Goal: Task Accomplishment & Management: Complete application form

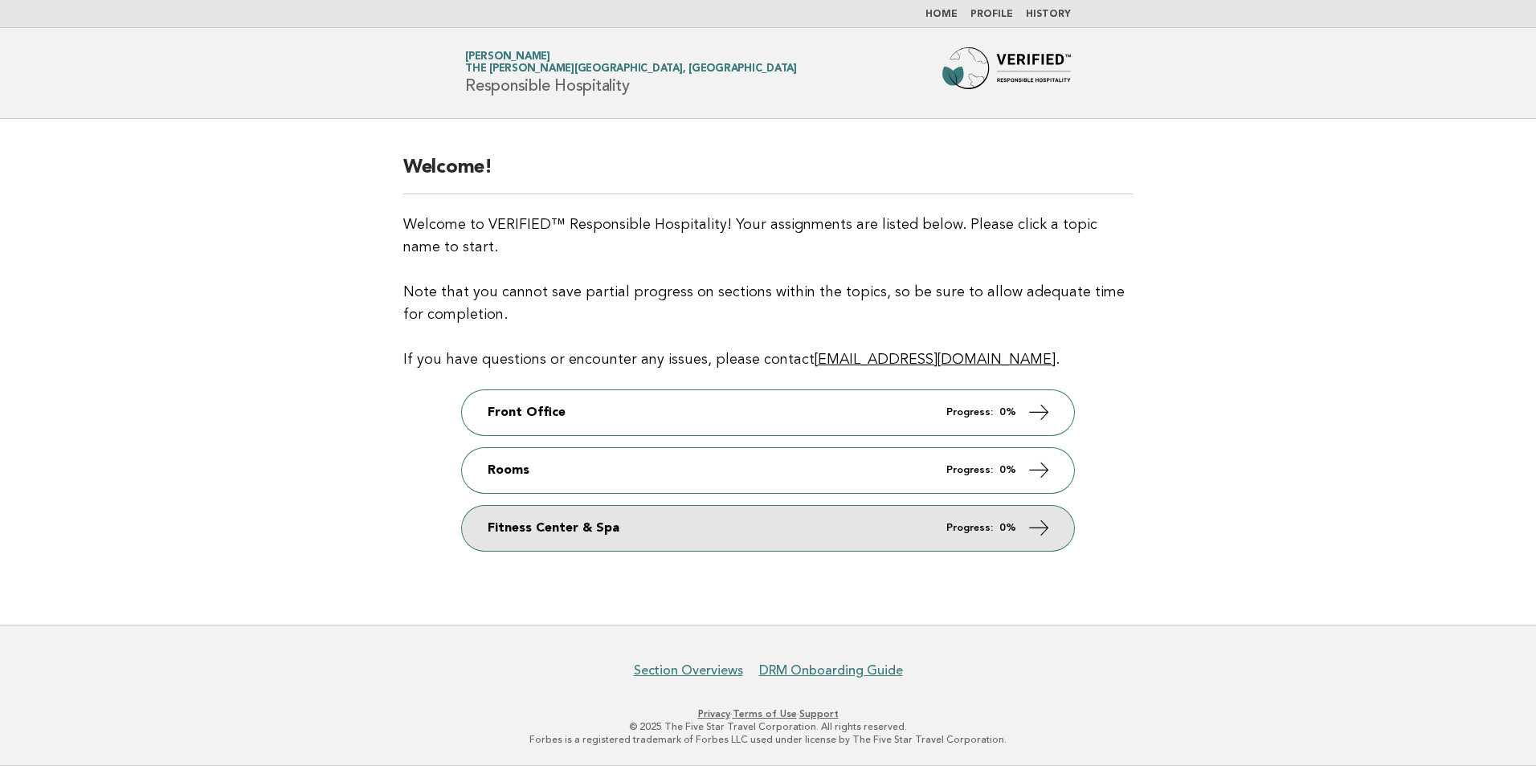
click at [844, 529] on link "Fitness Center & Spa Progress: 0%" at bounding box center [768, 528] width 612 height 45
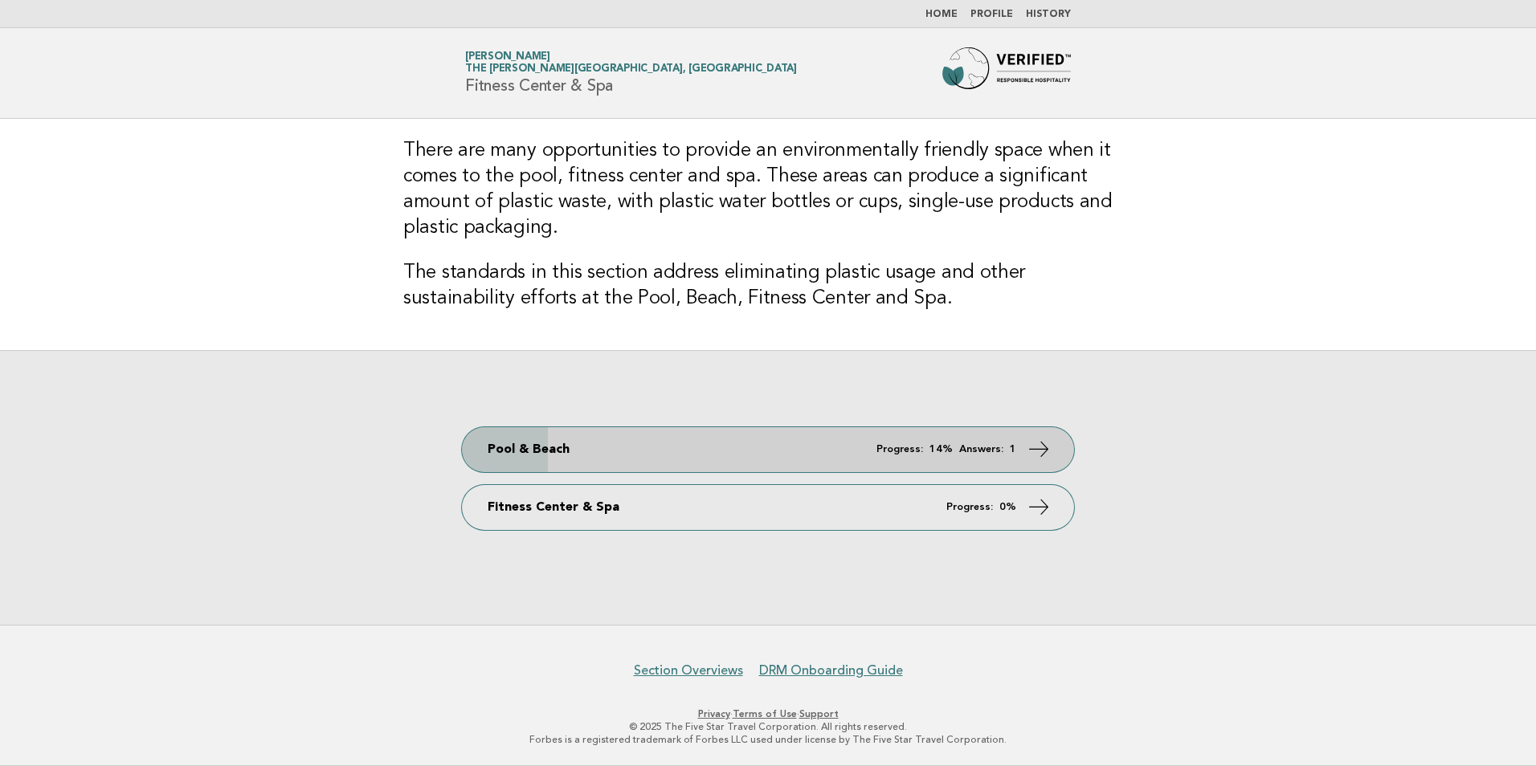
click at [904, 446] on em "Progress:" at bounding box center [899, 449] width 47 height 10
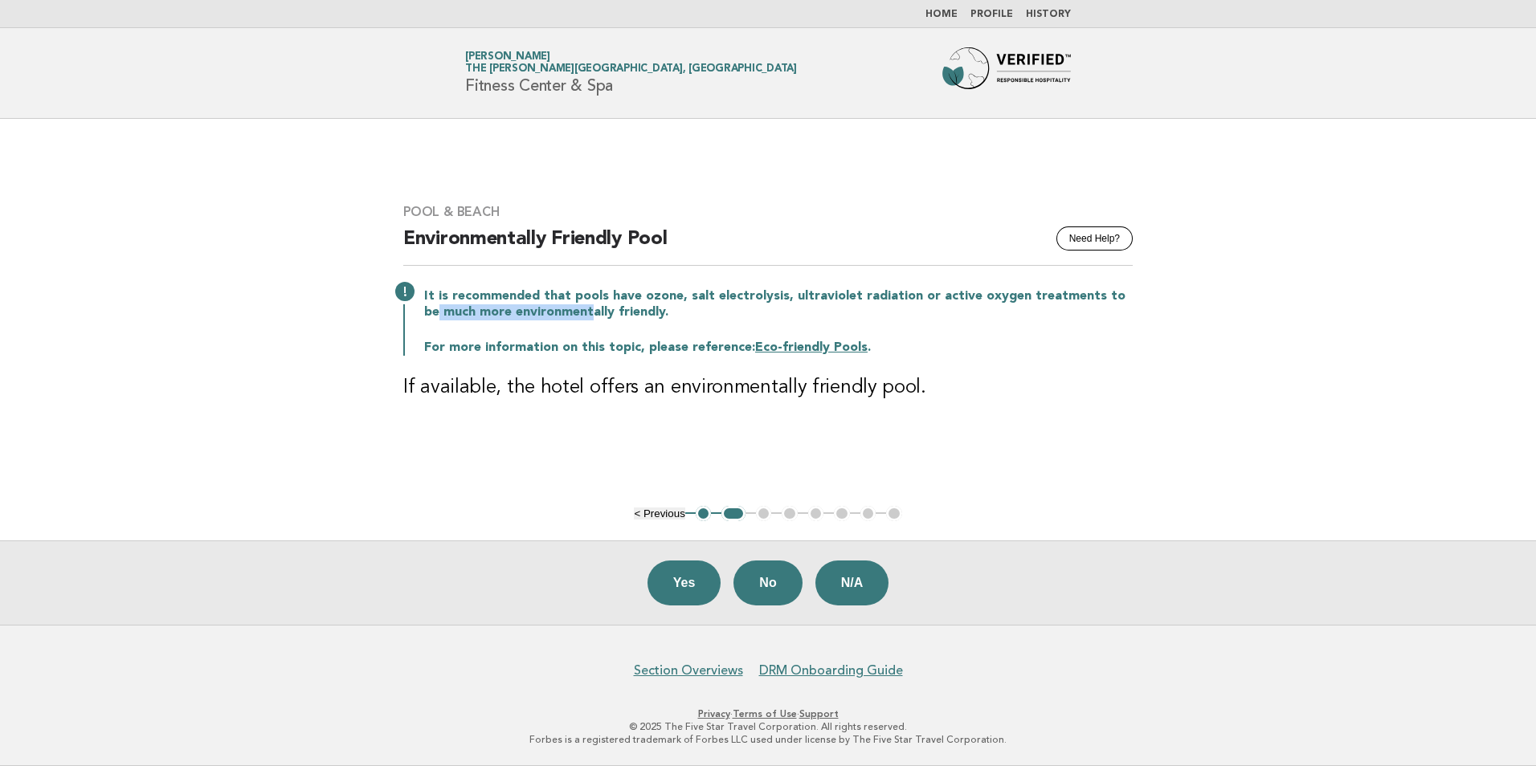
drag, startPoint x: 1140, startPoint y: 300, endPoint x: 570, endPoint y: 305, distance: 569.5
click at [570, 305] on div "Pool & Beach Need Help? Environmentally Friendly Pool It is recommended that po…" at bounding box center [768, 312] width 768 height 255
drag, startPoint x: 570, startPoint y: 305, endPoint x: 623, endPoint y: 309, distance: 53.2
click at [623, 309] on p "It is recommended that pools have ozone, salt electrolysis, ultraviolet radiati…" at bounding box center [778, 304] width 708 height 32
drag, startPoint x: 623, startPoint y: 309, endPoint x: 660, endPoint y: 316, distance: 37.5
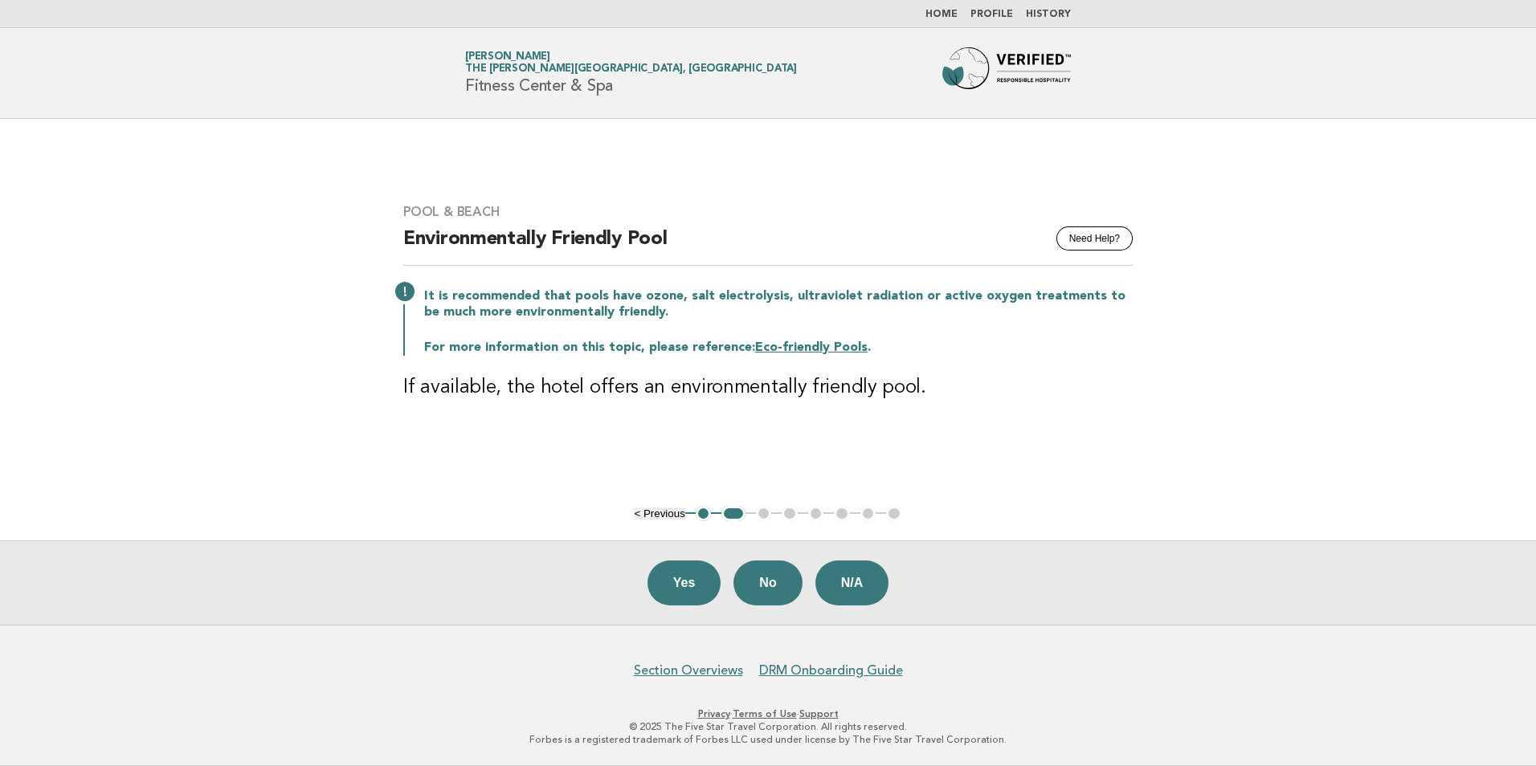
click at [660, 316] on p "It is recommended that pools have ozone, salt electrolysis, ultraviolet radiati…" at bounding box center [778, 304] width 708 height 32
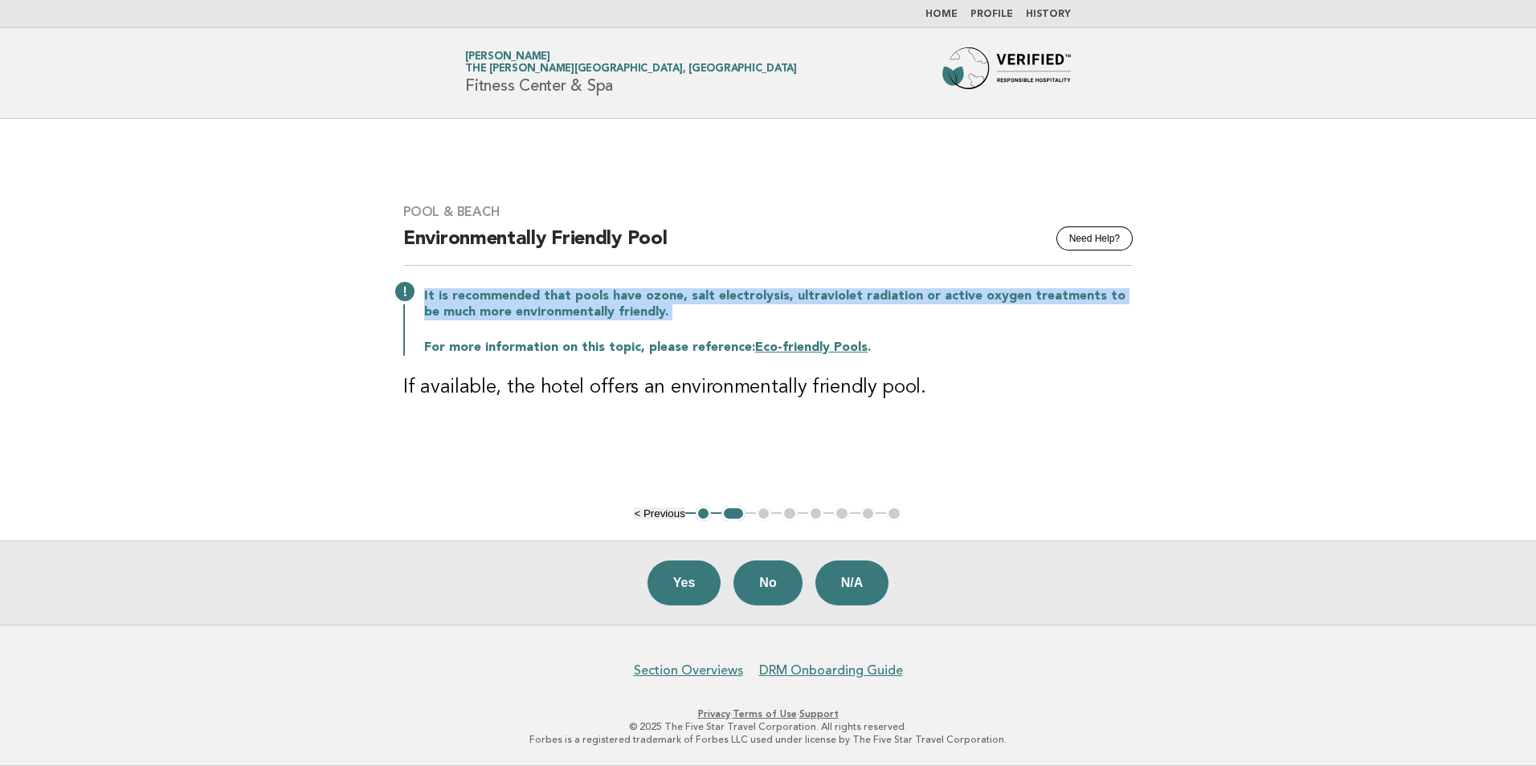
drag, startPoint x: 660, startPoint y: 316, endPoint x: 426, endPoint y: 299, distance: 234.3
click at [426, 299] on p "It is recommended that pools have ozone, salt electrolysis, ultraviolet radiati…" at bounding box center [778, 304] width 708 height 32
copy div "It is recommended that pools have ozone, salt electrolysis, ultraviolet radiati…"
click at [785, 588] on button "No" at bounding box center [767, 583] width 68 height 45
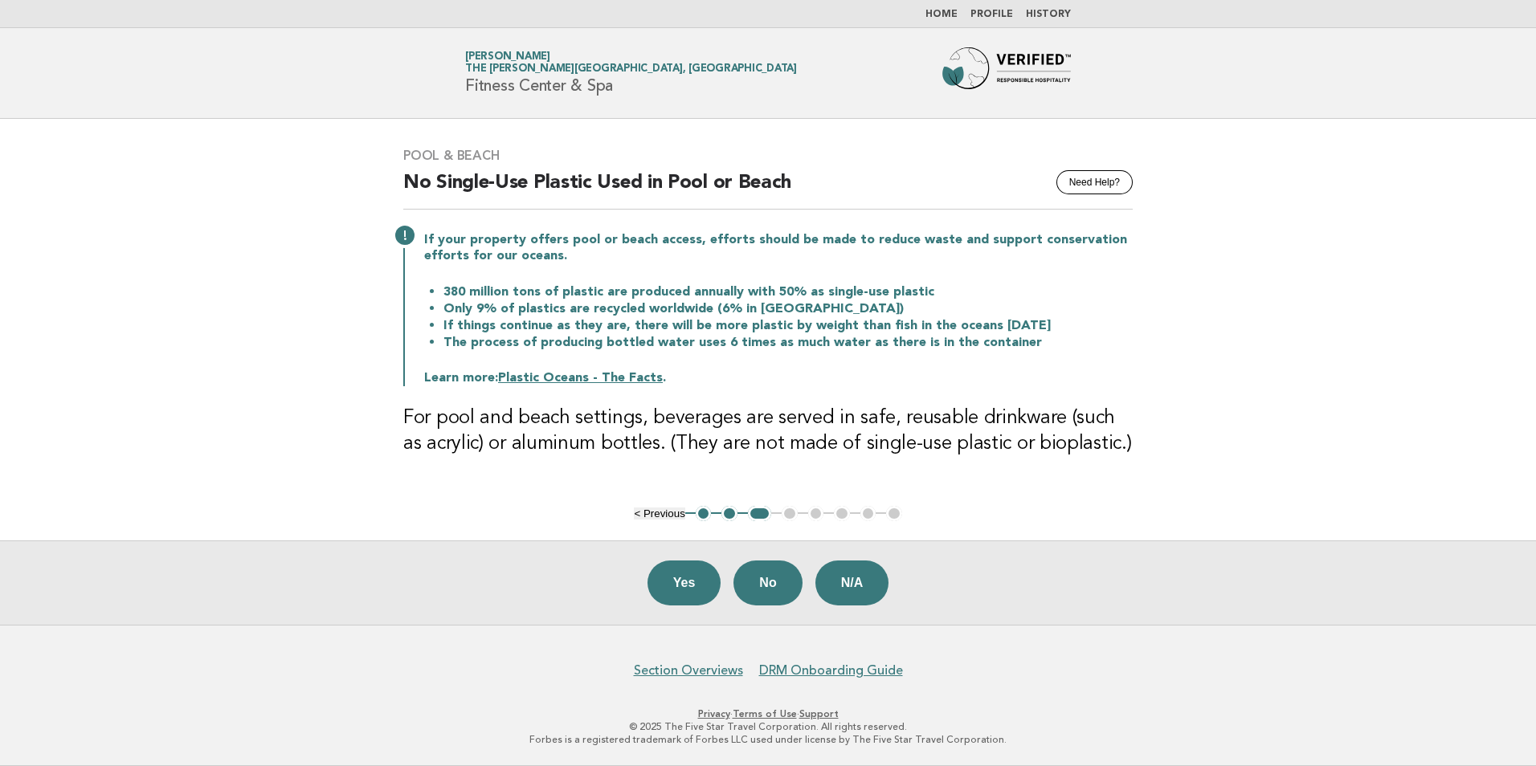
click at [686, 590] on button "Yes" at bounding box center [684, 583] width 74 height 45
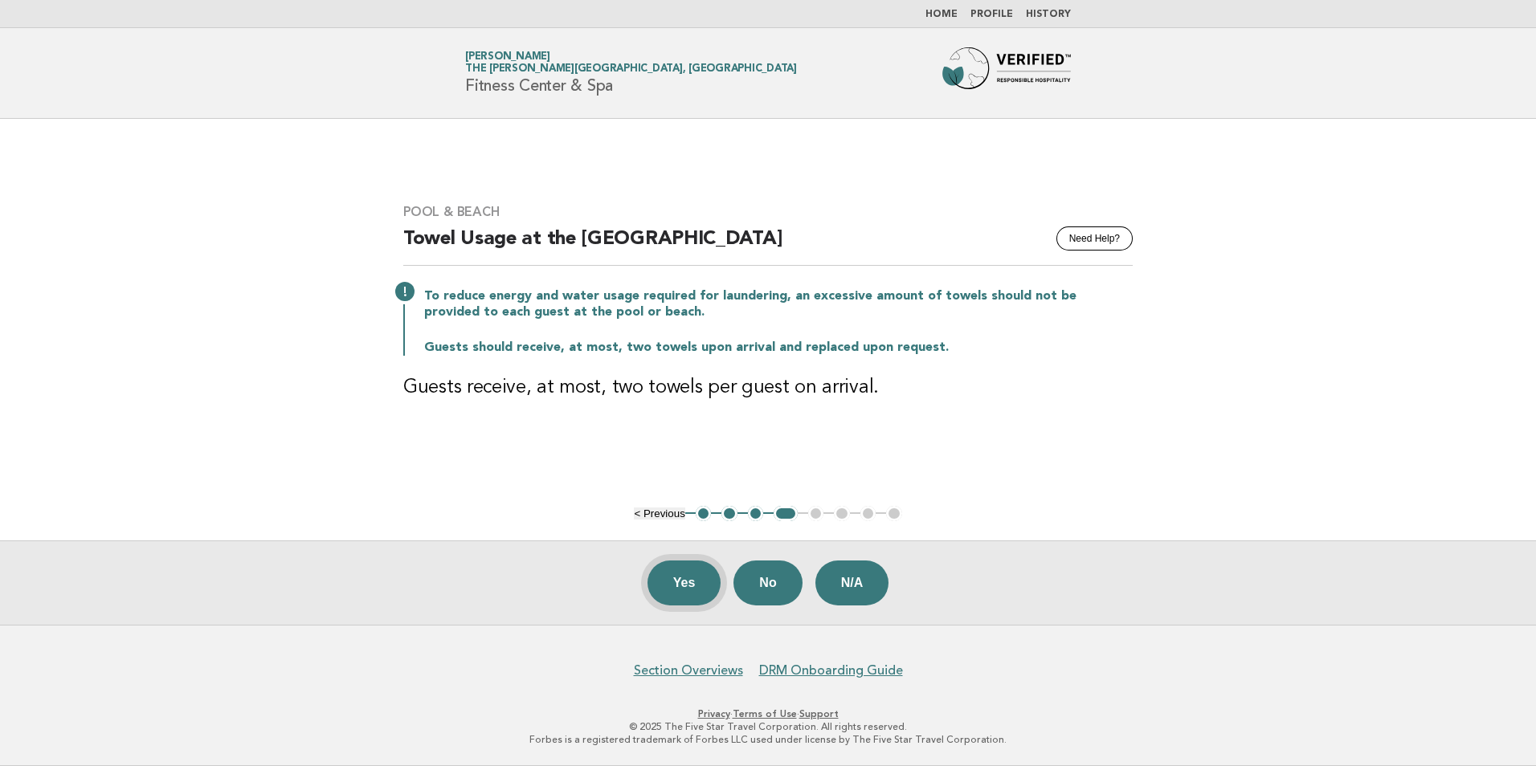
click at [691, 583] on button "Yes" at bounding box center [684, 583] width 74 height 45
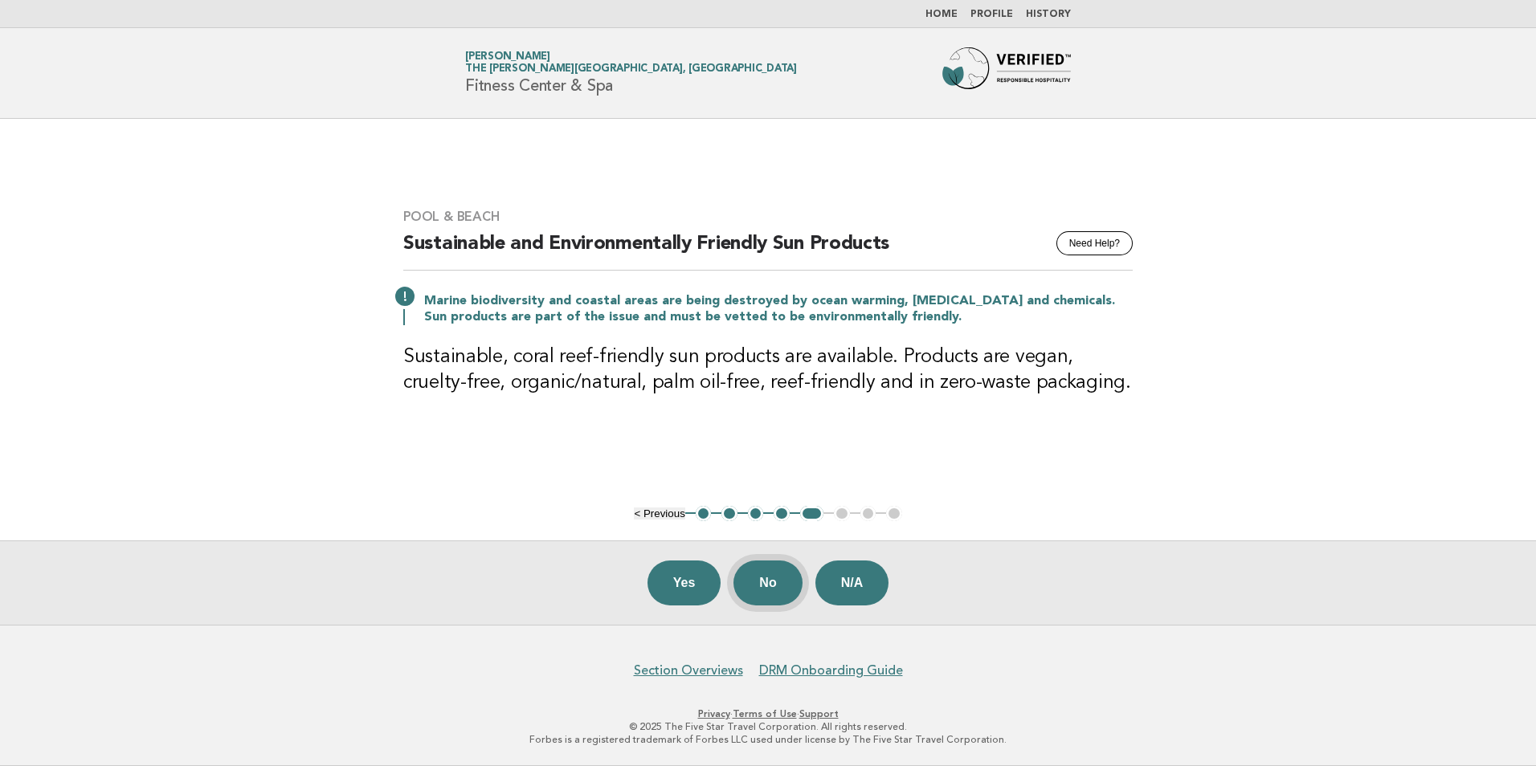
click at [780, 586] on button "No" at bounding box center [767, 583] width 68 height 45
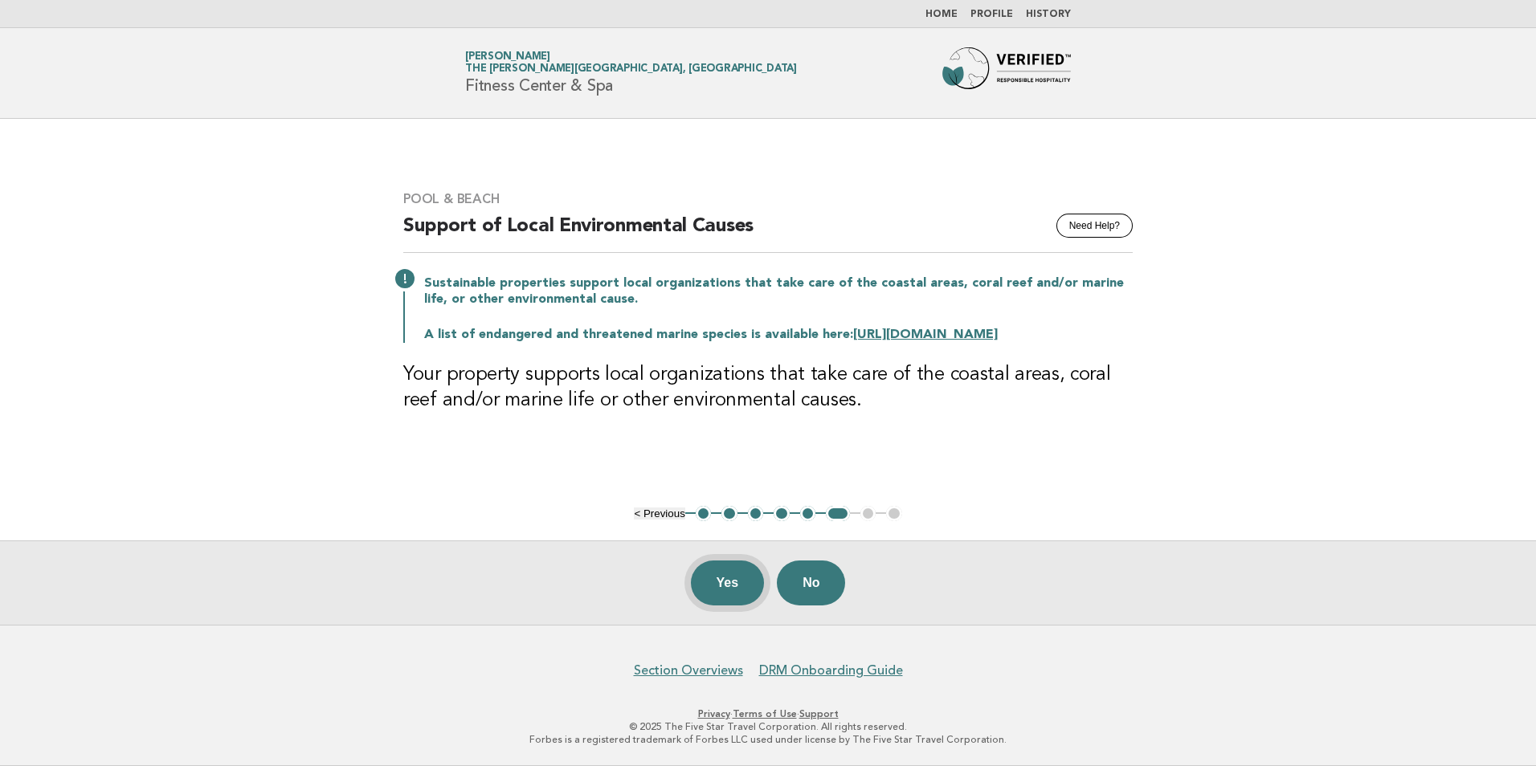
click at [725, 579] on button "Yes" at bounding box center [728, 583] width 74 height 45
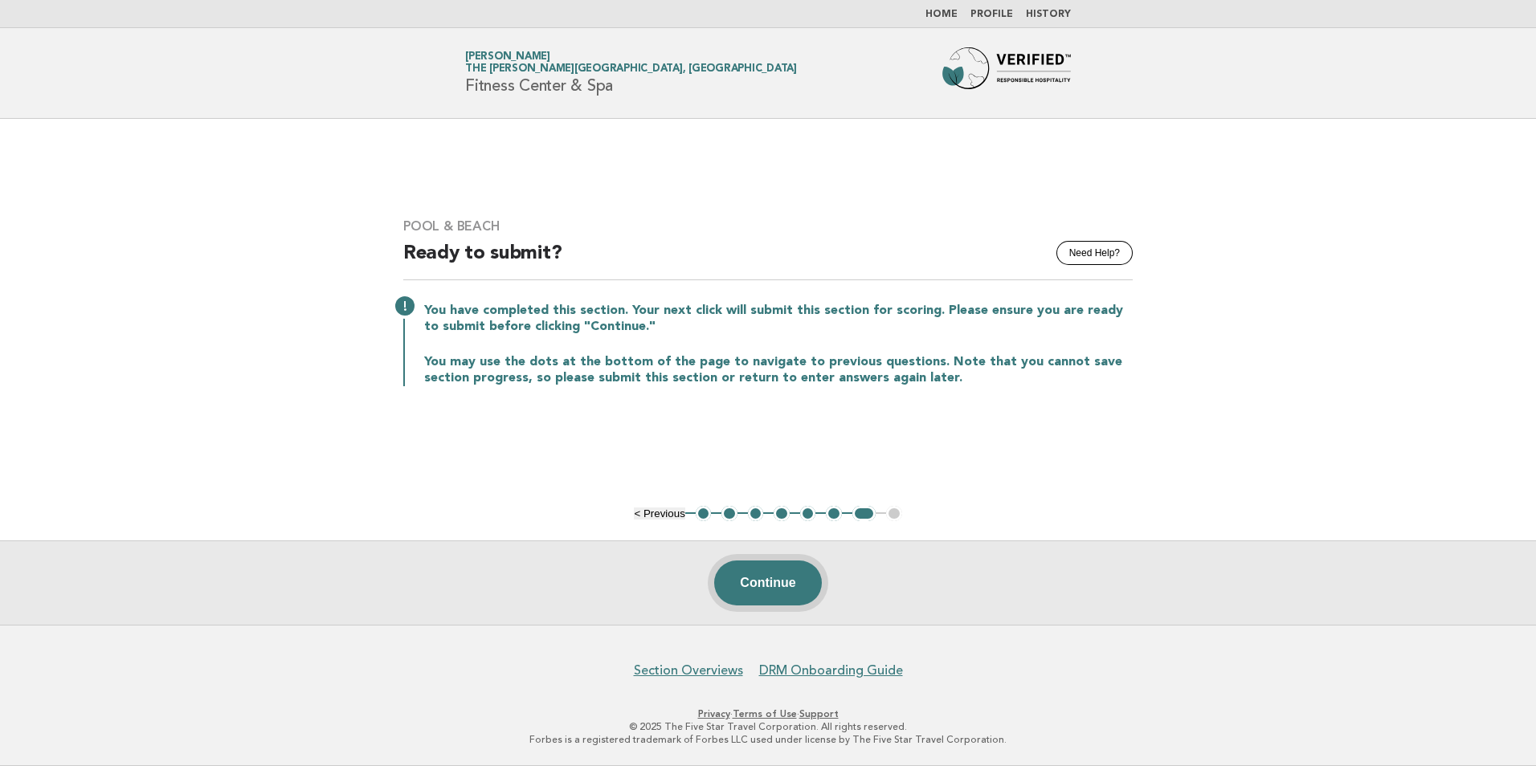
click at [761, 585] on button "Continue" at bounding box center [767, 583] width 107 height 45
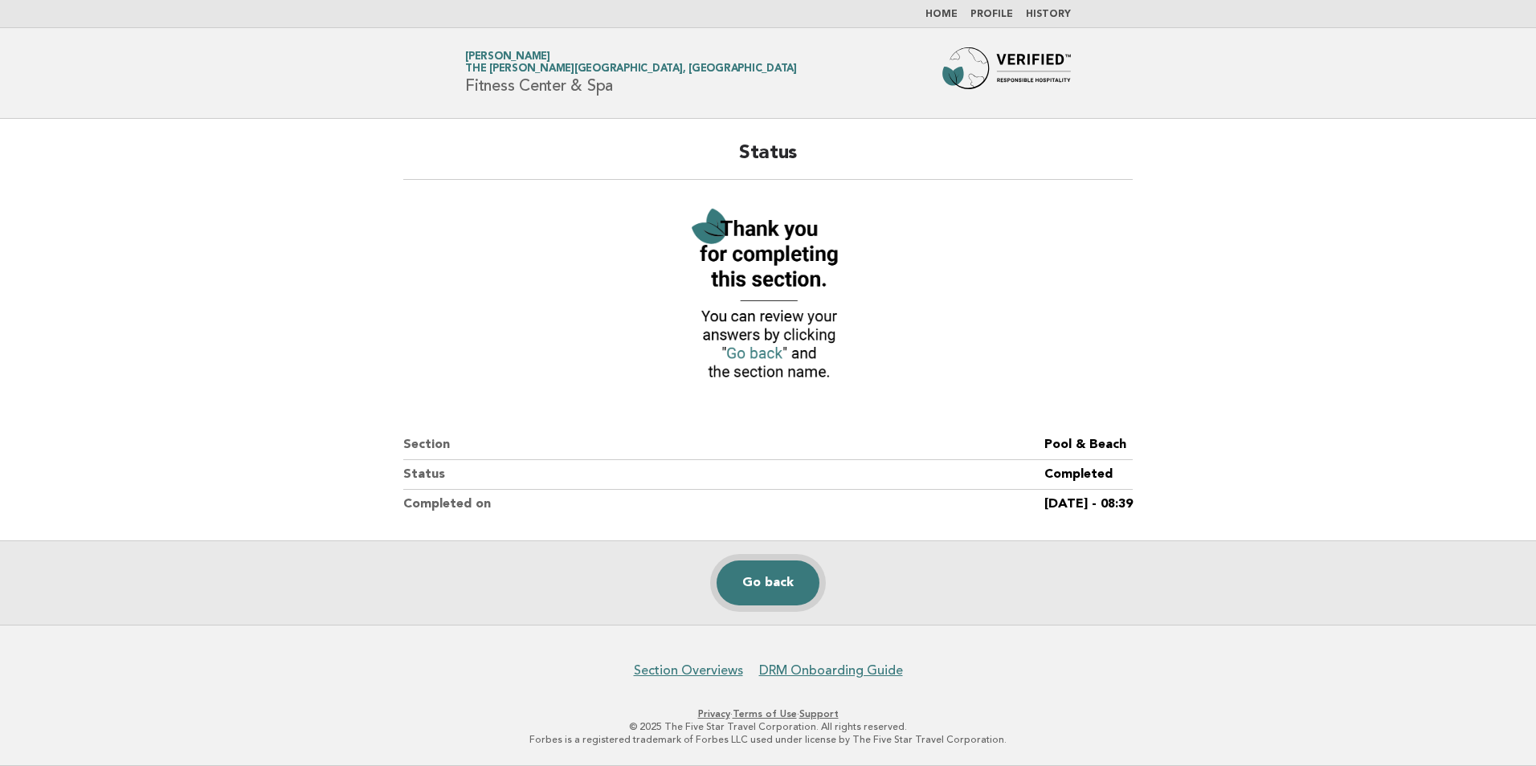
click at [775, 590] on link "Go back" at bounding box center [767, 583] width 103 height 45
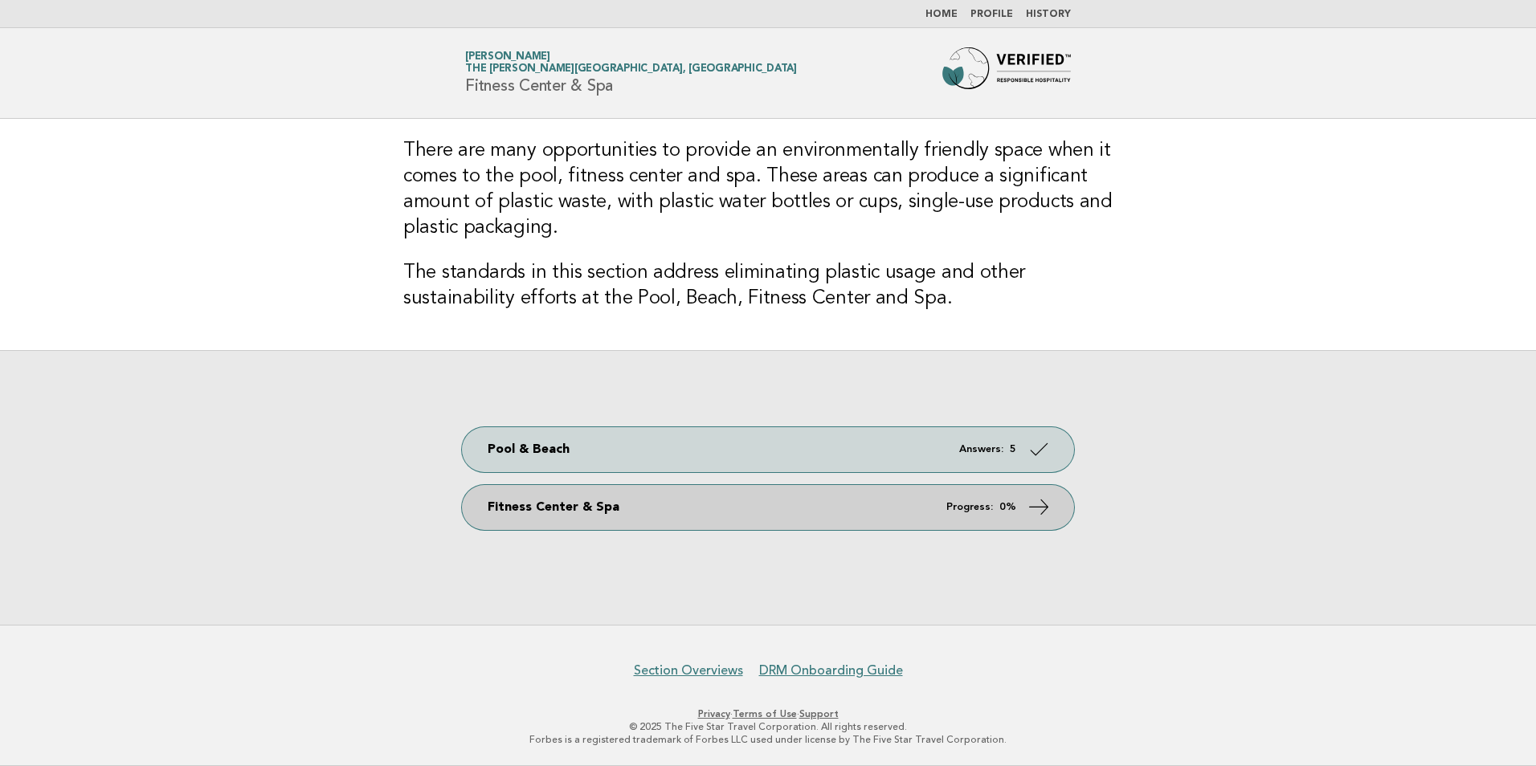
click at [862, 510] on link "Fitness Center & Spa Progress: 0%" at bounding box center [768, 507] width 612 height 45
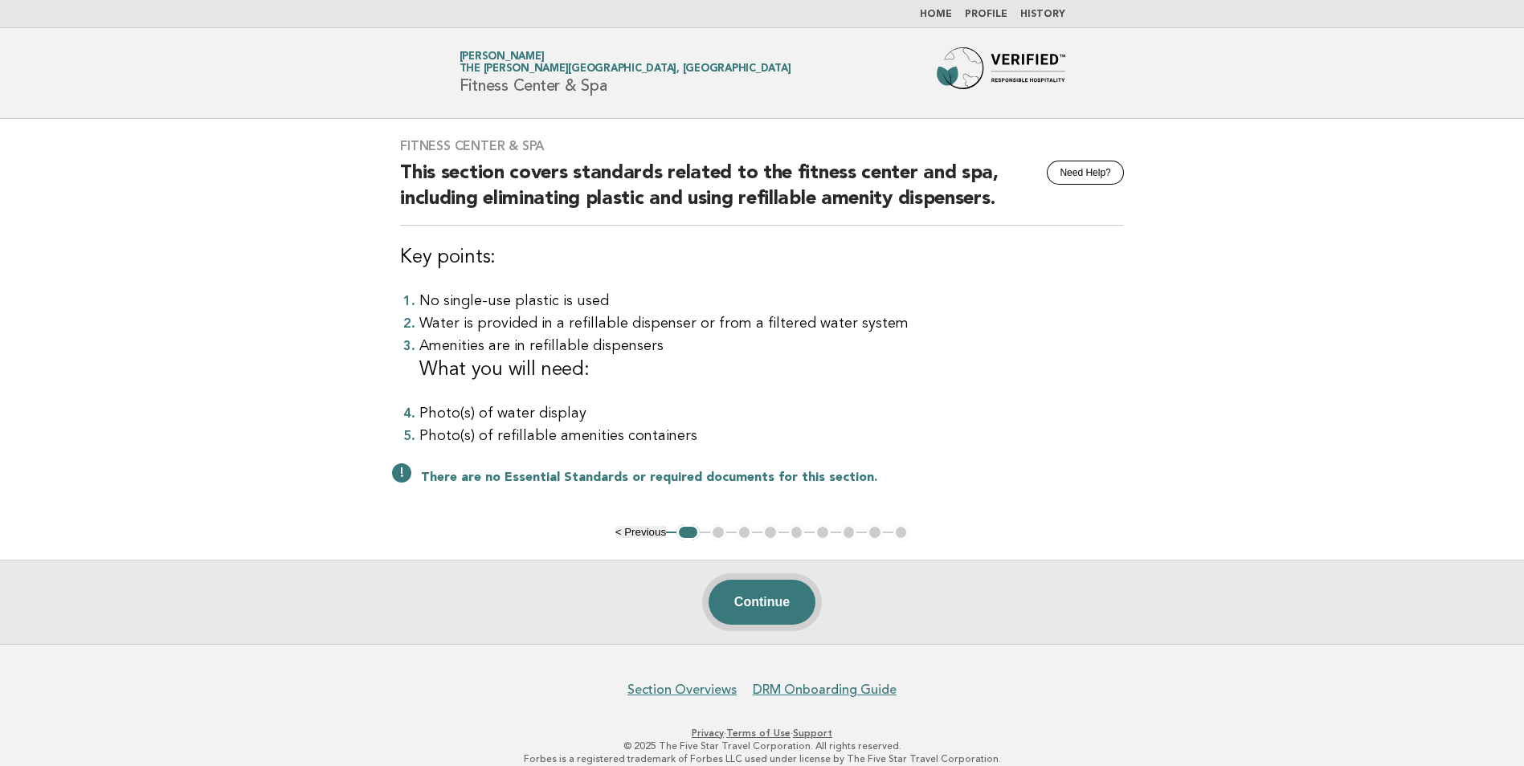
click at [749, 600] on button "Continue" at bounding box center [761, 602] width 107 height 45
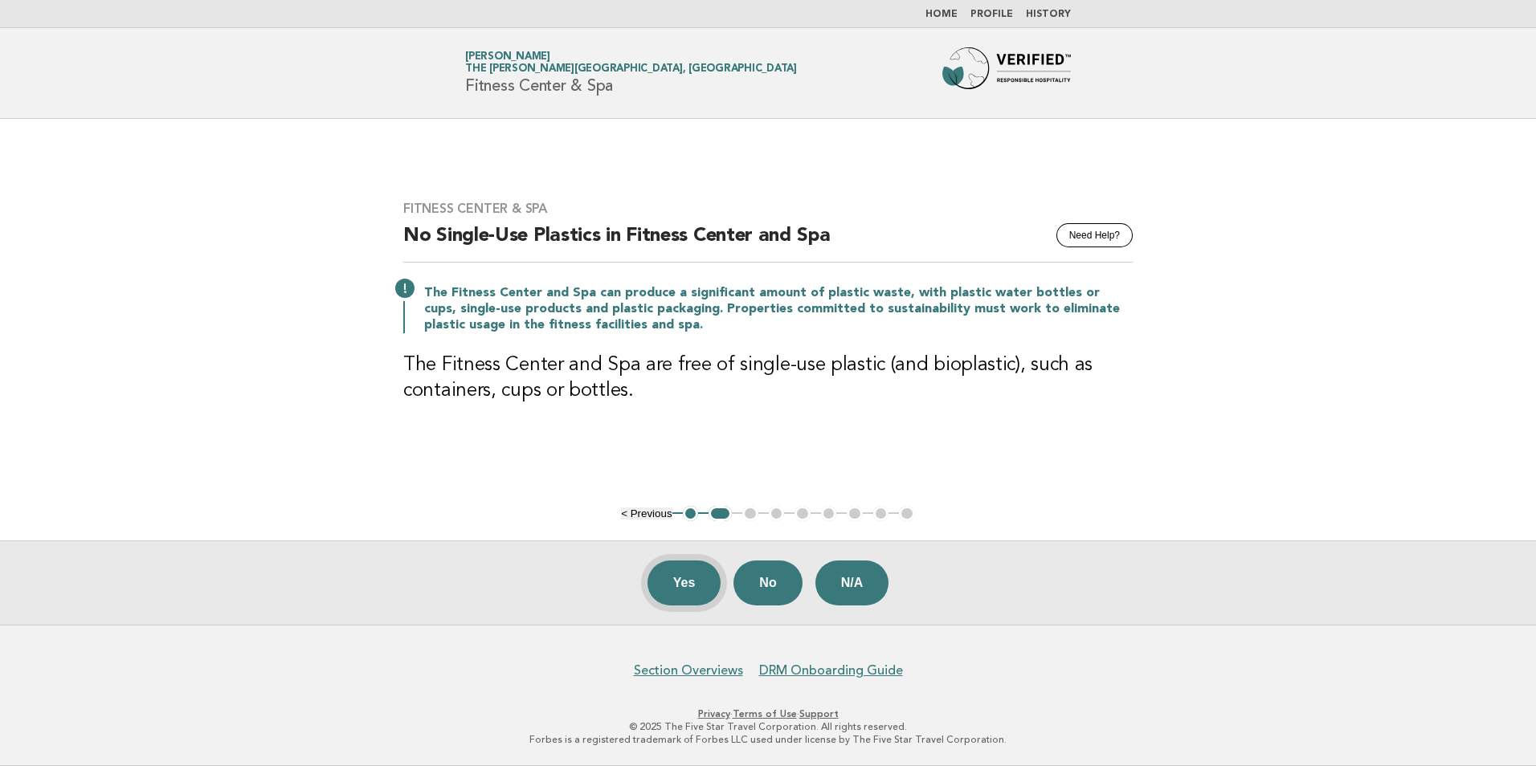
click at [692, 578] on button "Yes" at bounding box center [684, 583] width 74 height 45
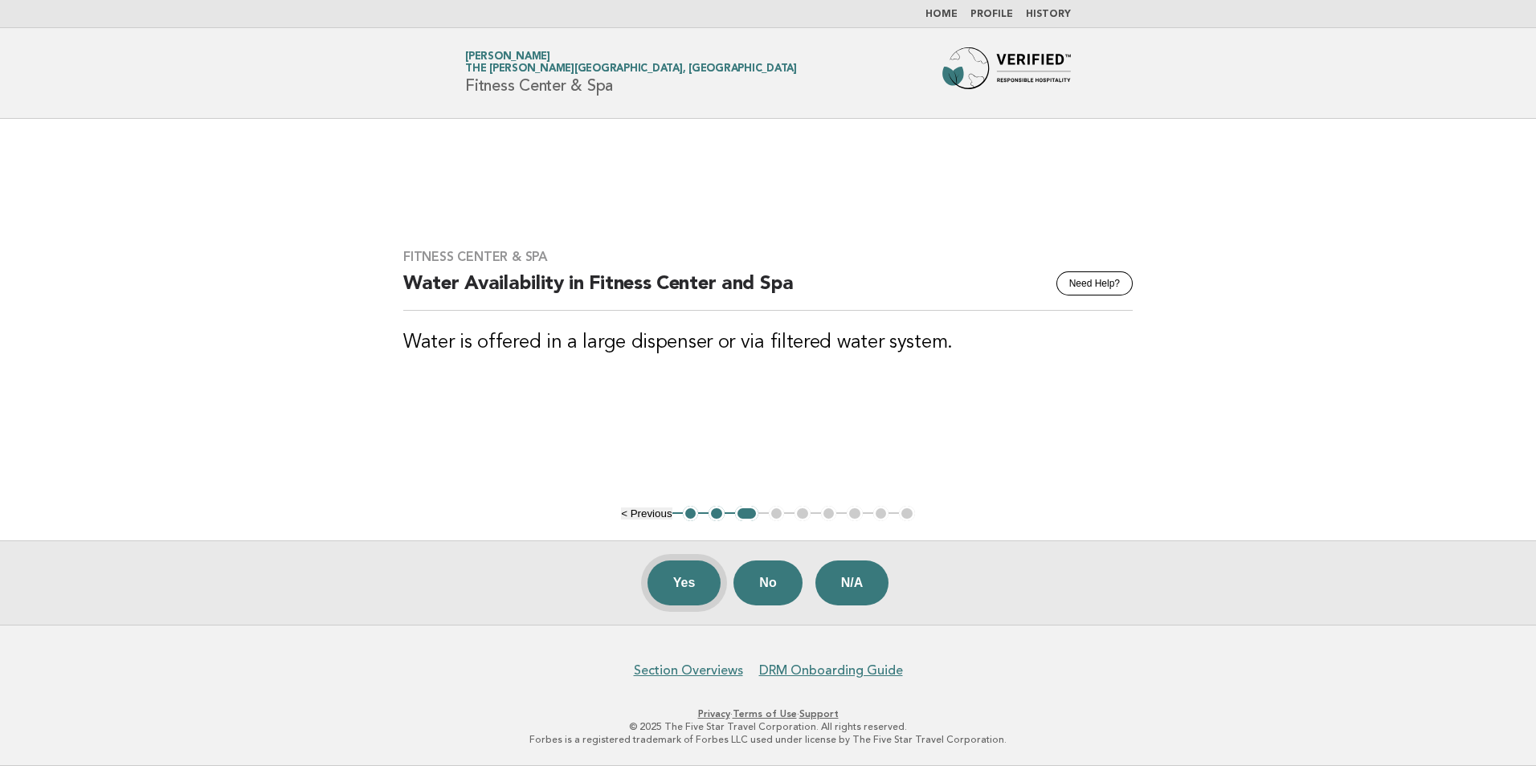
click at [699, 567] on button "Yes" at bounding box center [684, 583] width 74 height 45
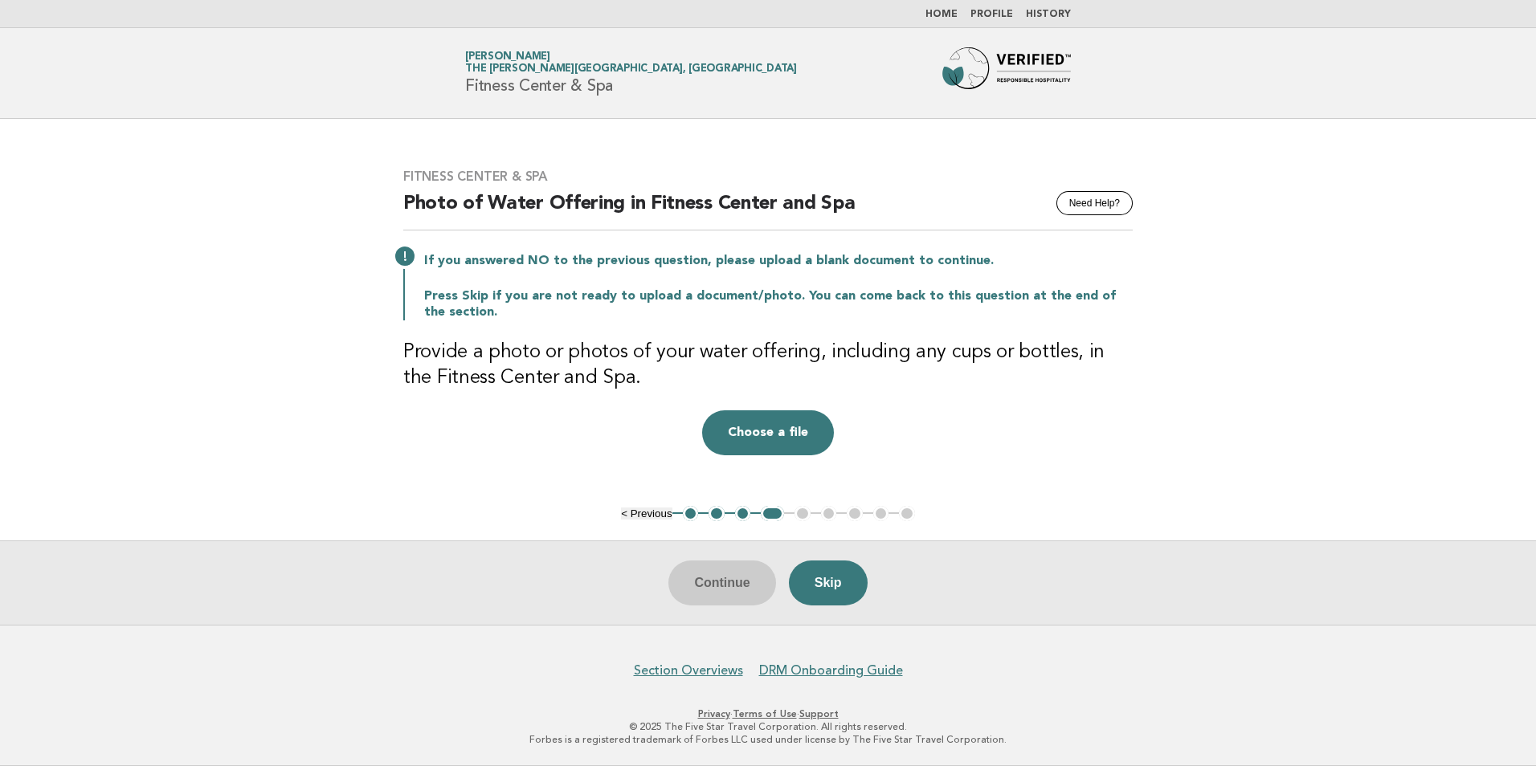
click at [1018, 393] on div "Fitness Center & Spa Need Help? Photo of Water Offering in Fitness Center and S…" at bounding box center [768, 311] width 768 height 325
click at [822, 594] on button "Skip" at bounding box center [828, 583] width 79 height 45
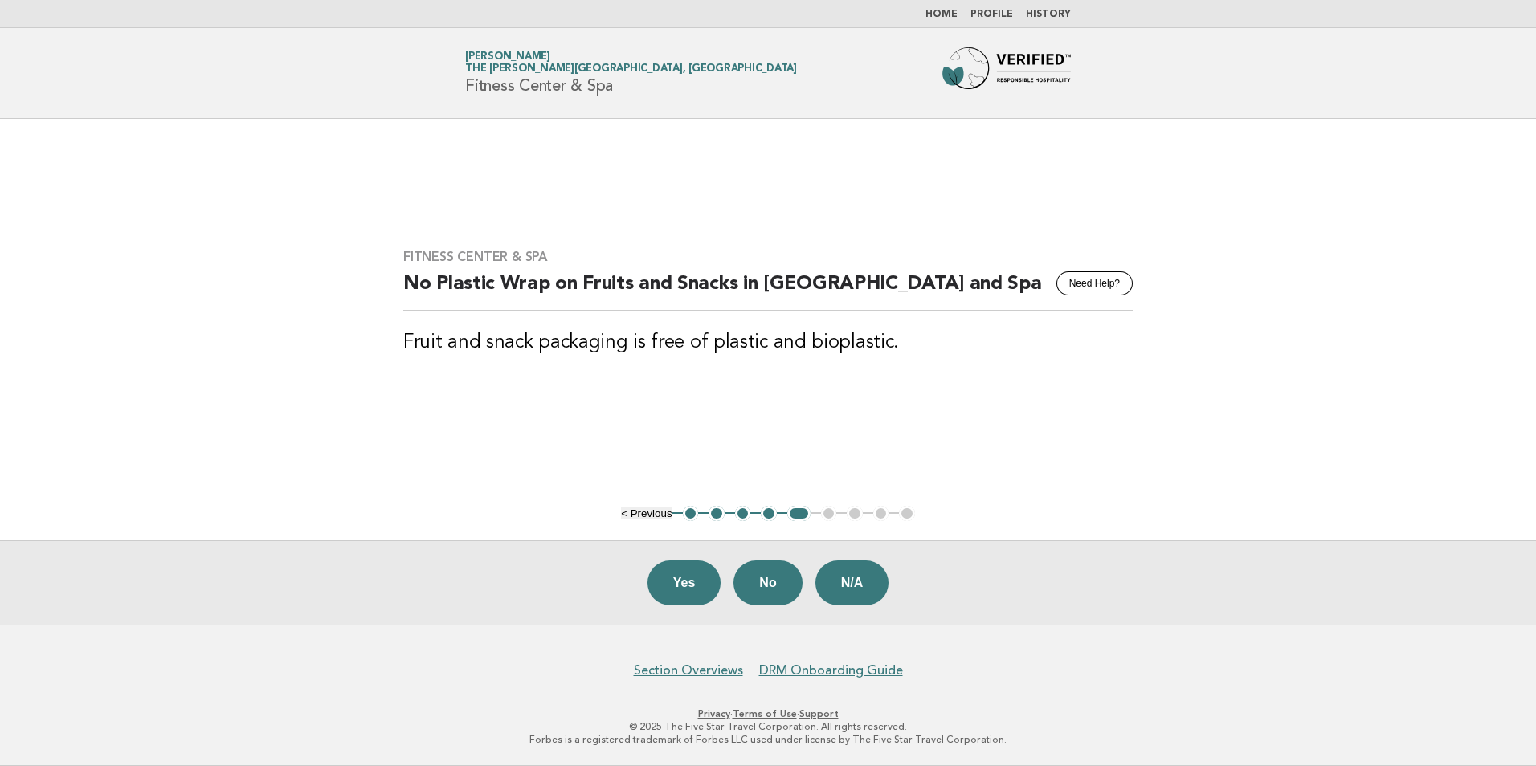
click at [639, 579] on div "Yes No N/A" at bounding box center [768, 583] width 1536 height 84
click at [667, 578] on button "Yes" at bounding box center [684, 583] width 74 height 45
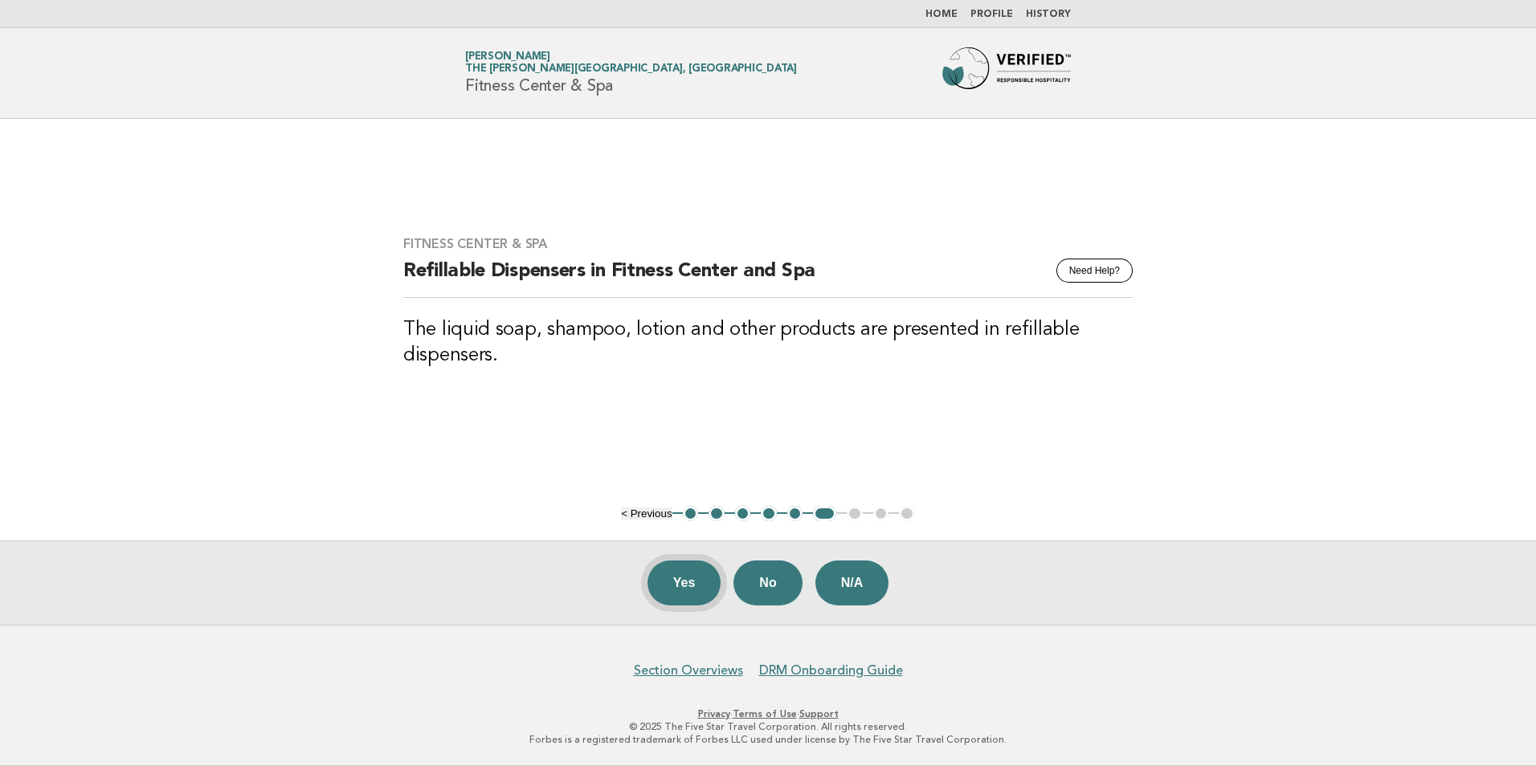
click at [677, 582] on button "Yes" at bounding box center [684, 583] width 74 height 45
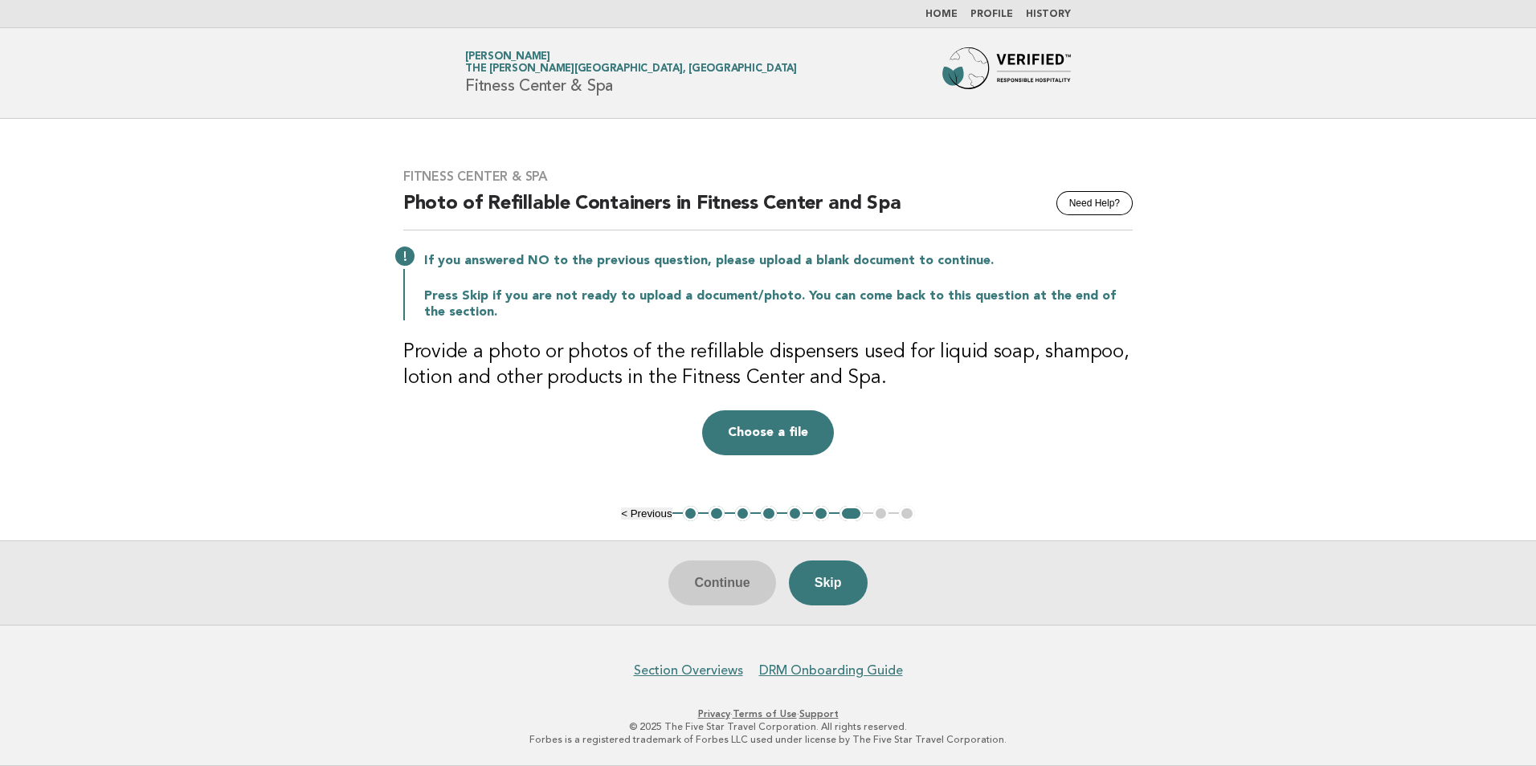
click at [856, 581] on button "Skip" at bounding box center [828, 583] width 79 height 45
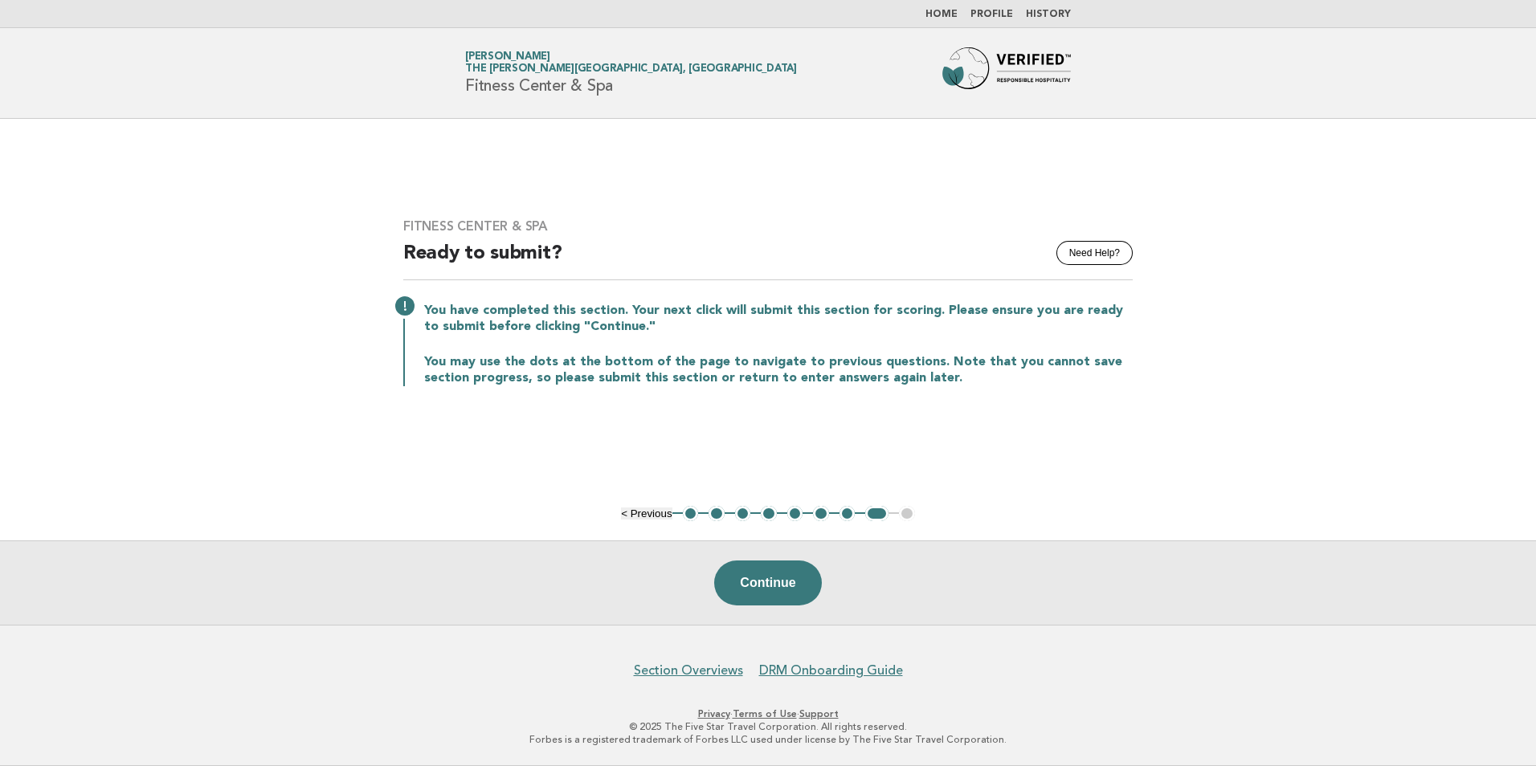
click at [657, 503] on main "Fitness Center & Spa Need Help? Ready to submit? You have completed this sectio…" at bounding box center [768, 372] width 1536 height 506
click at [655, 509] on button "< Previous" at bounding box center [646, 514] width 51 height 12
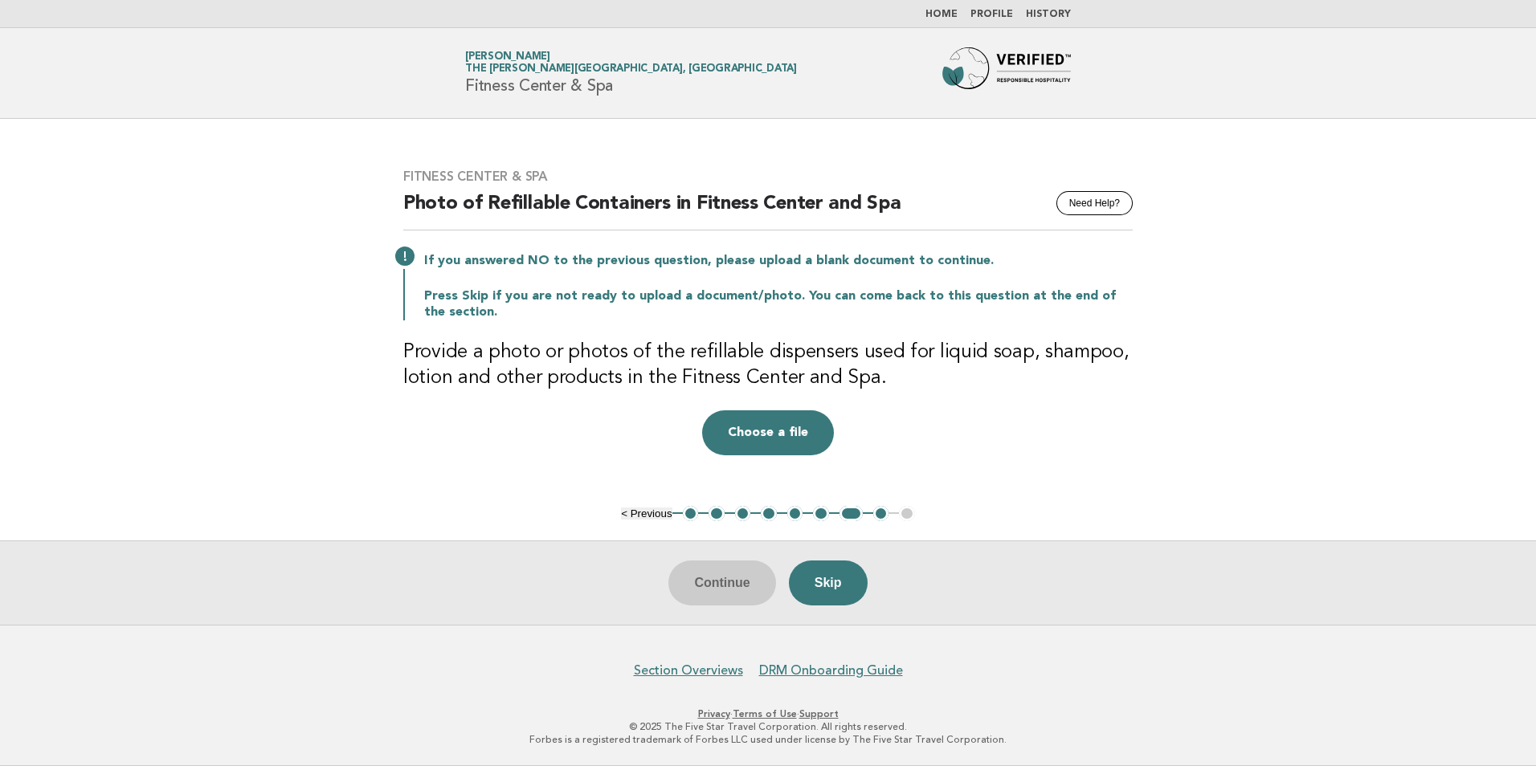
click at [951, 15] on link "Home" at bounding box center [941, 15] width 32 height 10
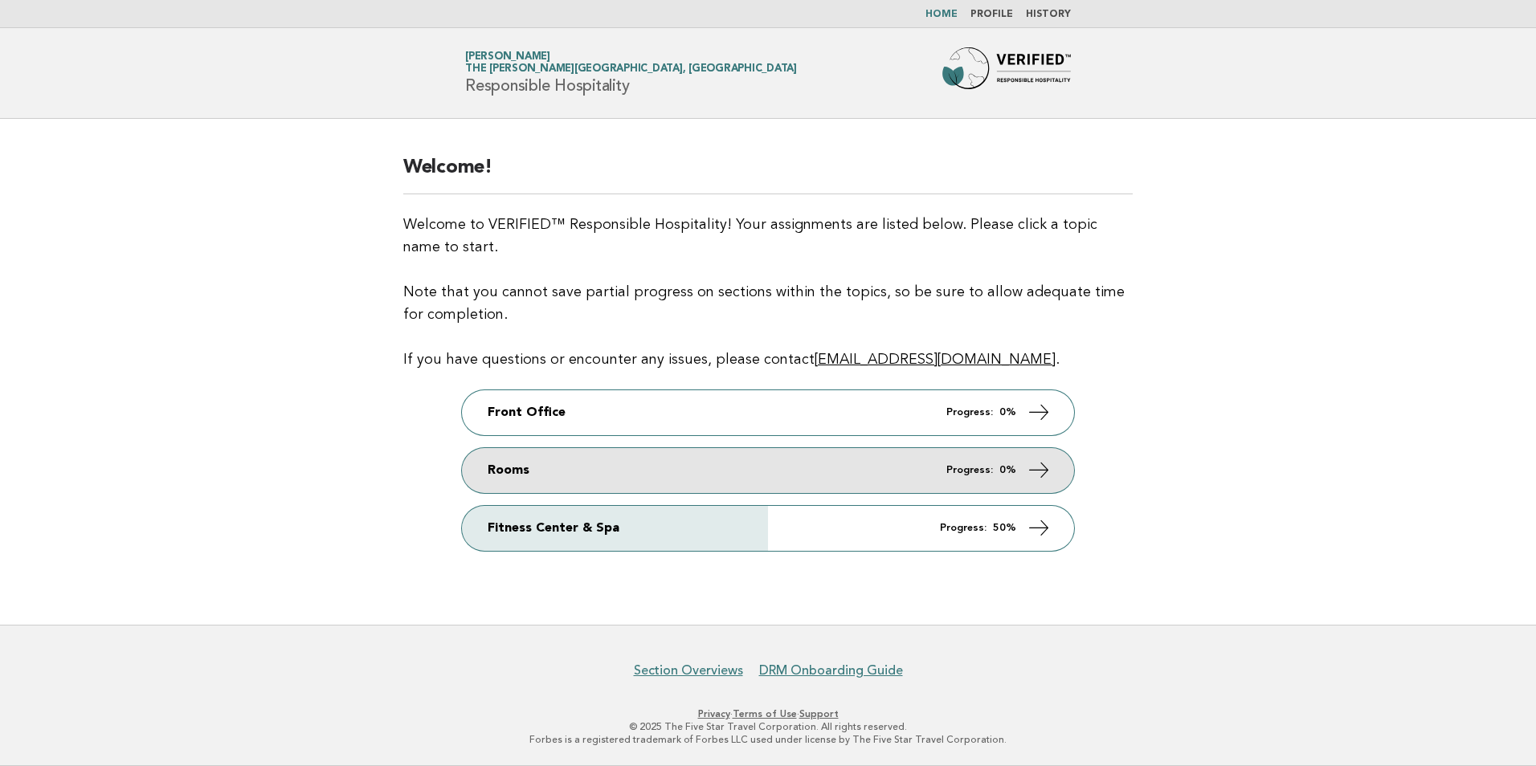
click at [742, 463] on link "Rooms Progress: 0%" at bounding box center [768, 470] width 612 height 45
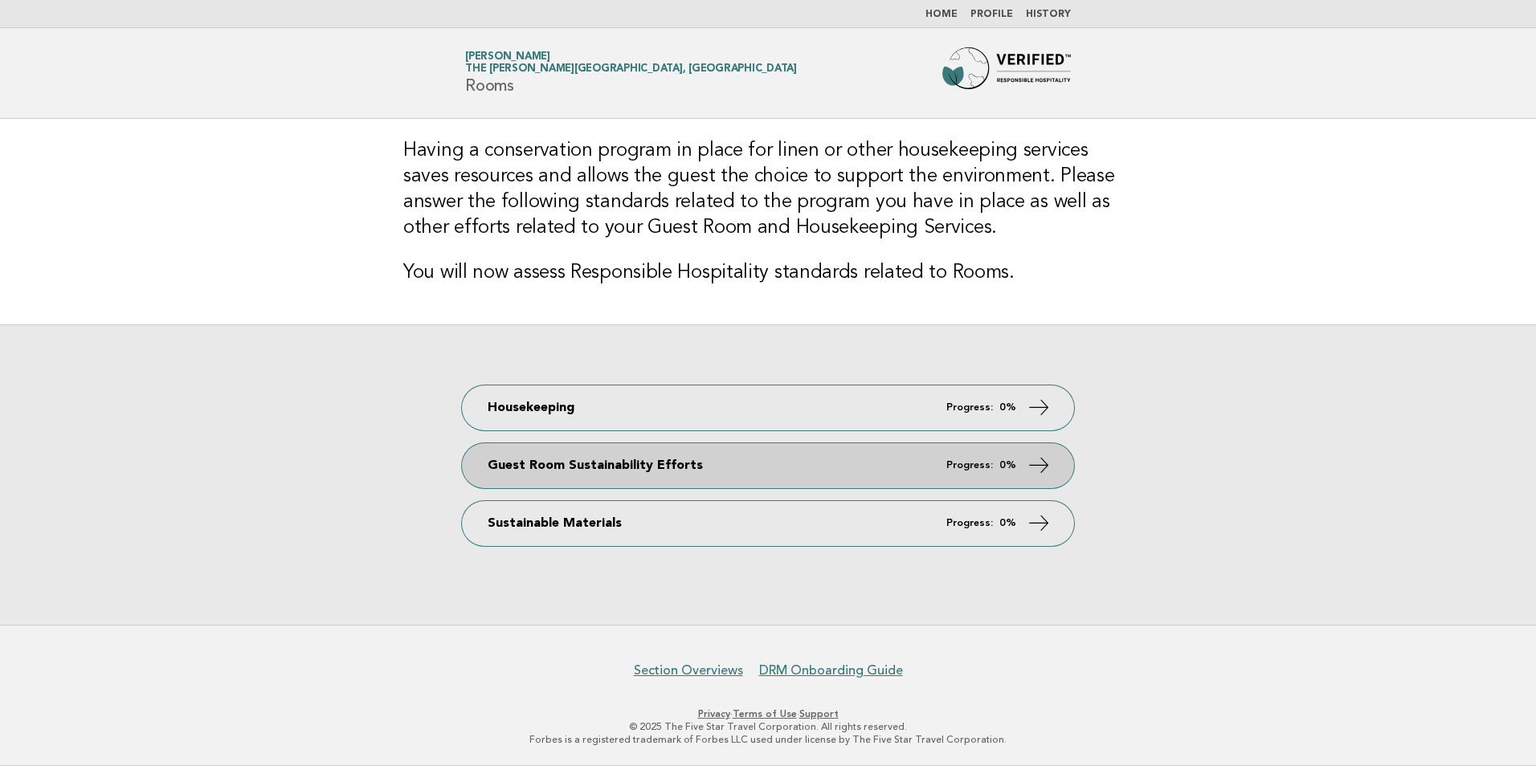
click at [879, 465] on link "Guest Room Sustainability Efforts Progress: 0%" at bounding box center [768, 465] width 612 height 45
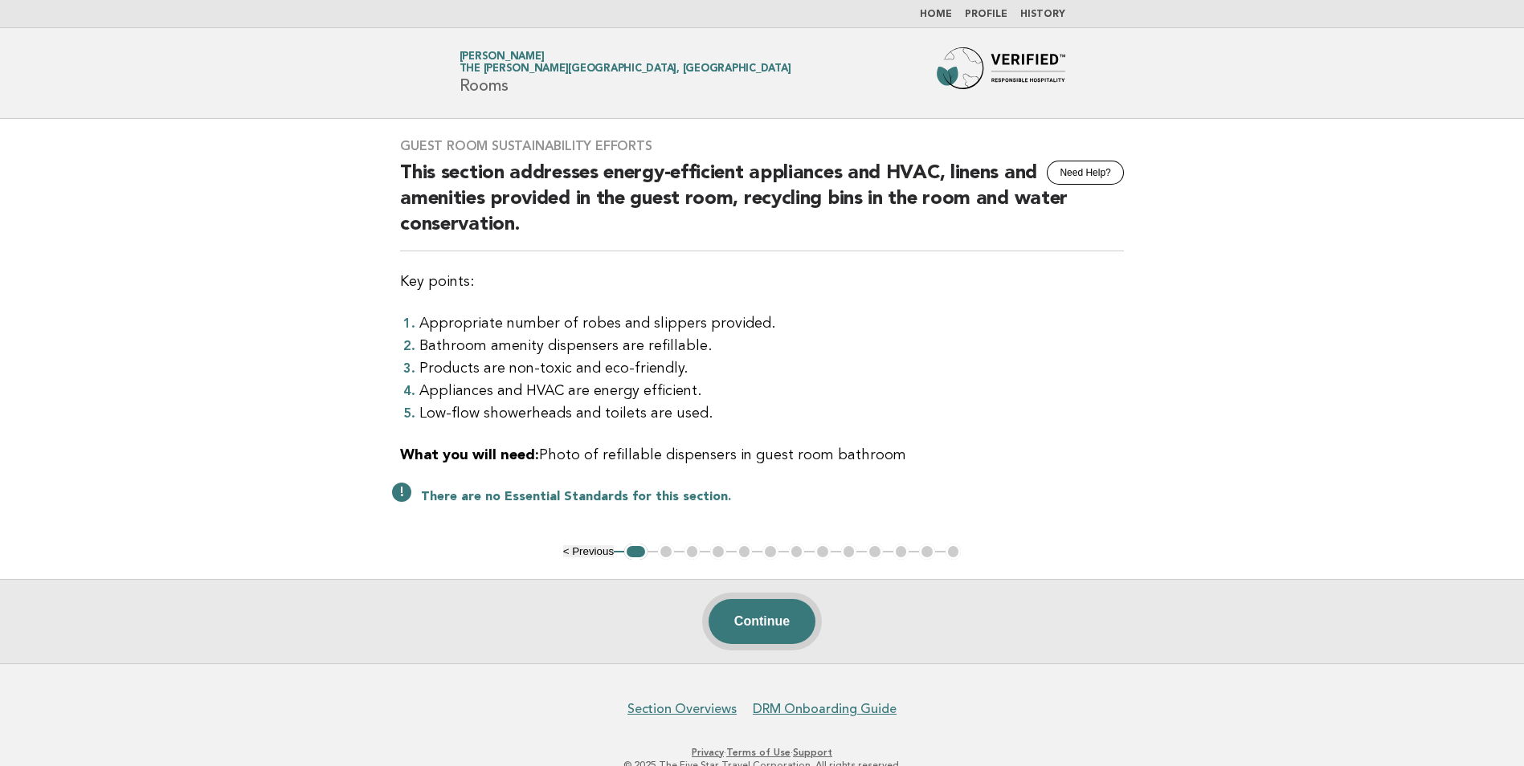
click at [761, 618] on button "Continue" at bounding box center [761, 621] width 107 height 45
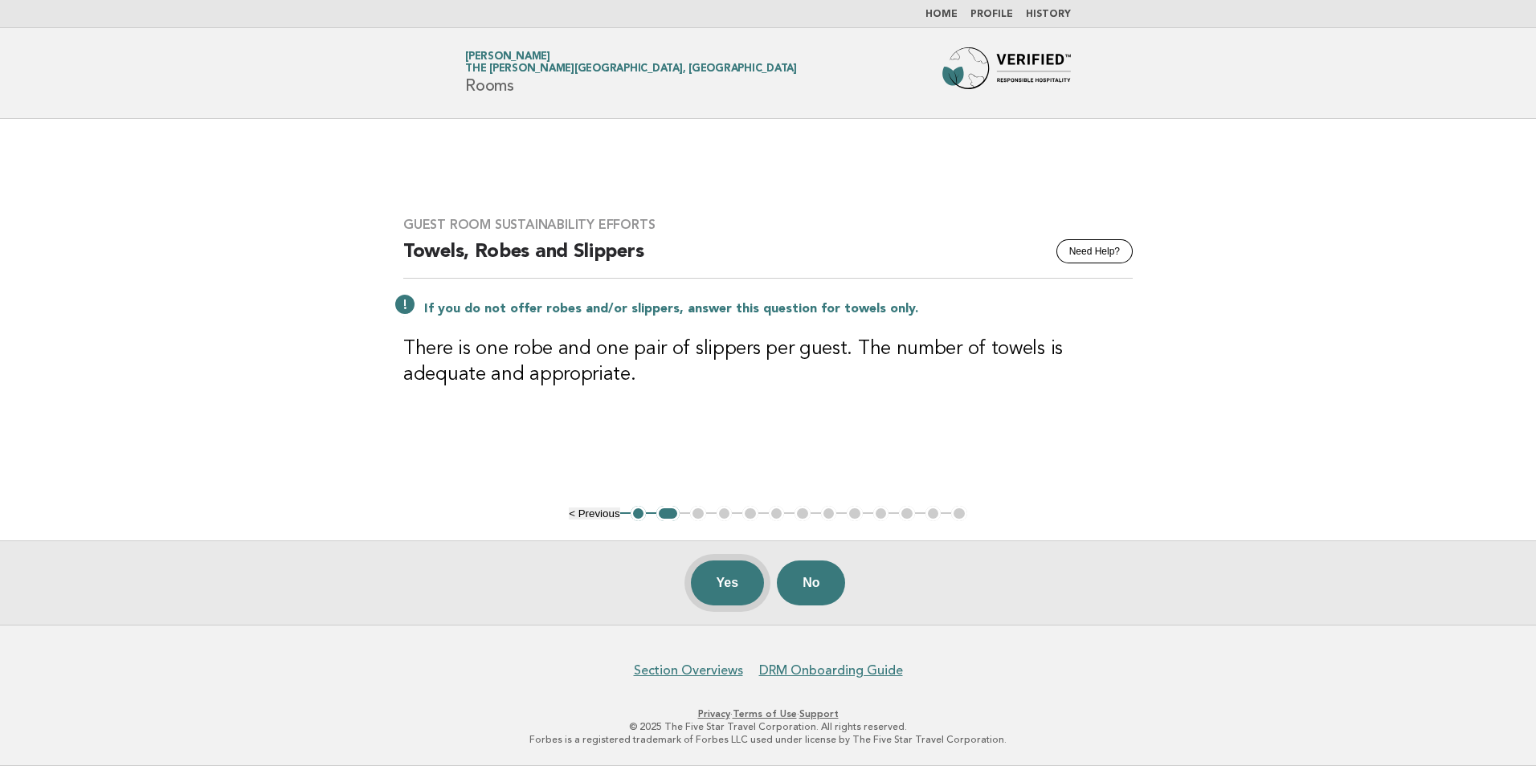
click at [724, 577] on button "Yes" at bounding box center [728, 583] width 74 height 45
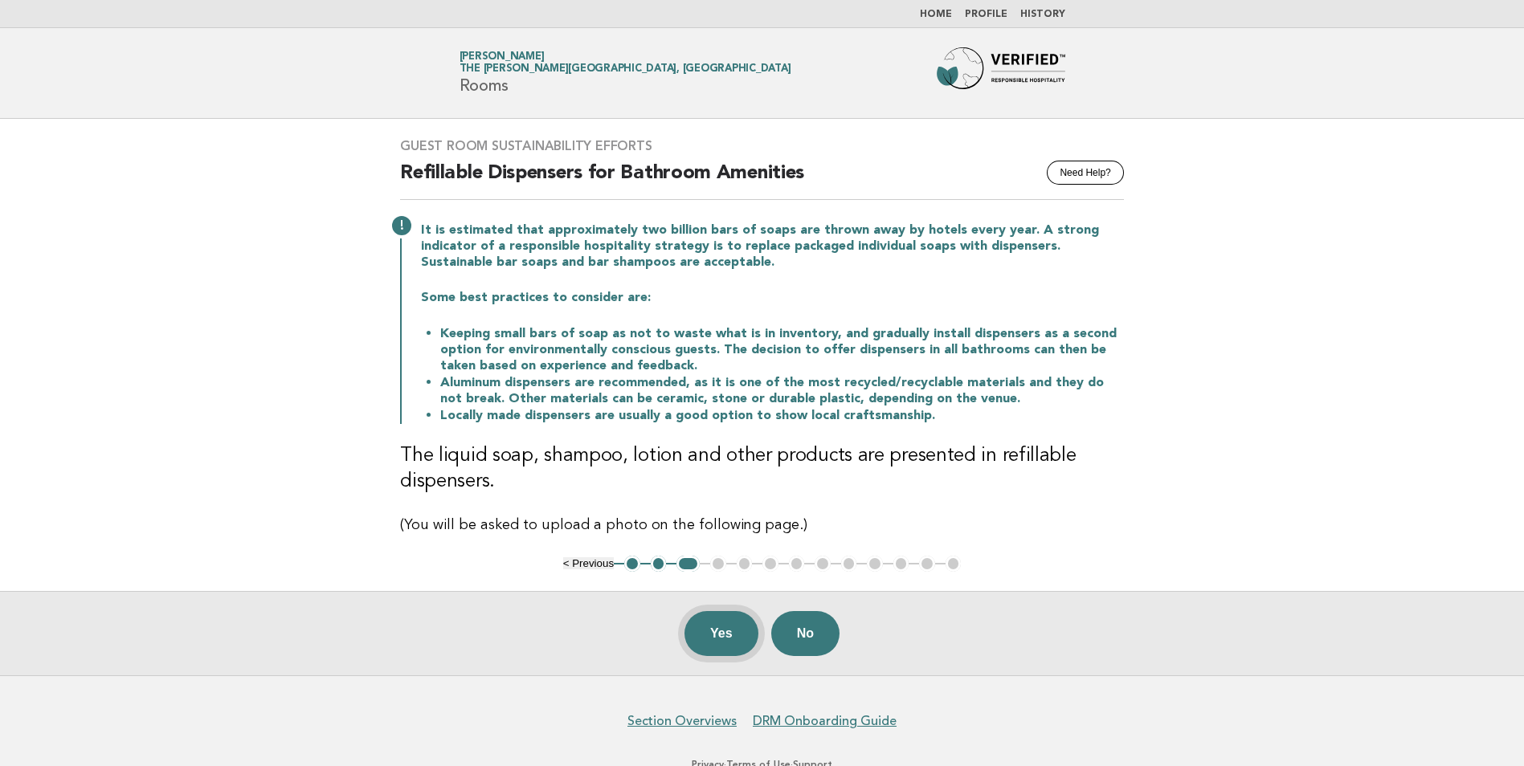
click at [724, 622] on button "Yes" at bounding box center [721, 633] width 74 height 45
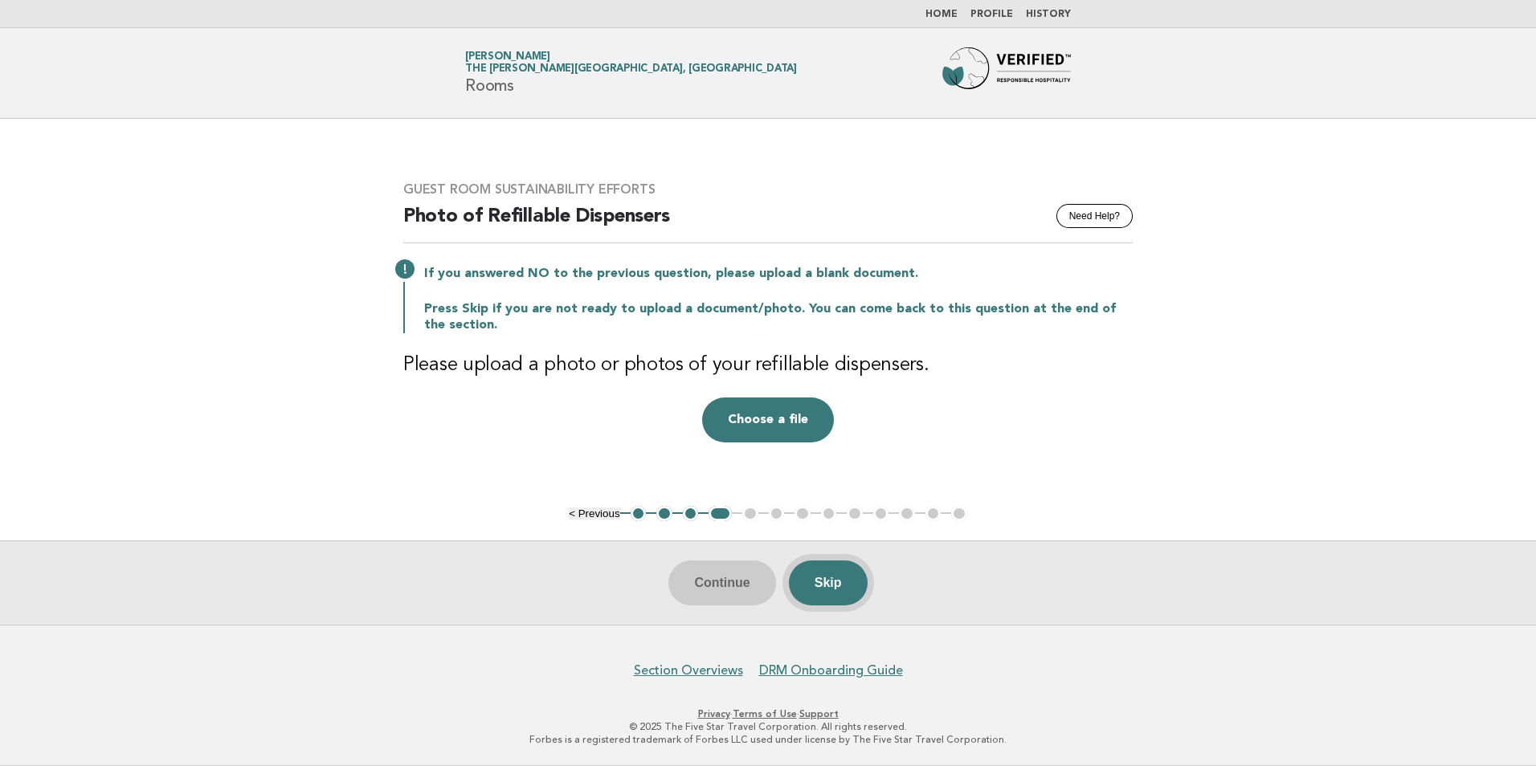
click at [827, 583] on button "Skip" at bounding box center [828, 583] width 79 height 45
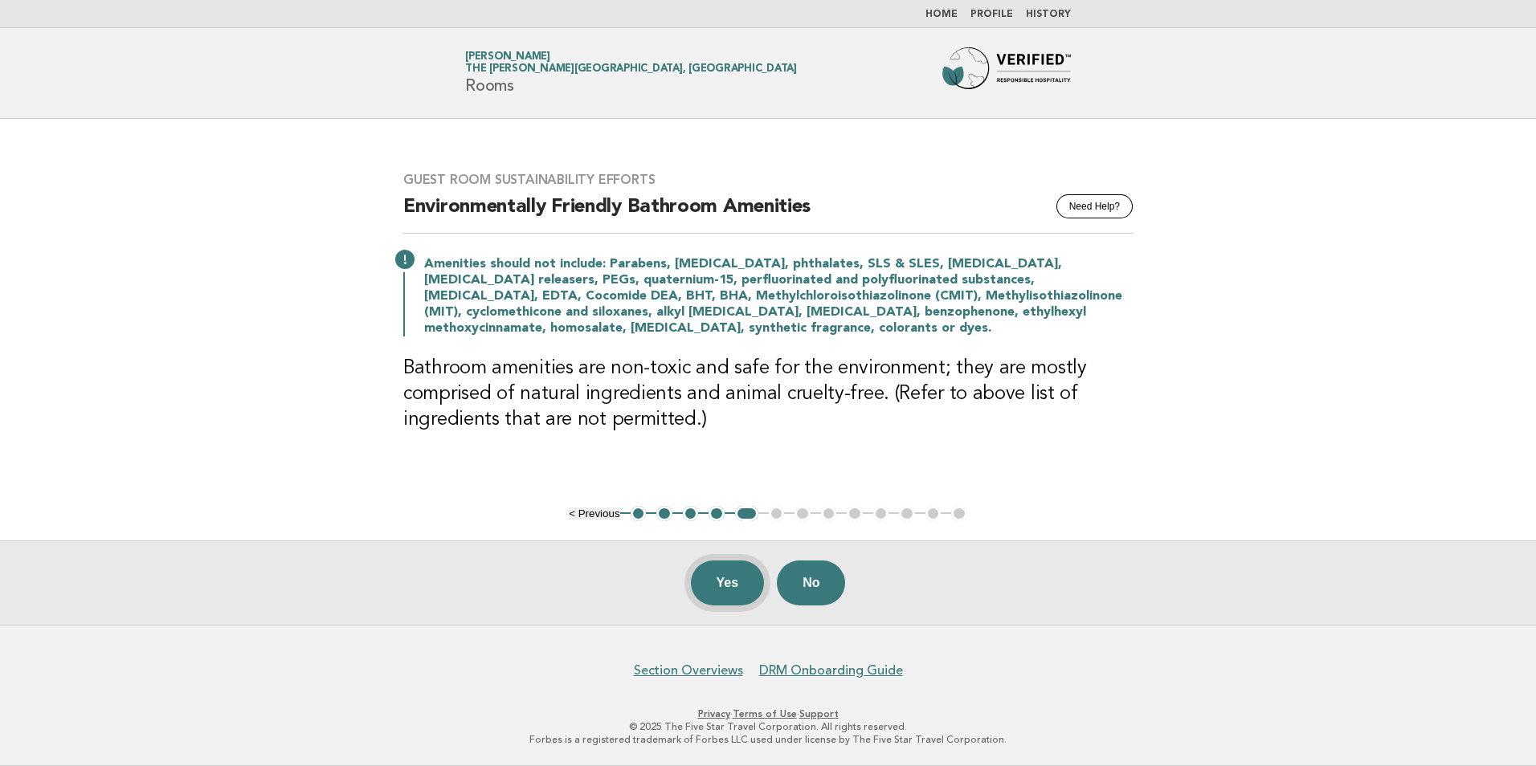
click at [724, 590] on button "Yes" at bounding box center [728, 583] width 74 height 45
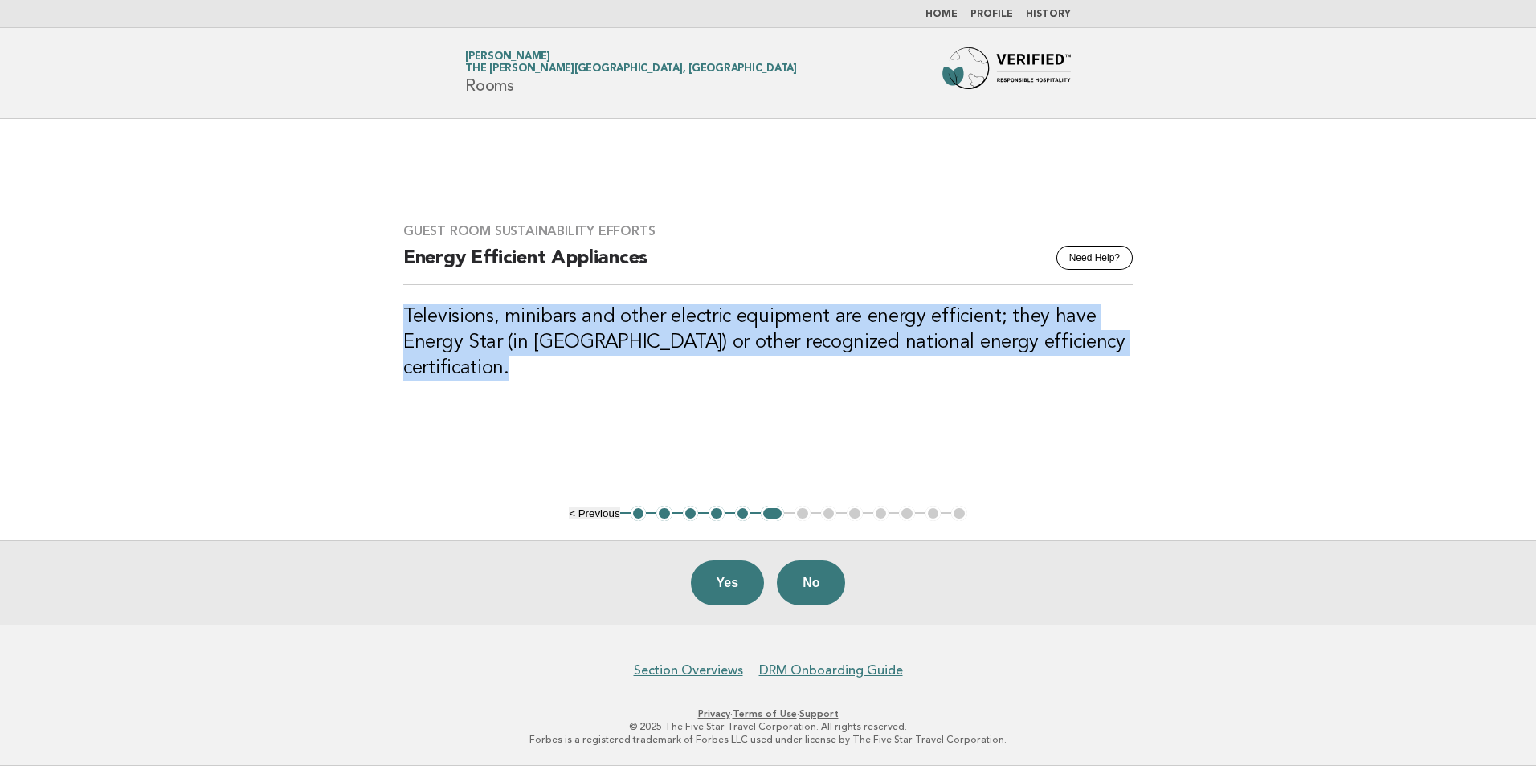
drag, startPoint x: 515, startPoint y: 370, endPoint x: 385, endPoint y: 313, distance: 142.1
click at [385, 313] on div "Guest Room Sustainability Efforts Need Help? Energy Efficient Appliances Televi…" at bounding box center [768, 312] width 768 height 216
copy h3 "Televisions, minibars and other electric equipment are energy efficient; they h…"
click at [833, 579] on button "No" at bounding box center [811, 583] width 68 height 45
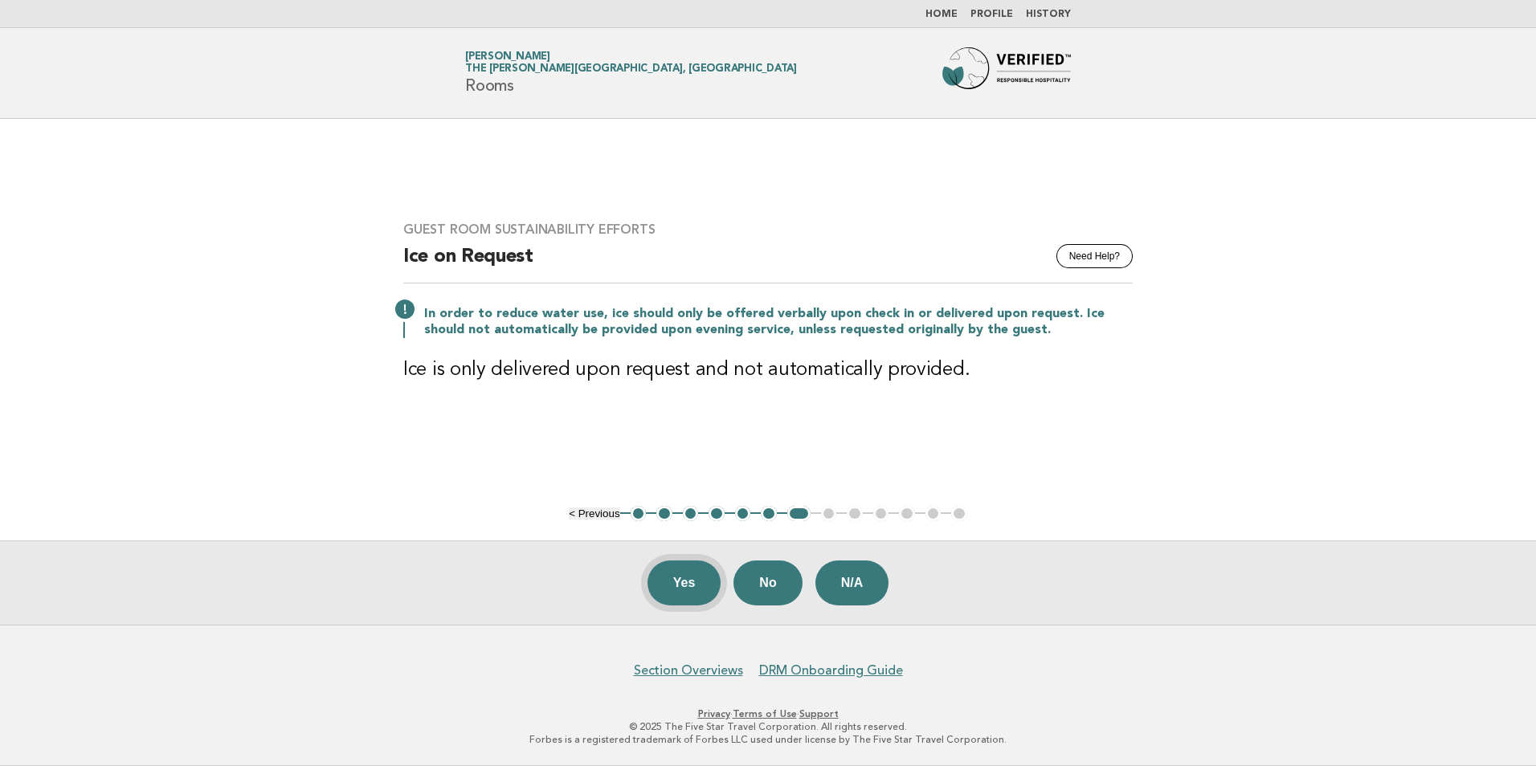
click at [690, 589] on button "Yes" at bounding box center [684, 583] width 74 height 45
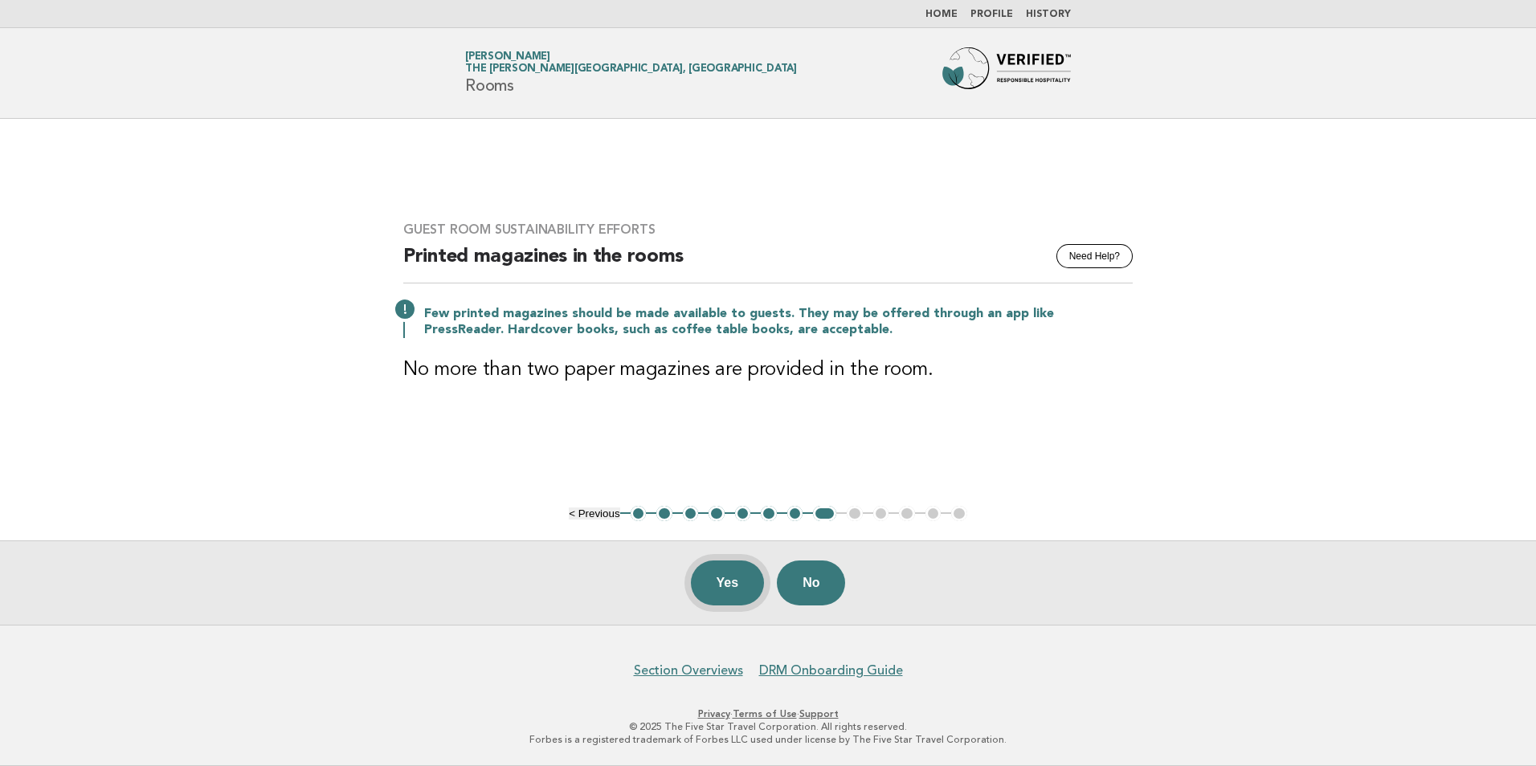
click at [721, 582] on button "Yes" at bounding box center [728, 583] width 74 height 45
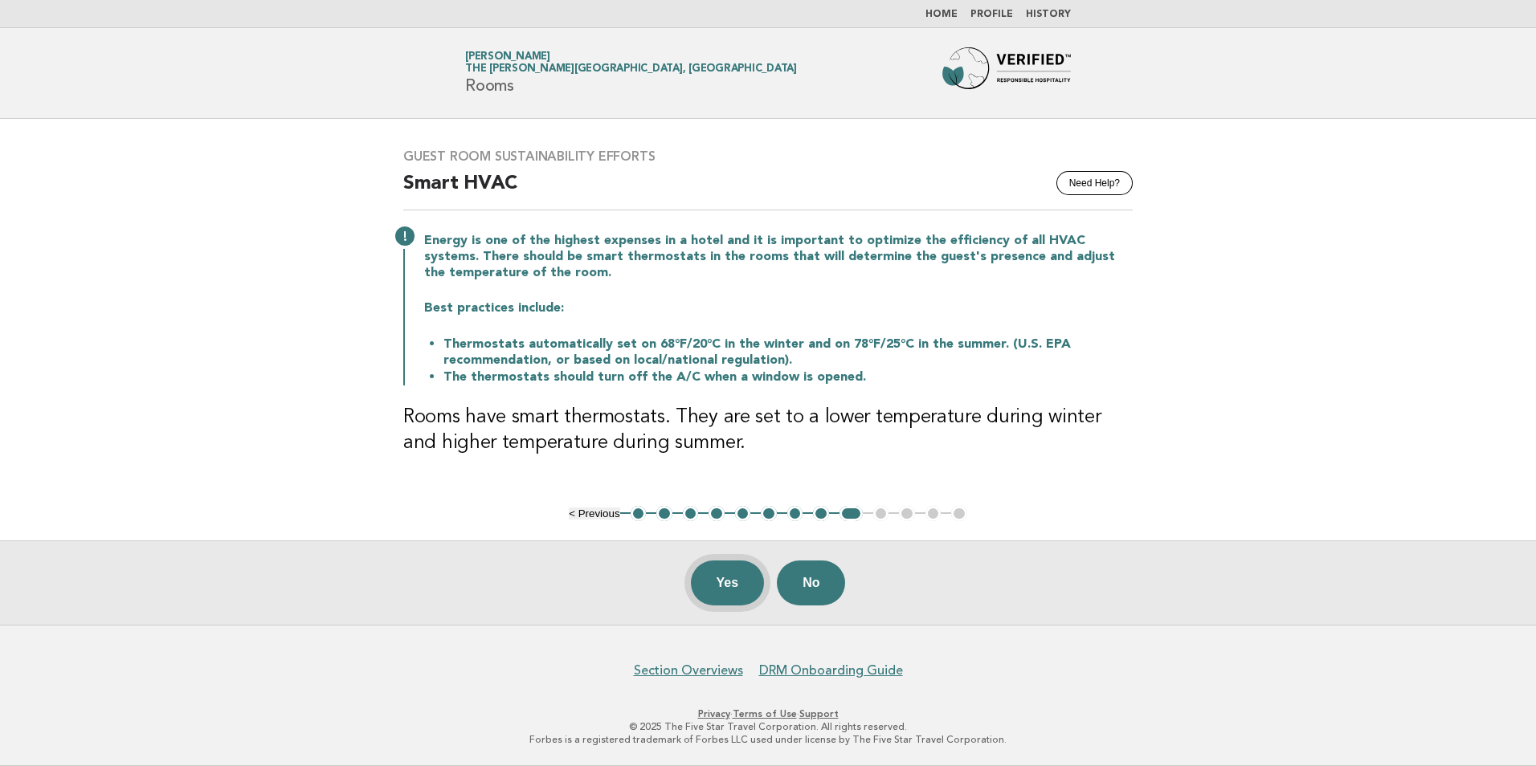
click at [739, 593] on button "Yes" at bounding box center [728, 583] width 74 height 45
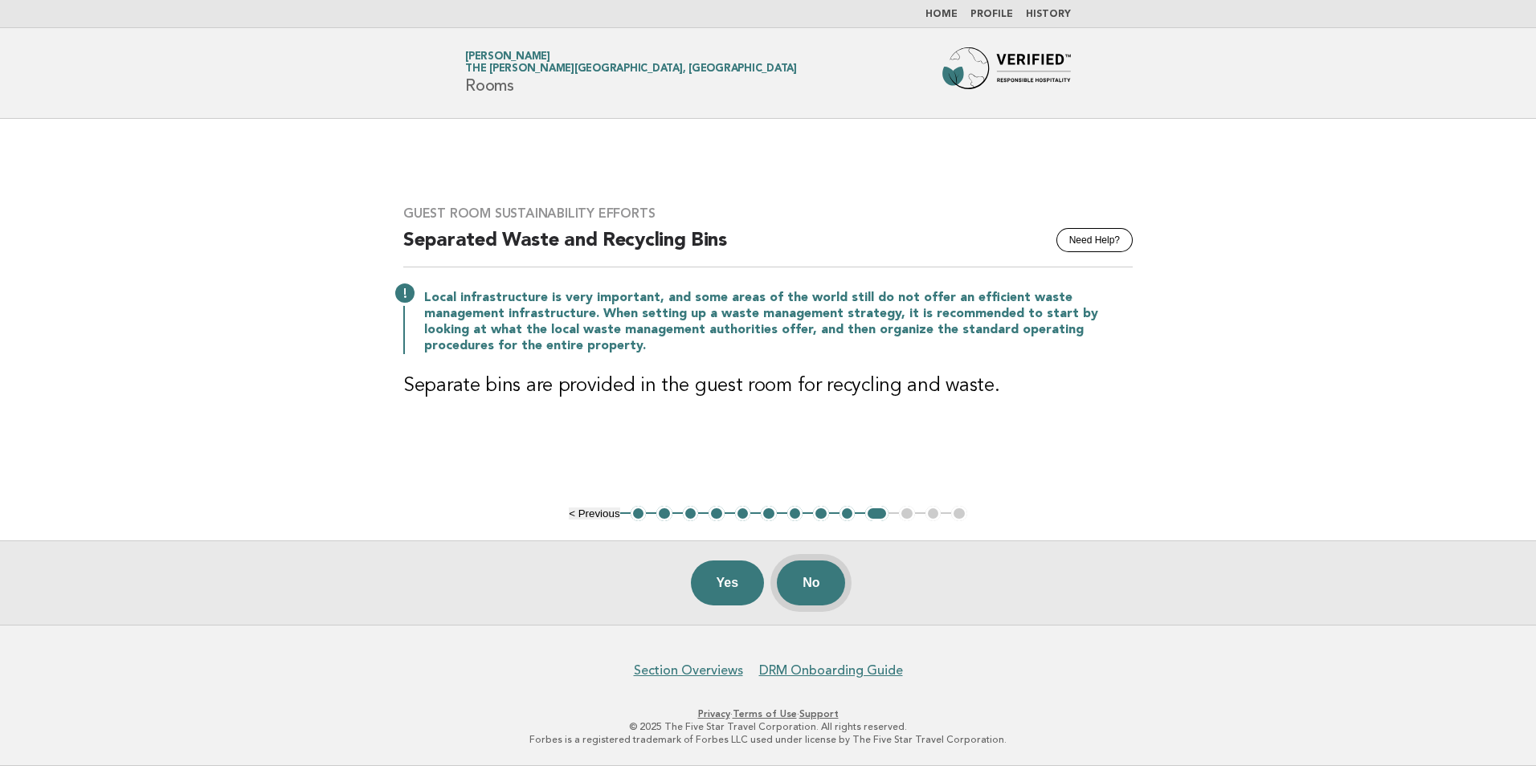
click at [830, 578] on button "No" at bounding box center [811, 583] width 68 height 45
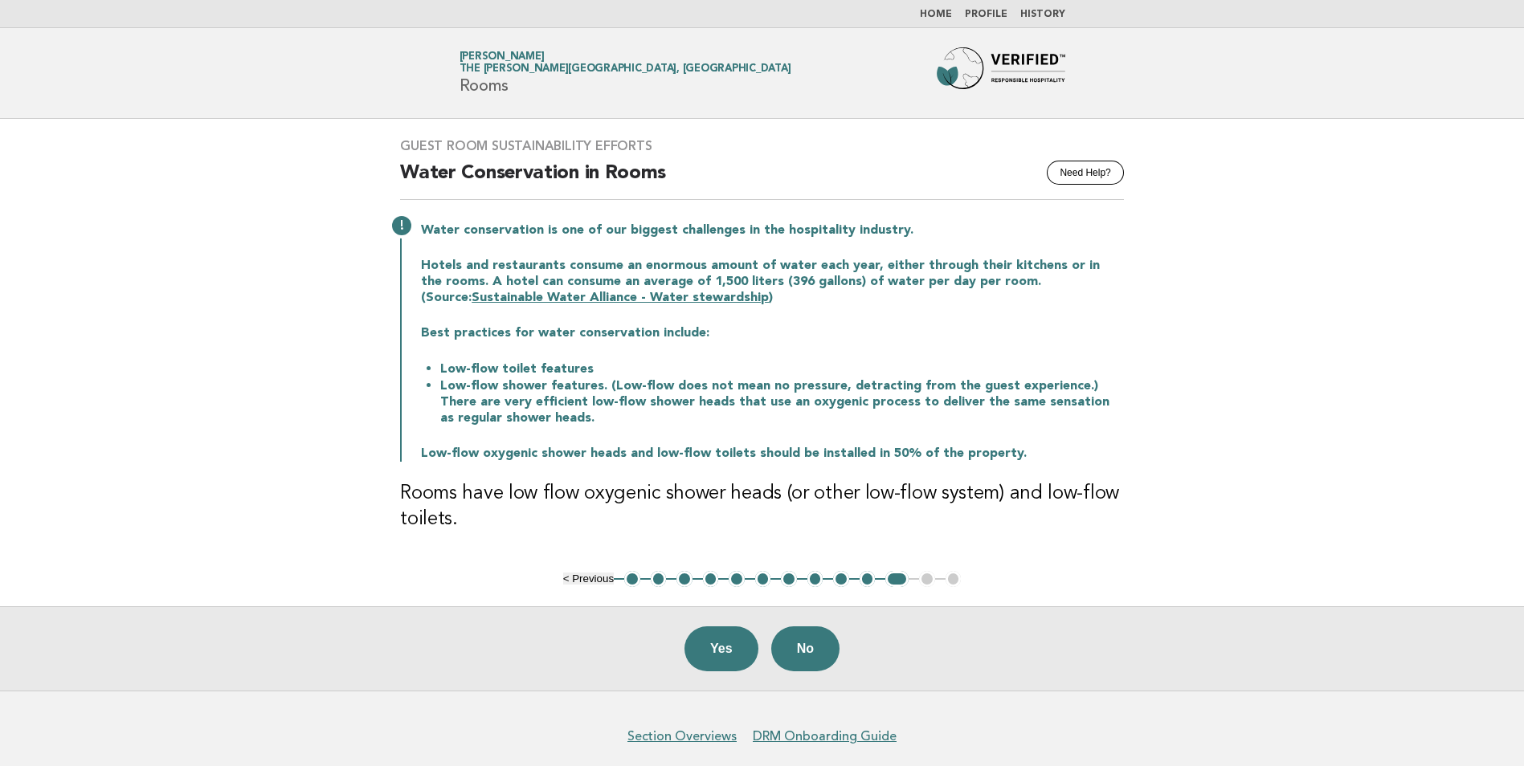
click at [864, 578] on button "10" at bounding box center [867, 579] width 16 height 16
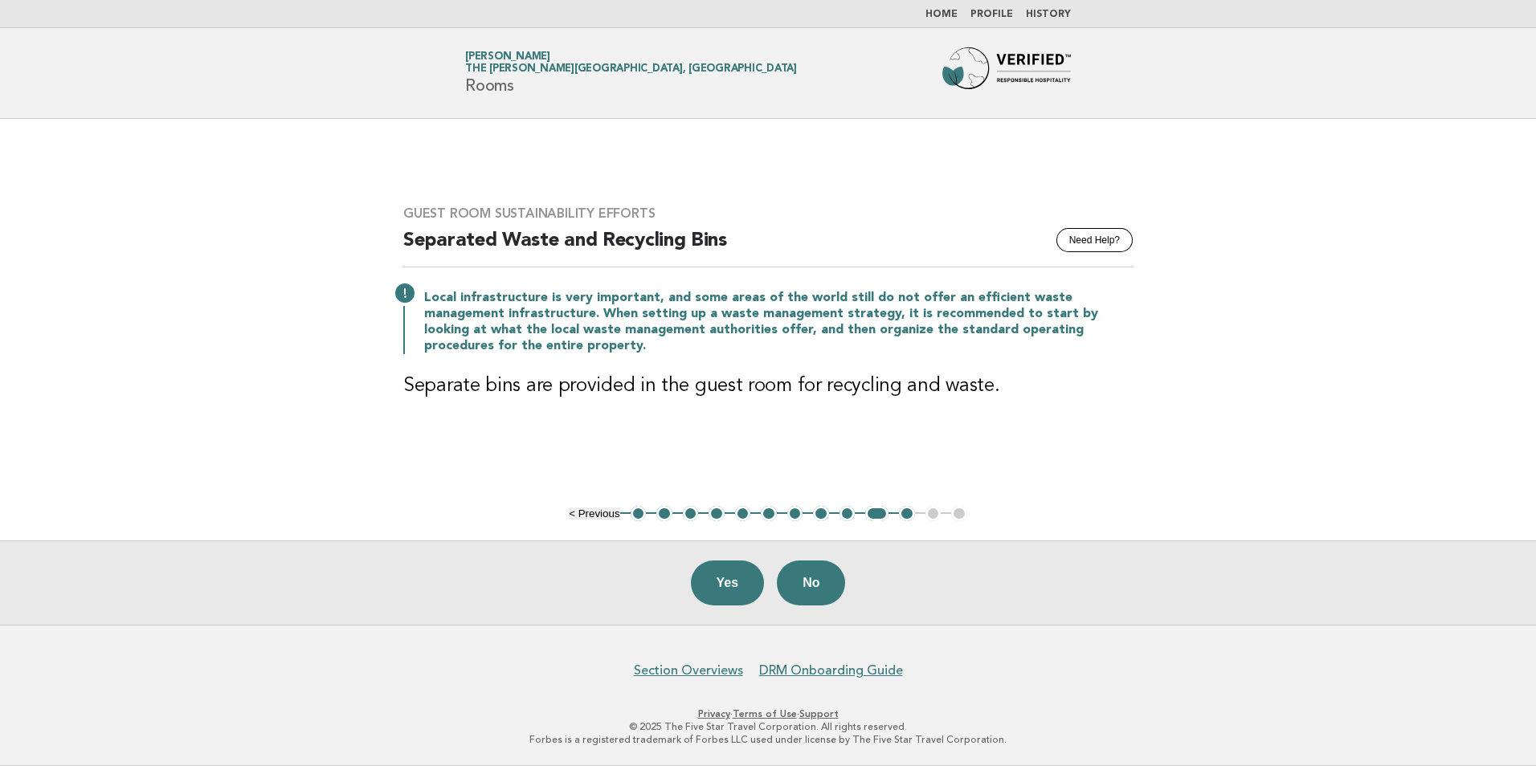
click at [737, 615] on div "Yes No" at bounding box center [768, 583] width 1536 height 84
click at [731, 594] on button "Yes" at bounding box center [728, 583] width 74 height 45
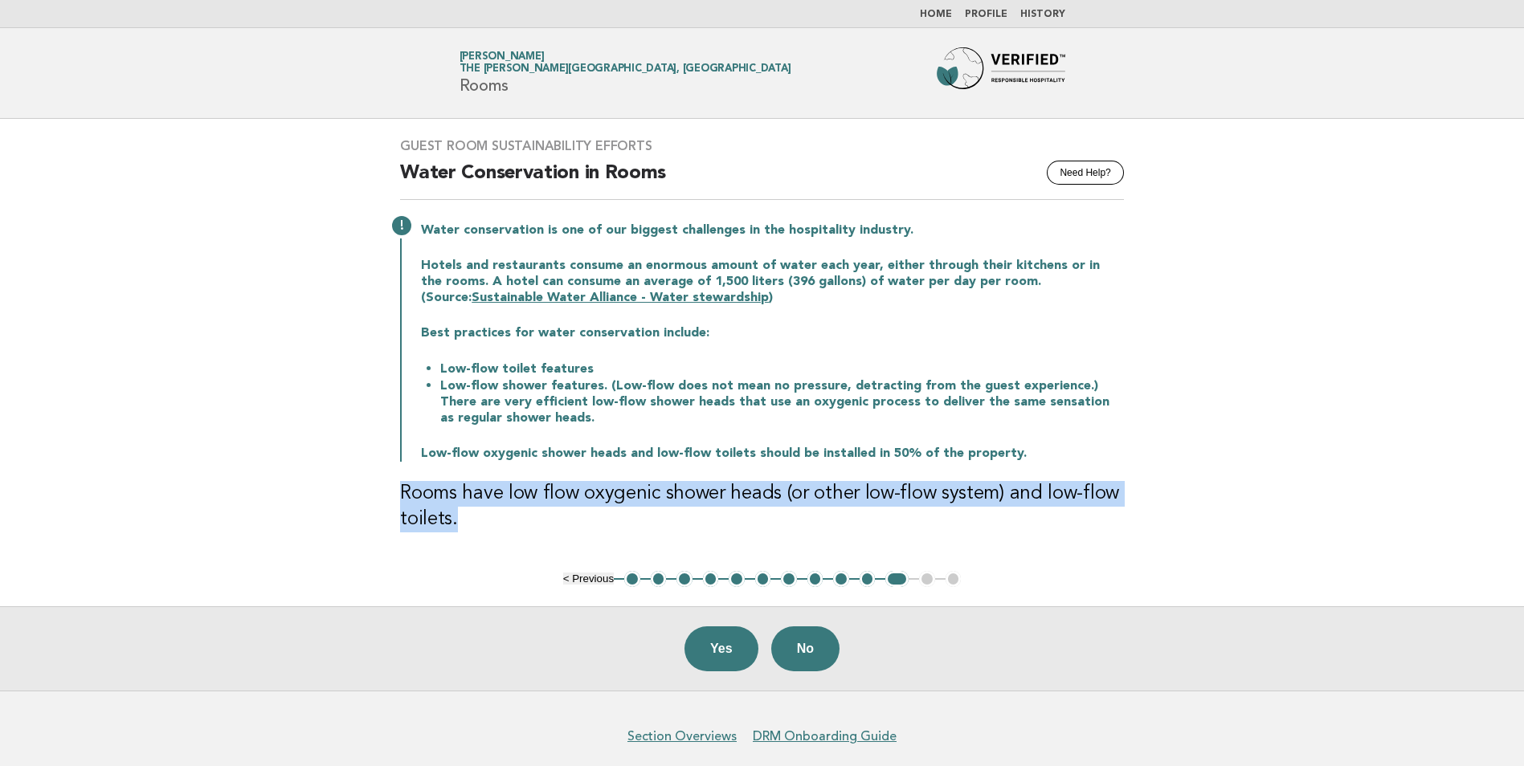
drag, startPoint x: 464, startPoint y: 515, endPoint x: 376, endPoint y: 498, distance: 89.9
click at [376, 498] on main "Guest Room Sustainability Efforts Need Help? Water Conservation in Rooms Water …" at bounding box center [762, 405] width 1524 height 572
copy h3 "Rooms have low flow oxygenic shower heads (or other low-flow system) and low-fl…"
click at [730, 643] on button "Yes" at bounding box center [721, 648] width 74 height 45
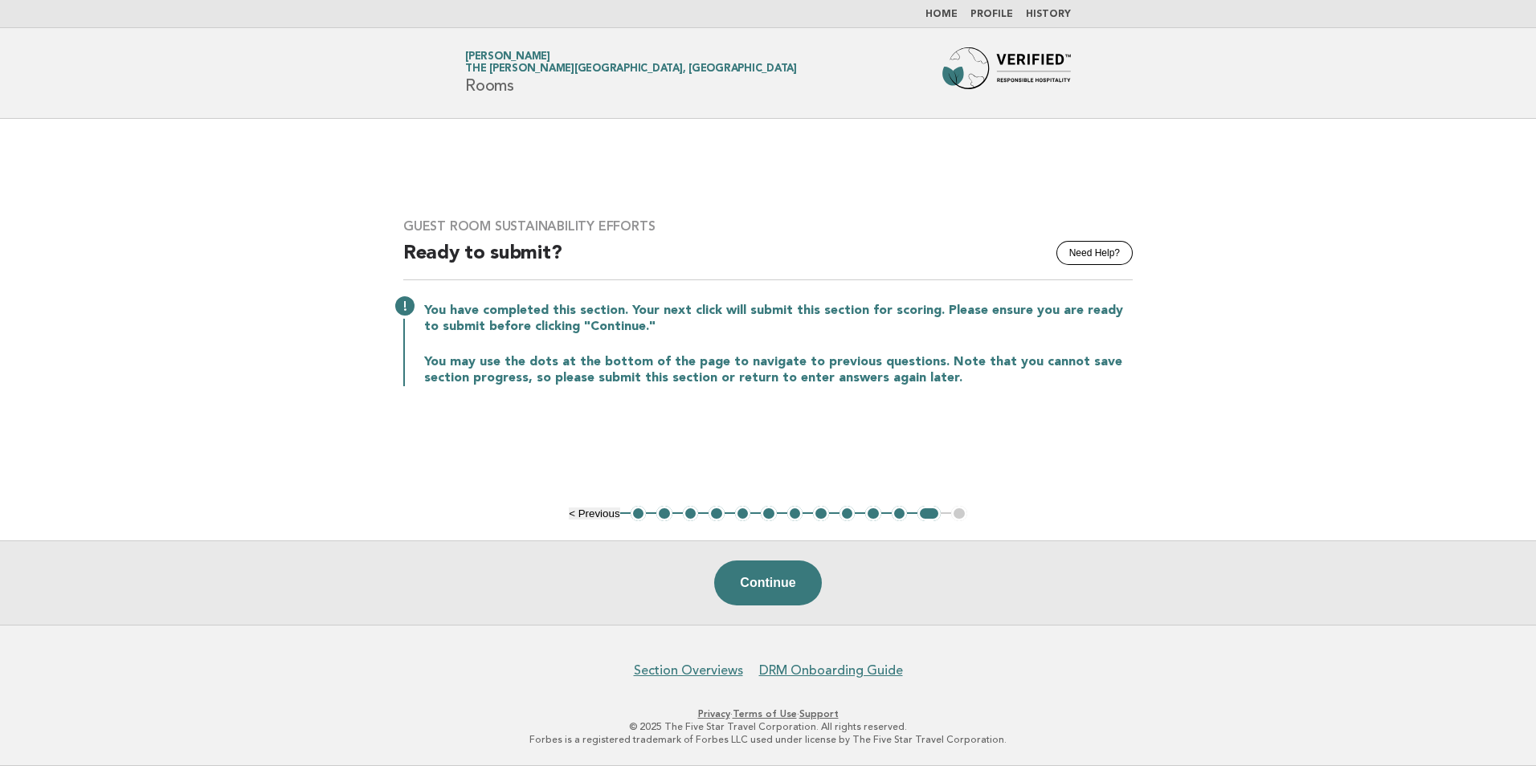
click at [687, 512] on button "3" at bounding box center [691, 514] width 16 height 16
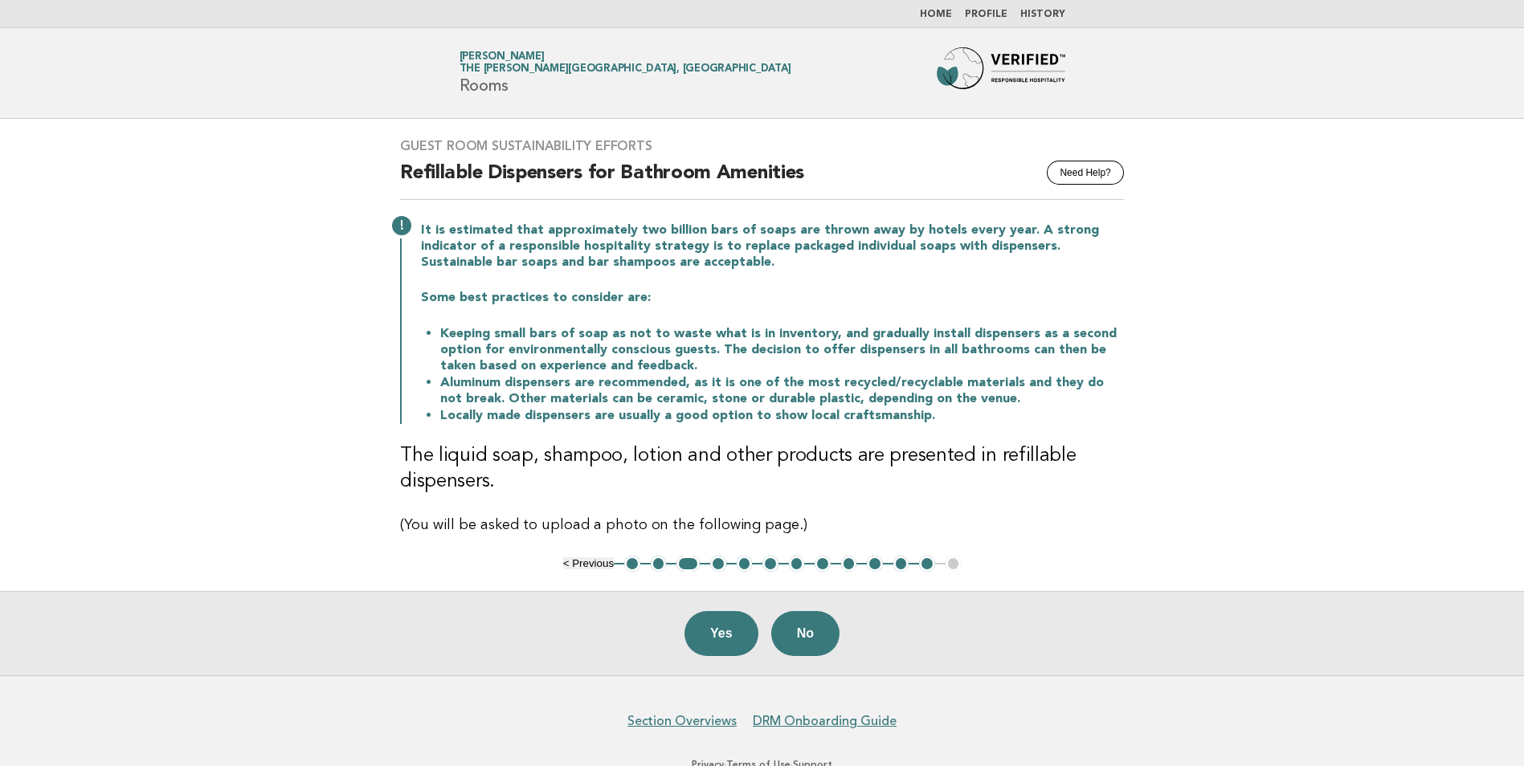
click at [655, 568] on button "2" at bounding box center [659, 564] width 16 height 16
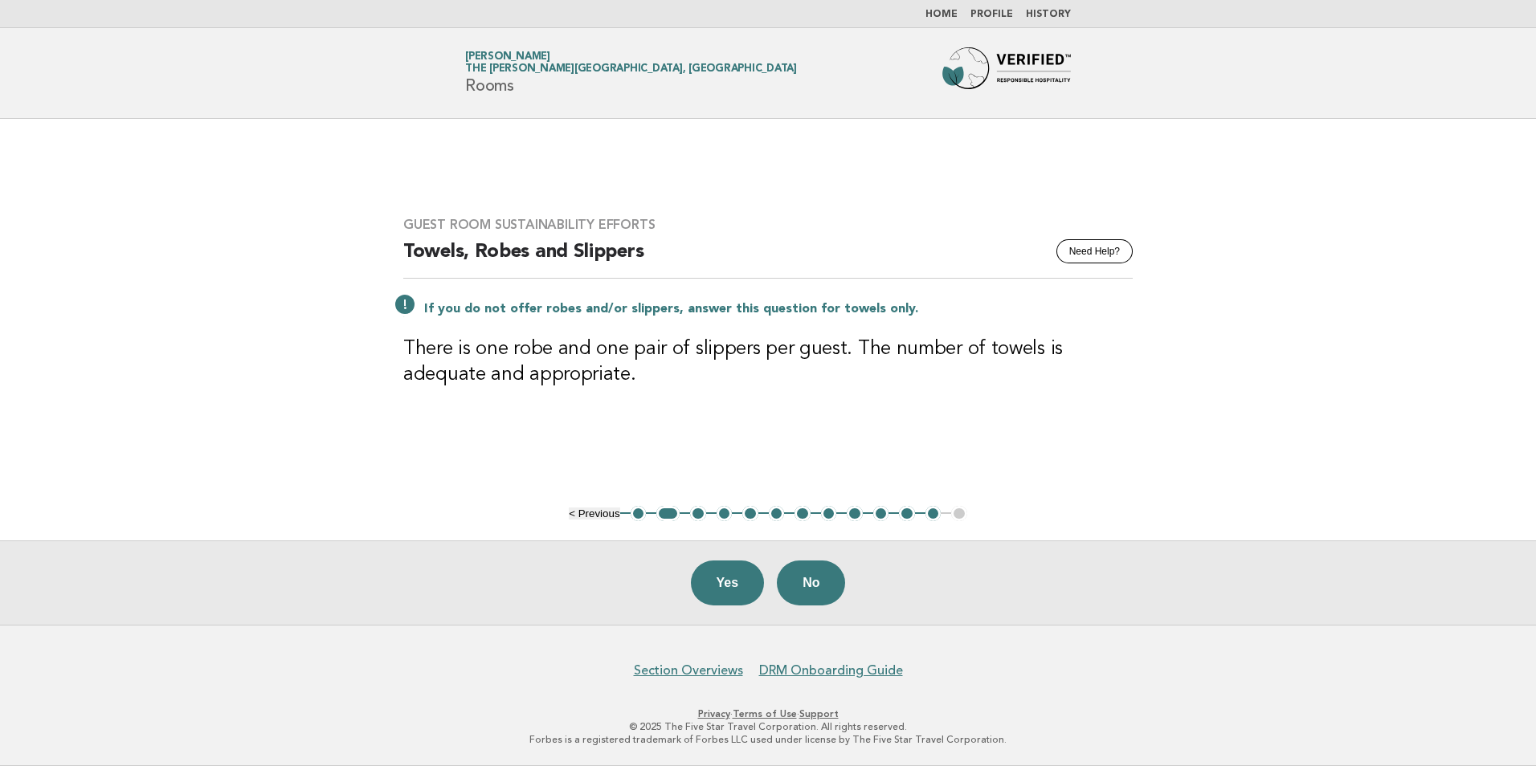
click at [724, 517] on button "4" at bounding box center [724, 514] width 16 height 16
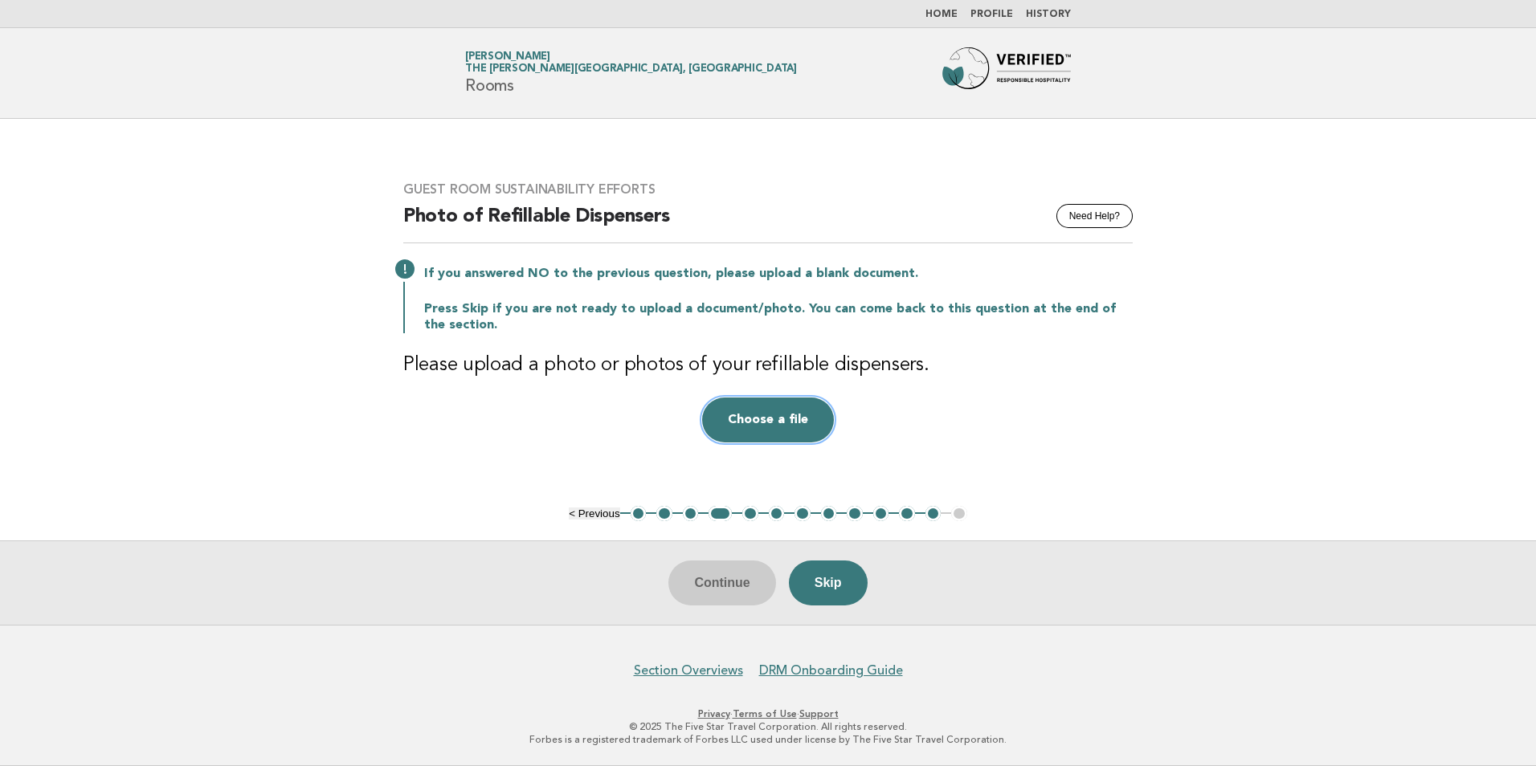
click at [757, 420] on button "Choose a file" at bounding box center [768, 420] width 132 height 45
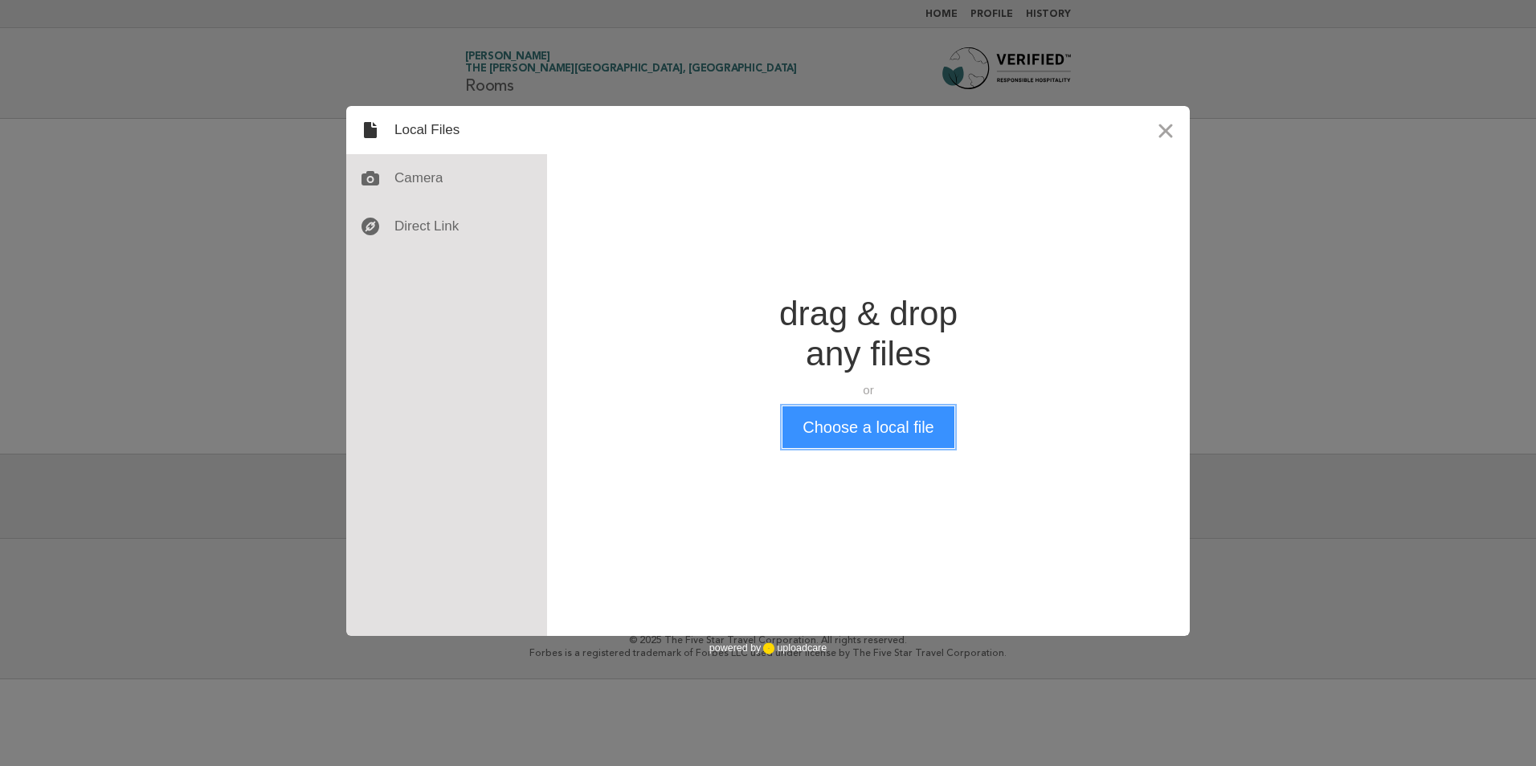
click at [879, 426] on button "Choose a local file" at bounding box center [867, 427] width 171 height 42
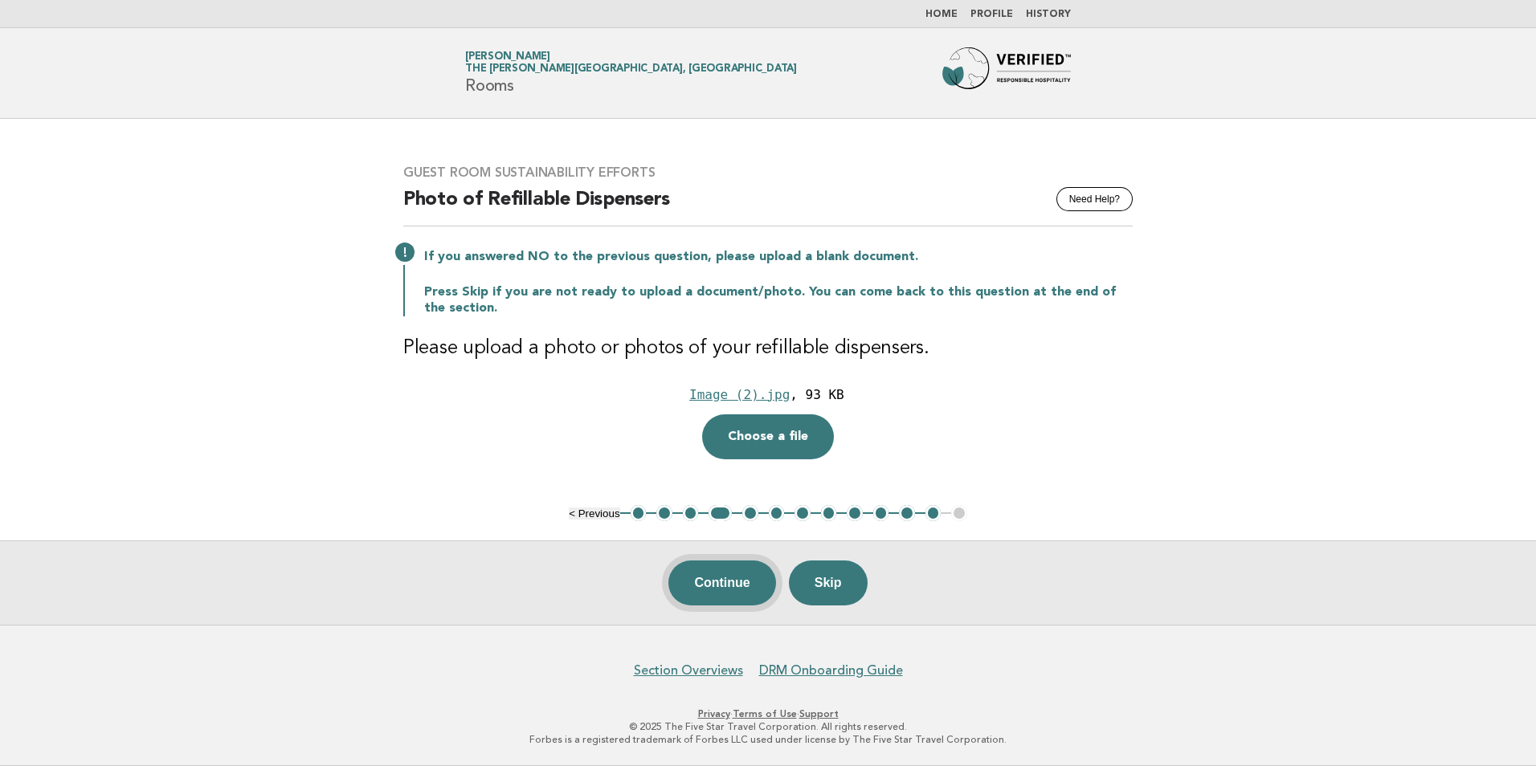
click at [724, 593] on button "Continue" at bounding box center [721, 583] width 107 height 45
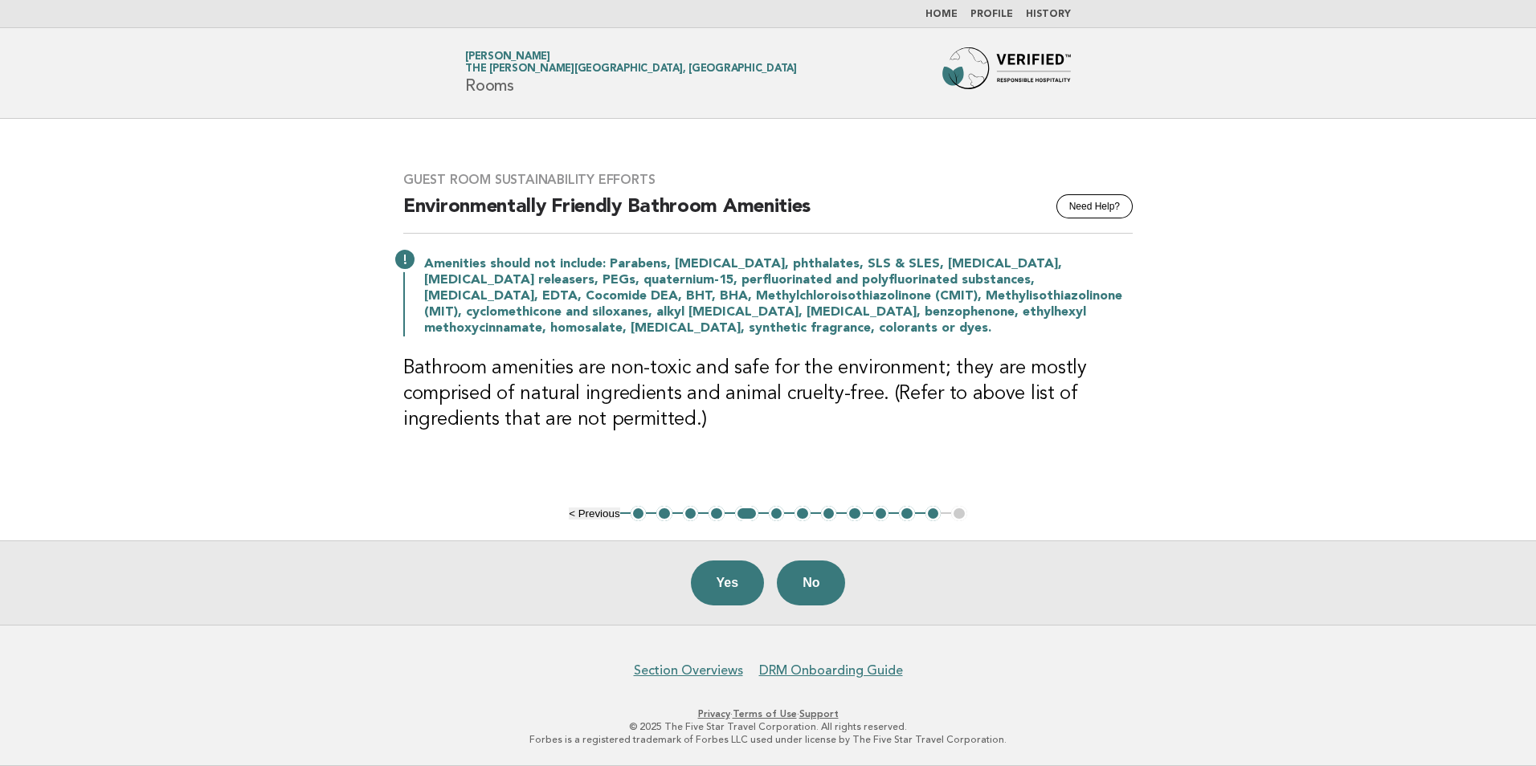
click at [957, 517] on ul "< Previous 1 2 3 4 5 6 7 8 9 10 11 12 13" at bounding box center [768, 514] width 398 height 16
click at [930, 516] on button "12" at bounding box center [933, 514] width 16 height 16
click at [933, 515] on button "12" at bounding box center [933, 514] width 16 height 16
click at [934, 516] on button "12" at bounding box center [933, 514] width 16 height 16
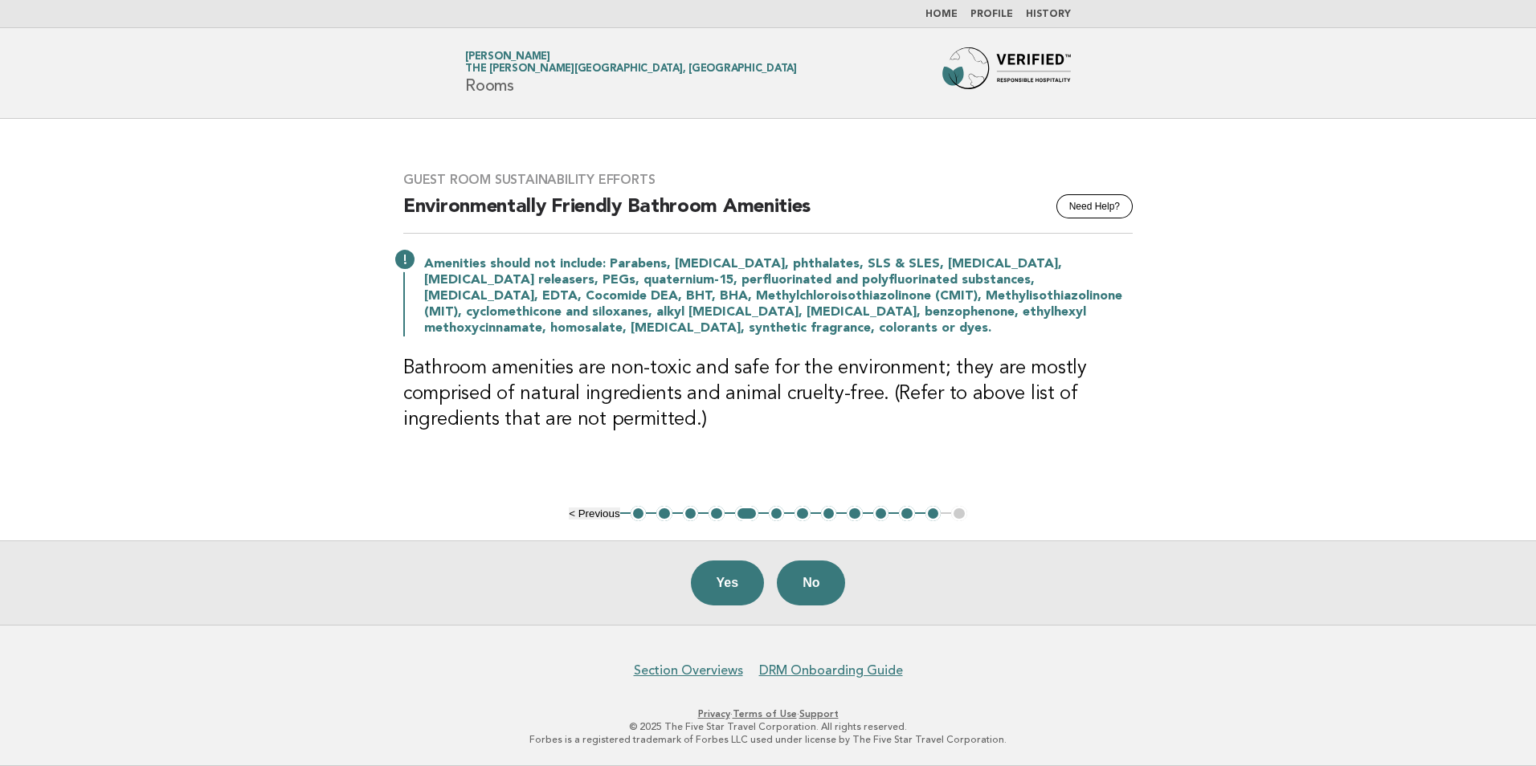
click at [935, 516] on button "12" at bounding box center [933, 514] width 16 height 16
click at [935, 515] on button "12" at bounding box center [933, 514] width 16 height 16
click at [938, 512] on button "12" at bounding box center [933, 514] width 16 height 16
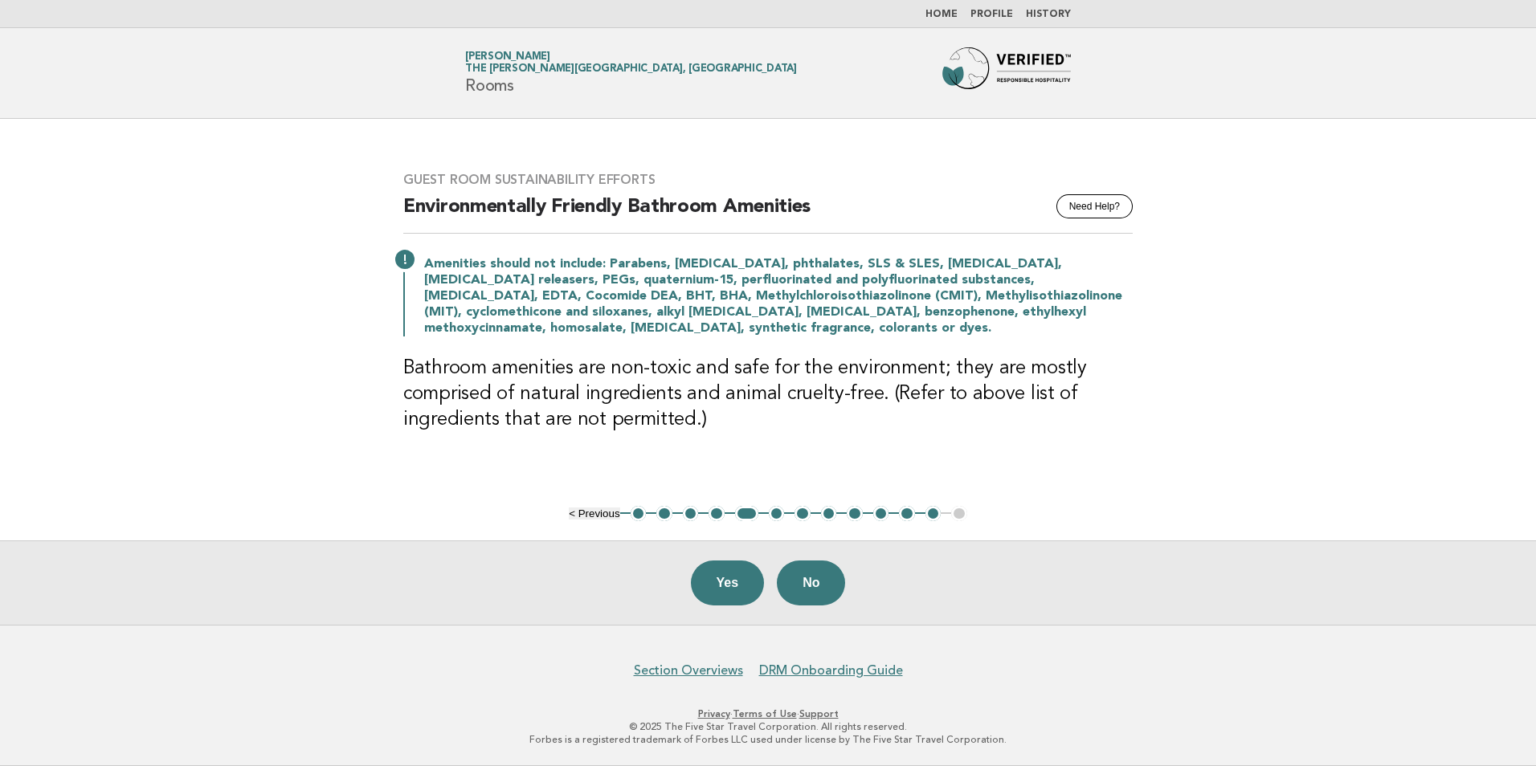
click at [940, 512] on button "12" at bounding box center [933, 514] width 16 height 16
click at [789, 516] on ul "< Previous 1 2 3 4 5 6 7 8 9 10 11 12 13" at bounding box center [768, 514] width 398 height 16
click at [777, 511] on button "6" at bounding box center [777, 514] width 16 height 16
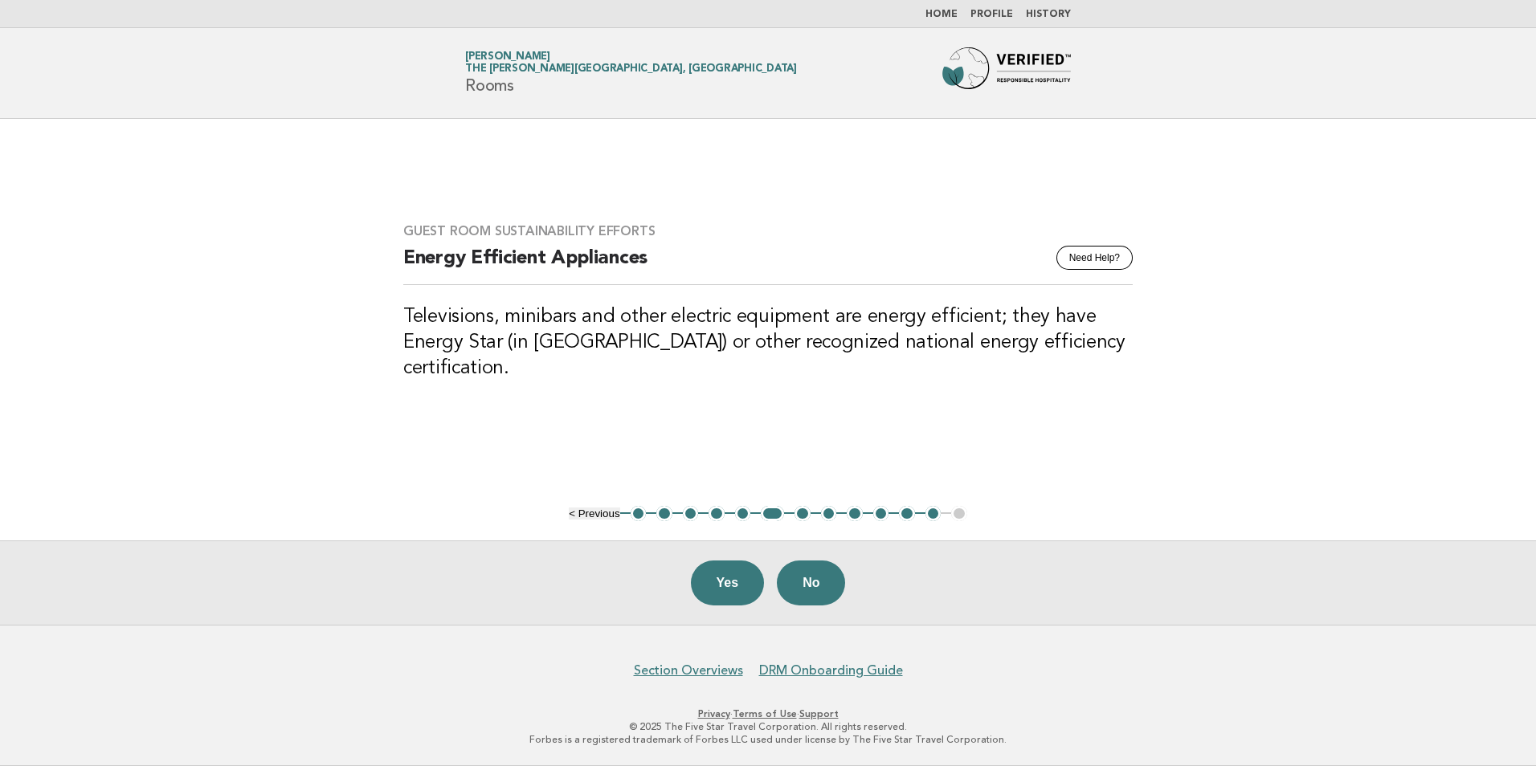
click at [906, 514] on button "11" at bounding box center [907, 514] width 16 height 16
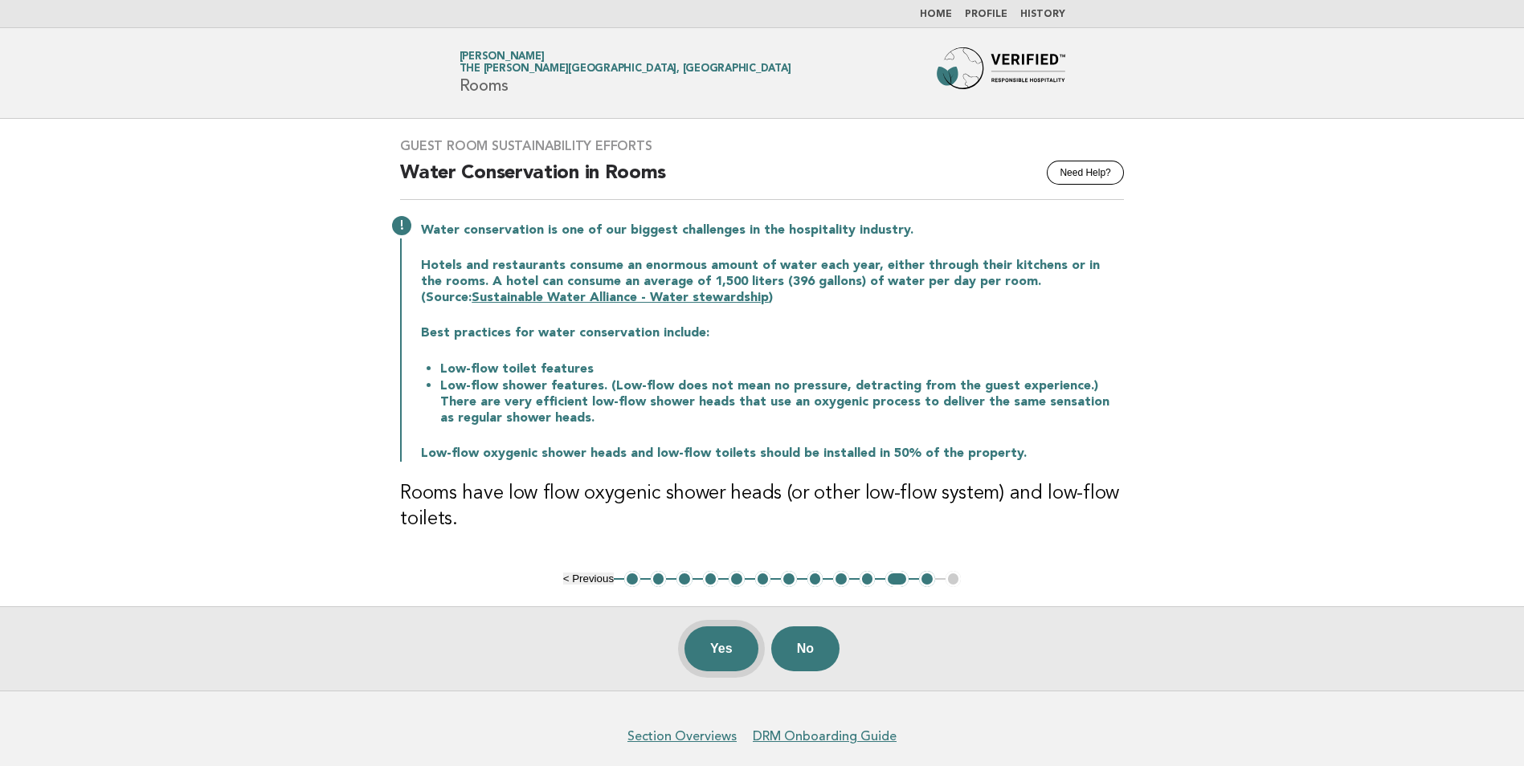
click at [715, 657] on button "Yes" at bounding box center [721, 648] width 74 height 45
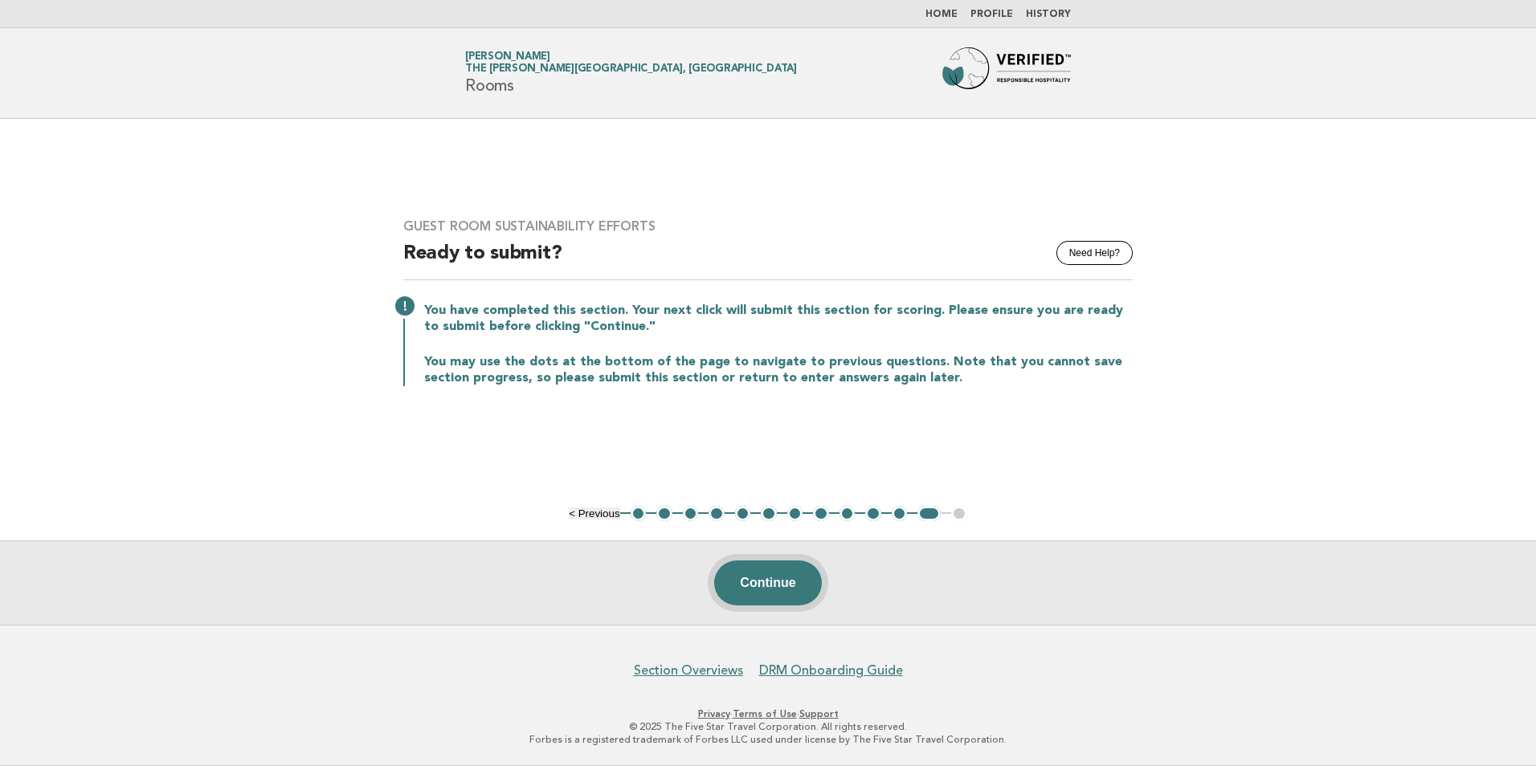
click at [755, 590] on button "Continue" at bounding box center [767, 583] width 107 height 45
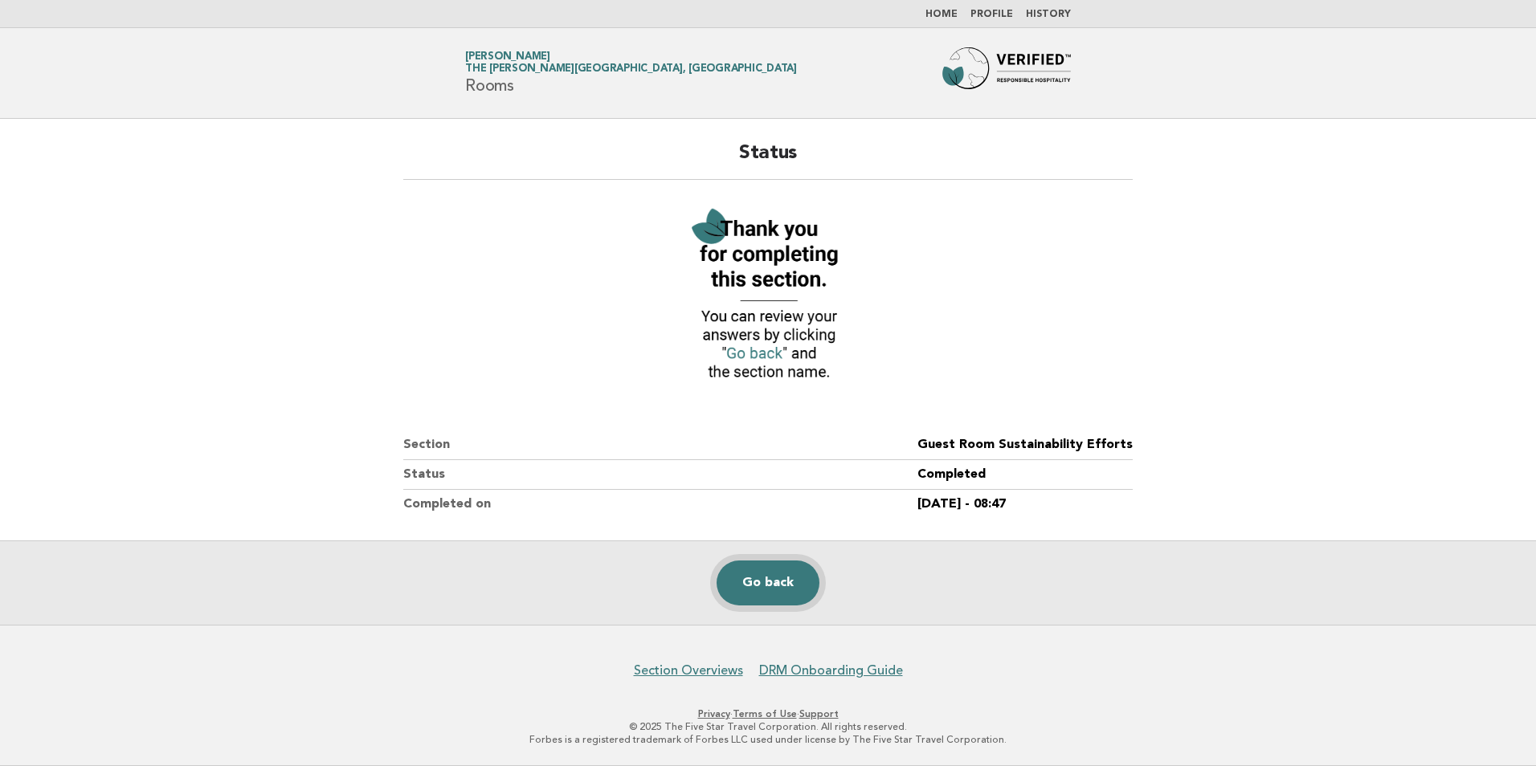
click at [783, 572] on link "Go back" at bounding box center [767, 583] width 103 height 45
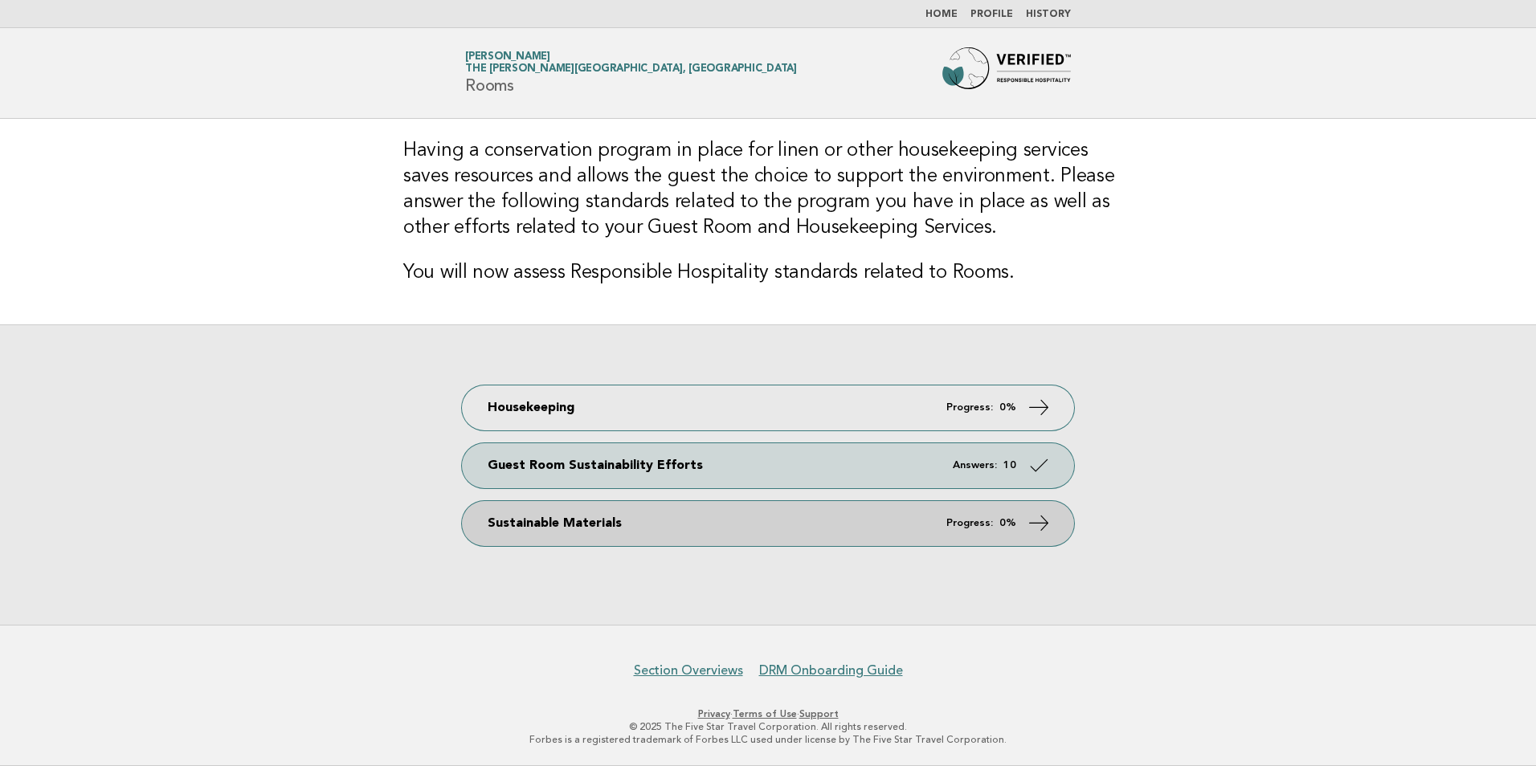
click at [736, 537] on link "Sustainable Materials Progress: 0%" at bounding box center [768, 523] width 612 height 45
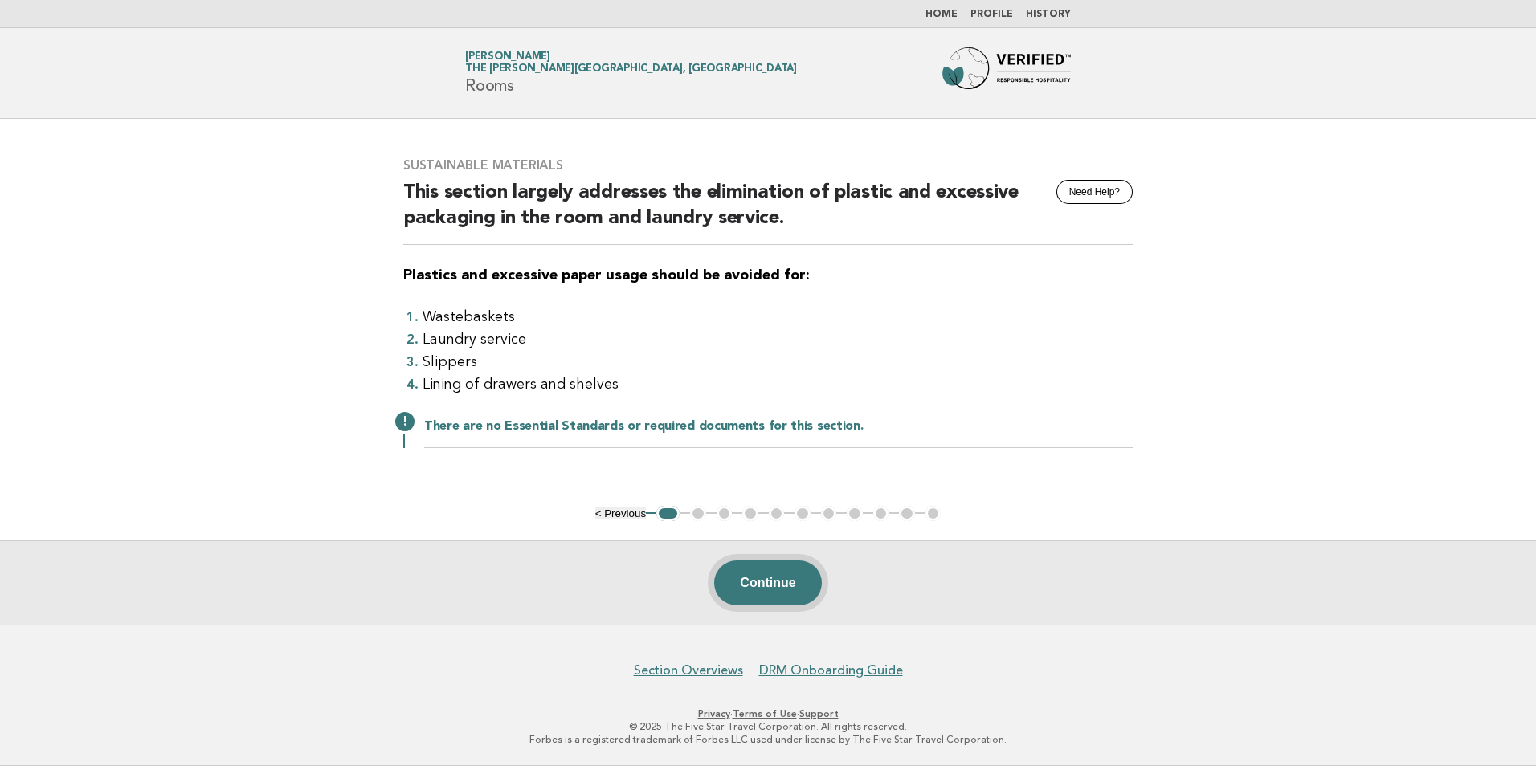
click at [772, 575] on button "Continue" at bounding box center [767, 583] width 107 height 45
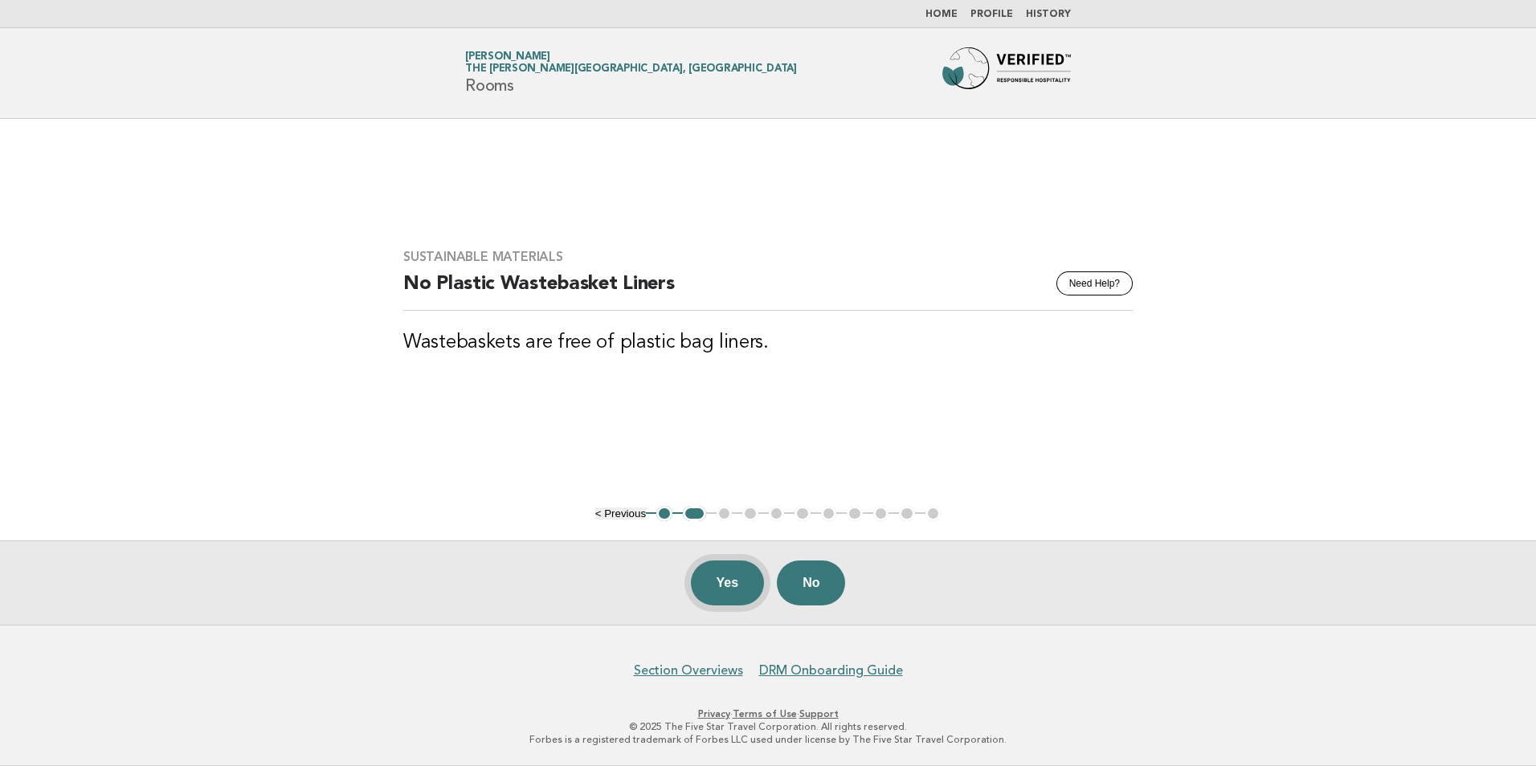
click at [720, 577] on button "Yes" at bounding box center [728, 583] width 74 height 45
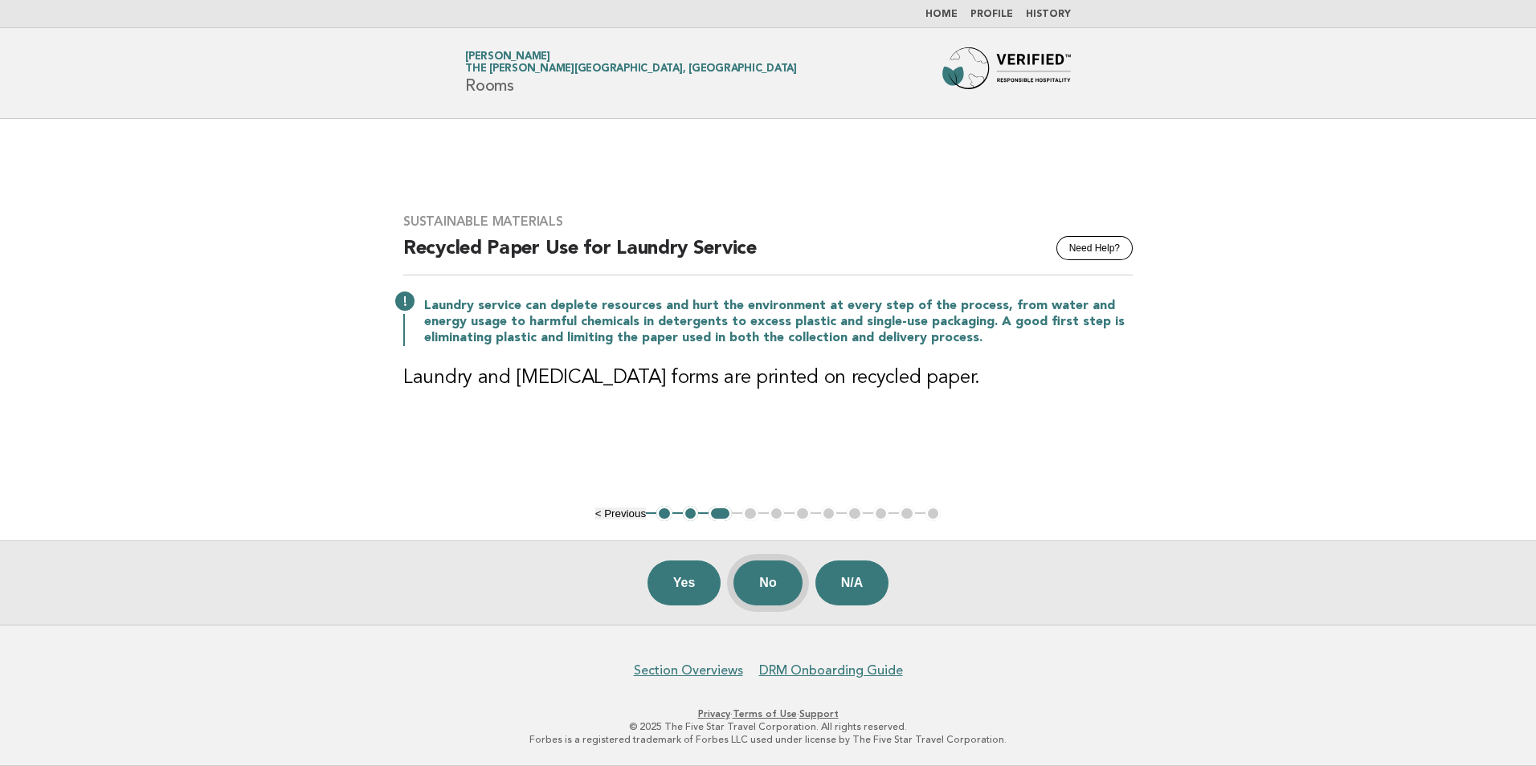
click at [790, 577] on button "No" at bounding box center [767, 583] width 68 height 45
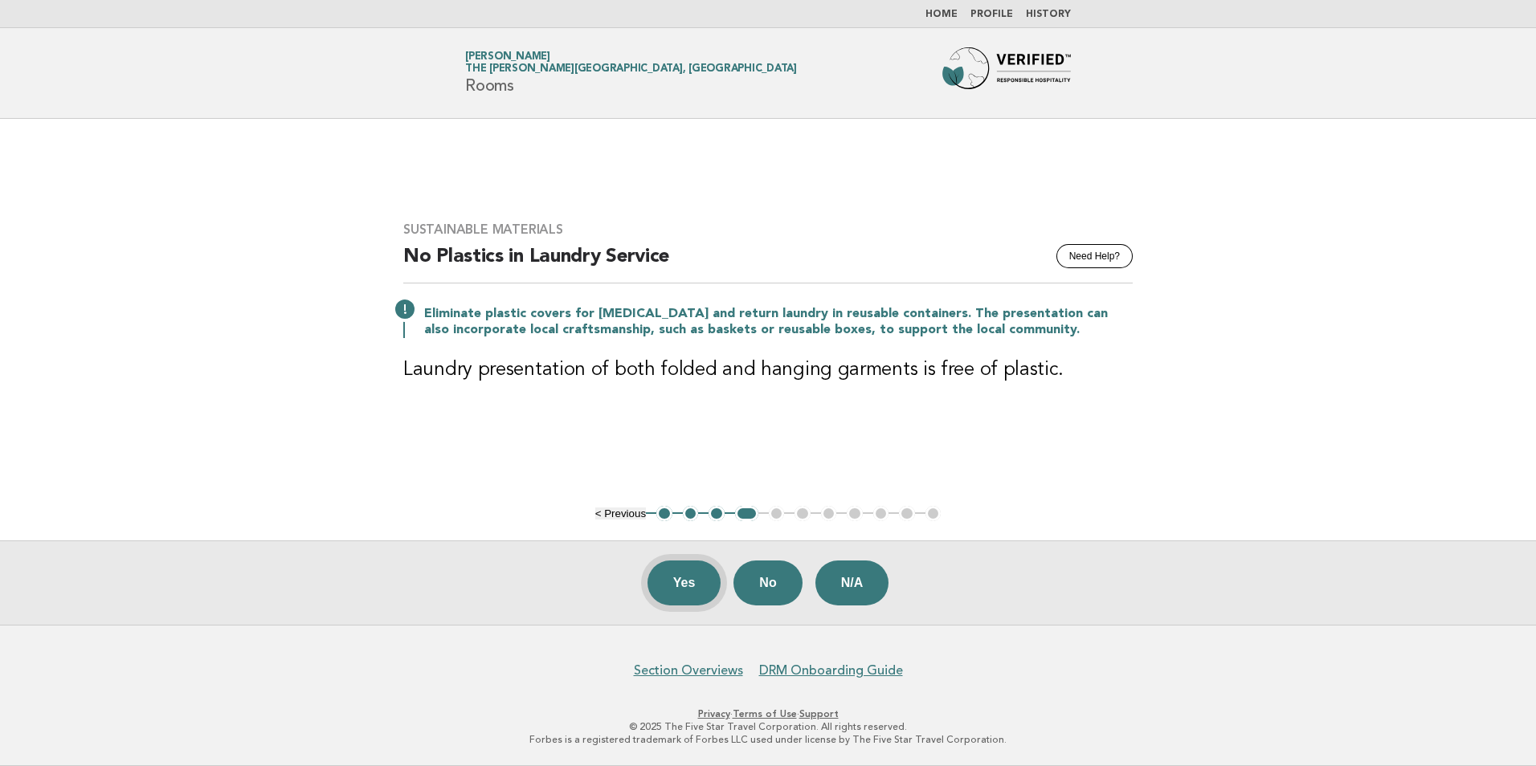
click at [685, 573] on button "Yes" at bounding box center [684, 583] width 74 height 45
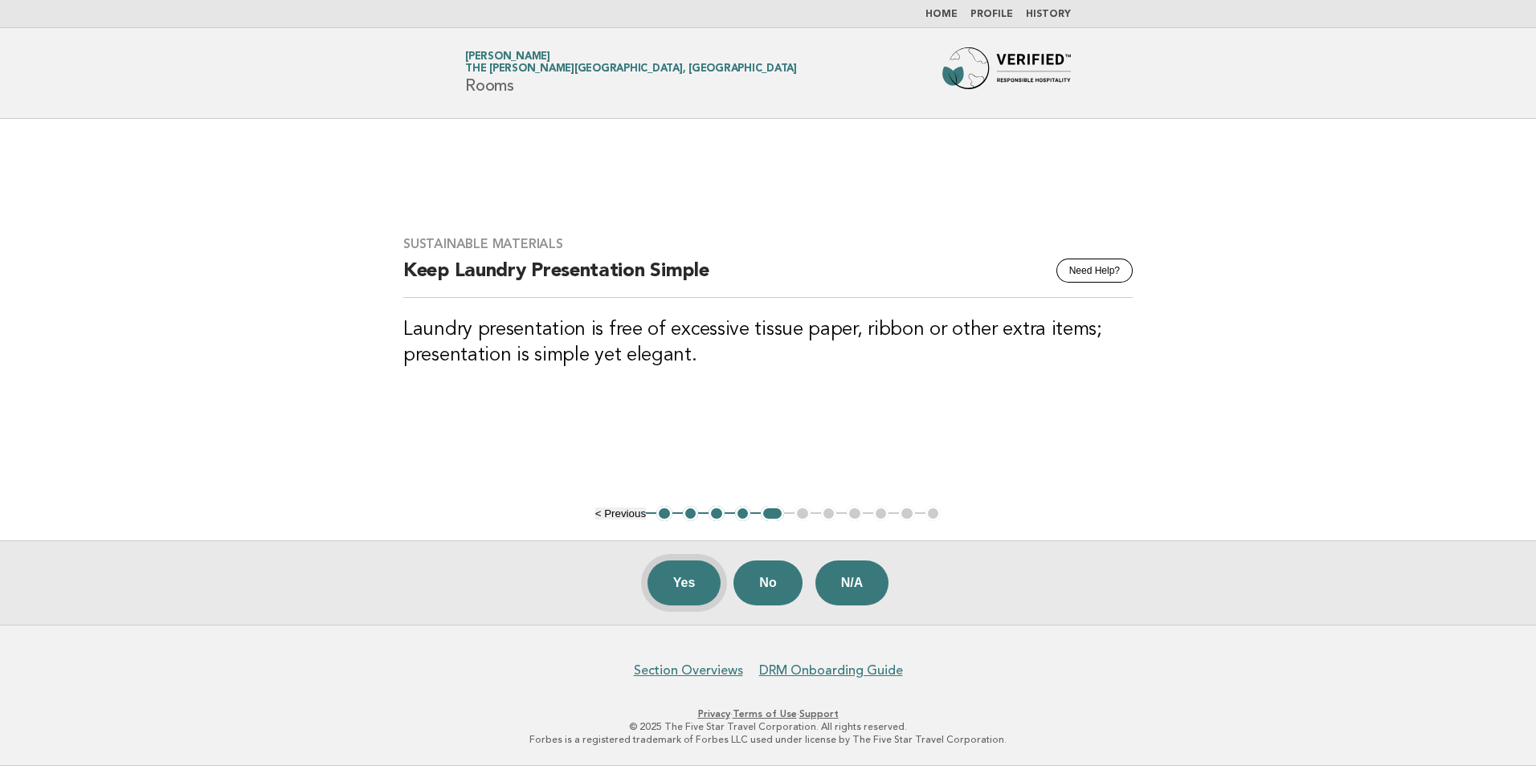
click at [682, 577] on button "Yes" at bounding box center [684, 583] width 74 height 45
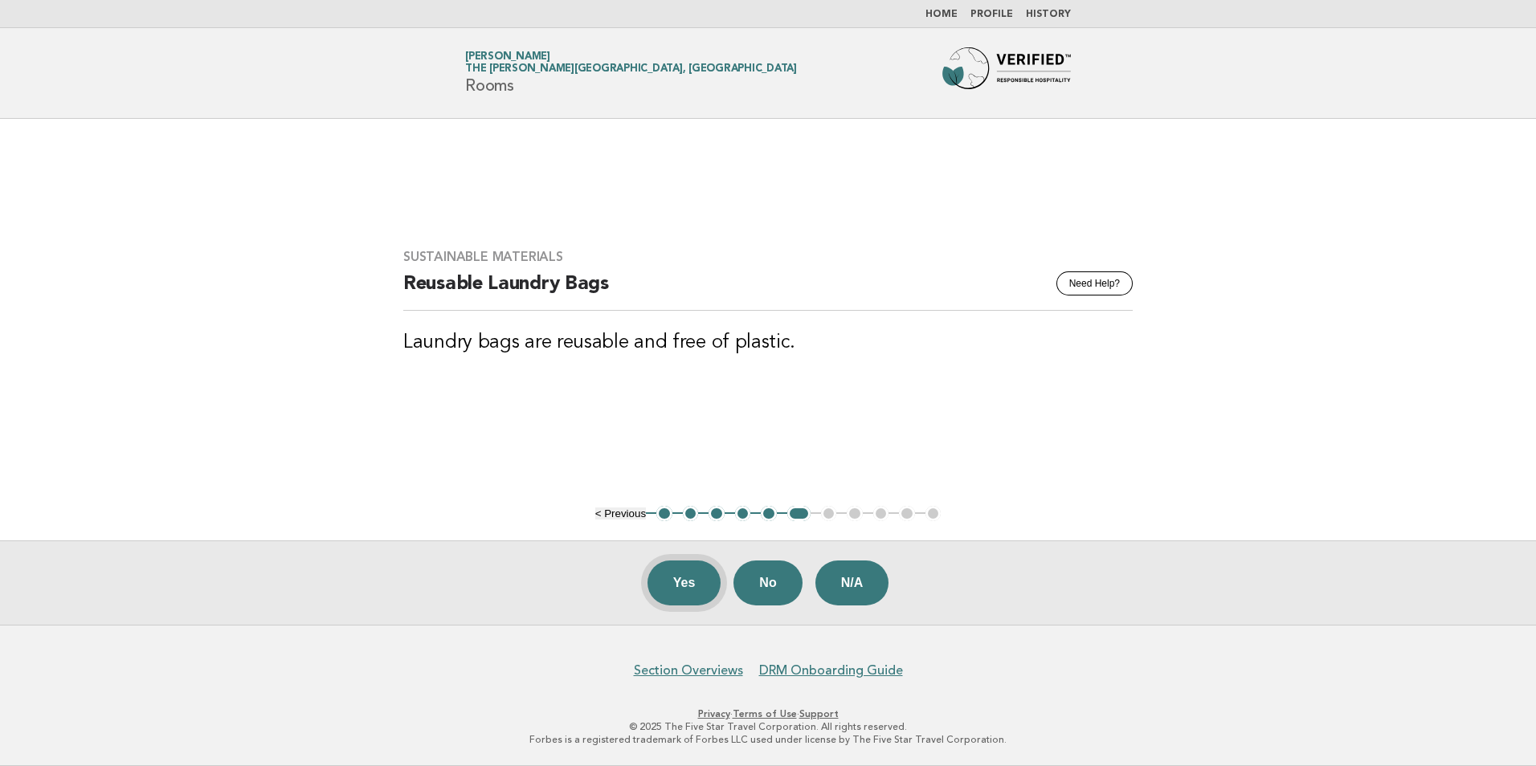
click at [689, 577] on button "Yes" at bounding box center [684, 583] width 74 height 45
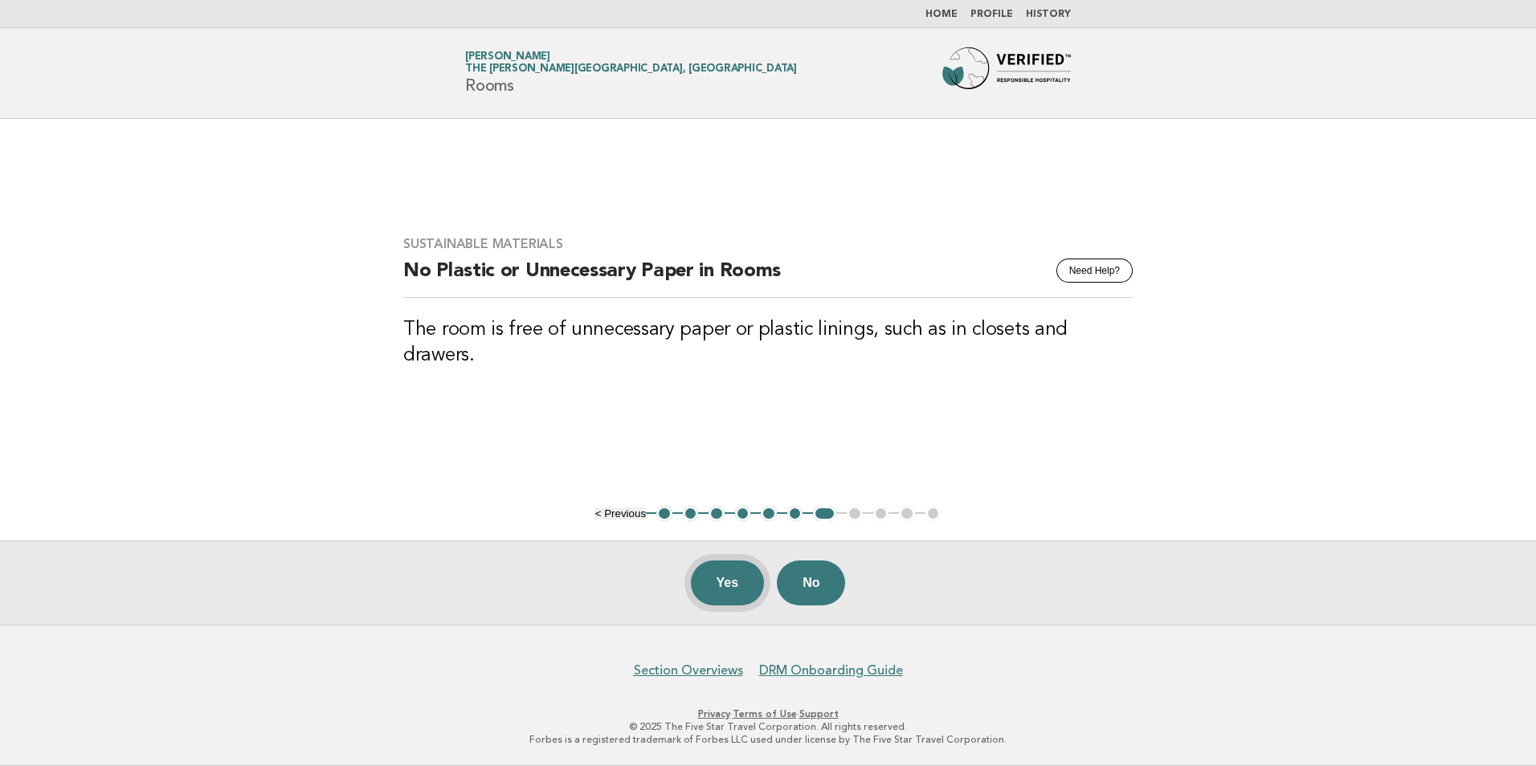
click at [711, 590] on button "Yes" at bounding box center [728, 583] width 74 height 45
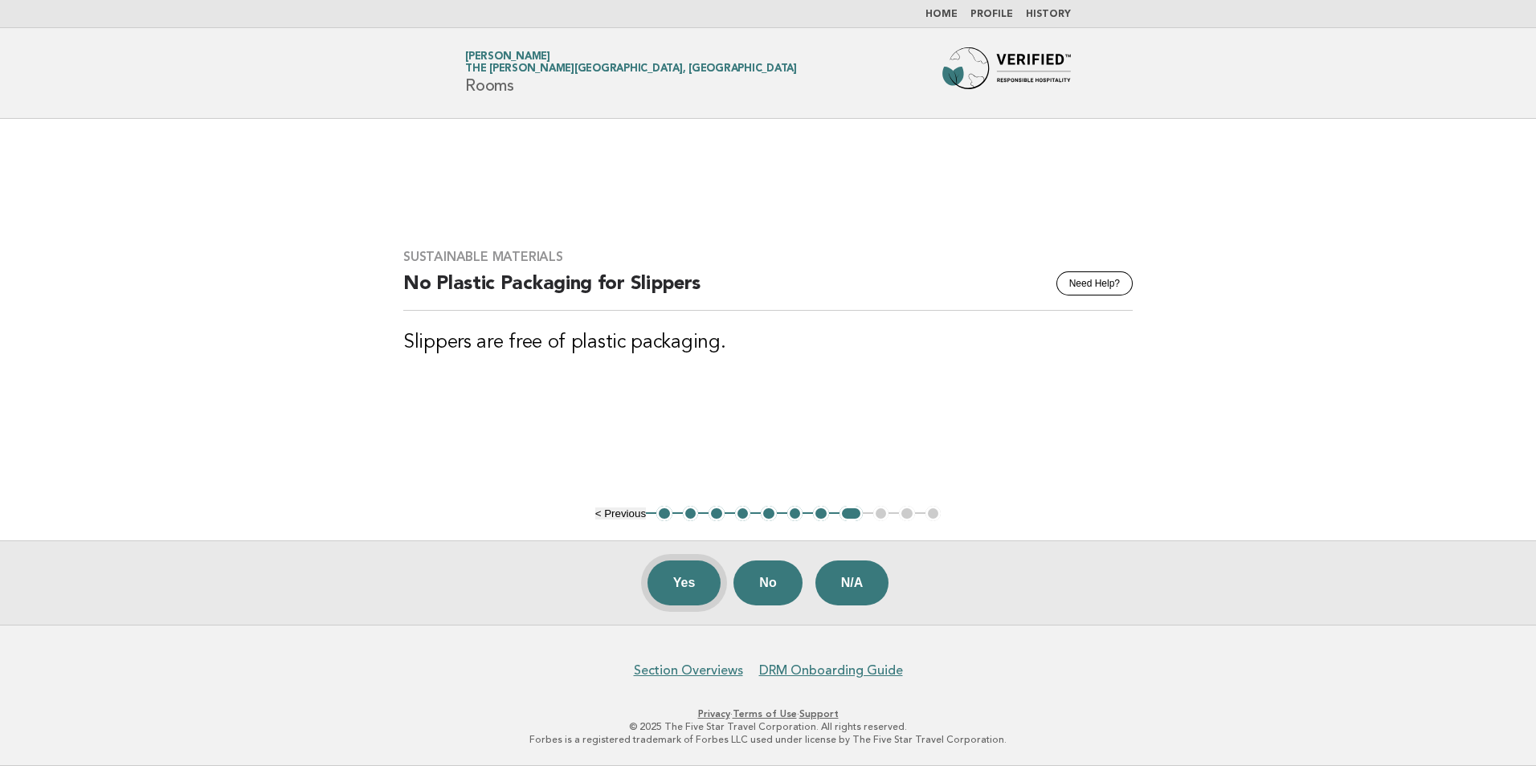
click at [696, 595] on button "Yes" at bounding box center [684, 583] width 74 height 45
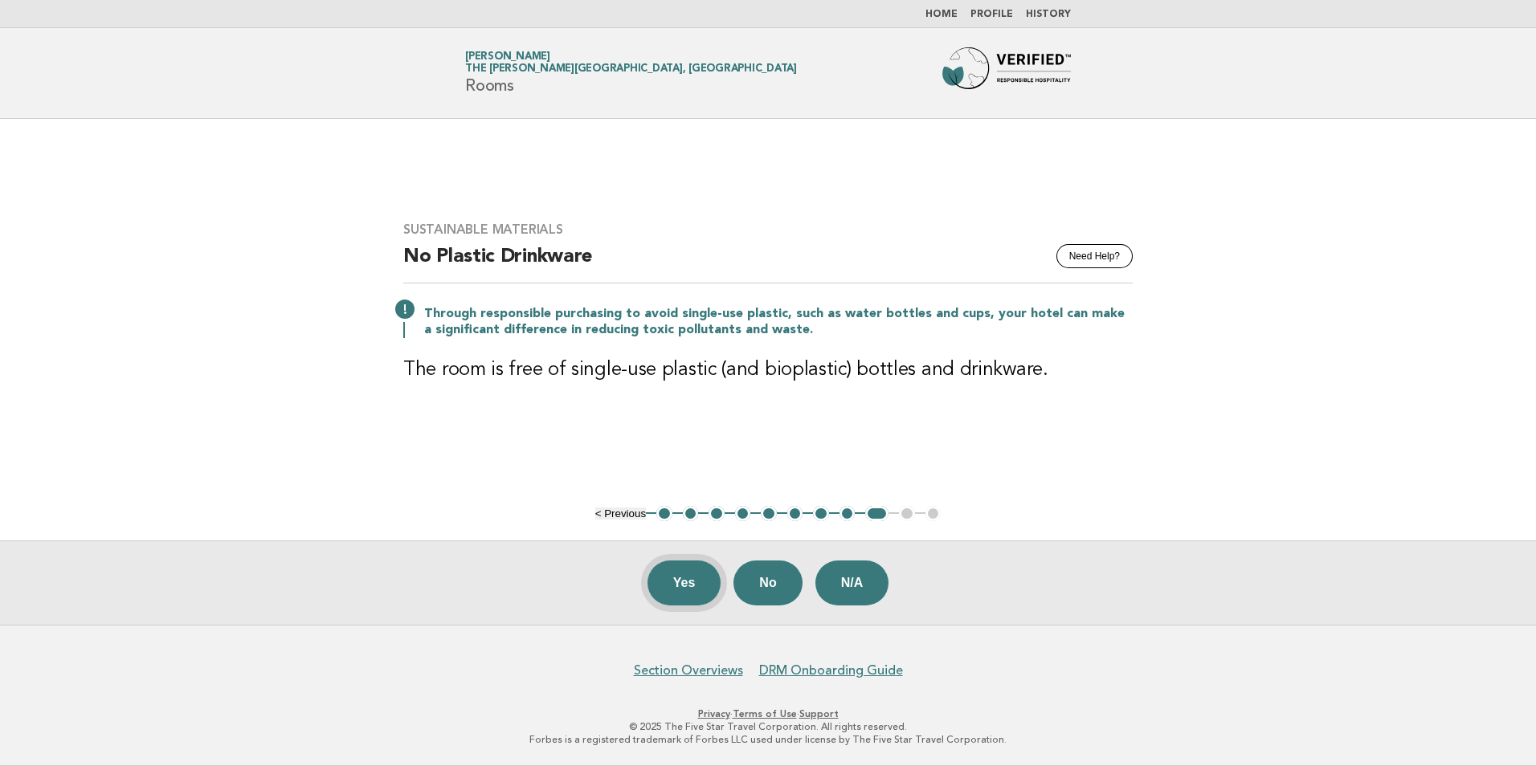
click at [692, 585] on button "Yes" at bounding box center [684, 583] width 74 height 45
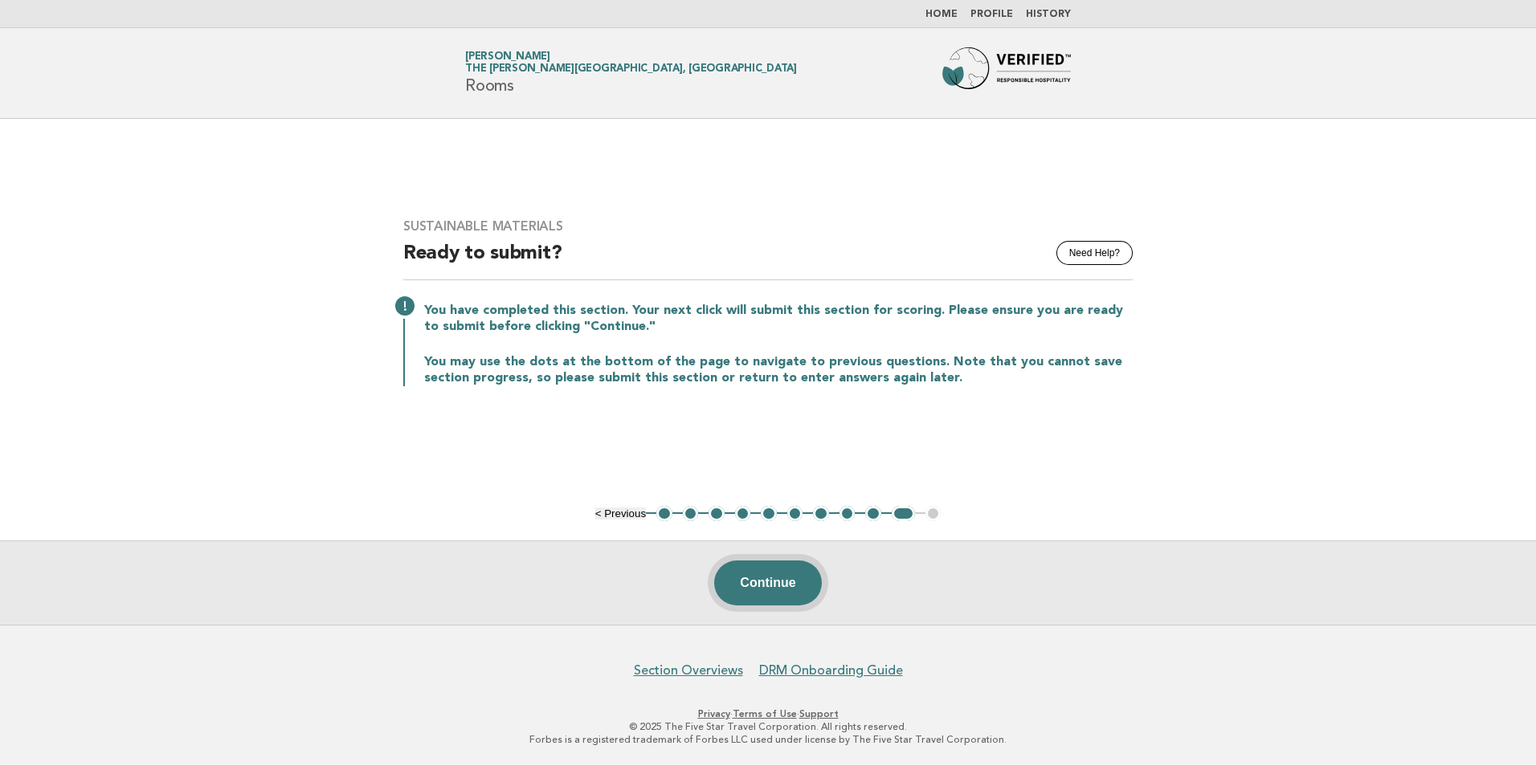
click at [800, 578] on button "Continue" at bounding box center [767, 583] width 107 height 45
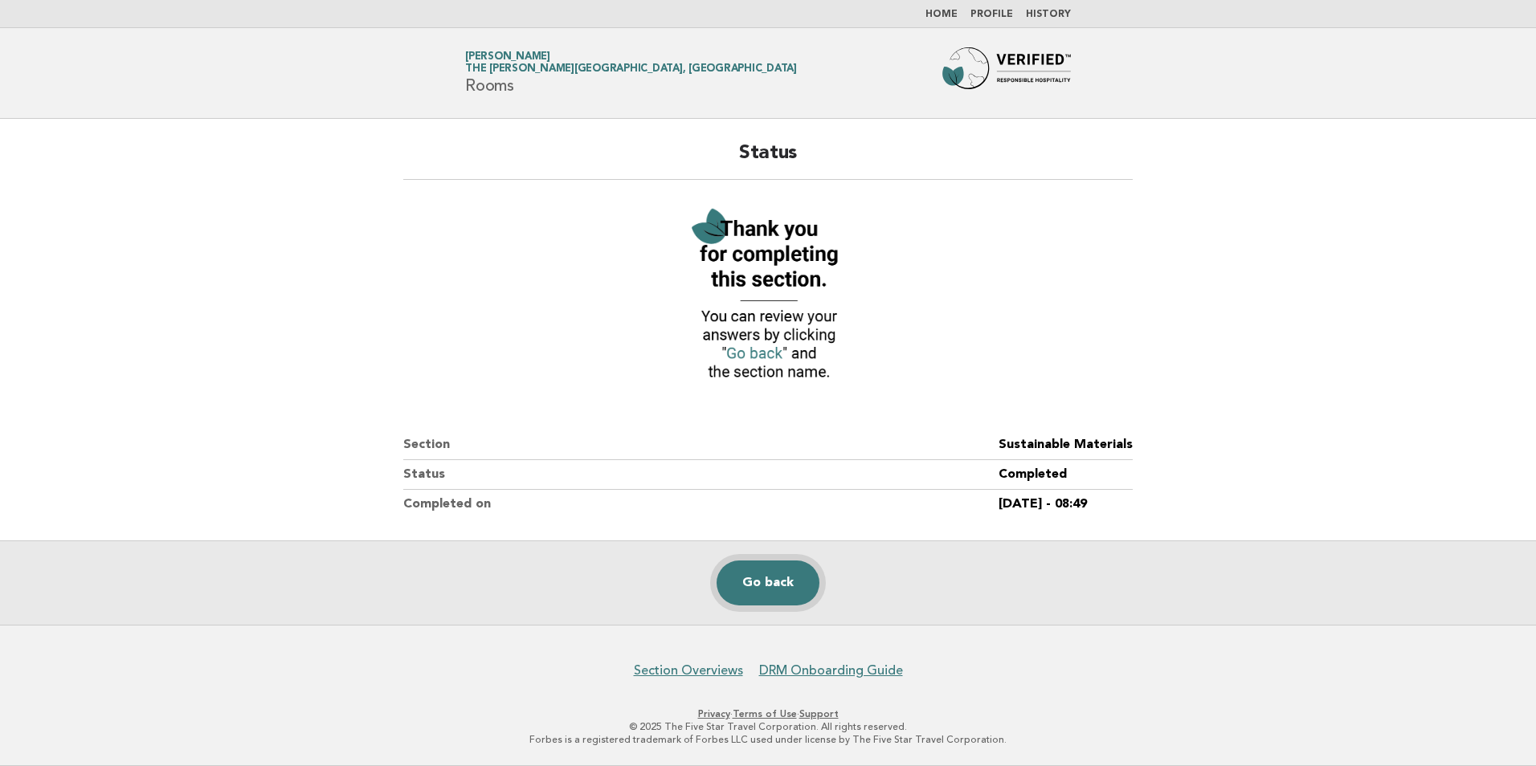
click at [775, 577] on link "Go back" at bounding box center [767, 583] width 103 height 45
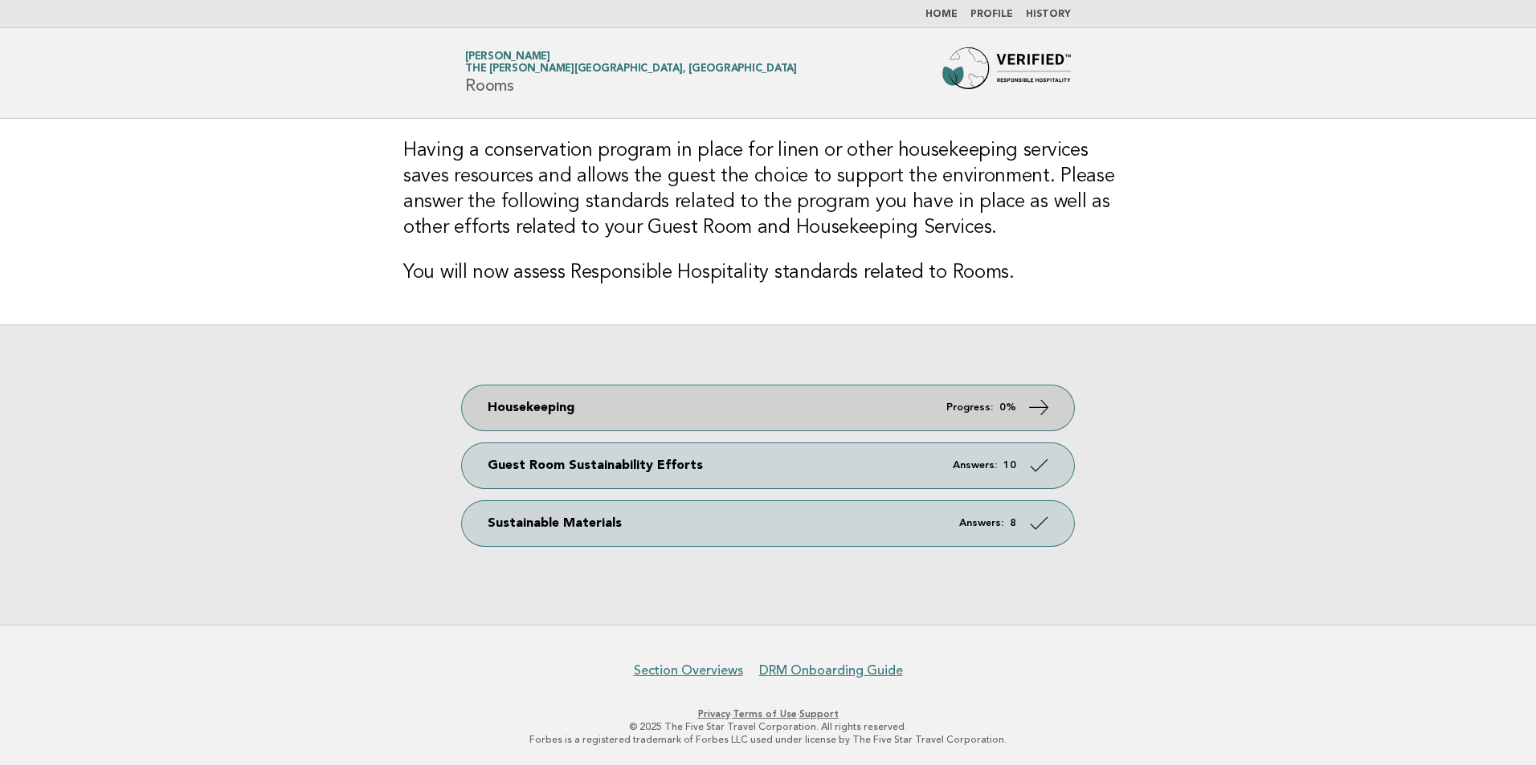
click at [819, 406] on link "Housekeeping Progress: 0%" at bounding box center [768, 408] width 612 height 45
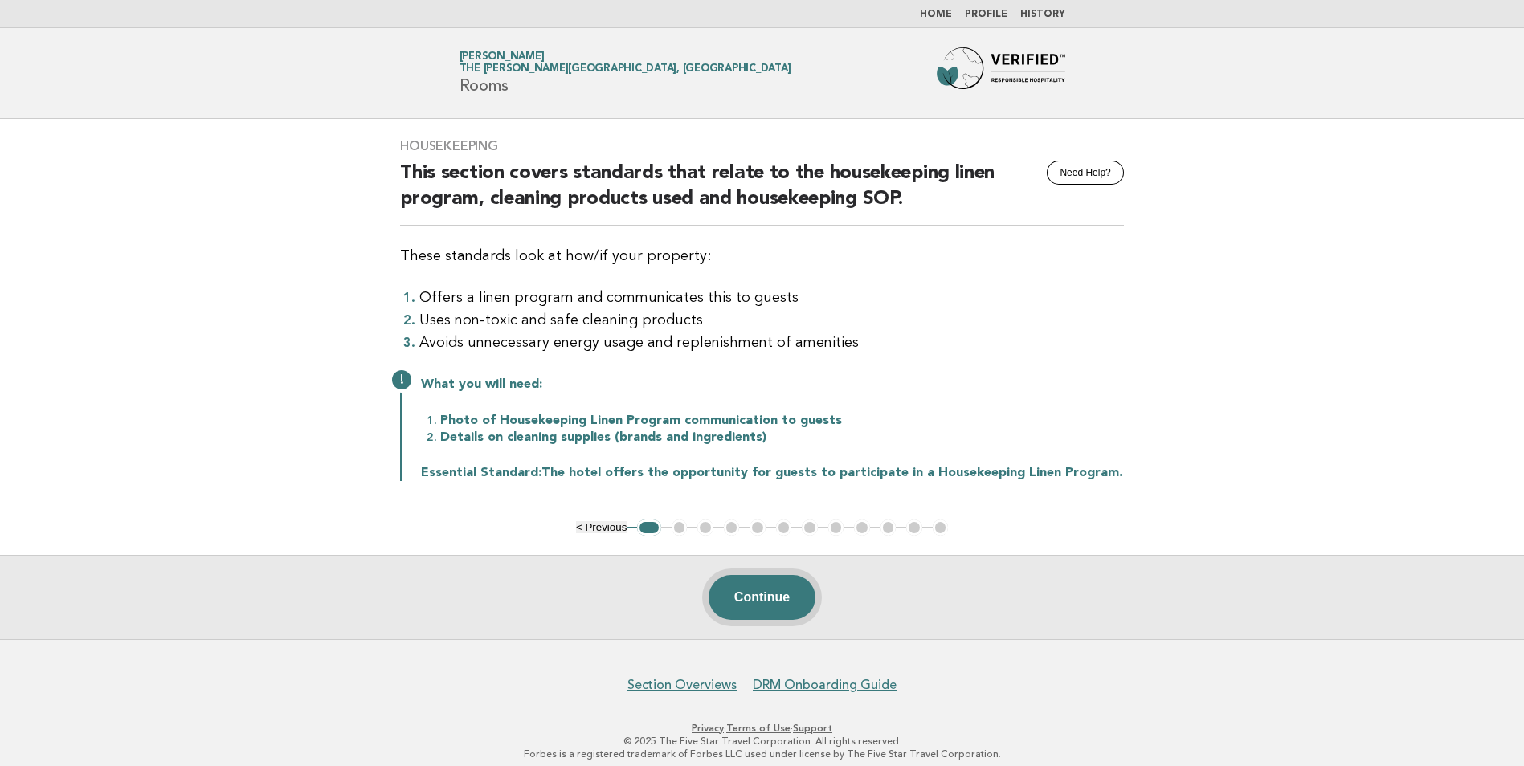
click at [776, 591] on button "Continue" at bounding box center [761, 597] width 107 height 45
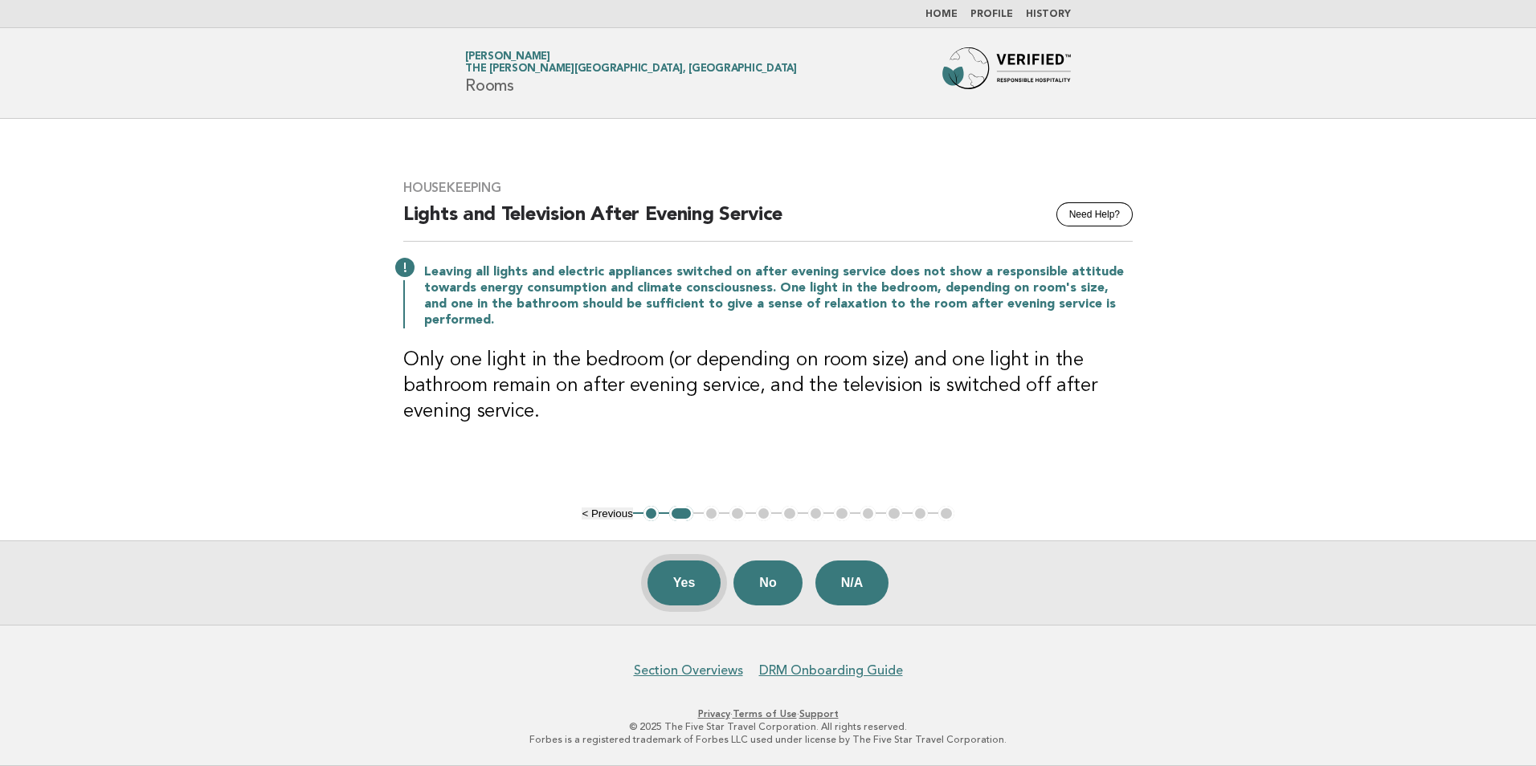
click at [676, 582] on button "Yes" at bounding box center [684, 583] width 74 height 45
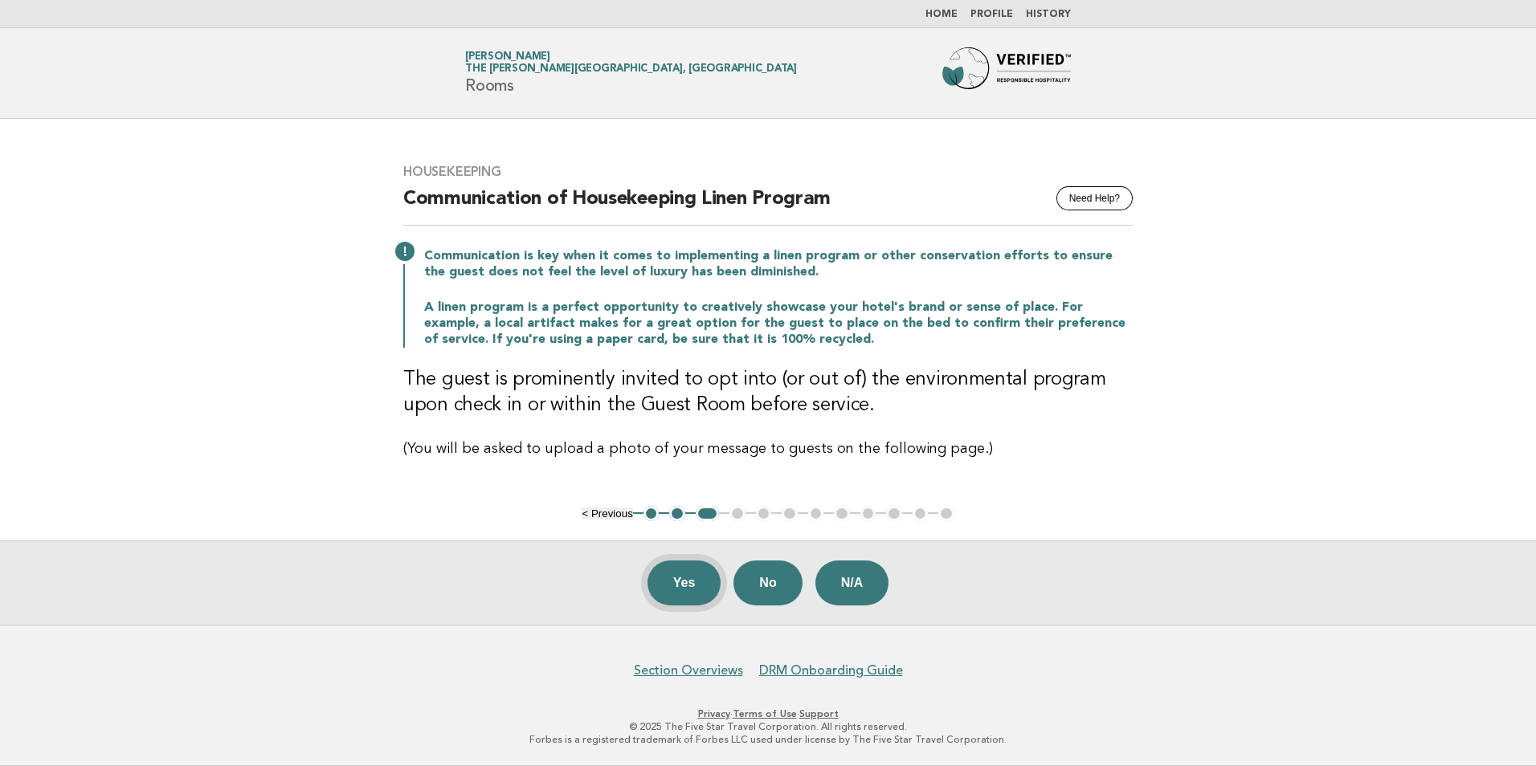
click at [677, 580] on button "Yes" at bounding box center [684, 583] width 74 height 45
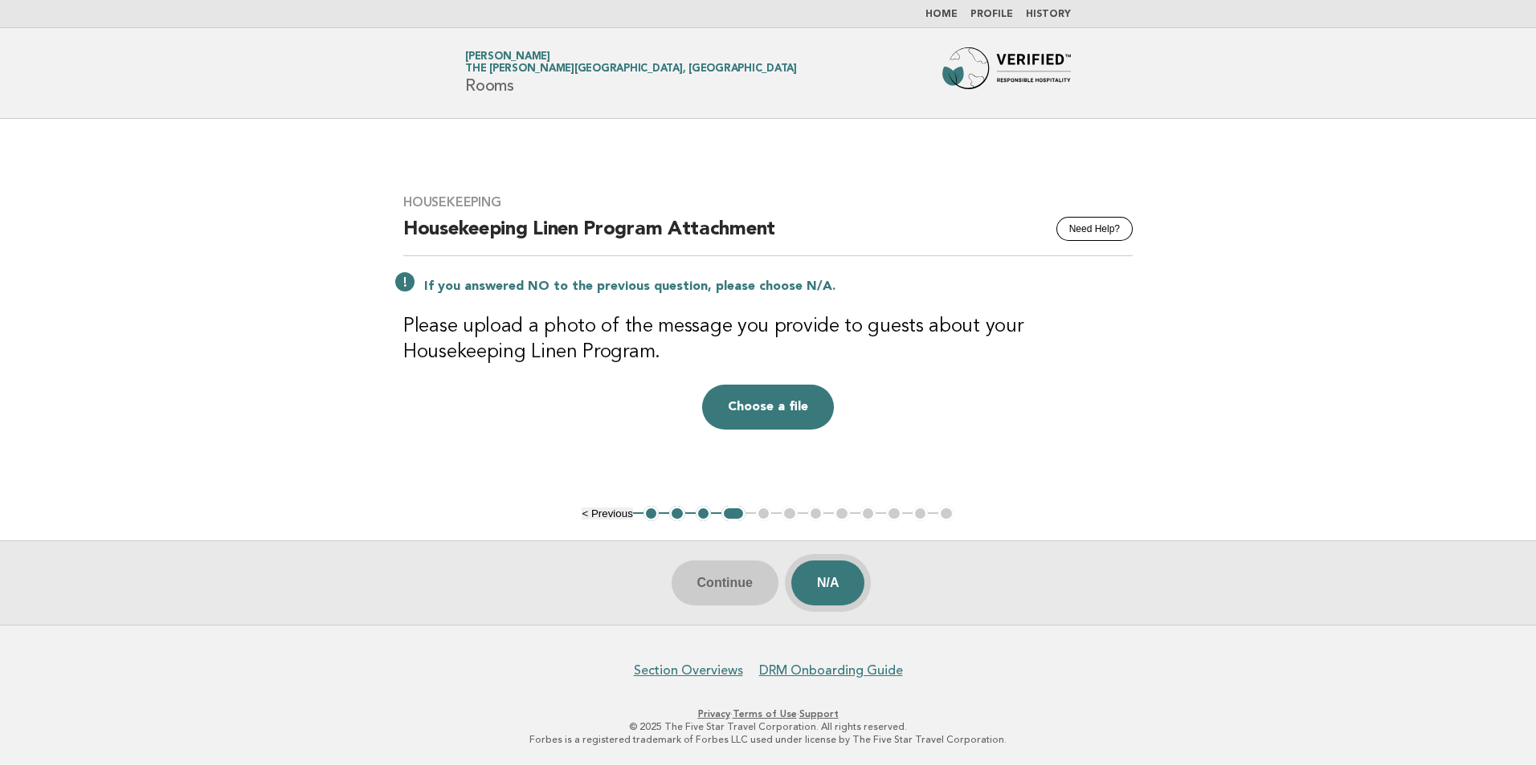
click at [841, 582] on button "N/A" at bounding box center [828, 583] width 74 height 45
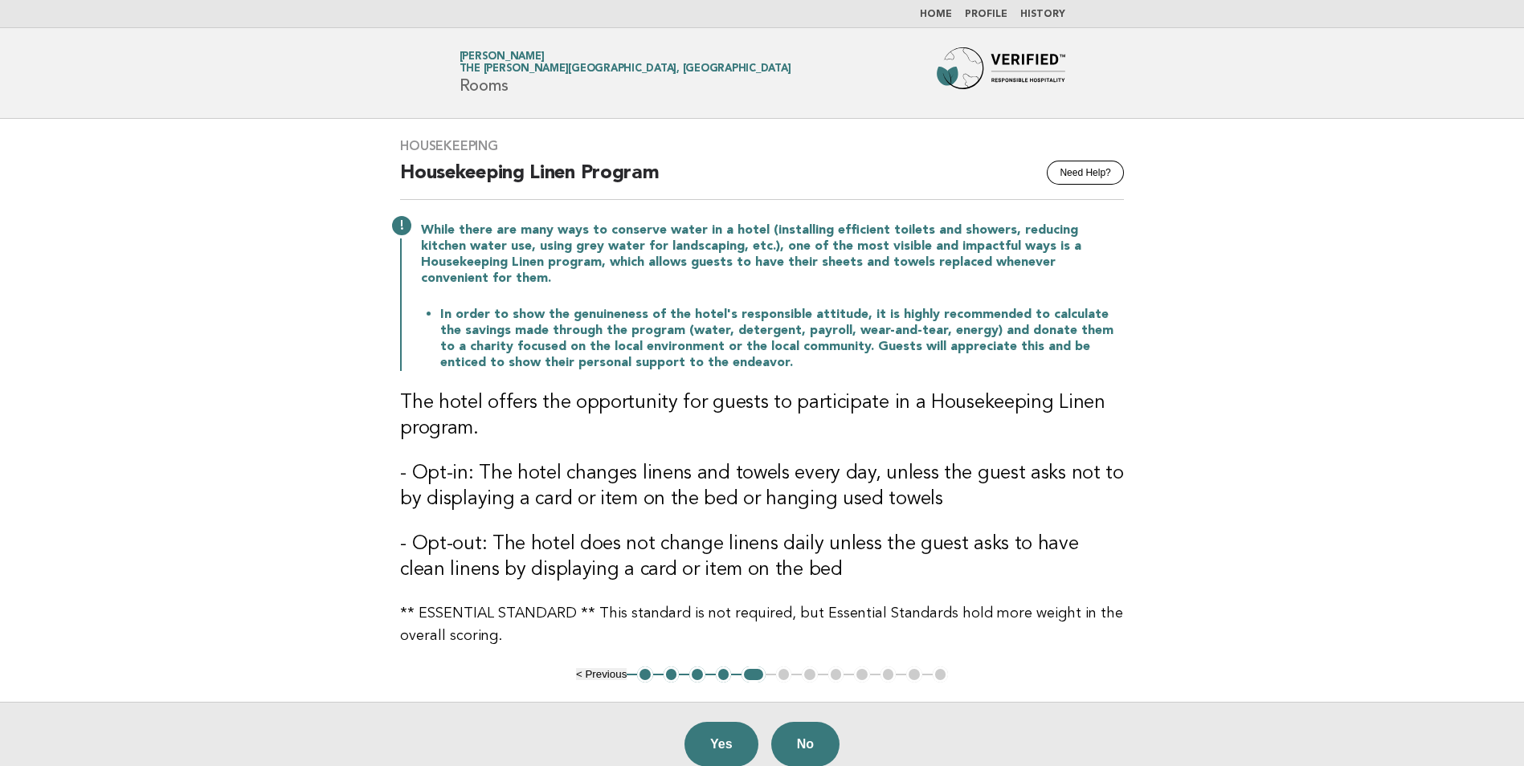
click at [717, 667] on button "4" at bounding box center [724, 675] width 16 height 16
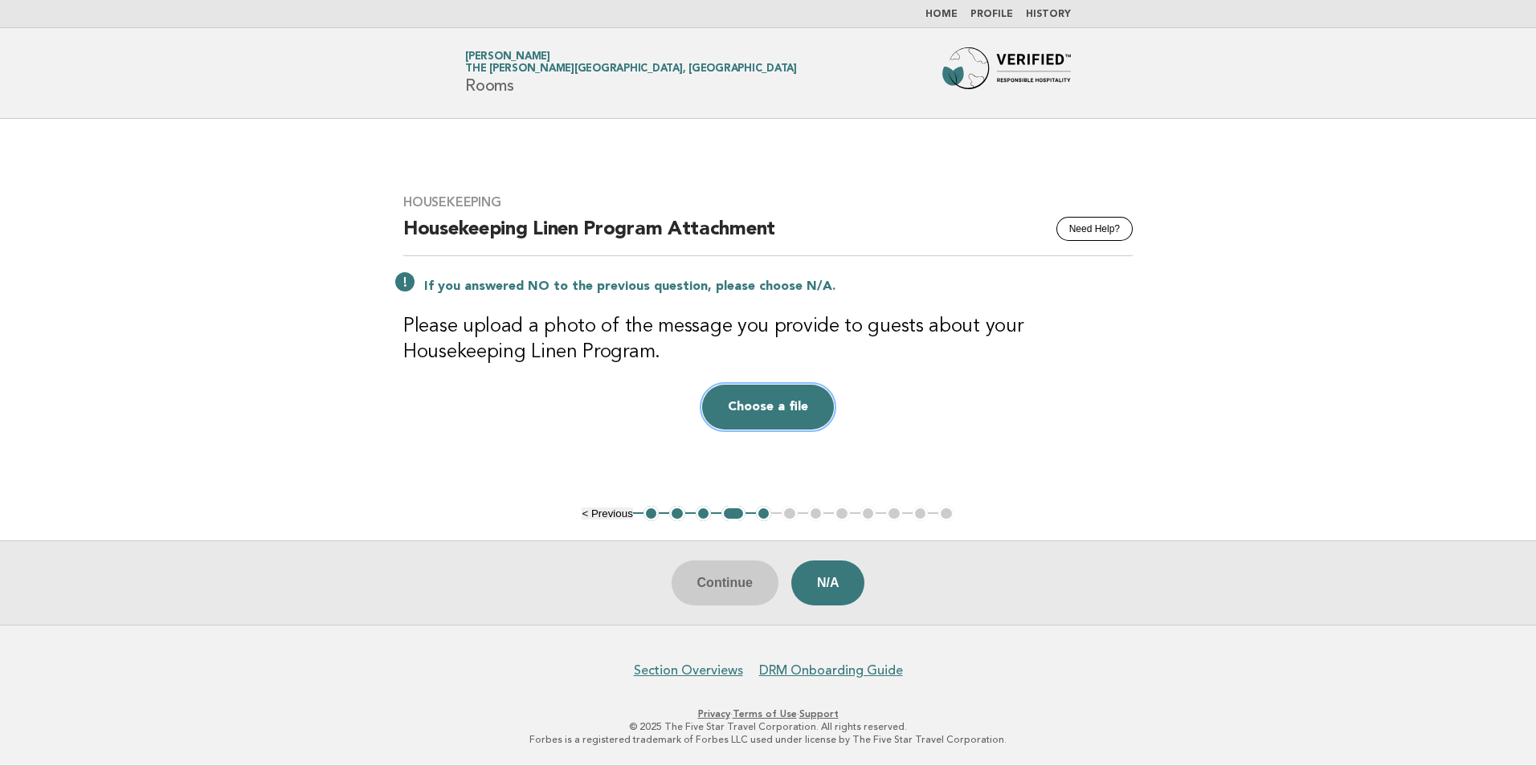
click at [822, 412] on button "Choose a file" at bounding box center [768, 407] width 132 height 45
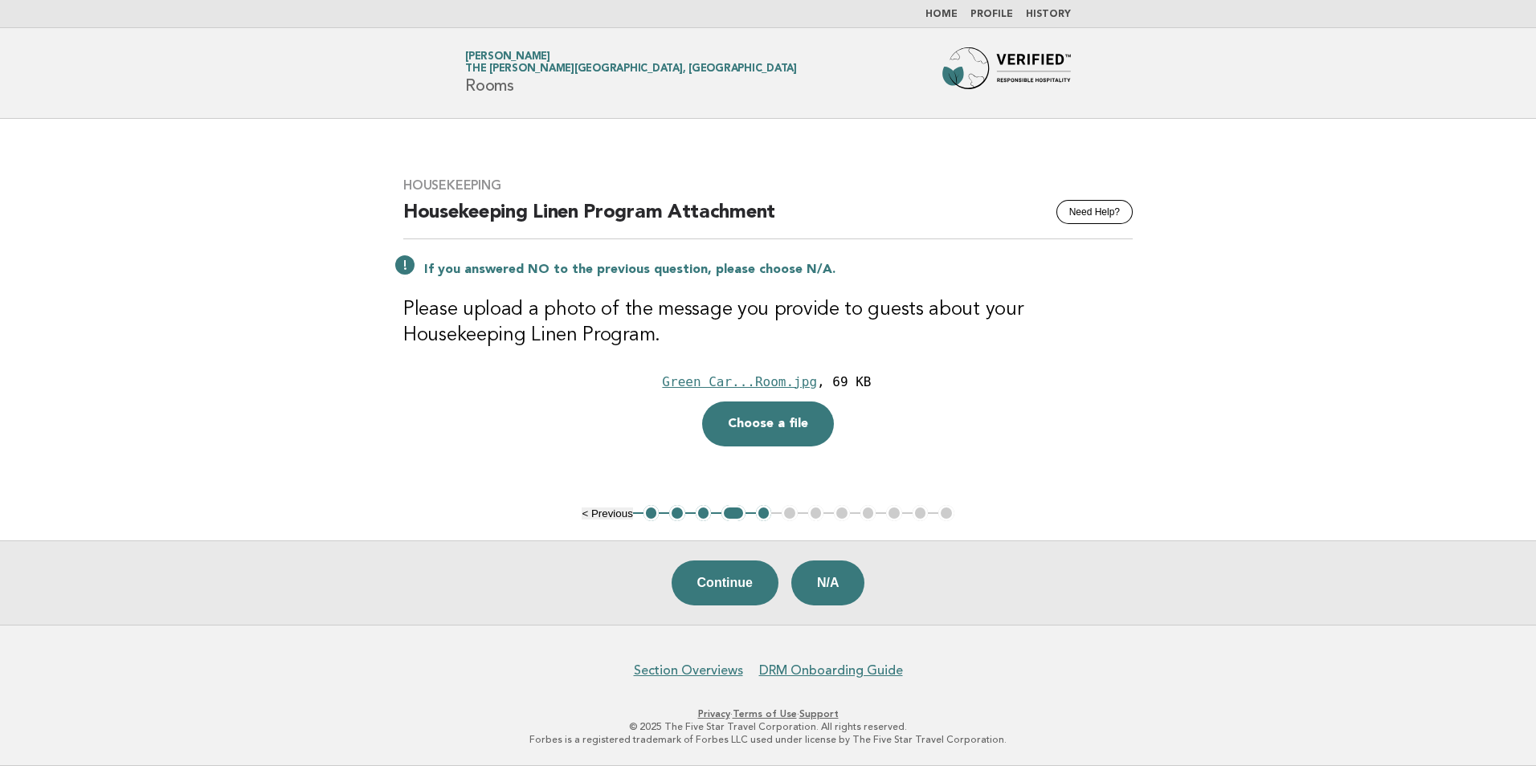
click at [762, 516] on button "5" at bounding box center [764, 513] width 16 height 16
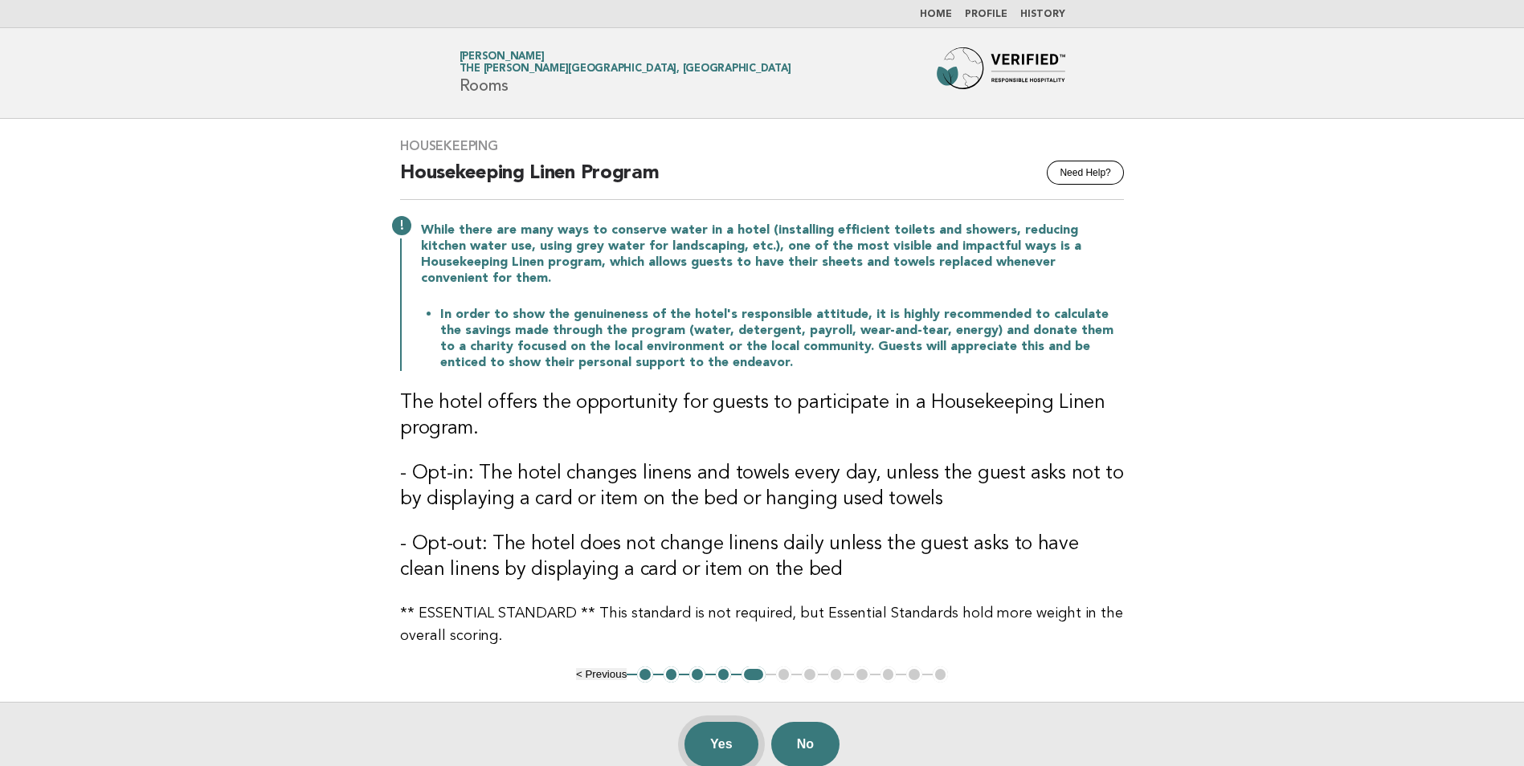
click at [729, 726] on button "Yes" at bounding box center [721, 744] width 74 height 45
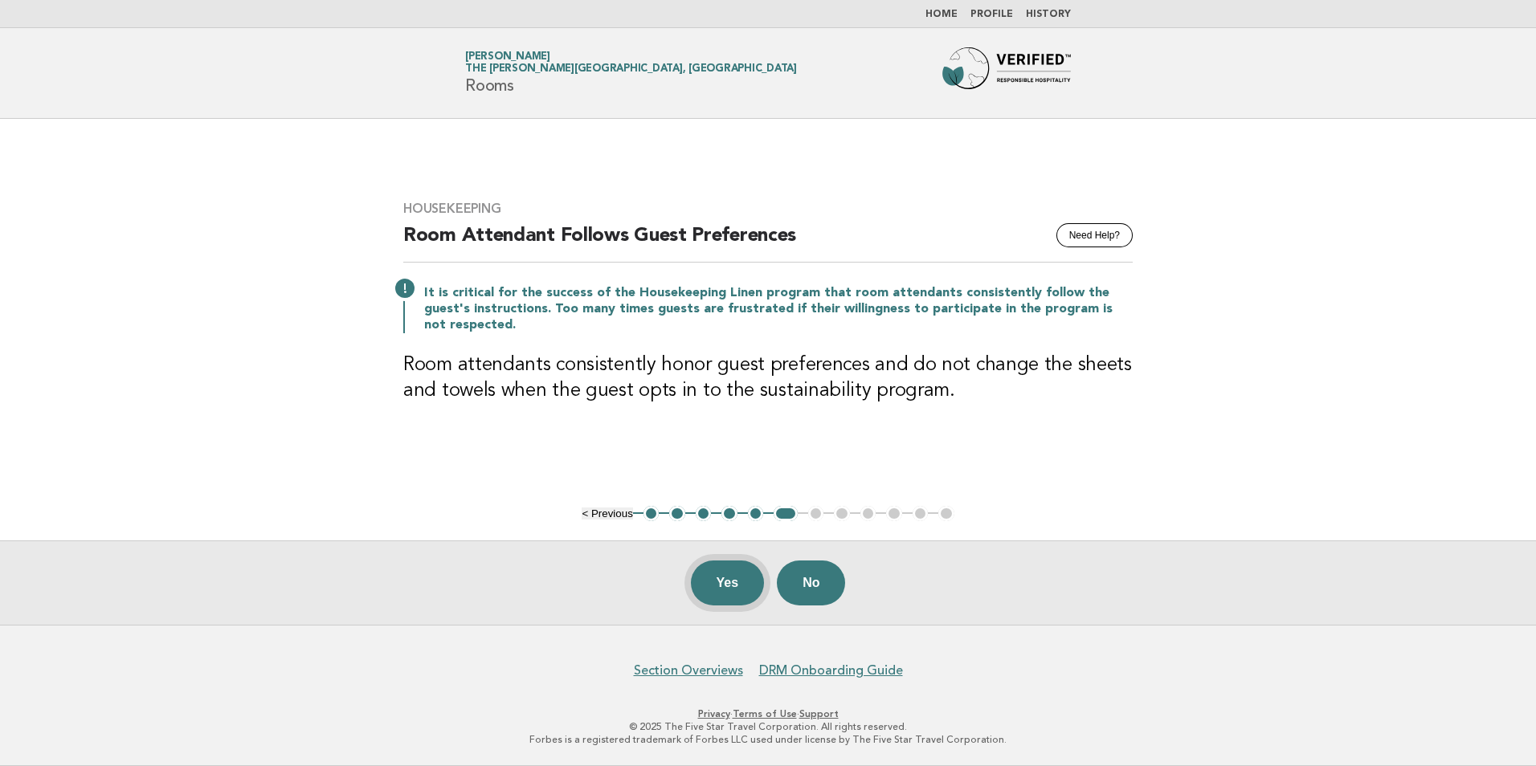
click at [732, 575] on button "Yes" at bounding box center [728, 583] width 74 height 45
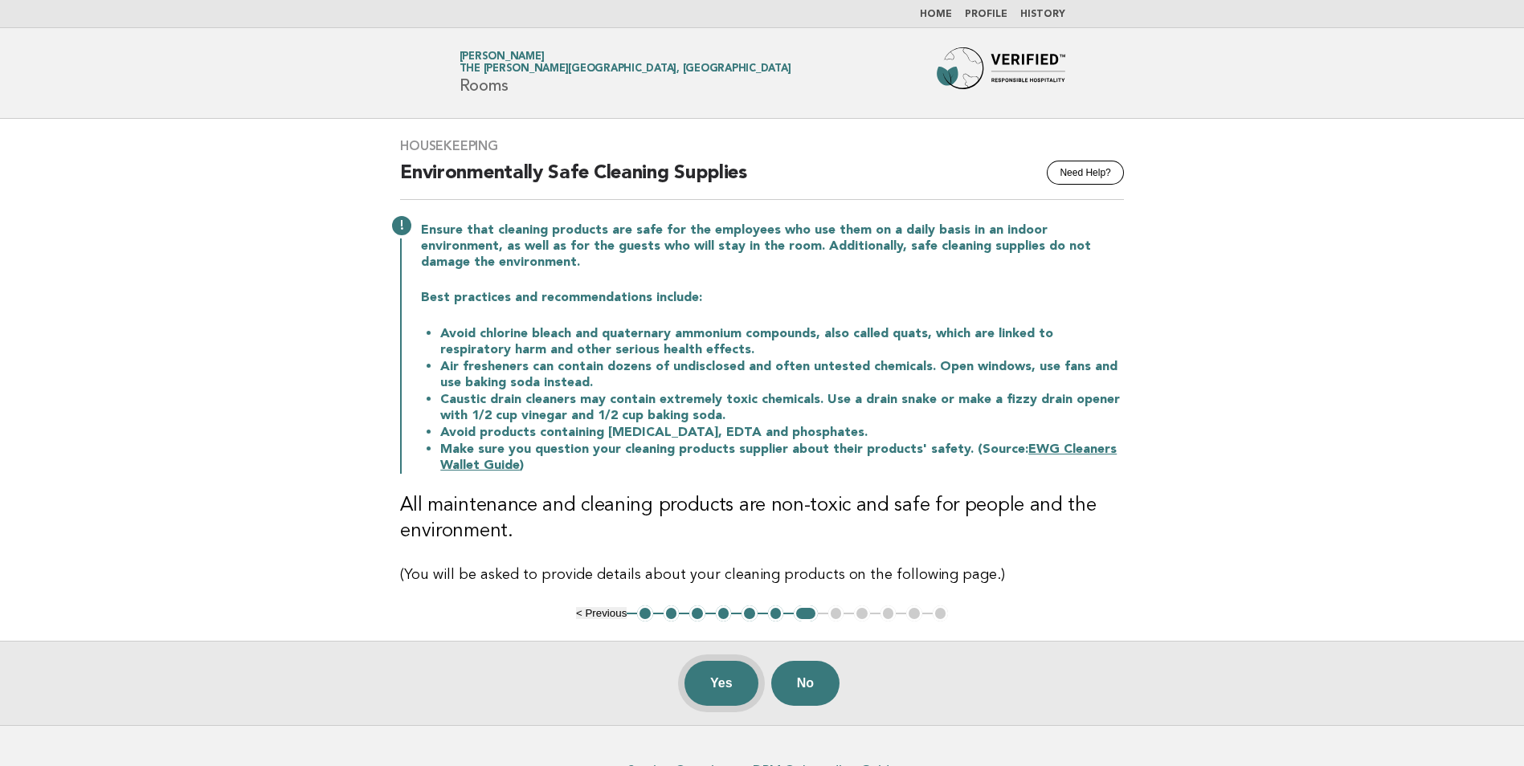
click at [724, 681] on button "Yes" at bounding box center [721, 683] width 74 height 45
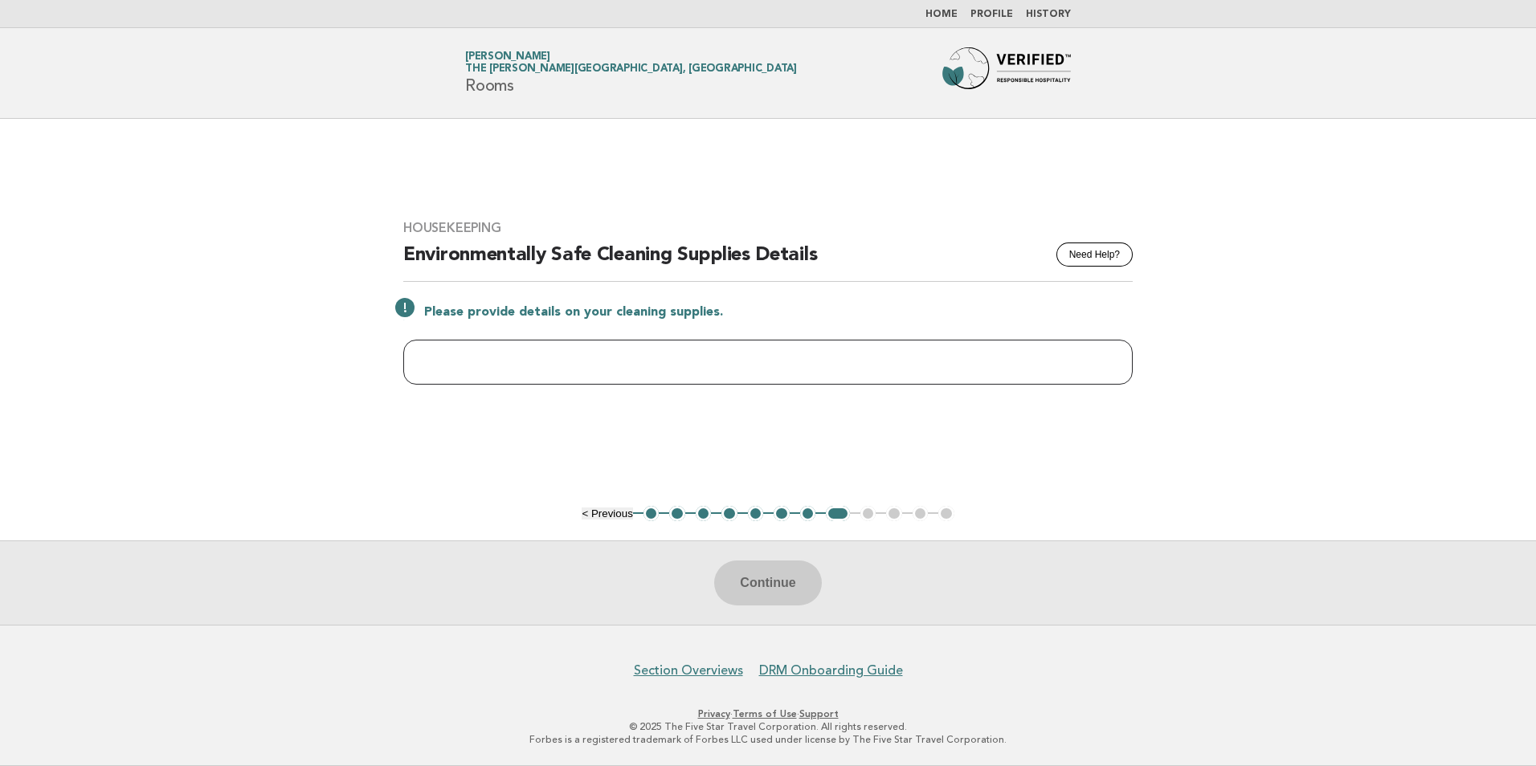
click at [640, 353] on input "text" at bounding box center [767, 362] width 729 height 45
click at [812, 511] on button "7" at bounding box center [808, 514] width 16 height 16
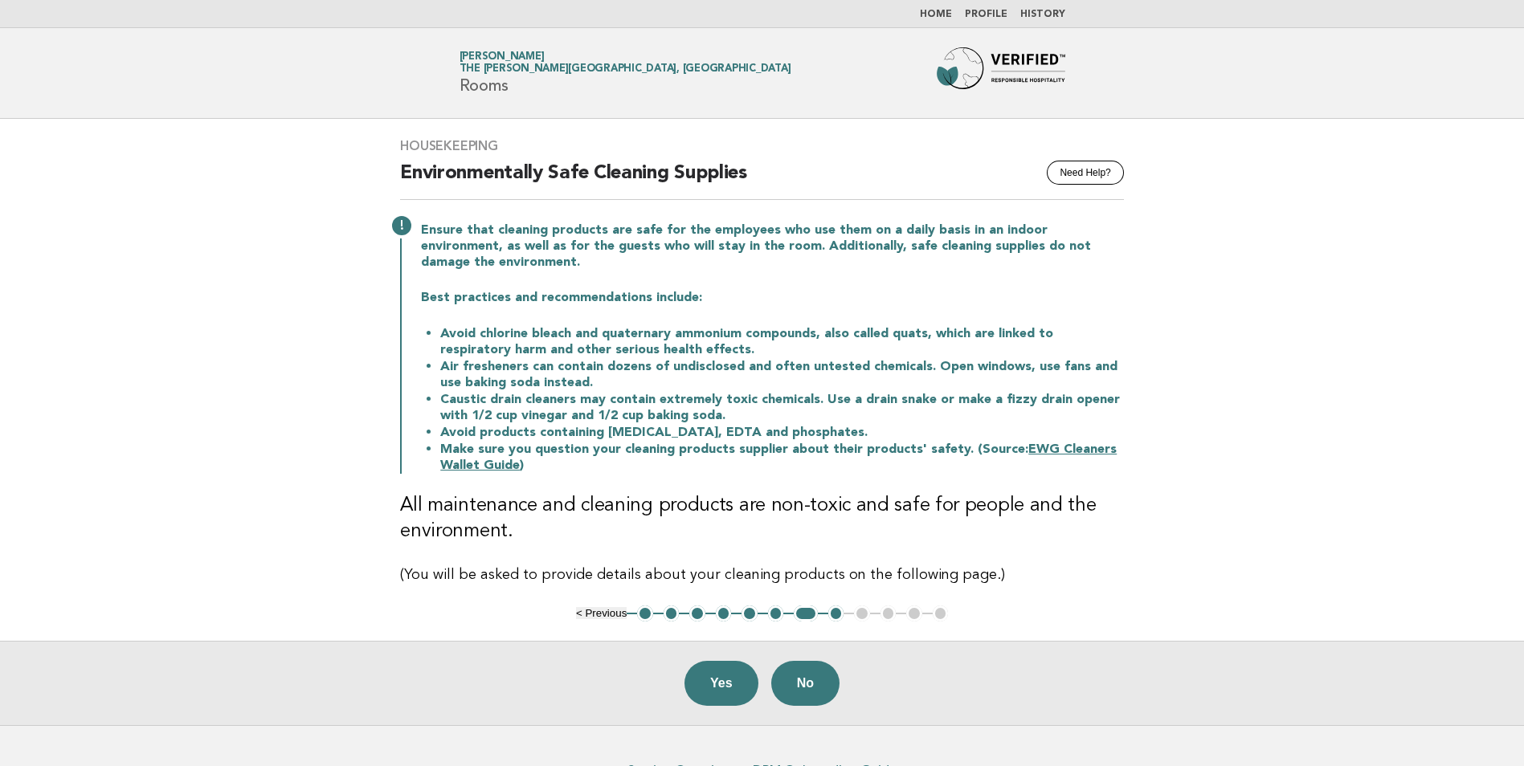
click at [837, 608] on button "8" at bounding box center [836, 614] width 16 height 16
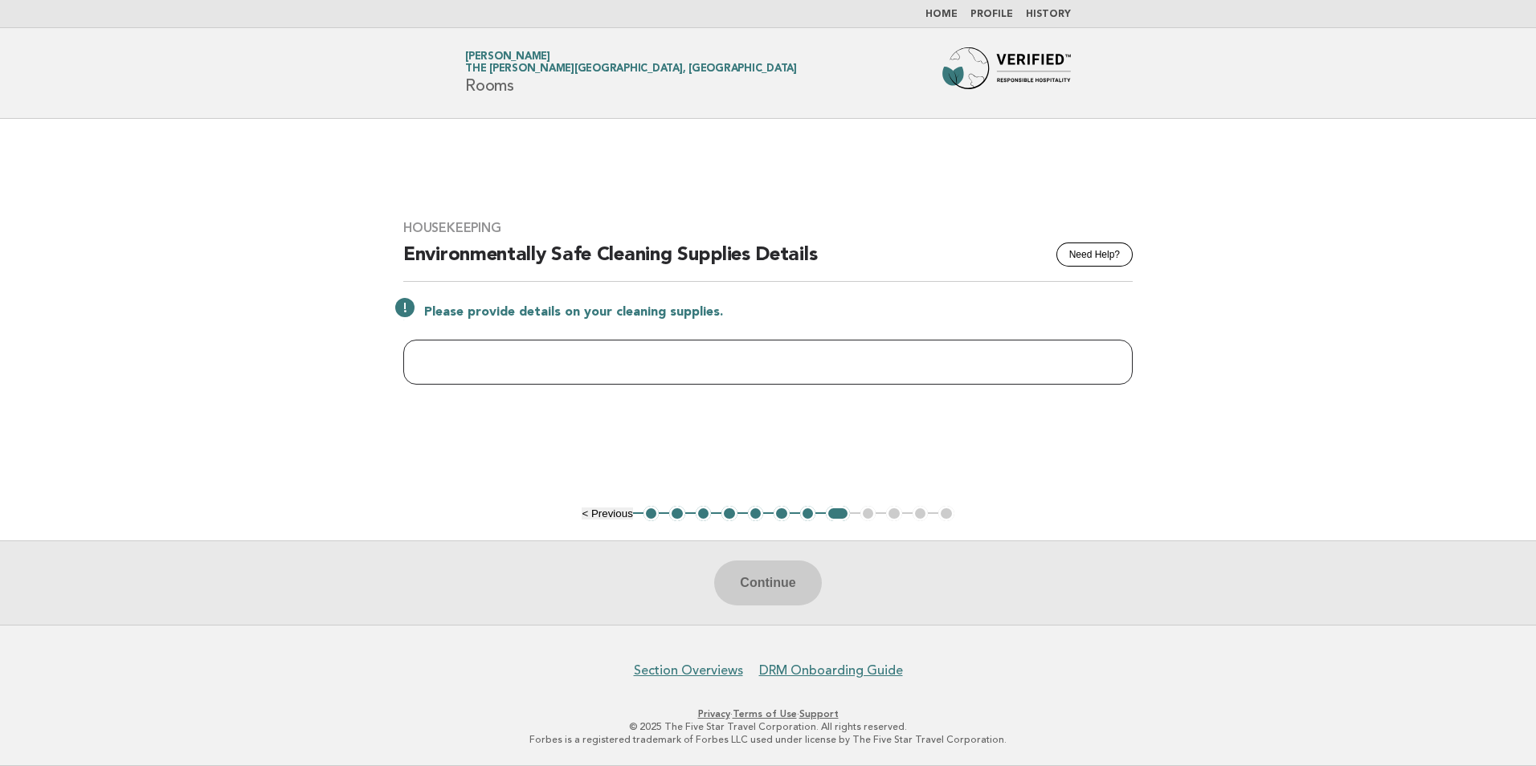
click at [573, 341] on input "text" at bounding box center [767, 362] width 729 height 45
click at [808, 516] on button "7" at bounding box center [808, 514] width 16 height 16
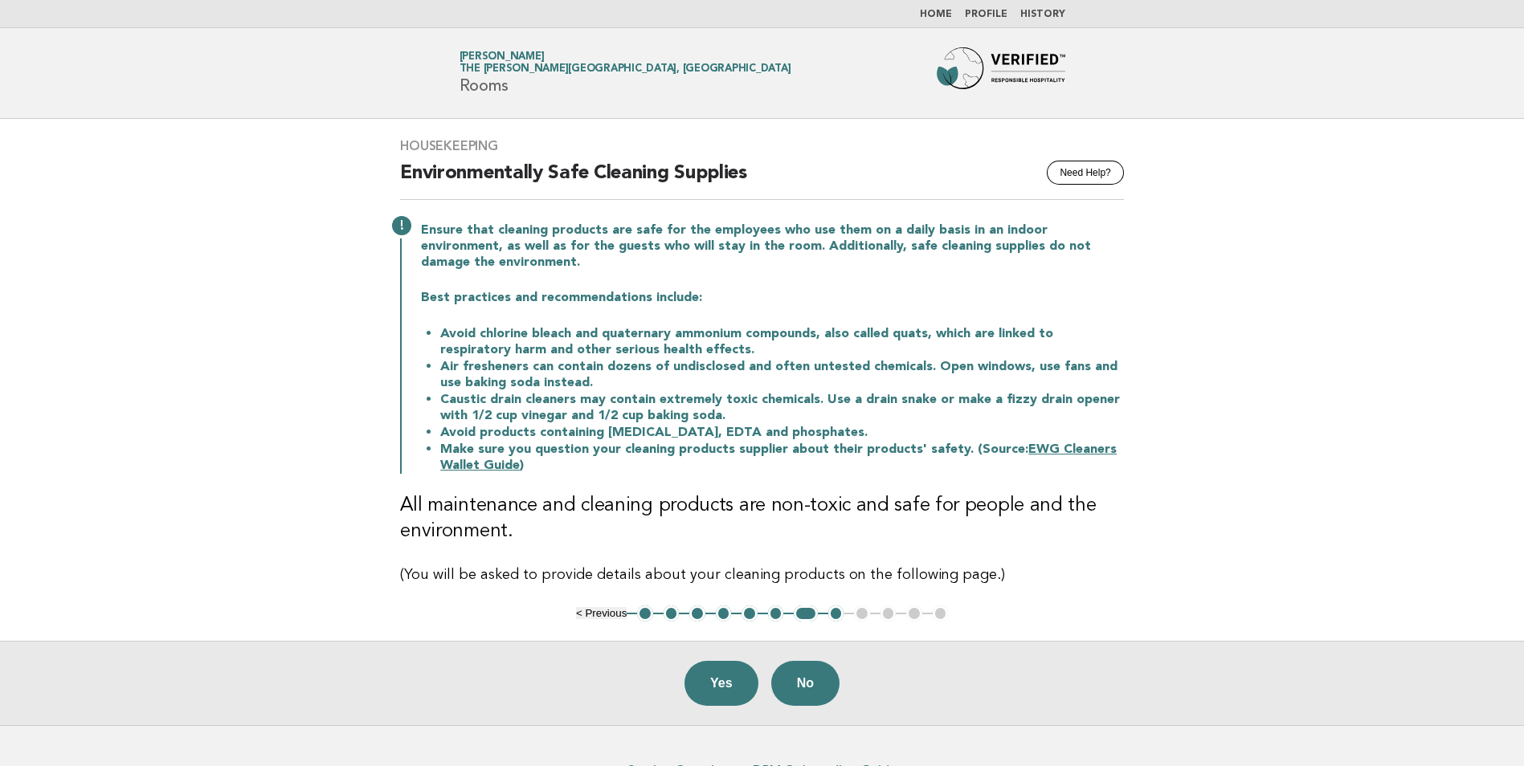
click at [841, 614] on button "8" at bounding box center [836, 614] width 16 height 16
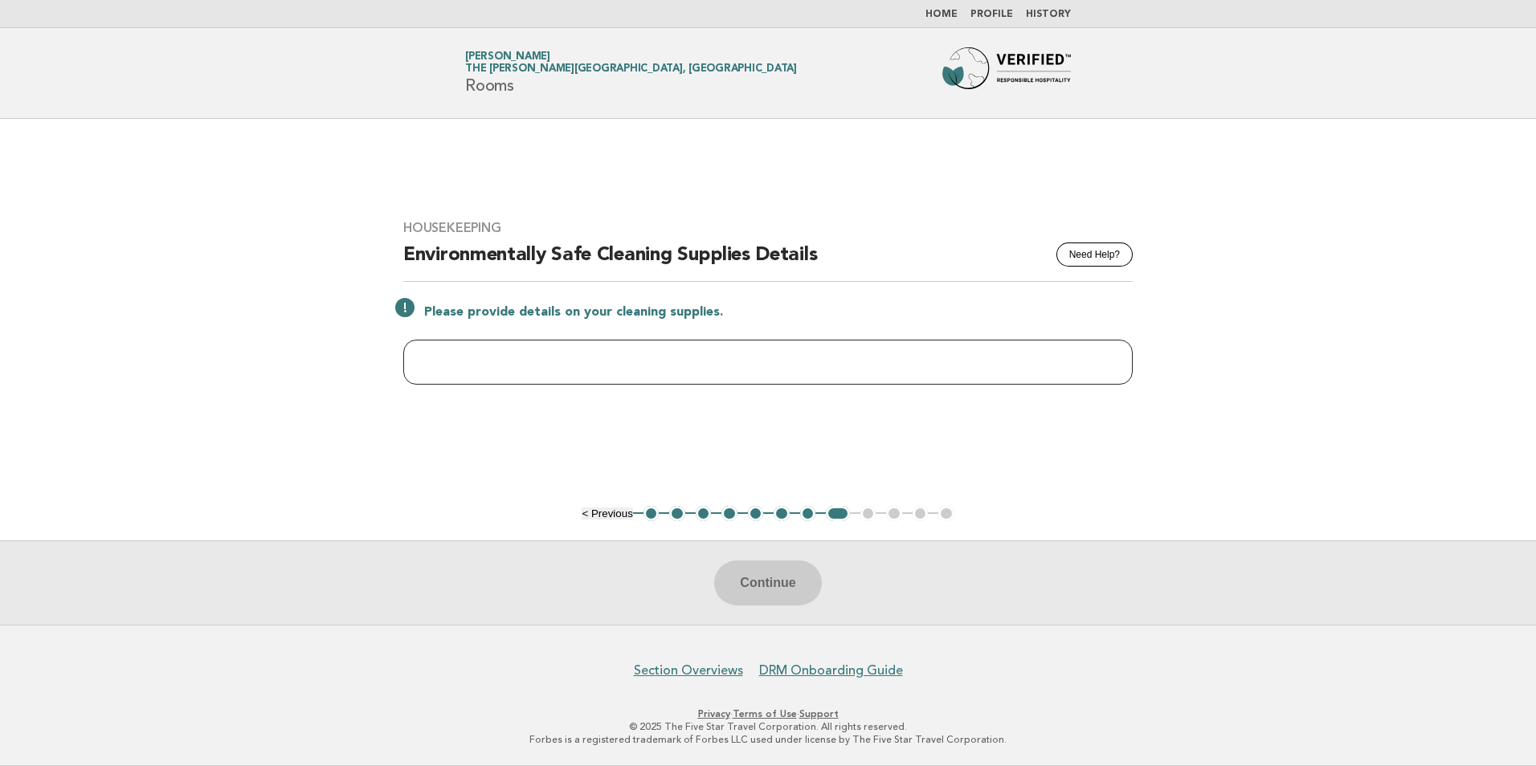
click at [642, 359] on input "text" at bounding box center [767, 362] width 729 height 45
type input "******"
click at [802, 512] on button "7" at bounding box center [808, 514] width 16 height 16
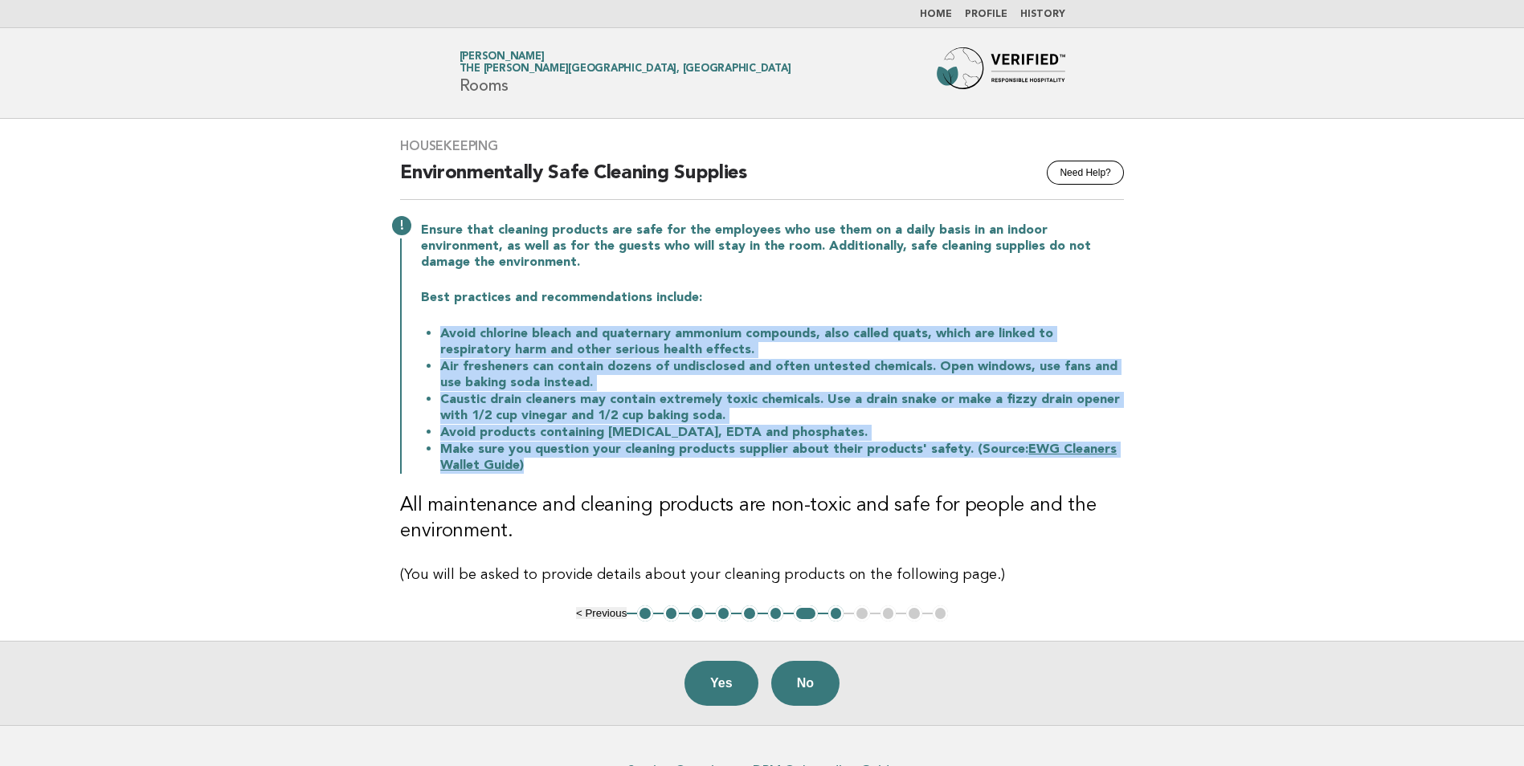
drag, startPoint x: 545, startPoint y: 463, endPoint x: 425, endPoint y: 319, distance: 187.7
click at [425, 319] on div "Ensure that cleaning products are safe for the employees who use them on a dail…" at bounding box center [762, 346] width 724 height 255
copy ul "Avoid chlorine bleach and quaternary ammonium compounds, also called quats, whi…"
click at [839, 615] on button "8" at bounding box center [836, 614] width 16 height 16
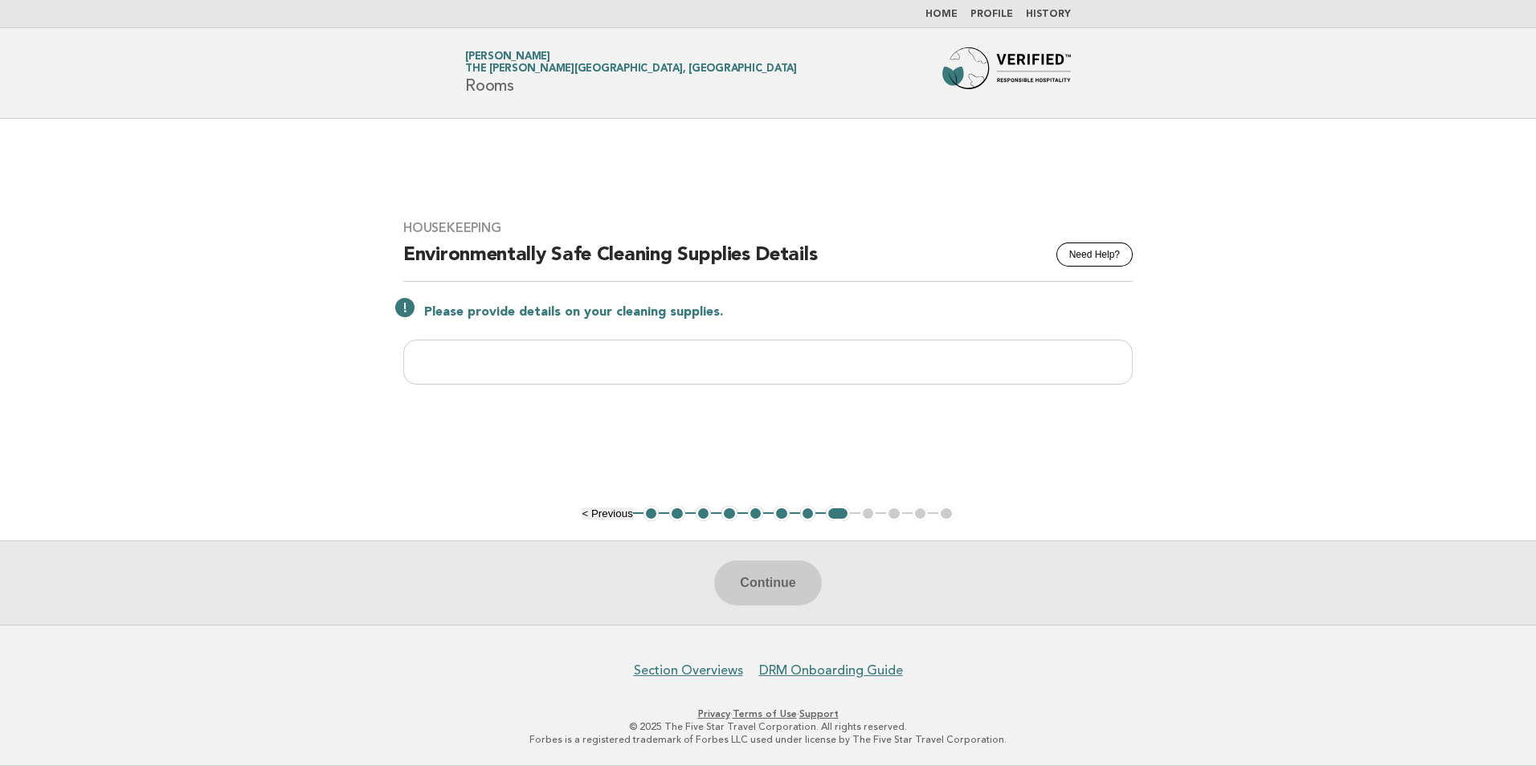
click at [811, 512] on button "7" at bounding box center [808, 514] width 16 height 16
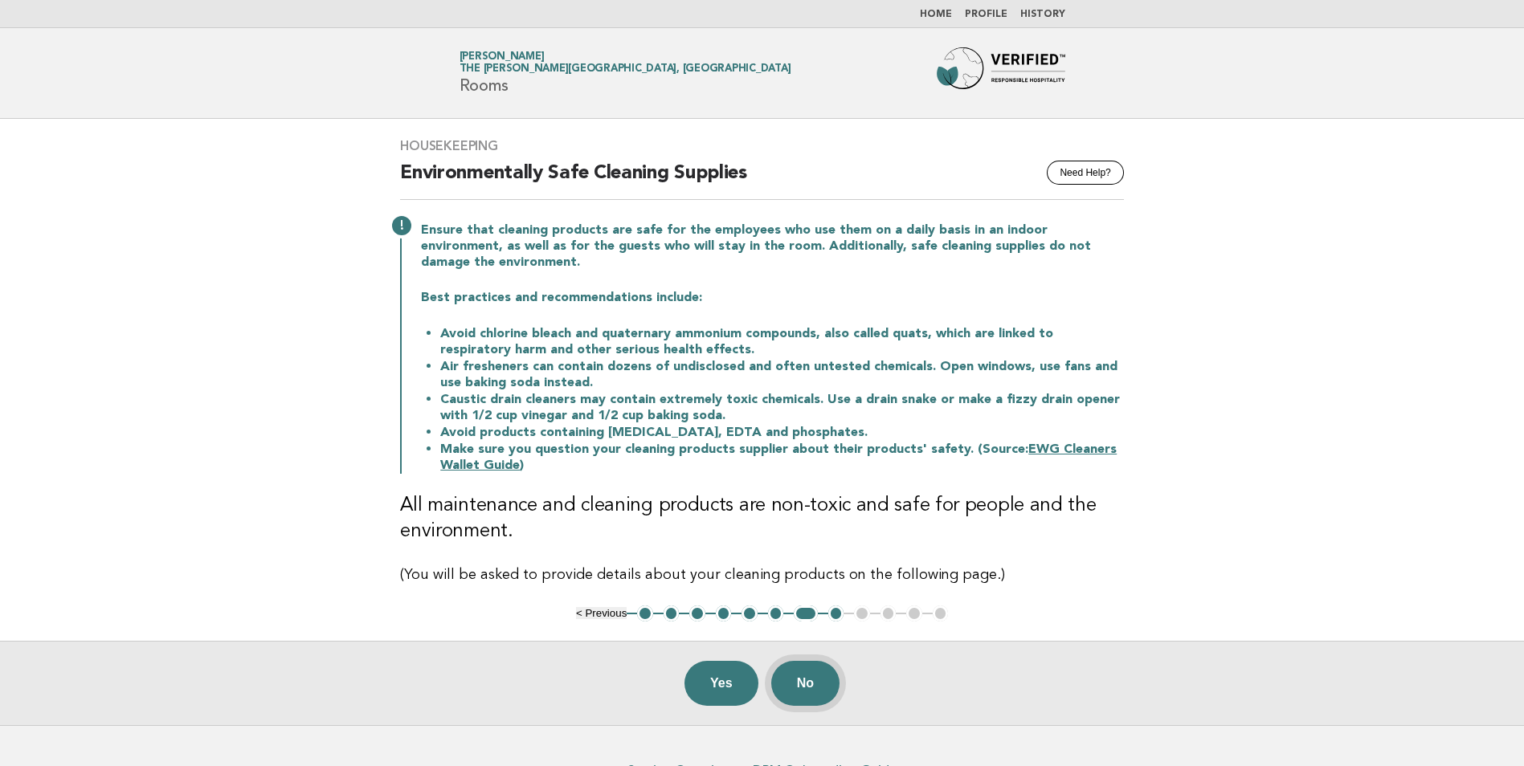
click at [815, 680] on button "No" at bounding box center [805, 683] width 68 height 45
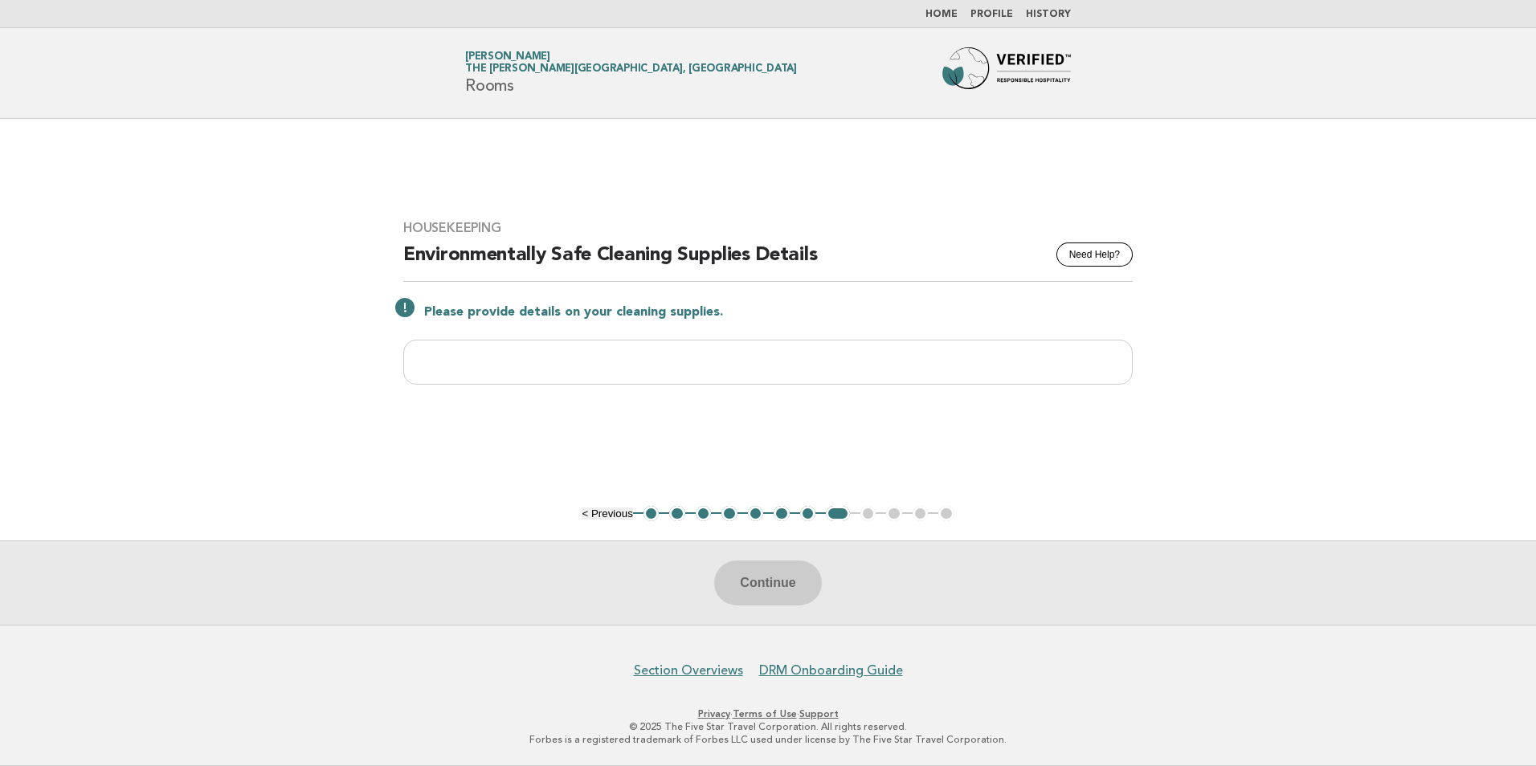
click at [806, 514] on button "7" at bounding box center [808, 514] width 16 height 16
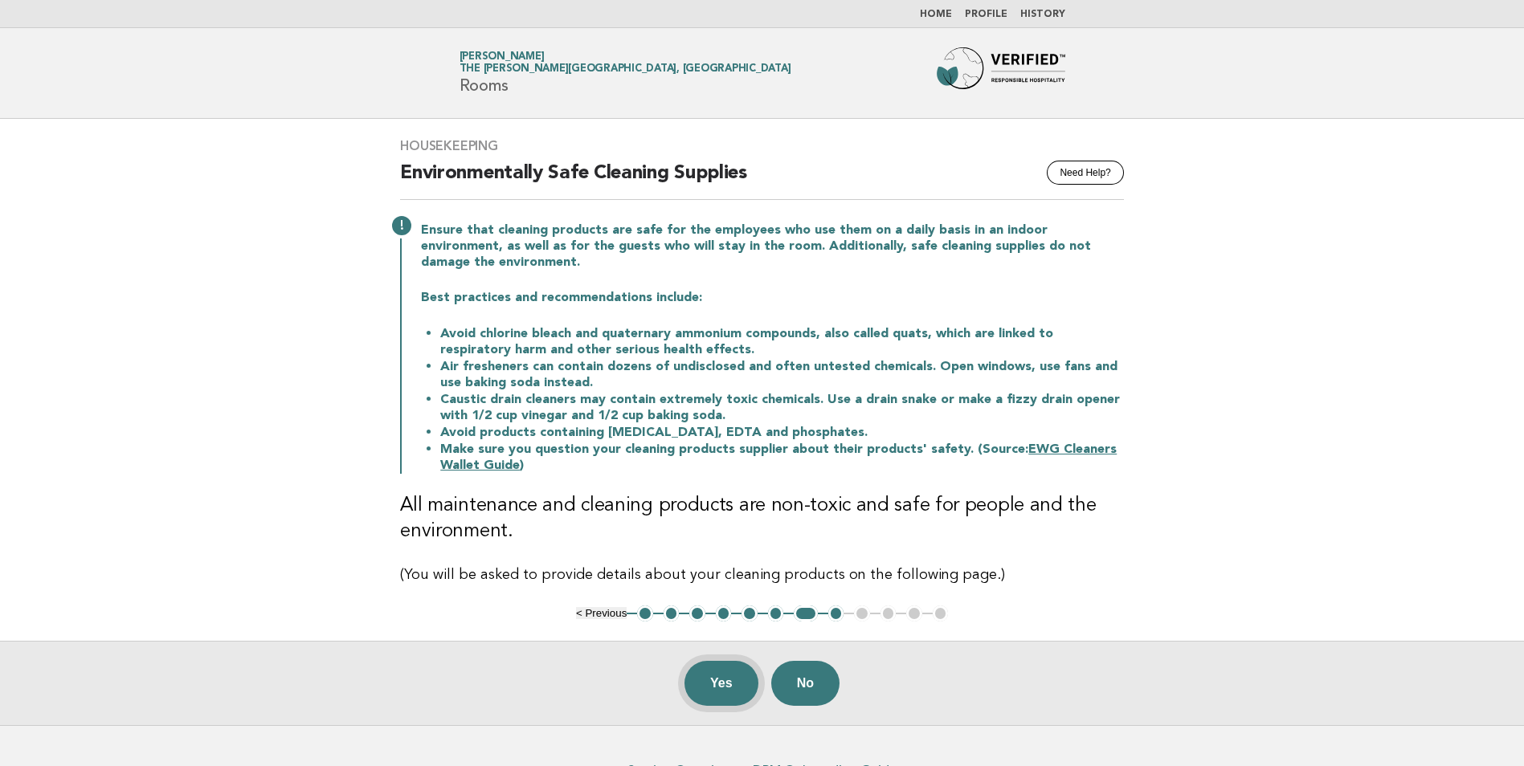
click at [734, 680] on button "Yes" at bounding box center [721, 683] width 74 height 45
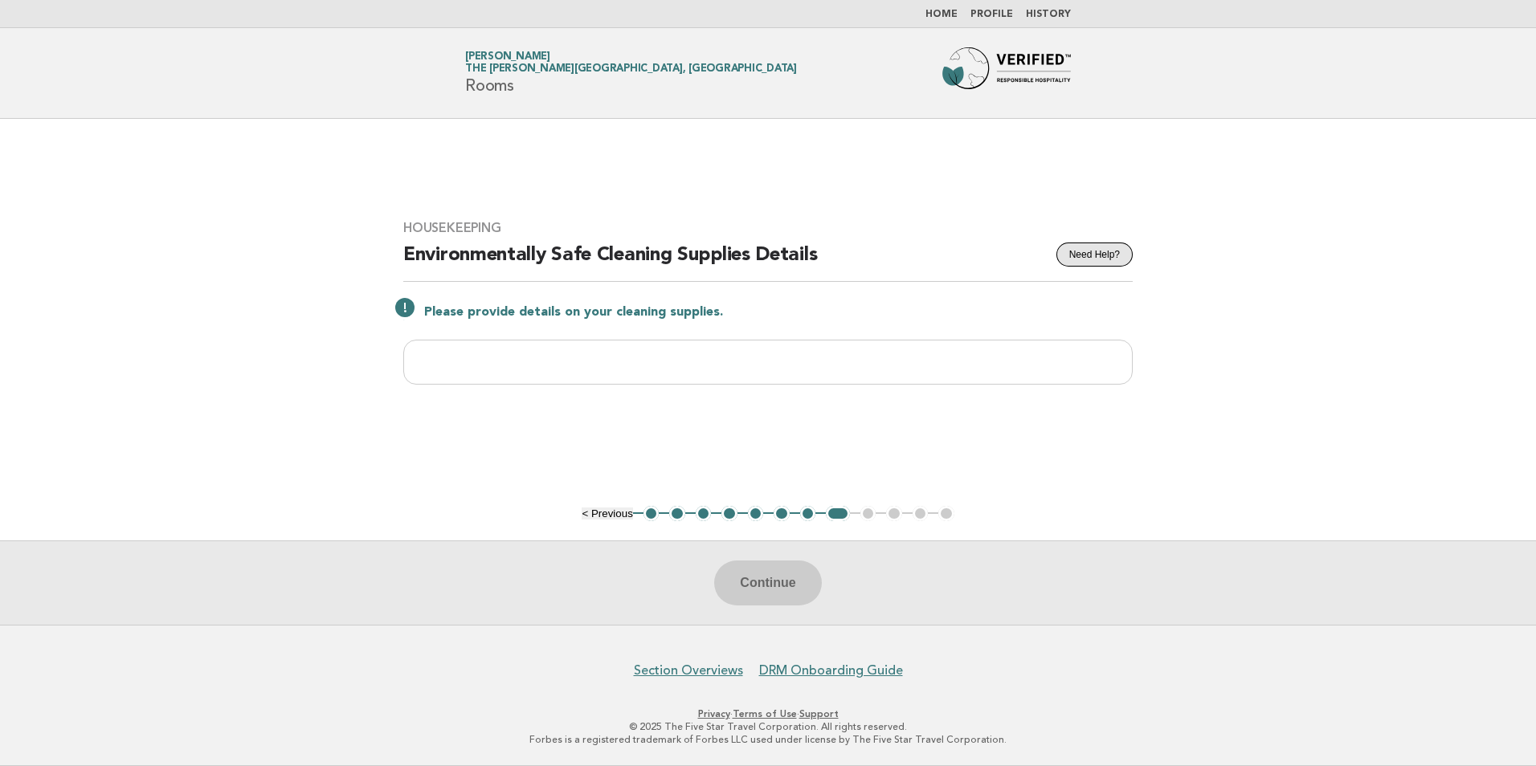
click at [1079, 249] on button "Need Help?" at bounding box center [1094, 255] width 76 height 24
click at [713, 369] on input "text" at bounding box center [767, 362] width 729 height 45
type input "*"
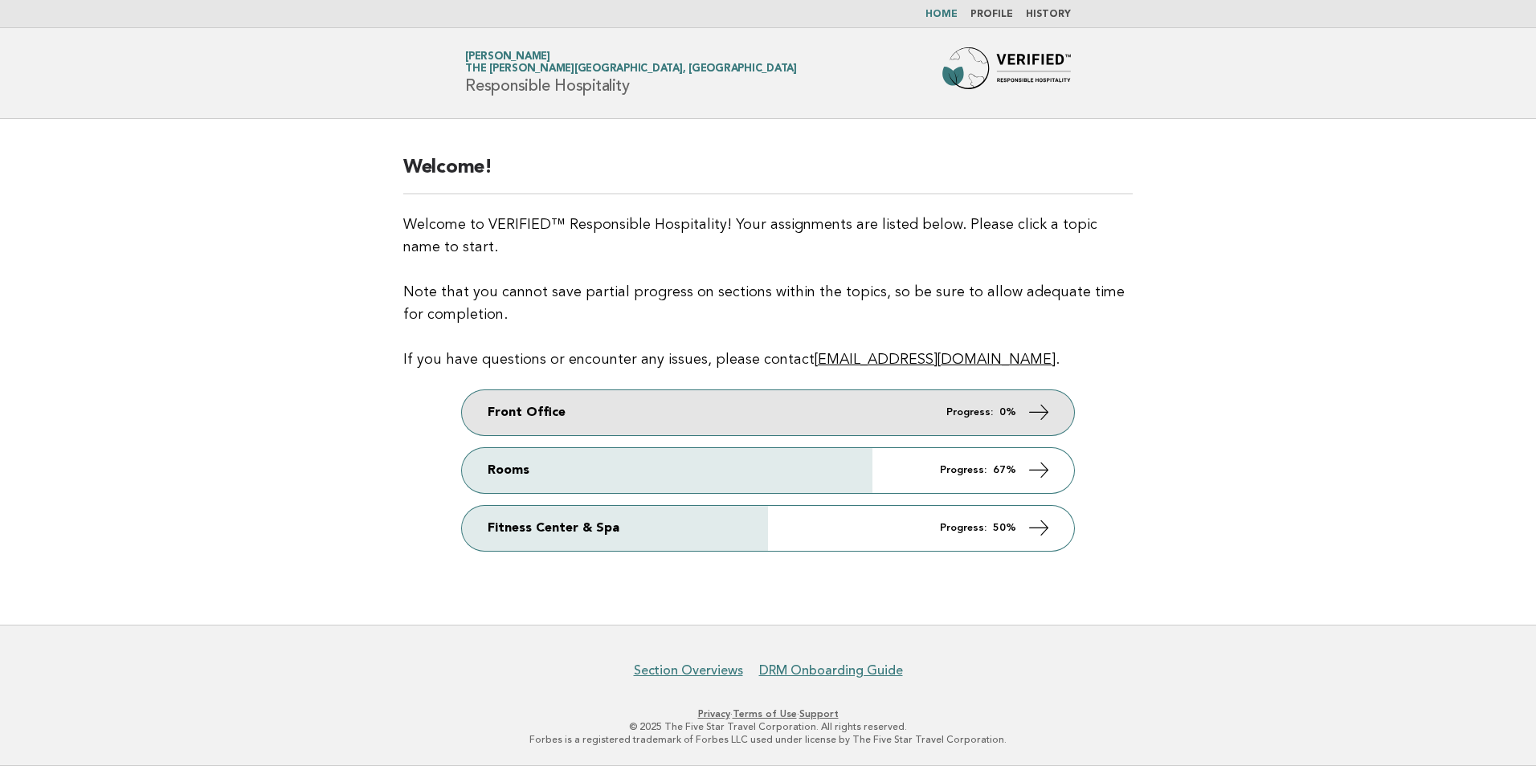
click at [759, 415] on link "Front Office Progress: 0%" at bounding box center [768, 412] width 612 height 45
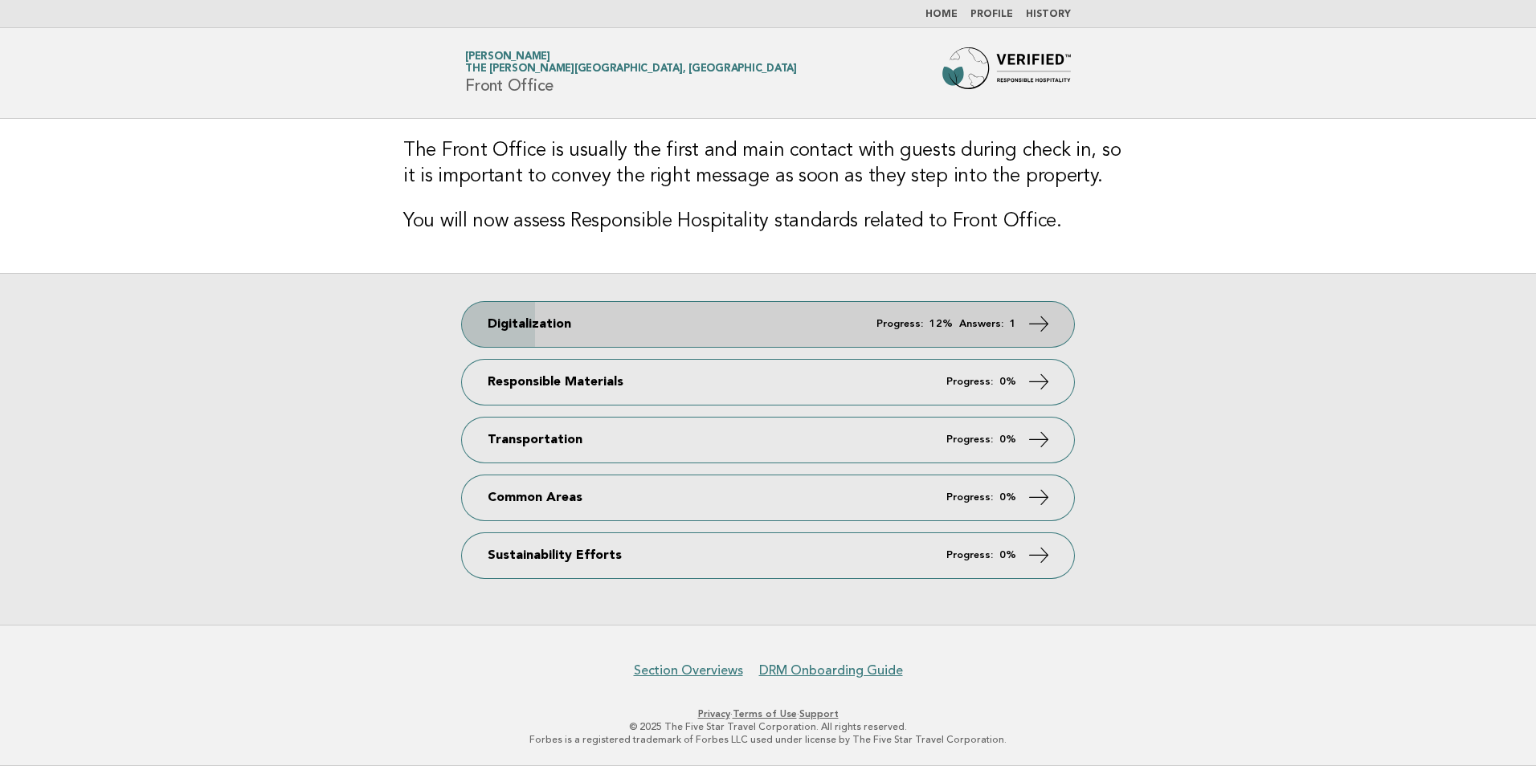
click at [671, 330] on link "Digitalization Progress: 12% Answers: 1" at bounding box center [768, 324] width 612 height 45
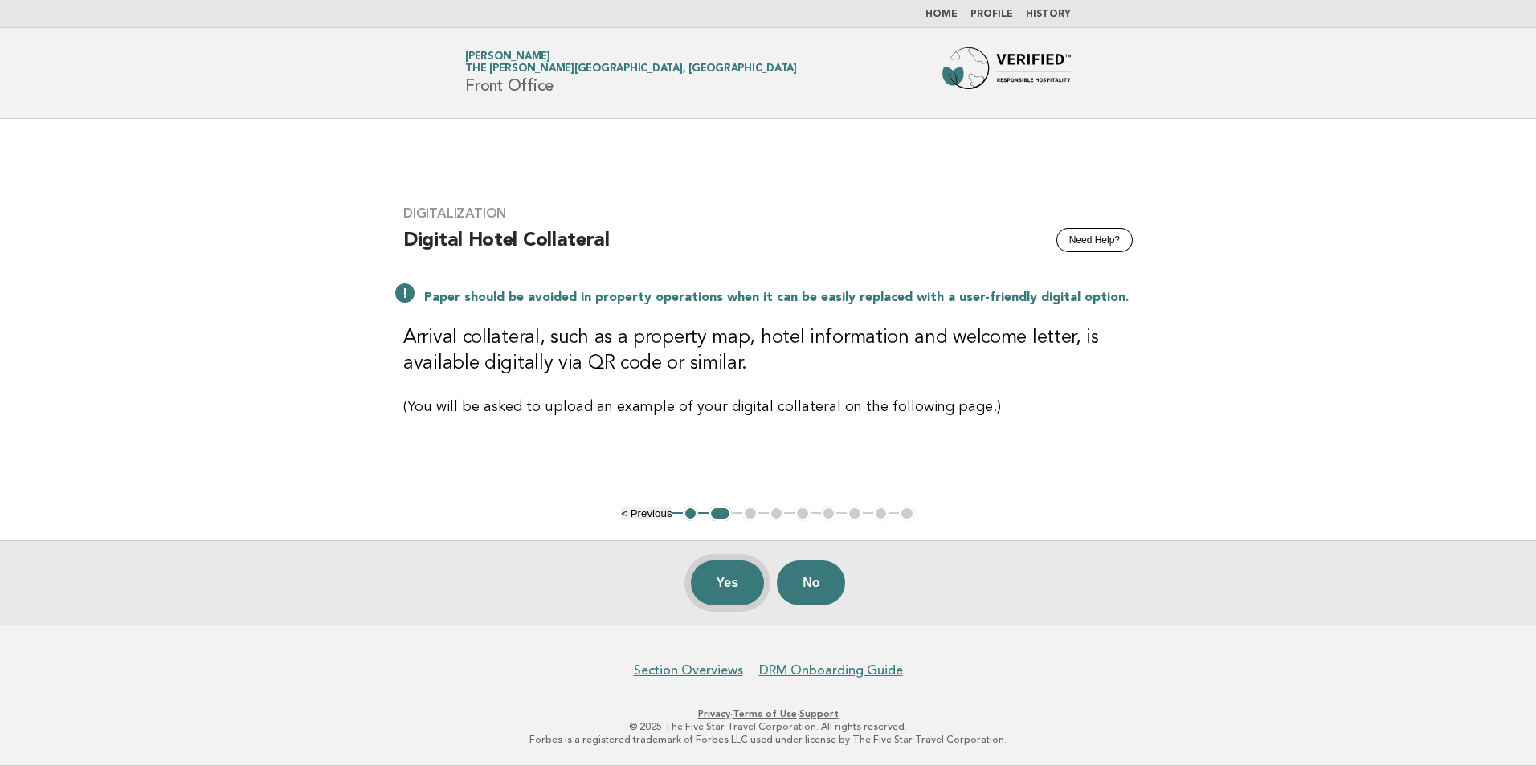
click at [733, 579] on button "Yes" at bounding box center [728, 583] width 74 height 45
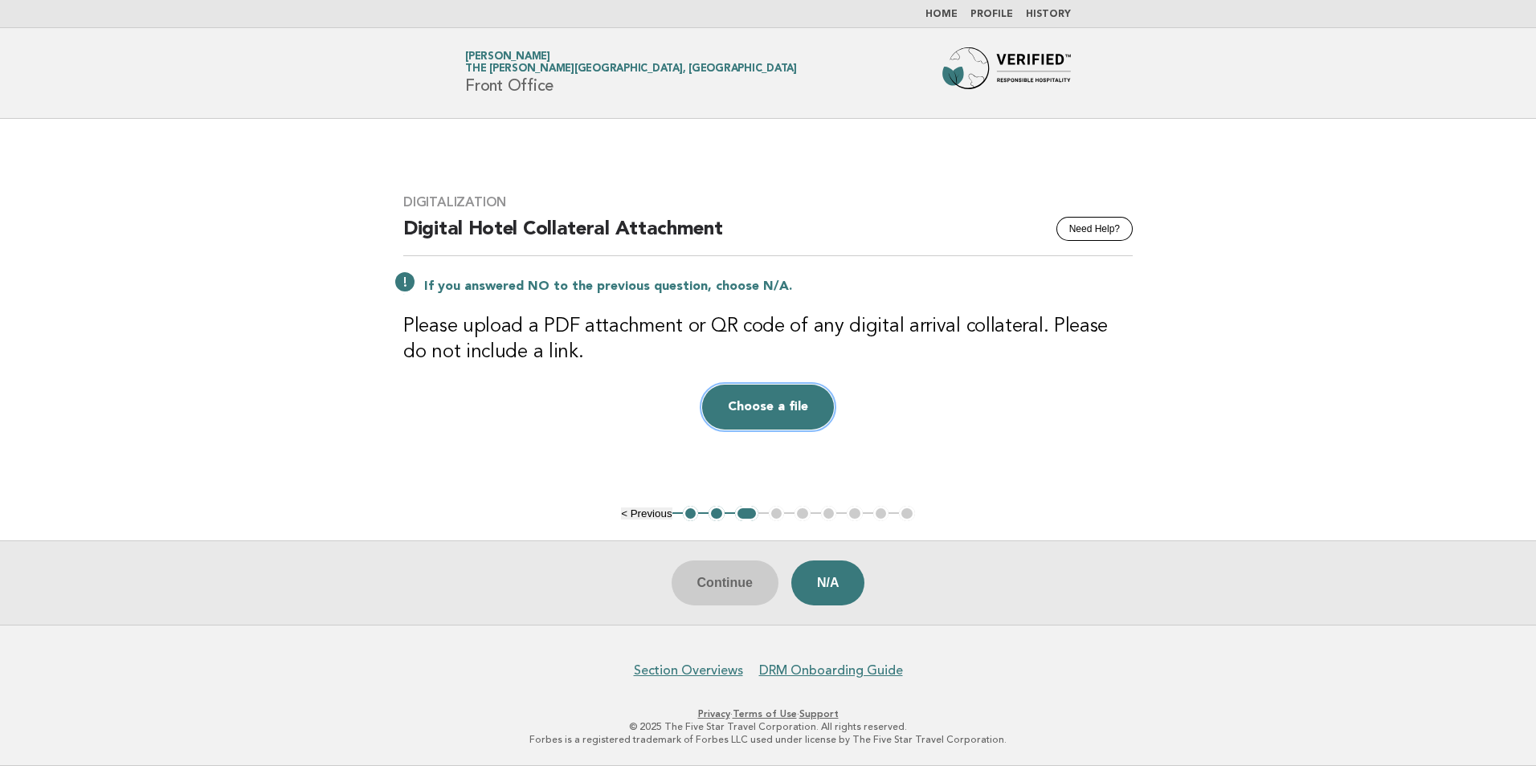
click at [798, 406] on button "Choose a file" at bounding box center [768, 407] width 132 height 45
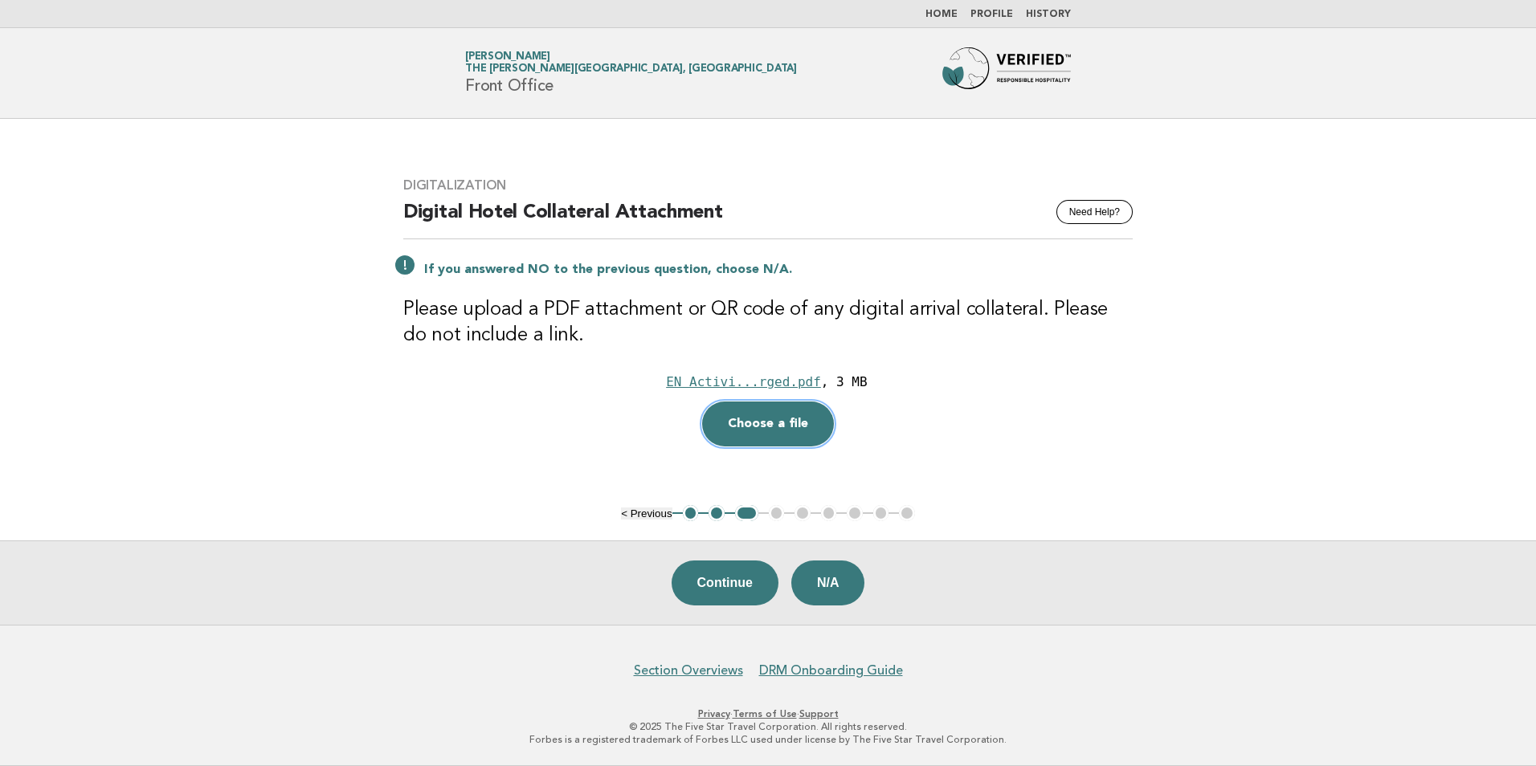
click at [806, 426] on button "Choose a file" at bounding box center [768, 424] width 132 height 45
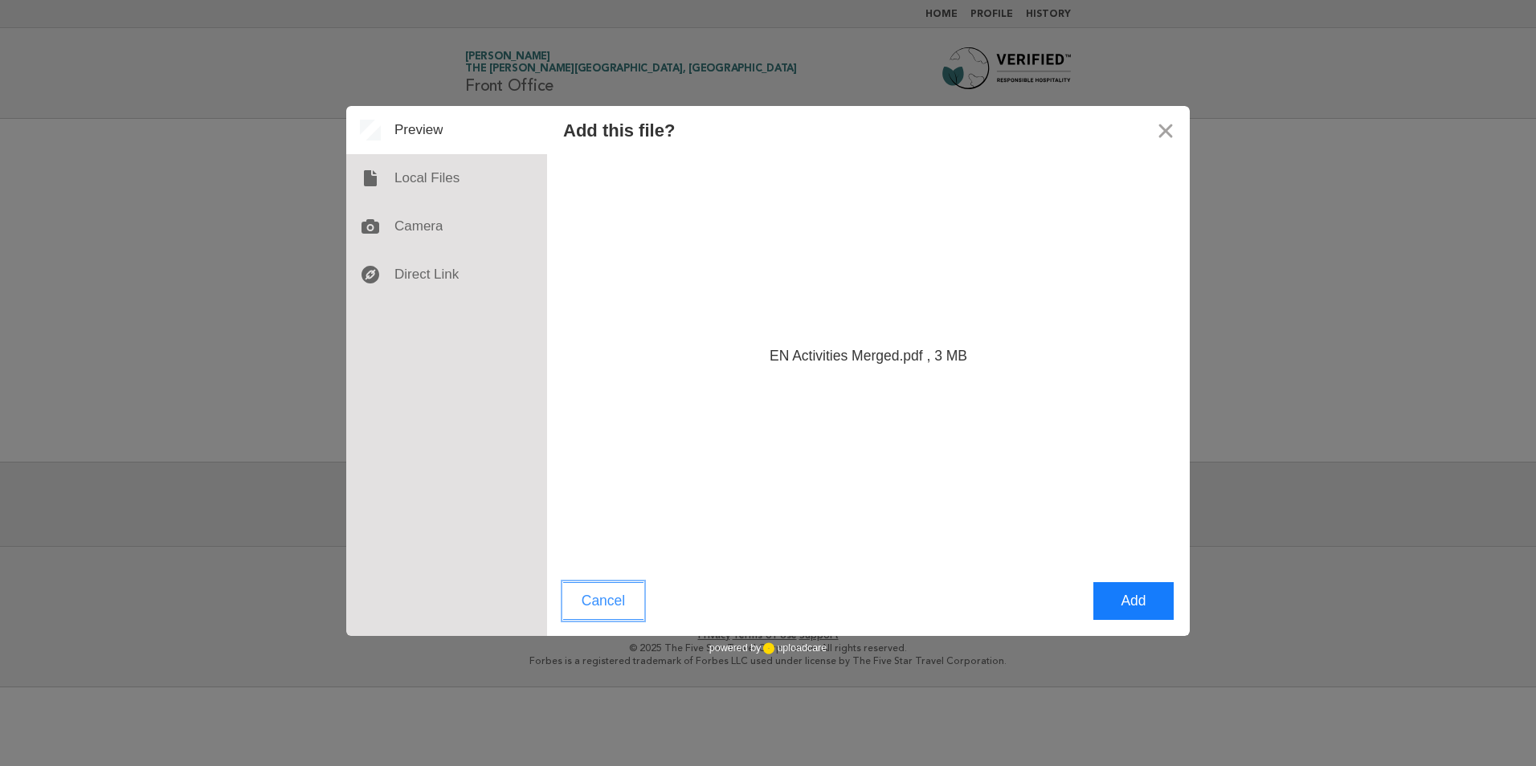
click at [604, 602] on button "Cancel" at bounding box center [603, 601] width 80 height 38
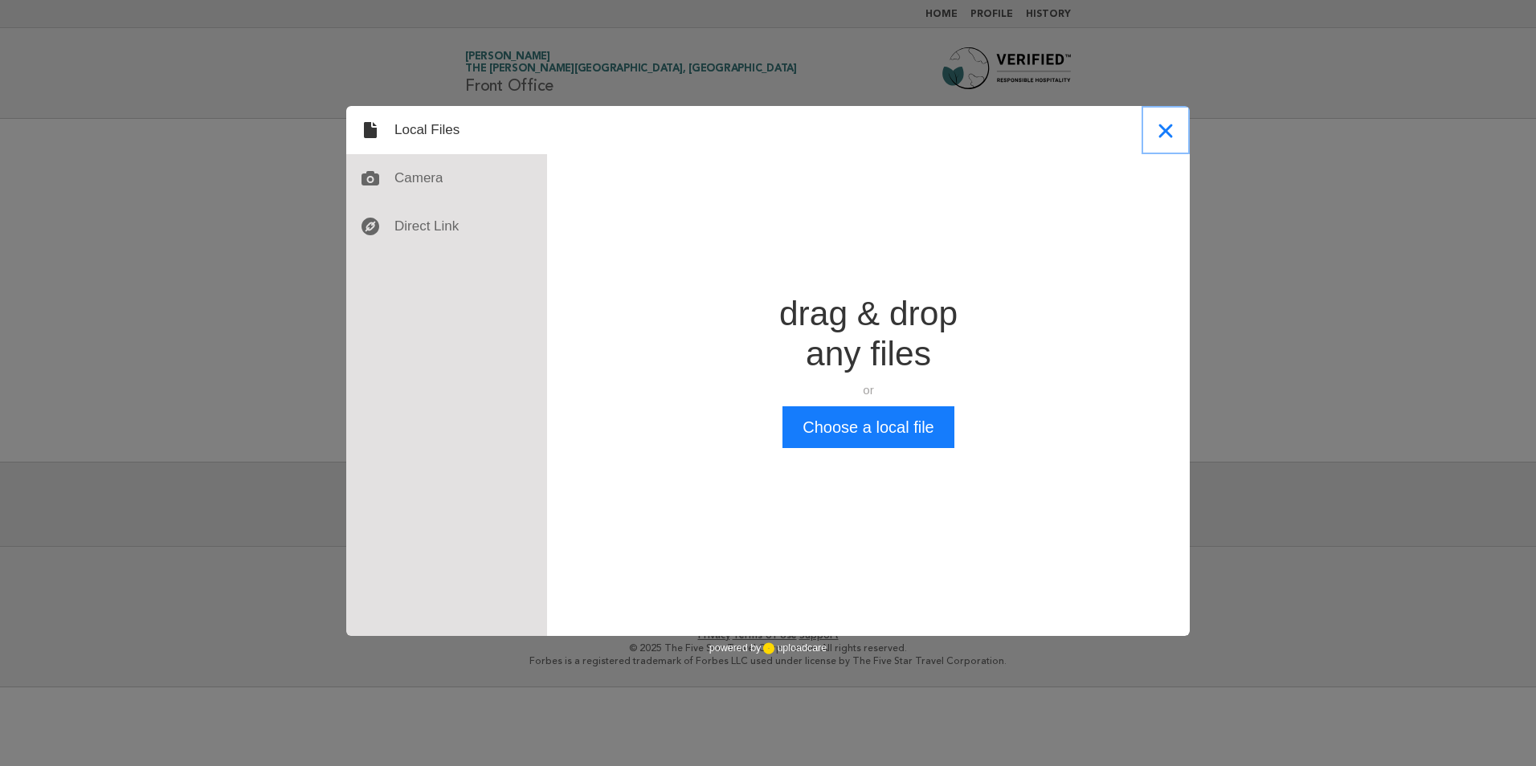
click at [1169, 128] on button "Close" at bounding box center [1165, 130] width 48 height 48
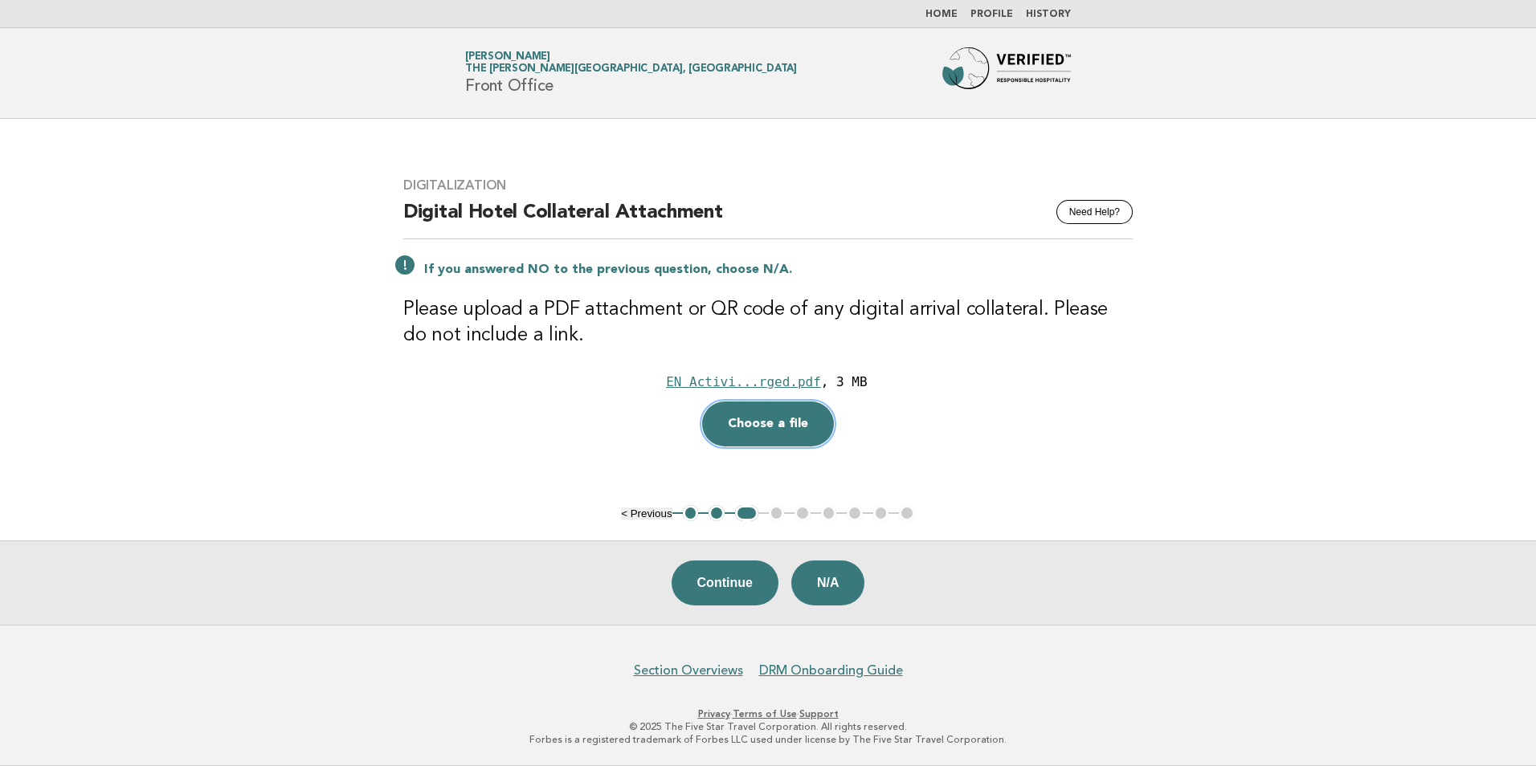
click at [756, 416] on button "Choose a file" at bounding box center [768, 424] width 132 height 45
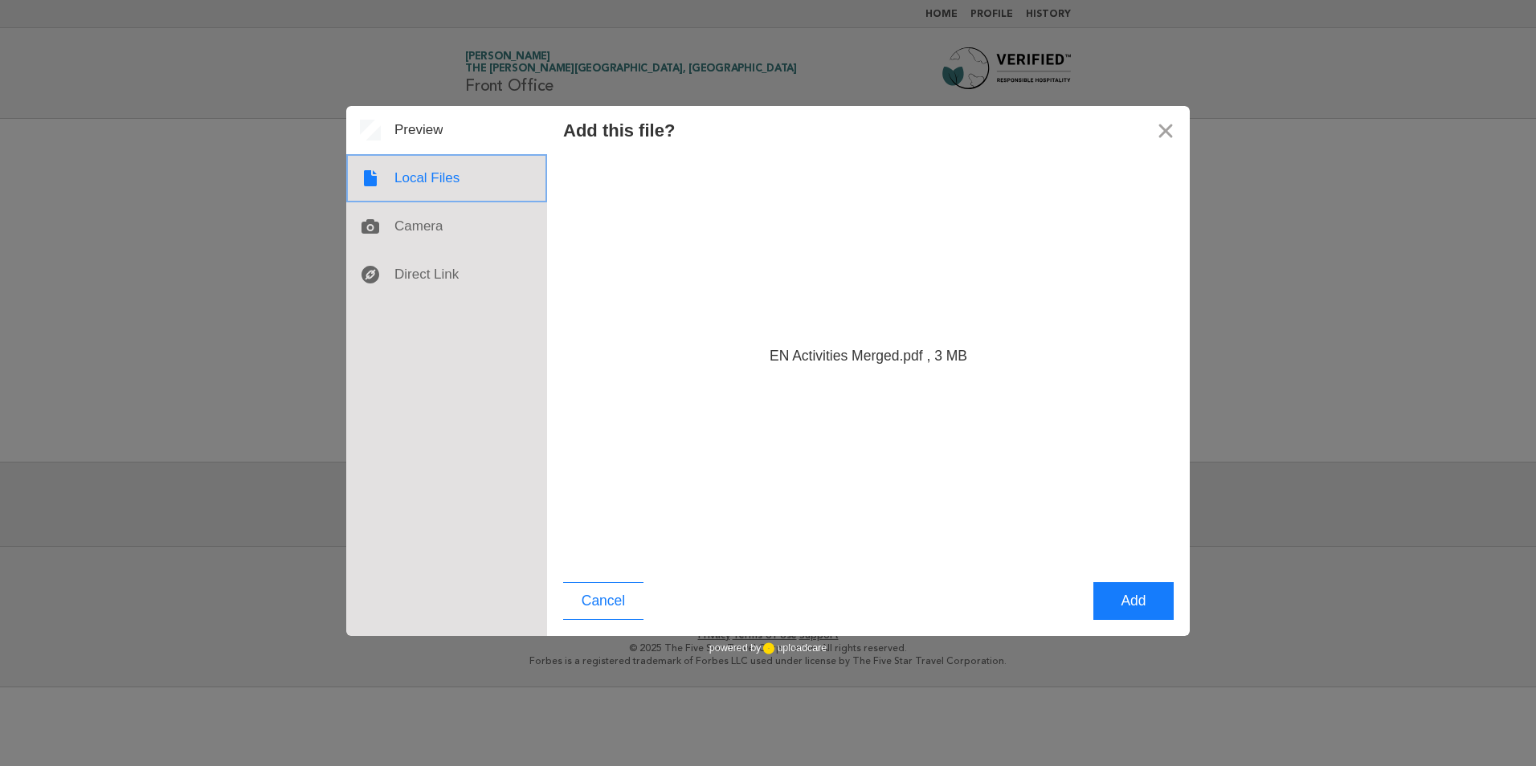
click at [434, 158] on div at bounding box center [446, 178] width 201 height 48
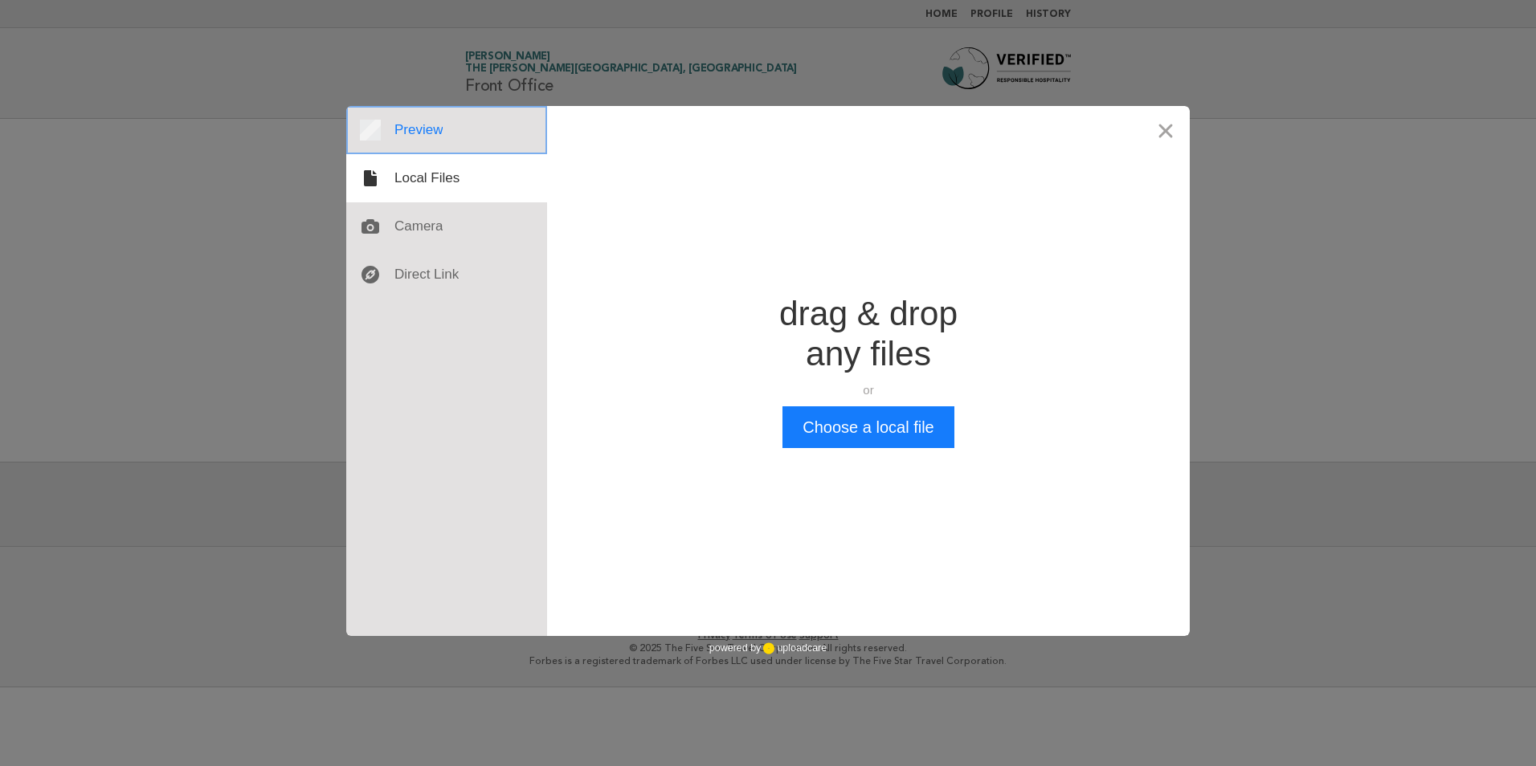
click at [434, 140] on div at bounding box center [446, 130] width 201 height 48
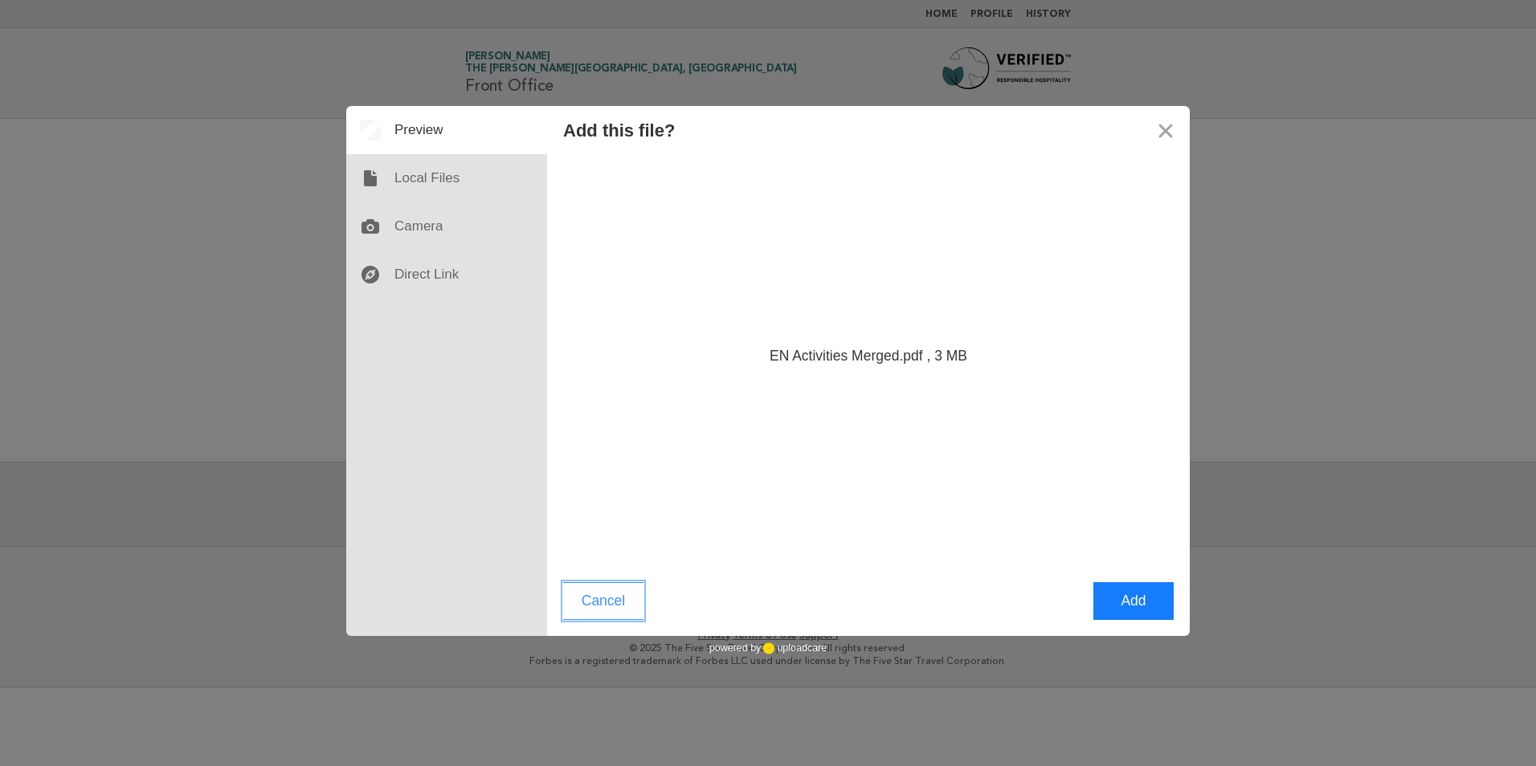
click at [612, 602] on button "Cancel" at bounding box center [603, 601] width 80 height 38
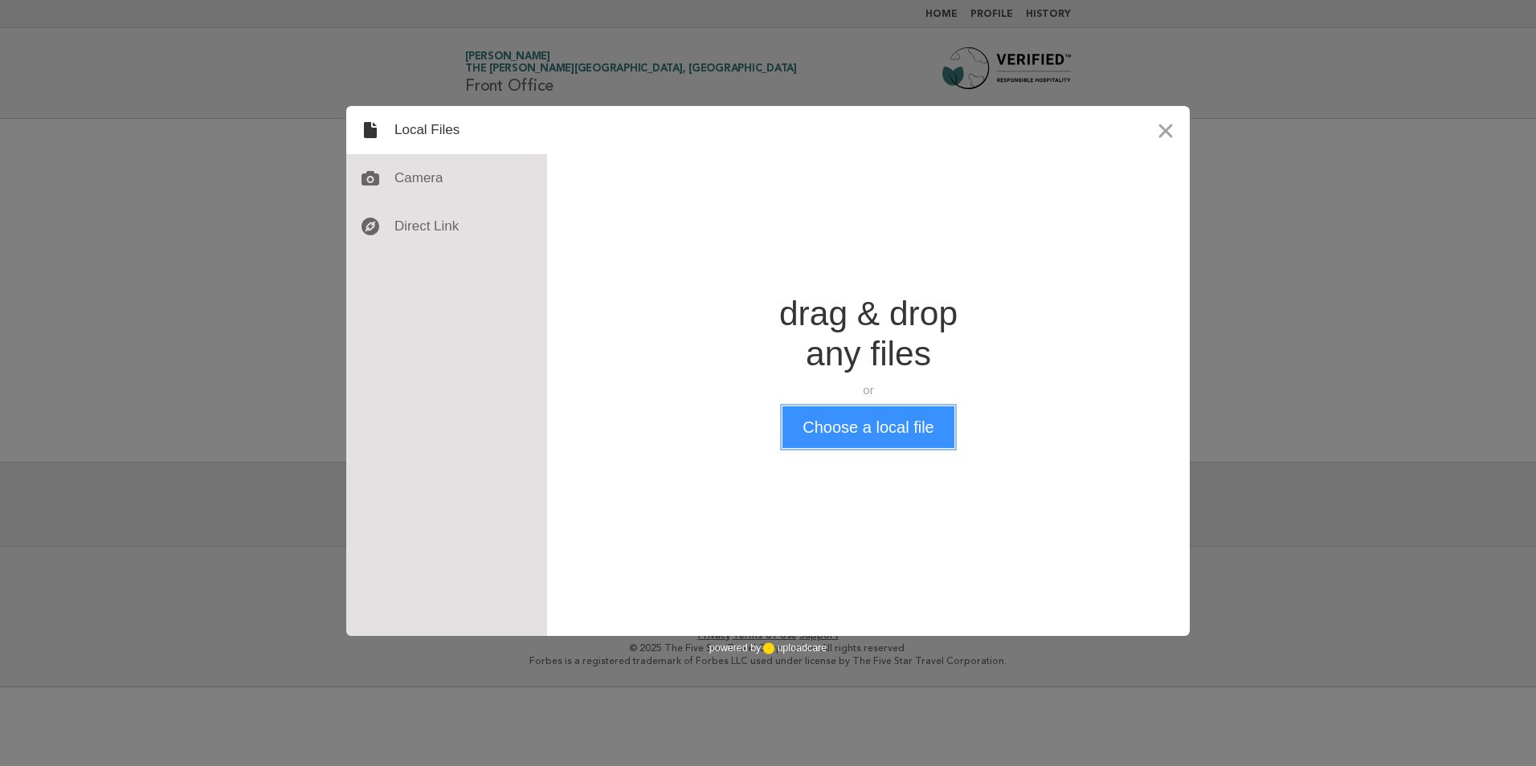
click at [850, 428] on button "Choose a local file" at bounding box center [867, 427] width 171 height 42
click at [1170, 130] on button "Close" at bounding box center [1165, 130] width 48 height 48
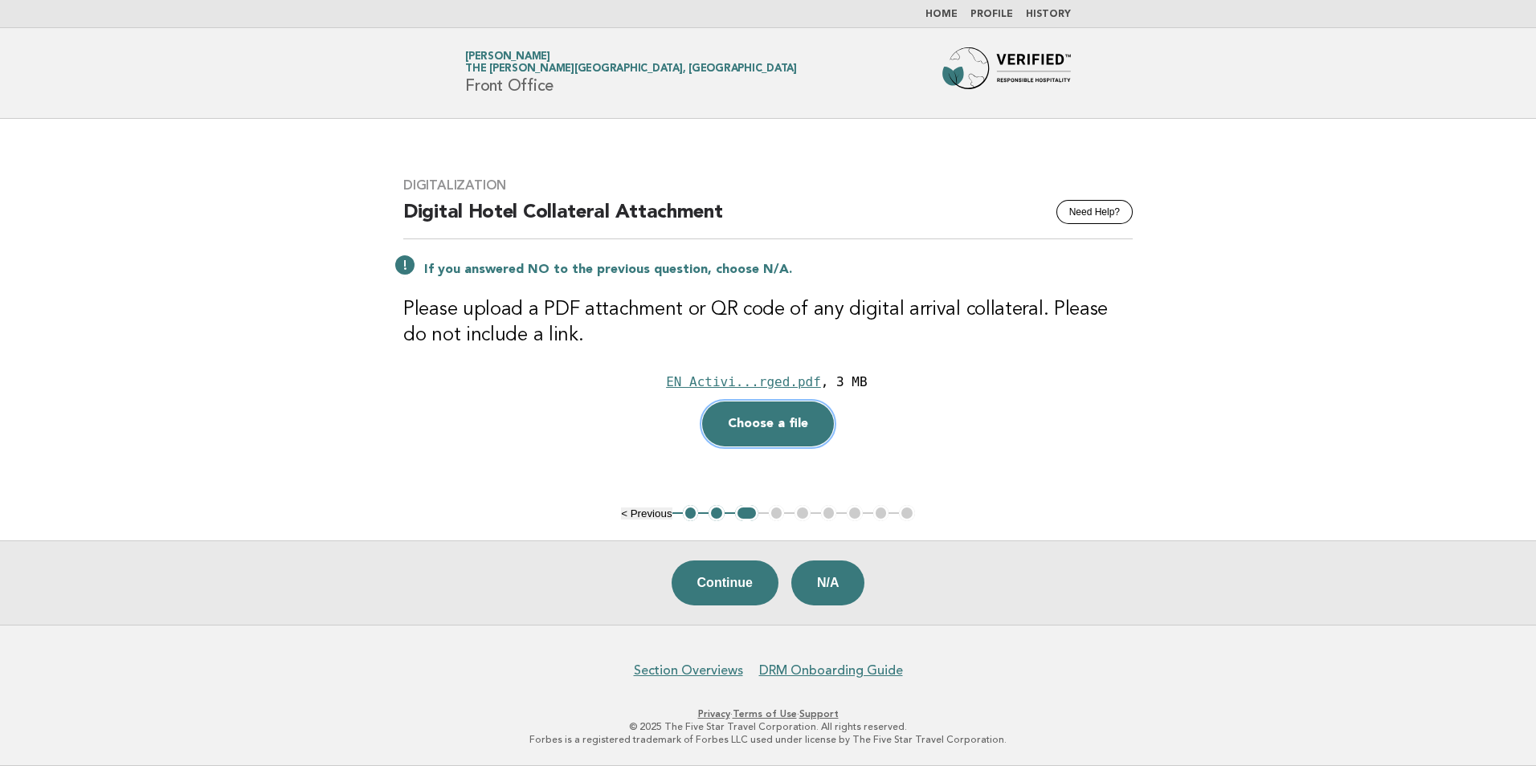
click at [776, 424] on button "Choose a file" at bounding box center [768, 424] width 132 height 45
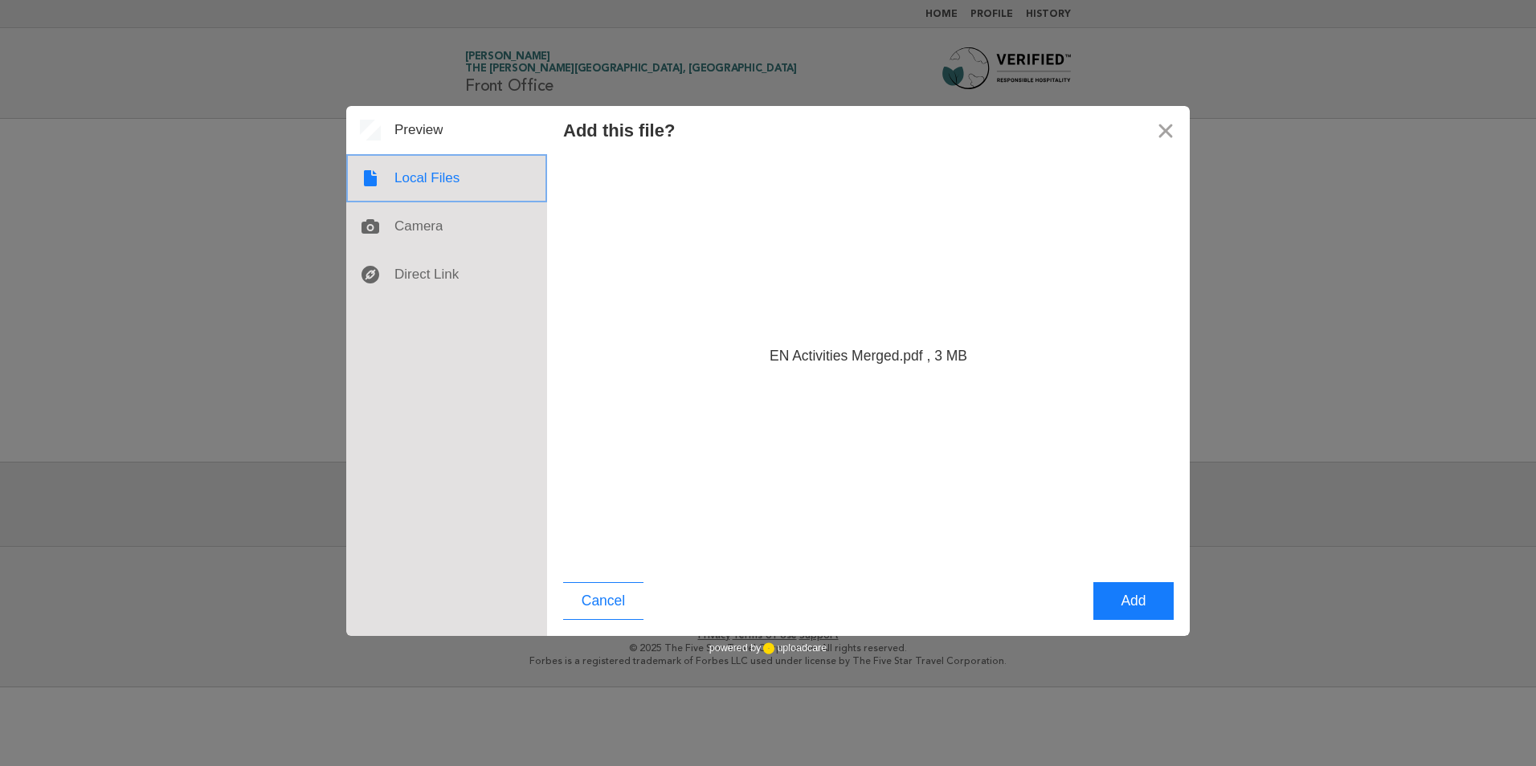
click at [443, 183] on div at bounding box center [446, 178] width 201 height 48
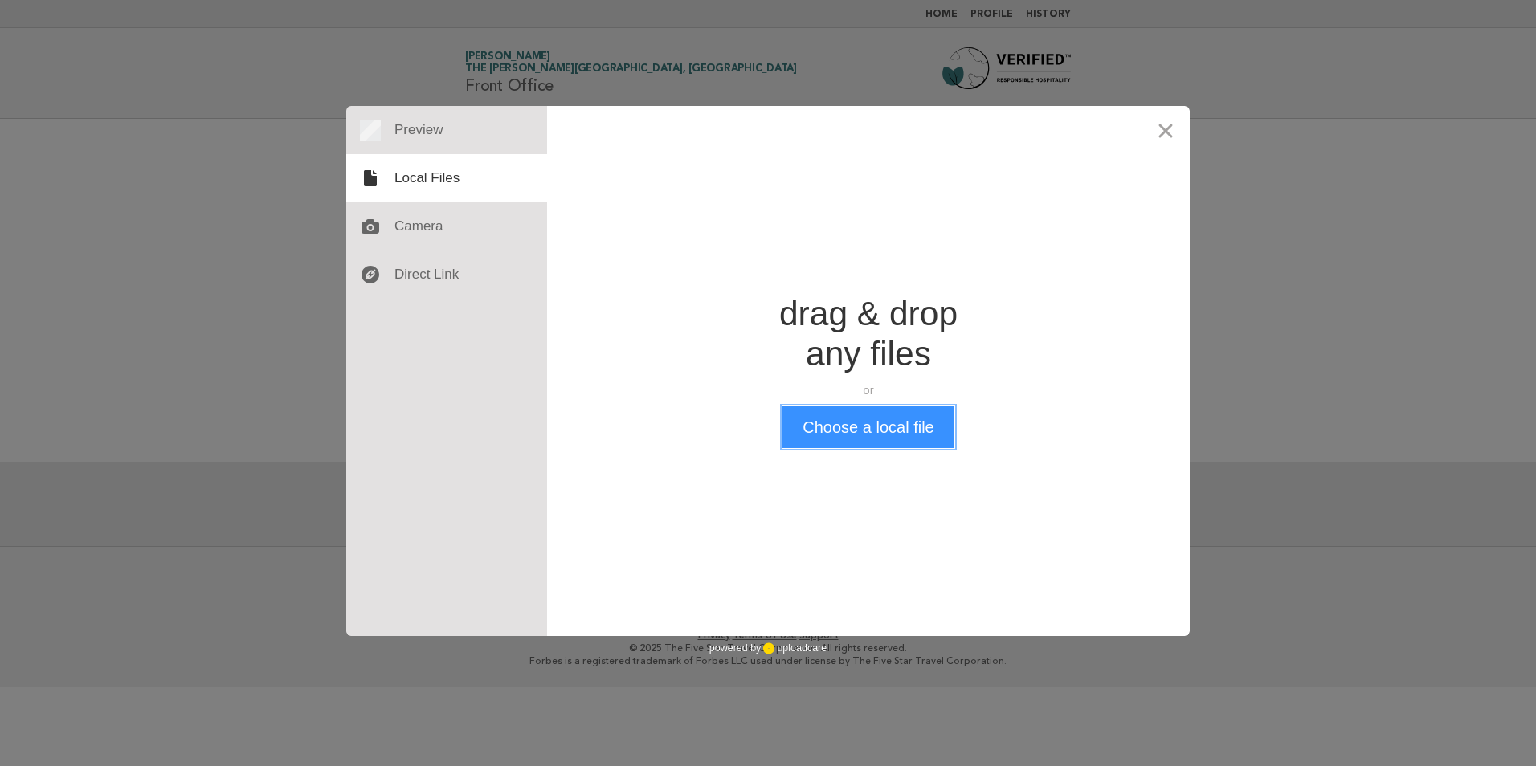
click at [888, 437] on button "Choose a local file" at bounding box center [867, 427] width 171 height 42
click at [402, 119] on div at bounding box center [446, 130] width 201 height 48
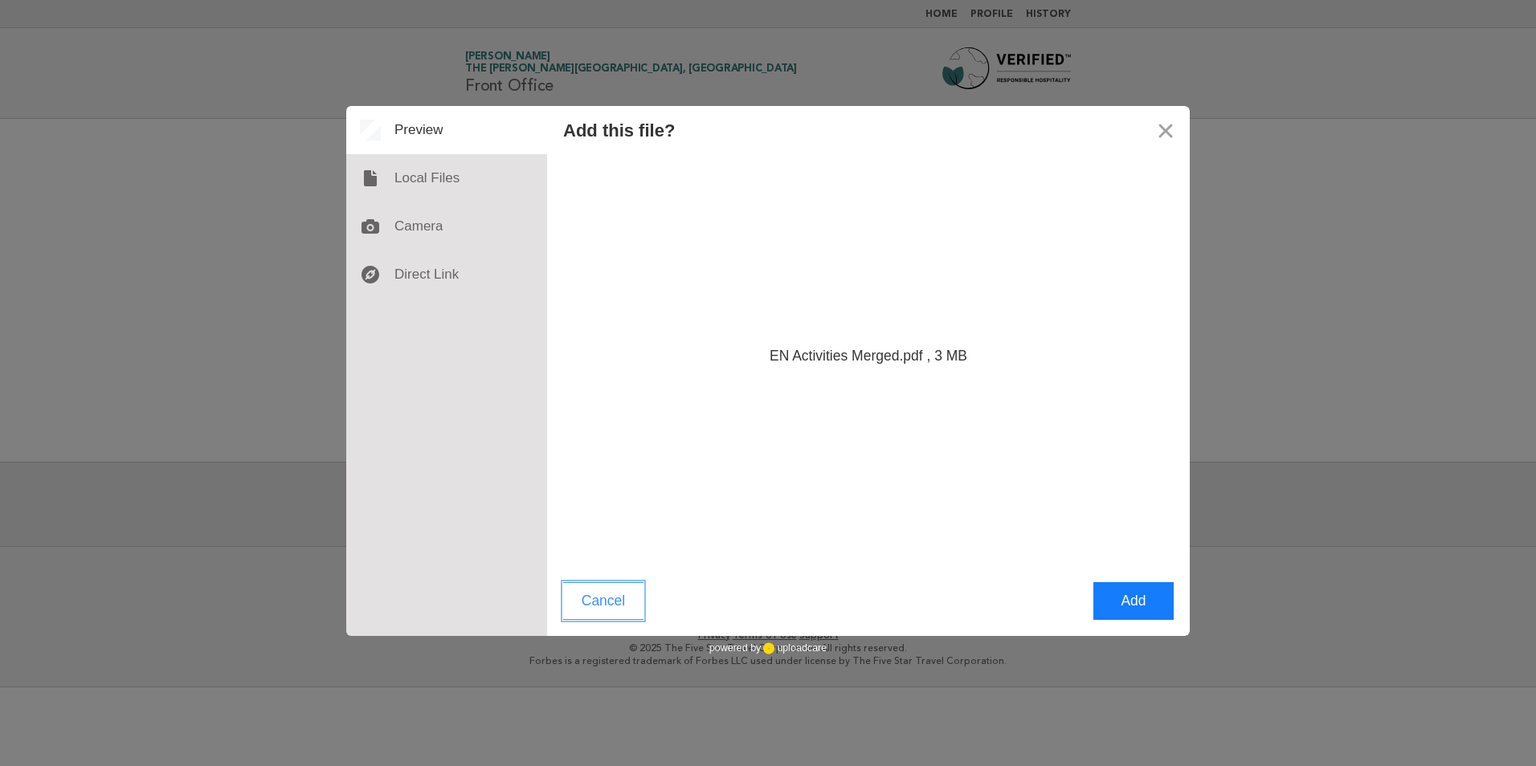
click at [606, 585] on button "Cancel" at bounding box center [603, 601] width 80 height 38
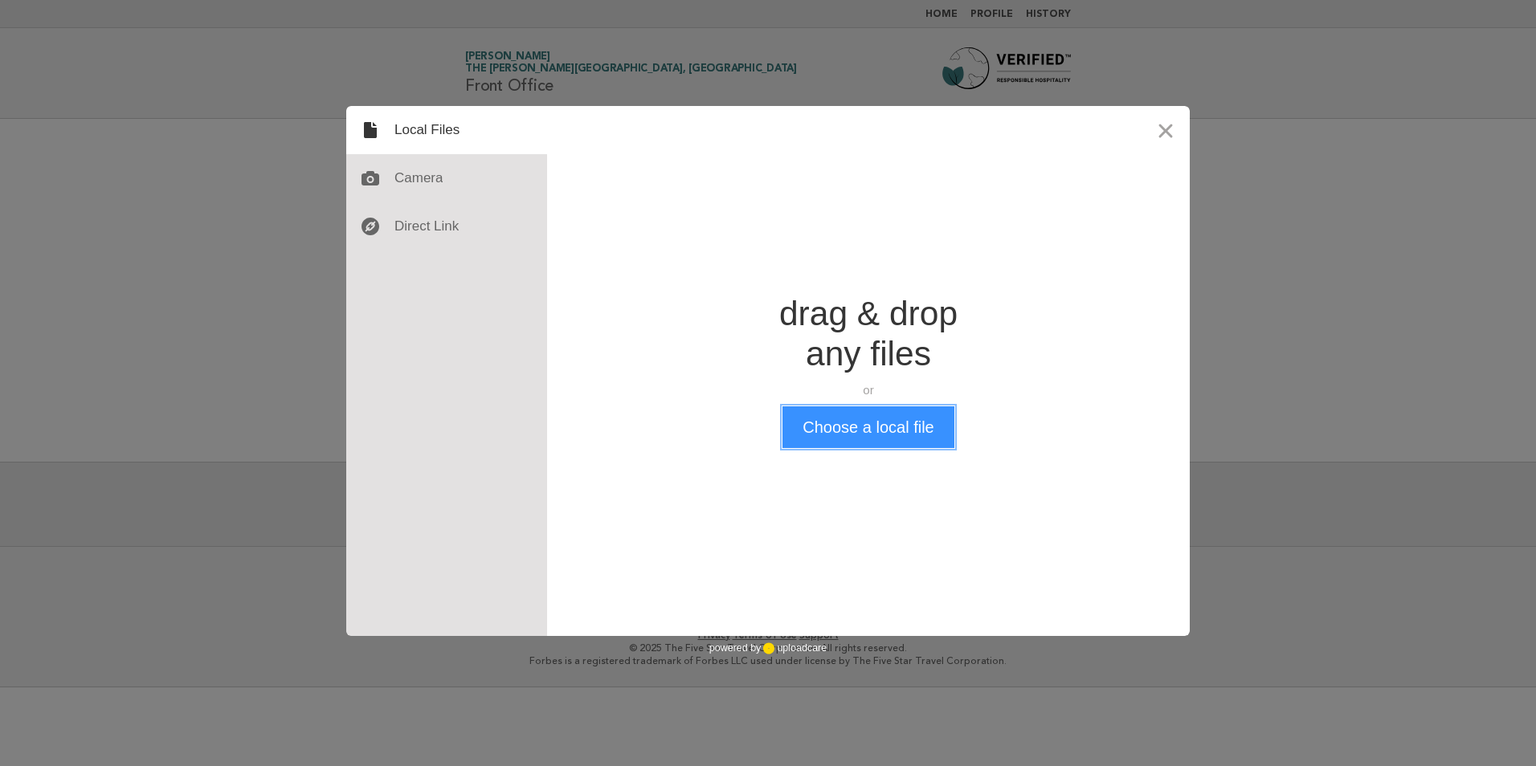
click at [867, 433] on button "Choose a local file" at bounding box center [867, 427] width 171 height 42
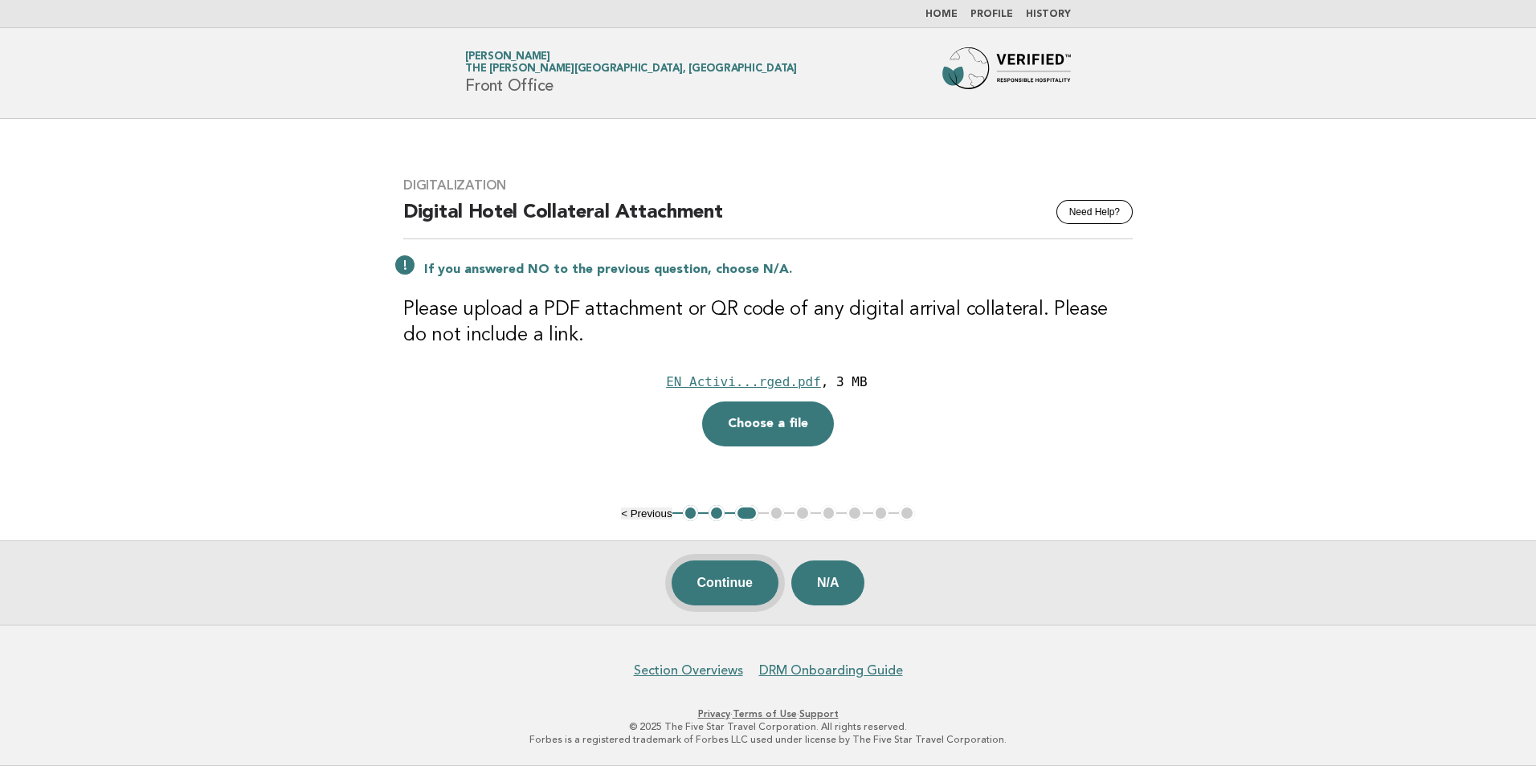
click at [756, 591] on button "Continue" at bounding box center [724, 583] width 107 height 45
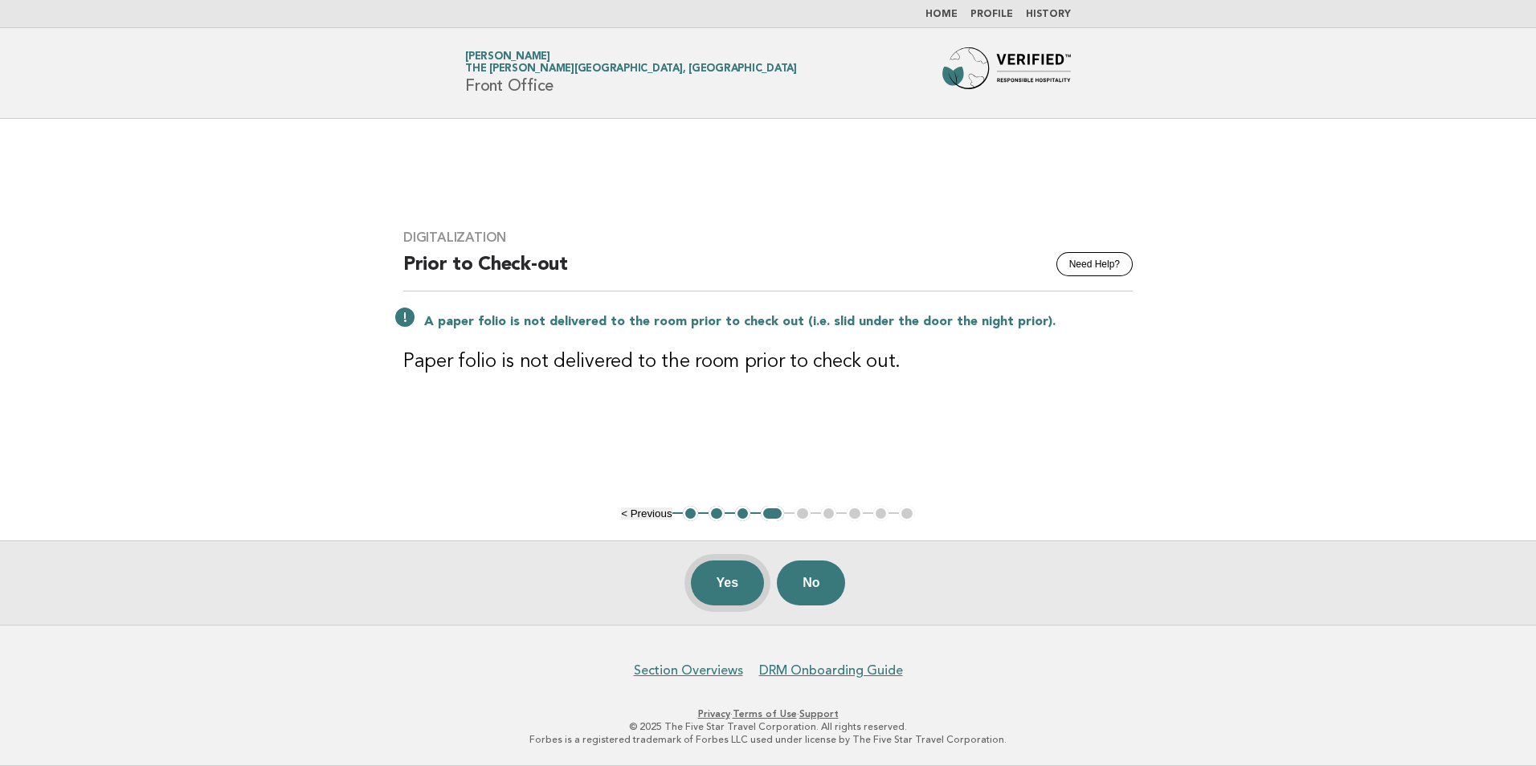
click at [714, 579] on button "Yes" at bounding box center [728, 583] width 74 height 45
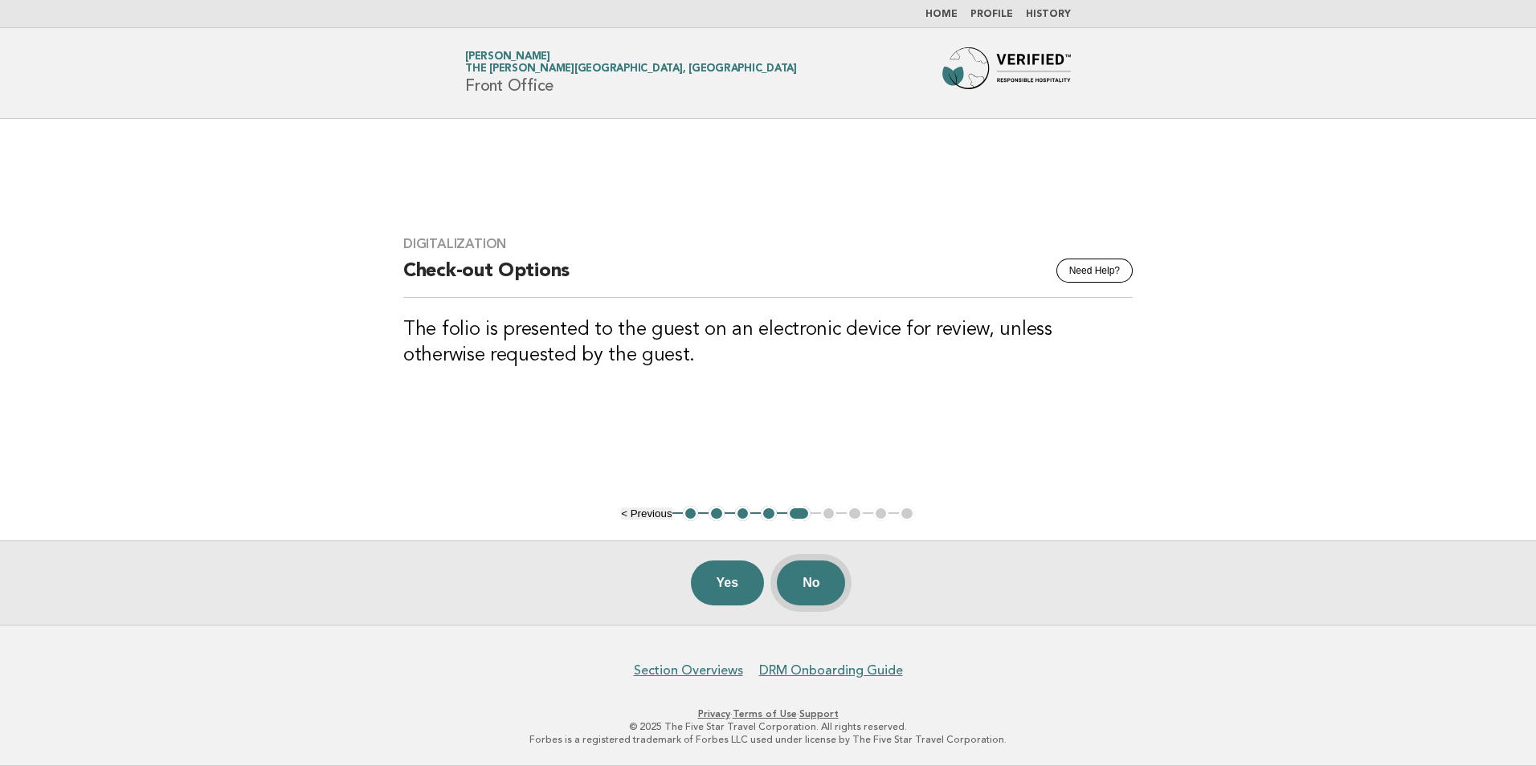
click at [805, 585] on button "No" at bounding box center [811, 583] width 68 height 45
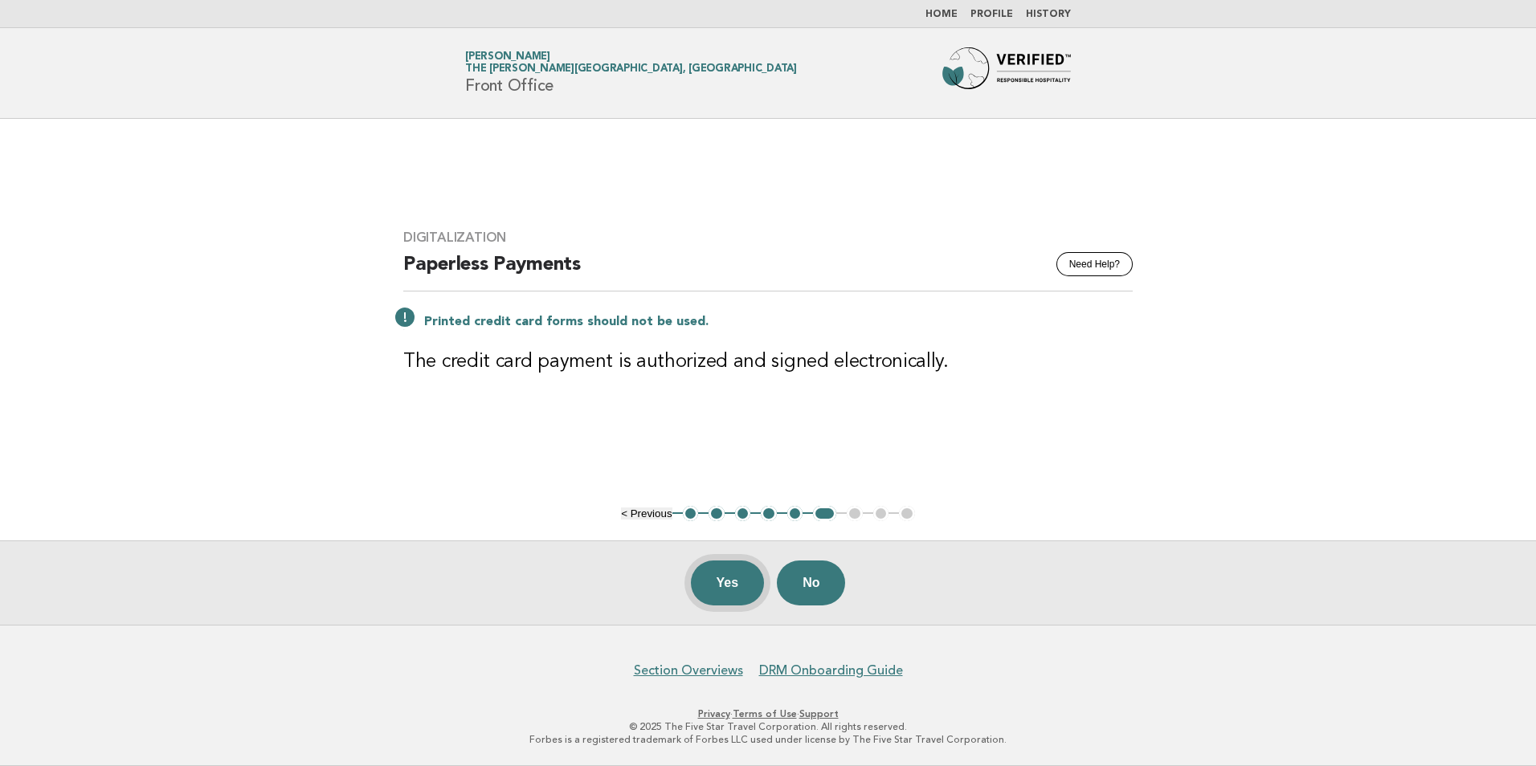
click at [724, 587] on button "Yes" at bounding box center [728, 583] width 74 height 45
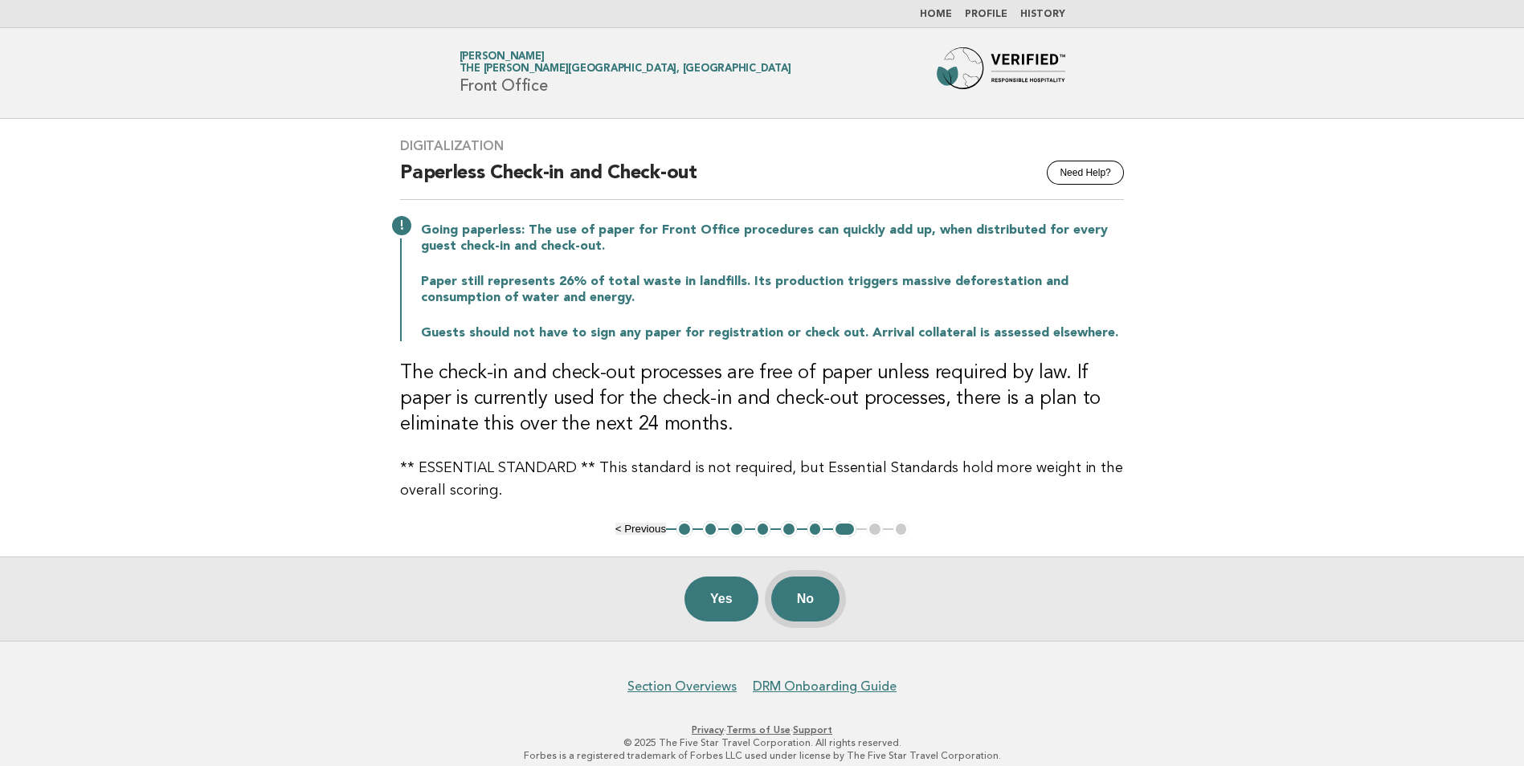
click at [790, 593] on button "No" at bounding box center [805, 599] width 68 height 45
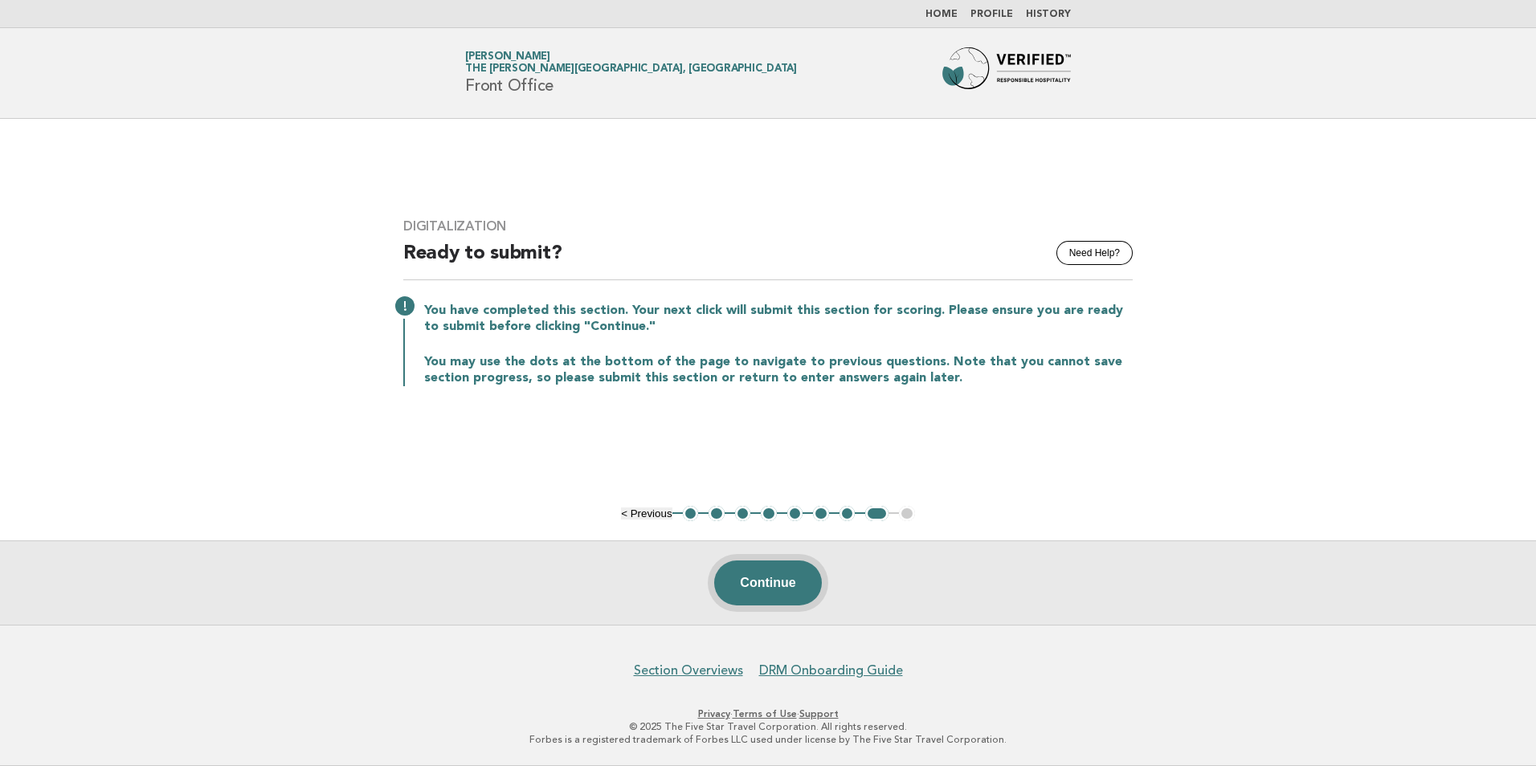
click at [776, 580] on button "Continue" at bounding box center [767, 583] width 107 height 45
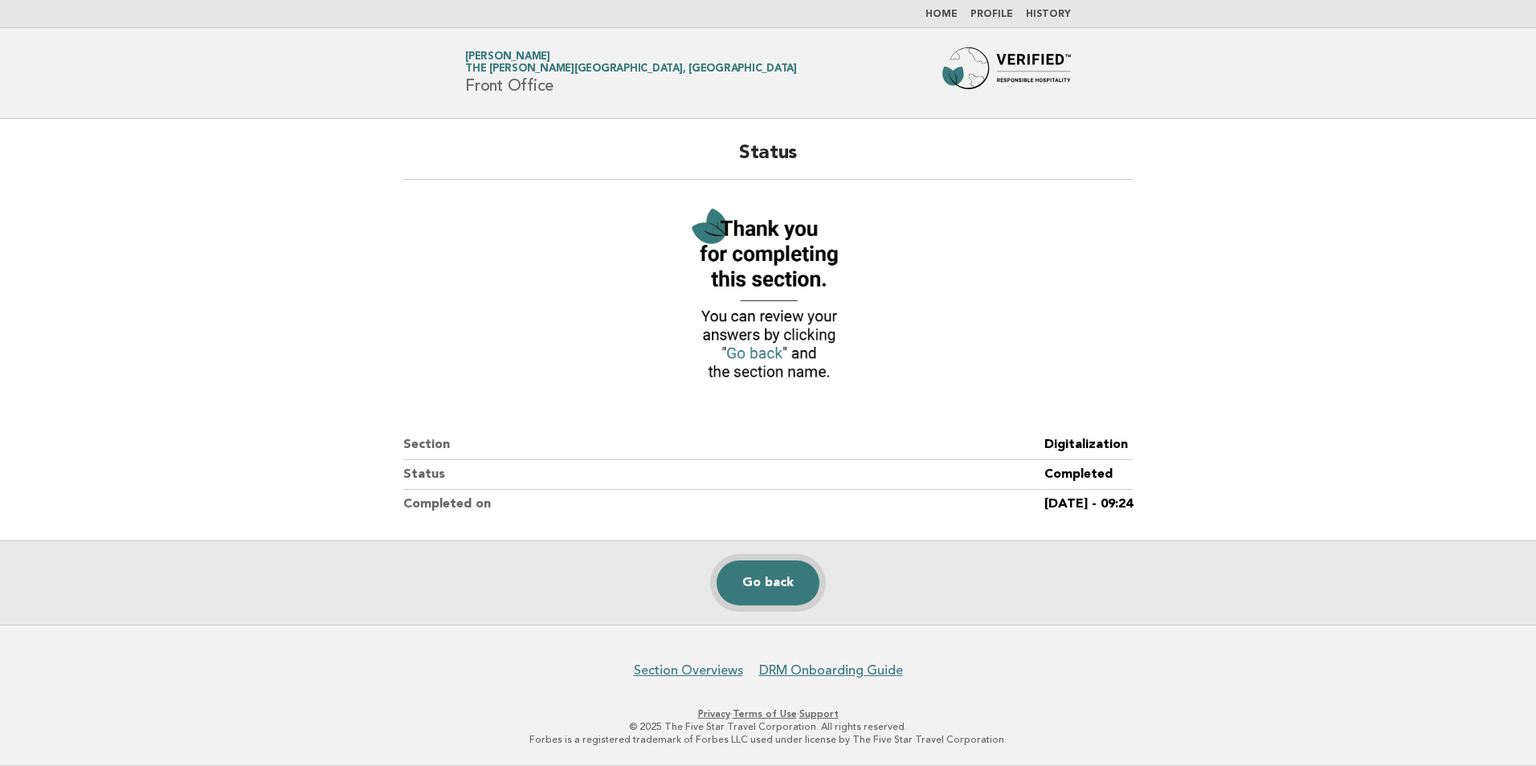
click at [802, 590] on link "Go back" at bounding box center [767, 583] width 103 height 45
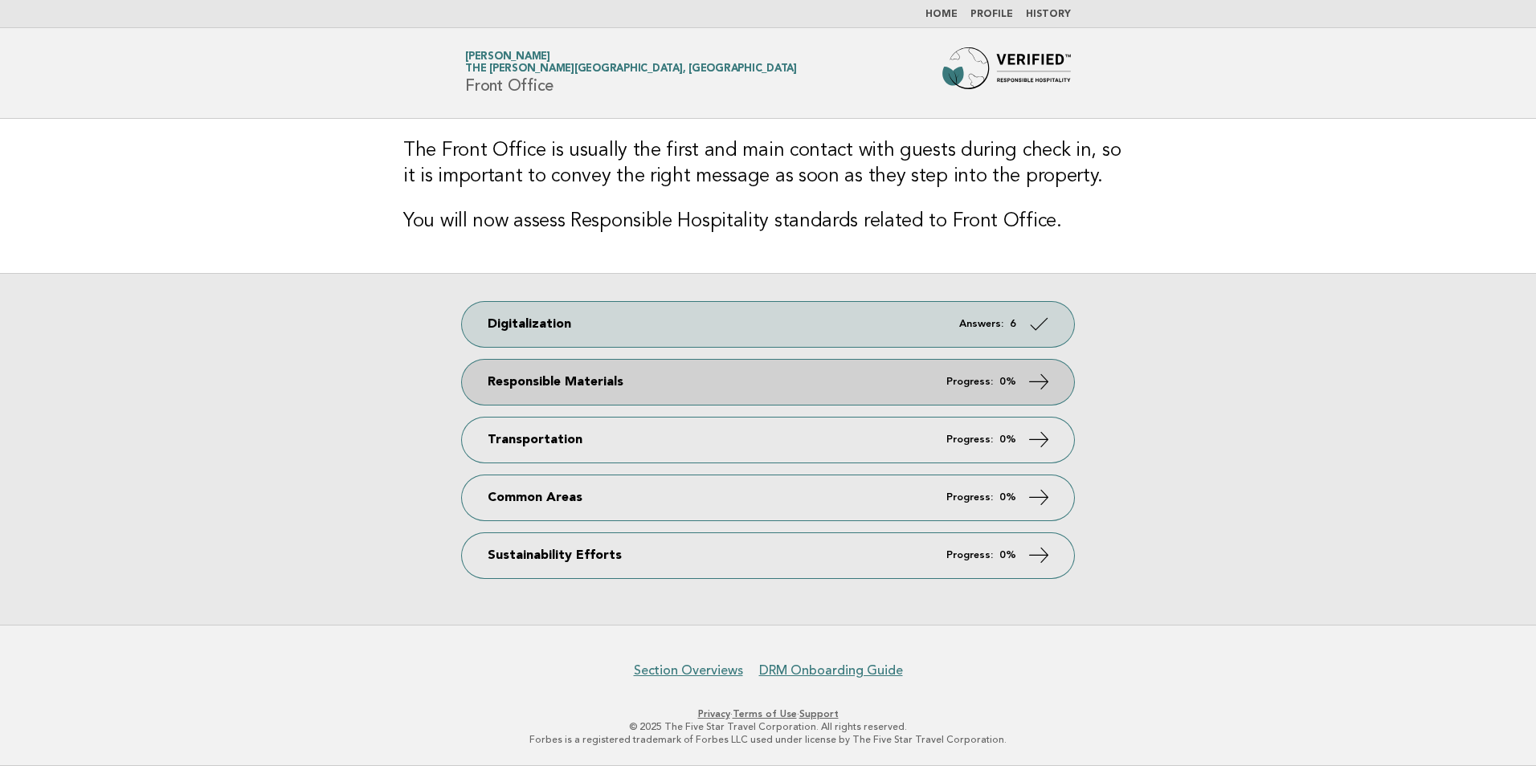
click at [813, 382] on link "Responsible Materials Progress: 0%" at bounding box center [768, 382] width 612 height 45
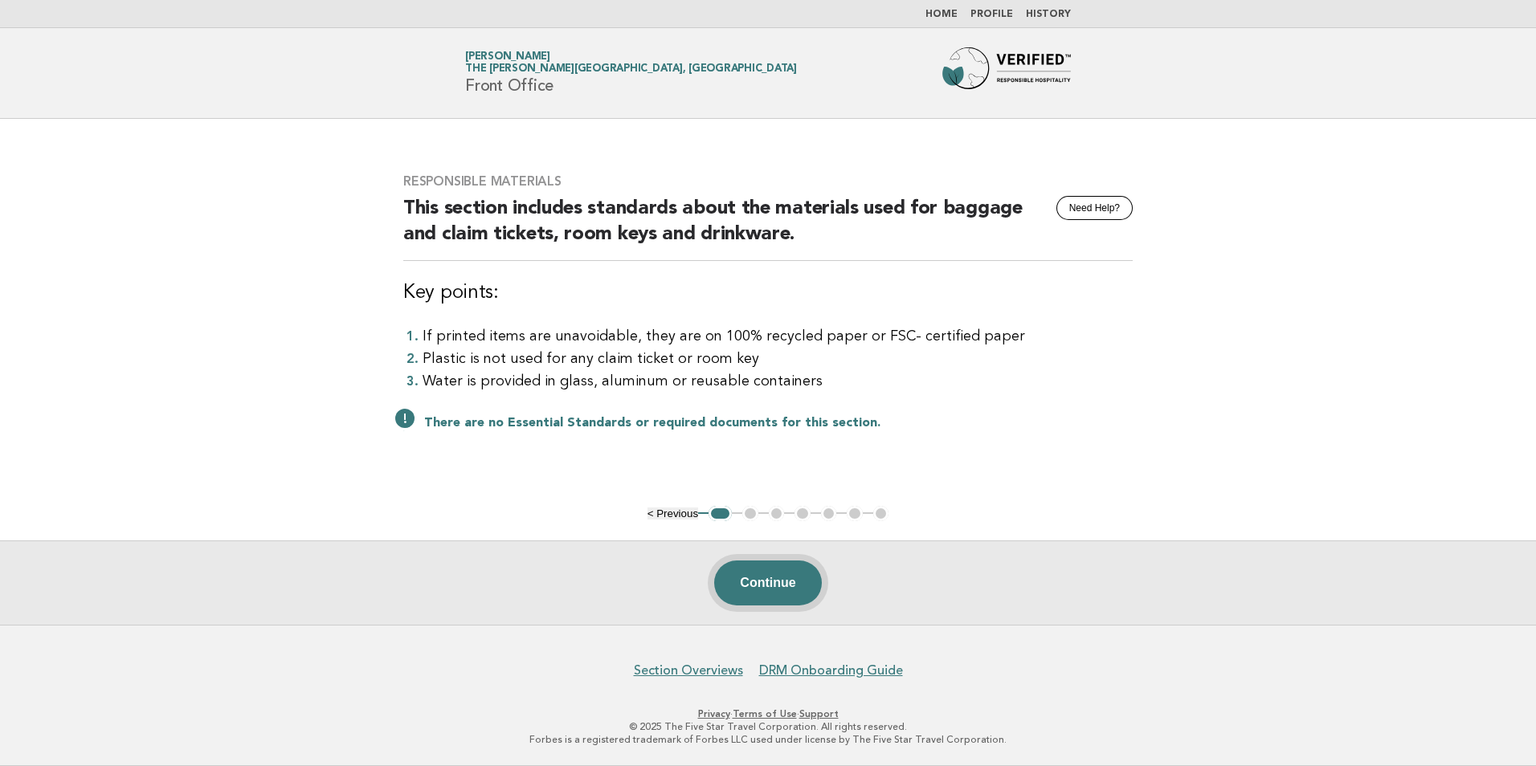
click at [782, 592] on button "Continue" at bounding box center [767, 583] width 107 height 45
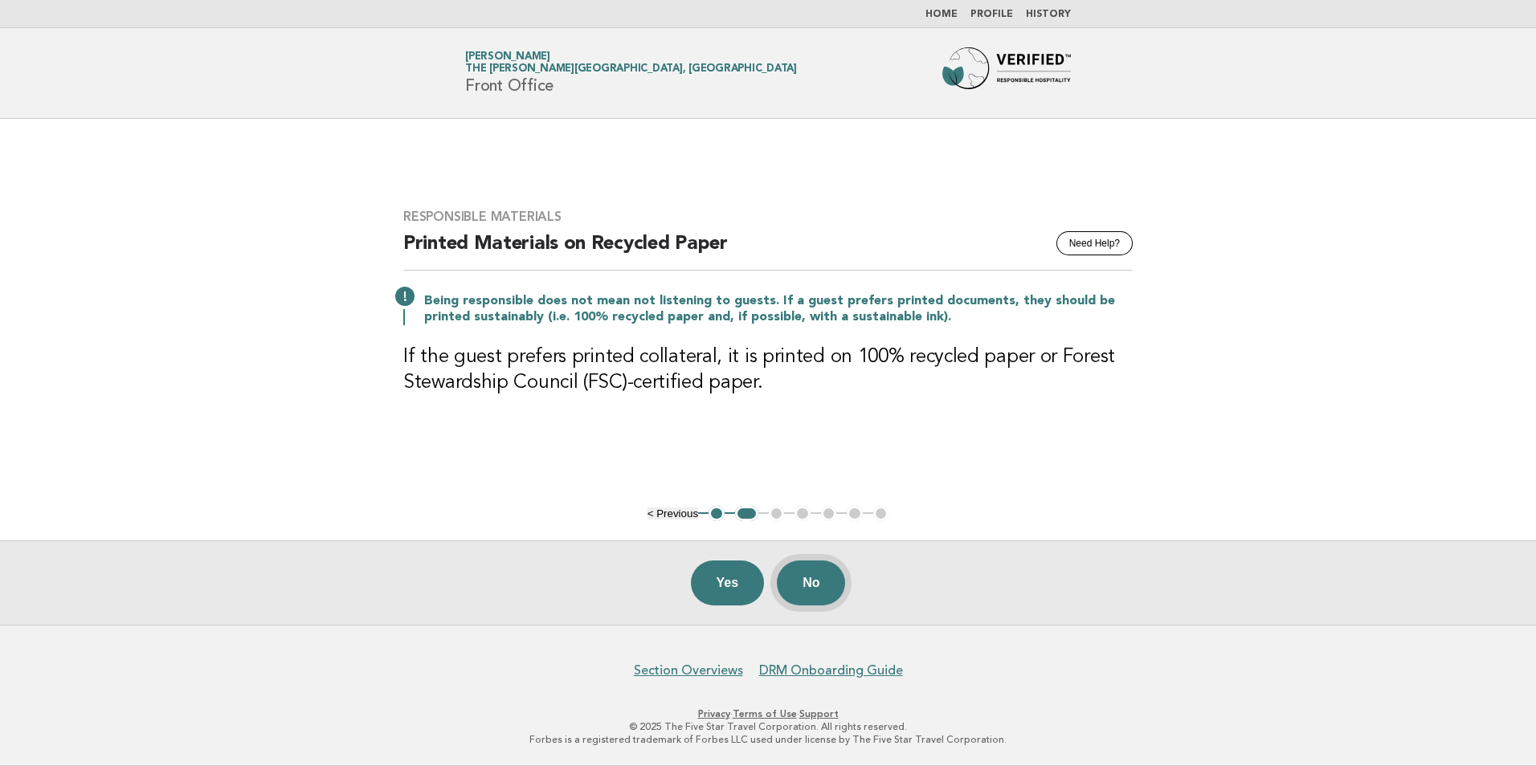
click at [812, 581] on button "No" at bounding box center [811, 583] width 68 height 45
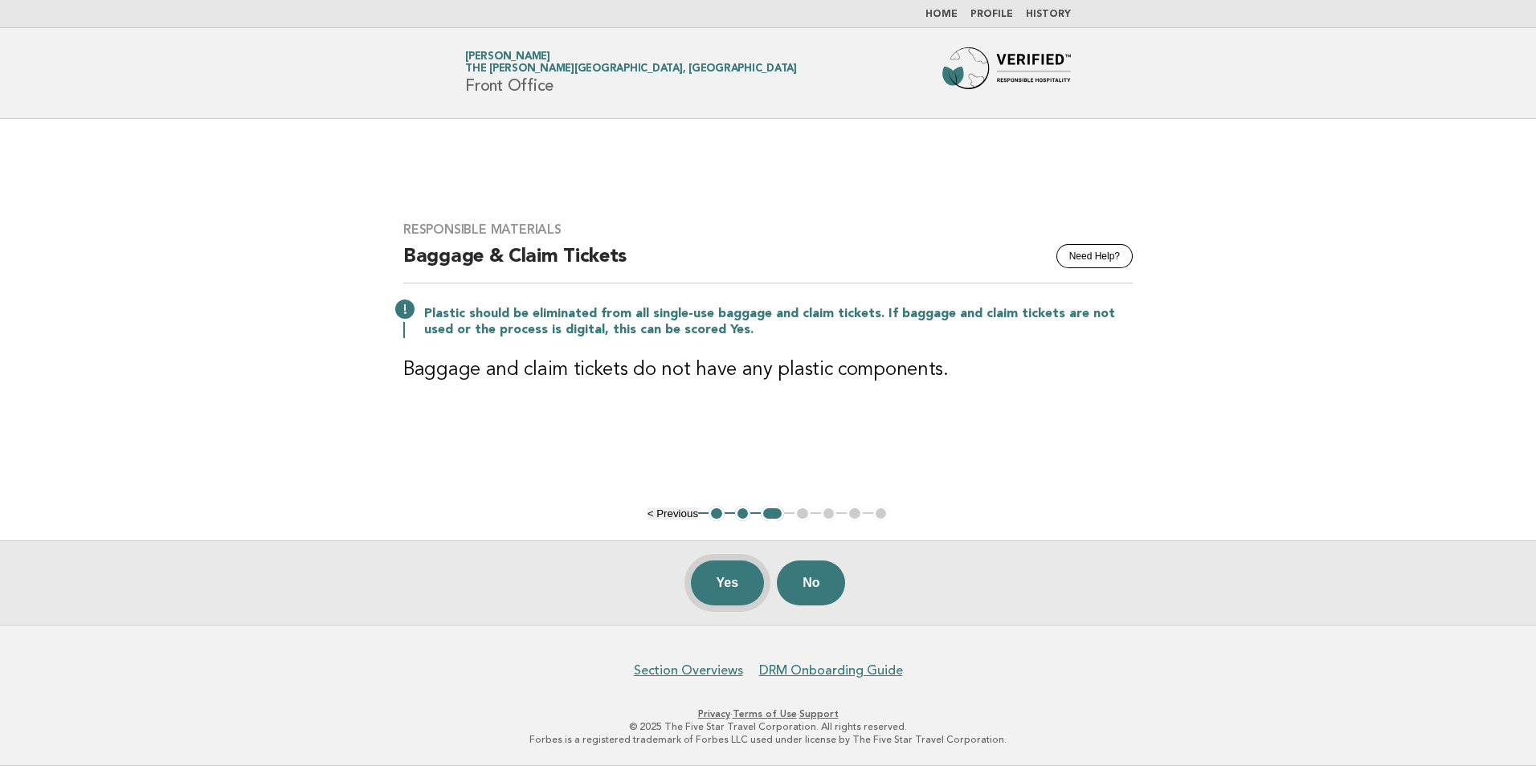
click at [720, 583] on button "Yes" at bounding box center [728, 583] width 74 height 45
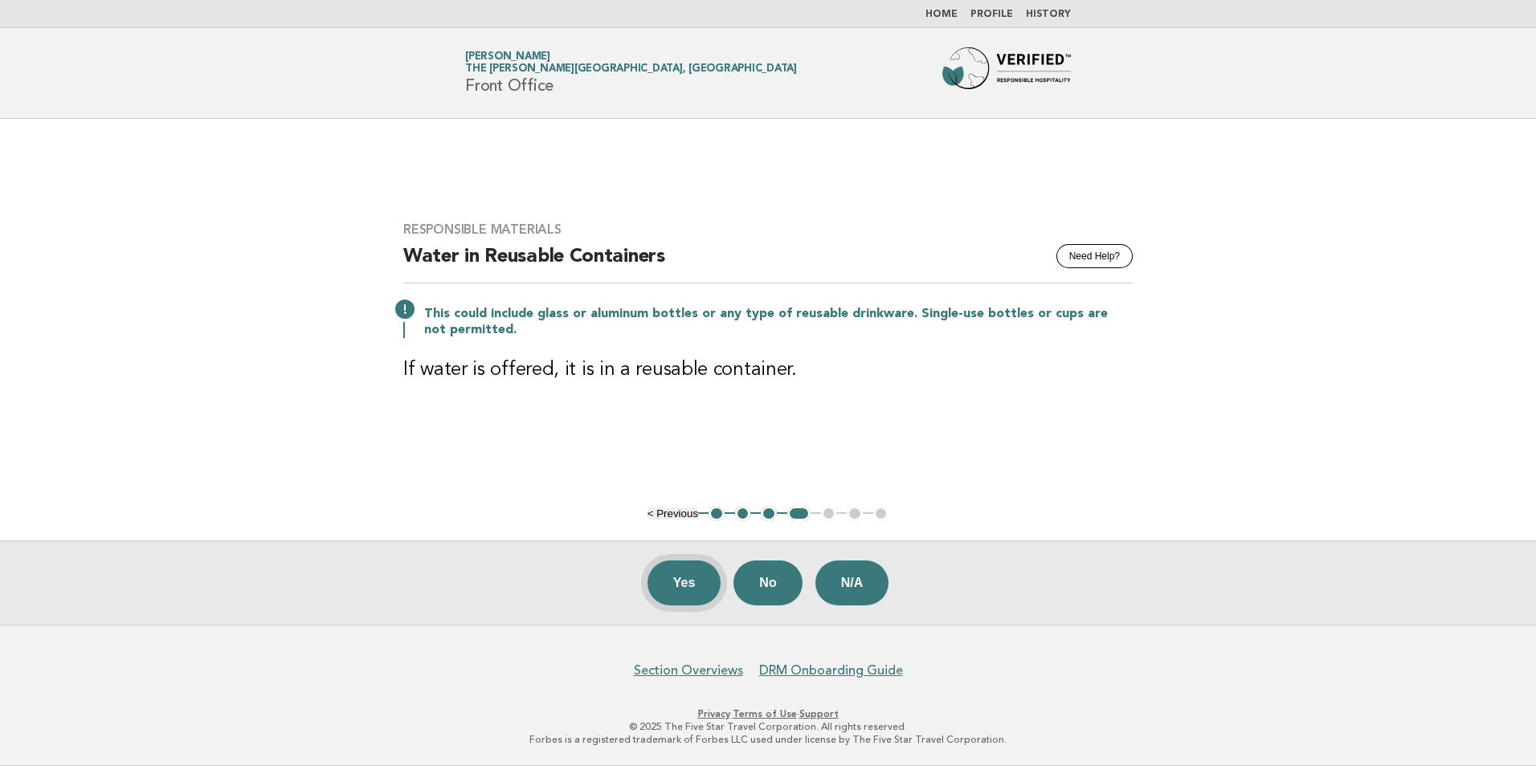
click at [704, 582] on button "Yes" at bounding box center [684, 583] width 74 height 45
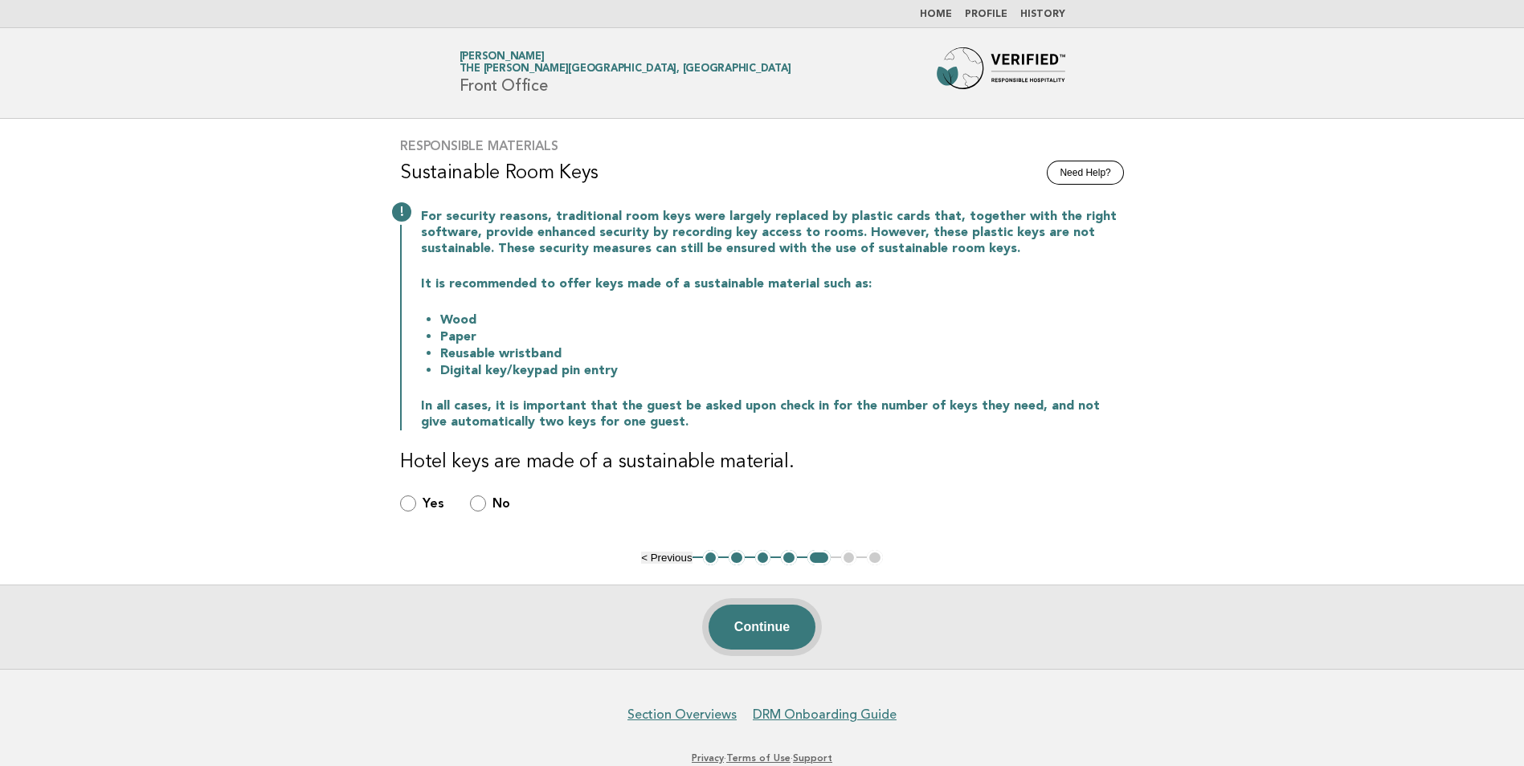
click at [801, 635] on button "Continue" at bounding box center [761, 627] width 107 height 45
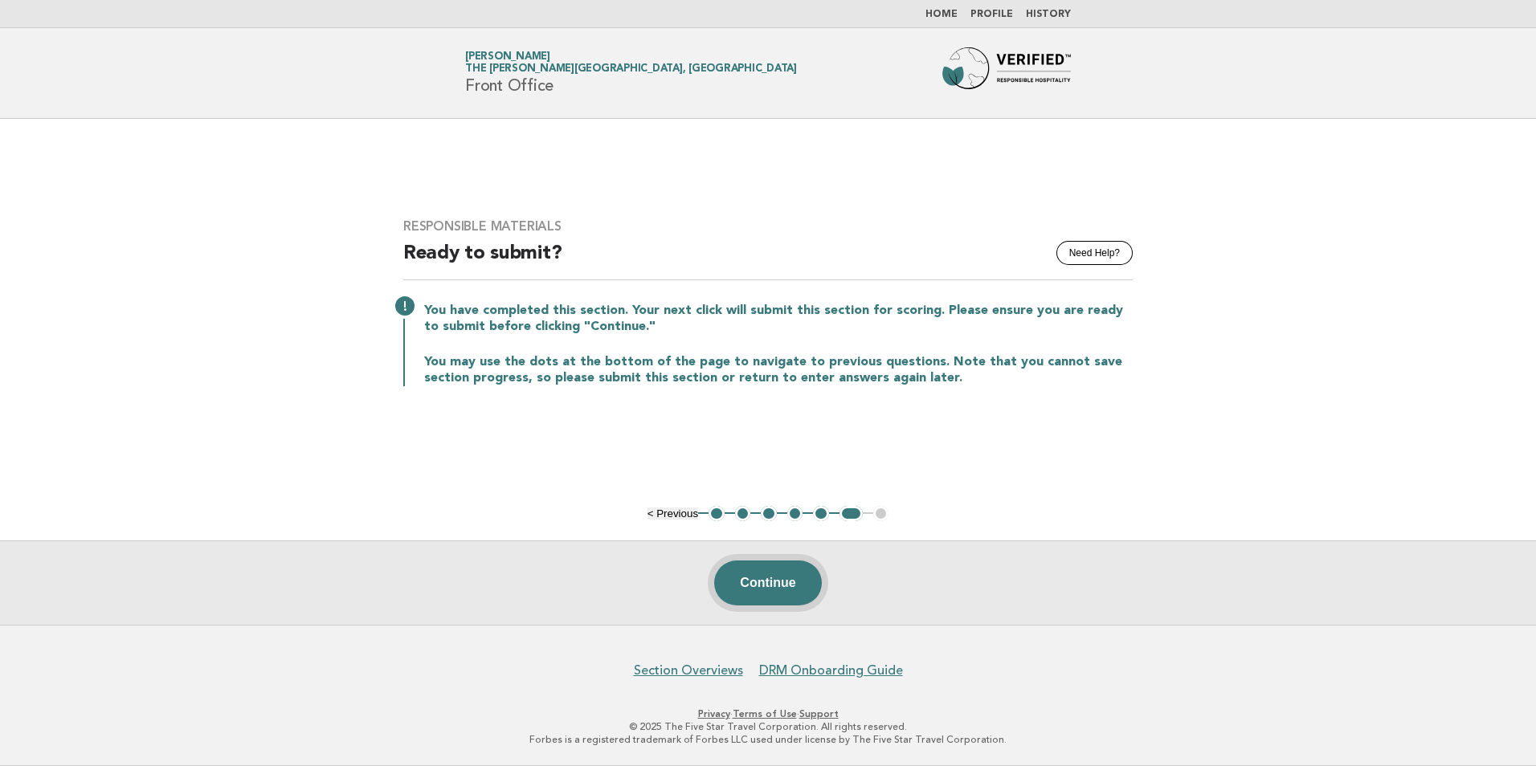
click at [782, 577] on button "Continue" at bounding box center [767, 583] width 107 height 45
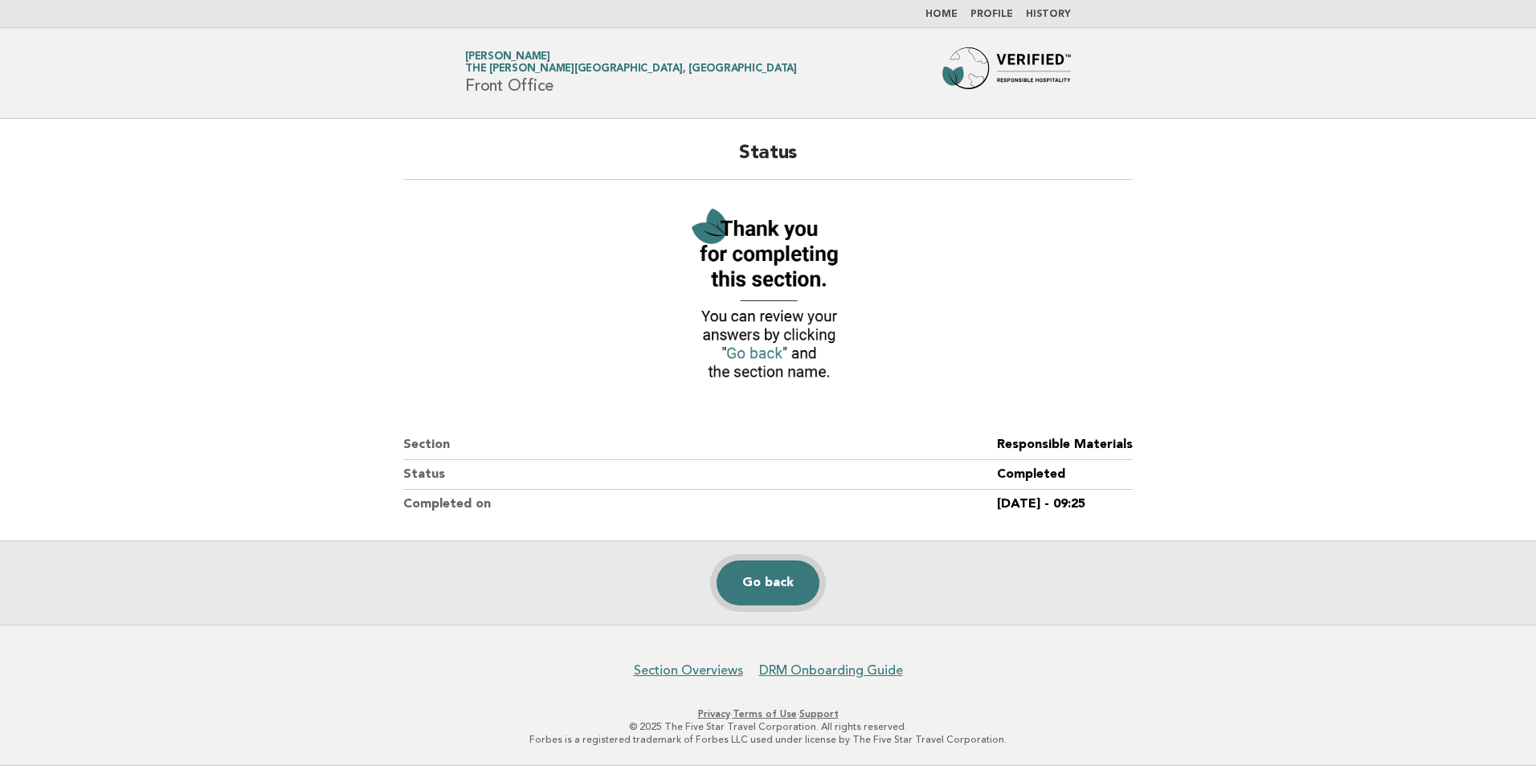
click at [779, 574] on link "Go back" at bounding box center [767, 583] width 103 height 45
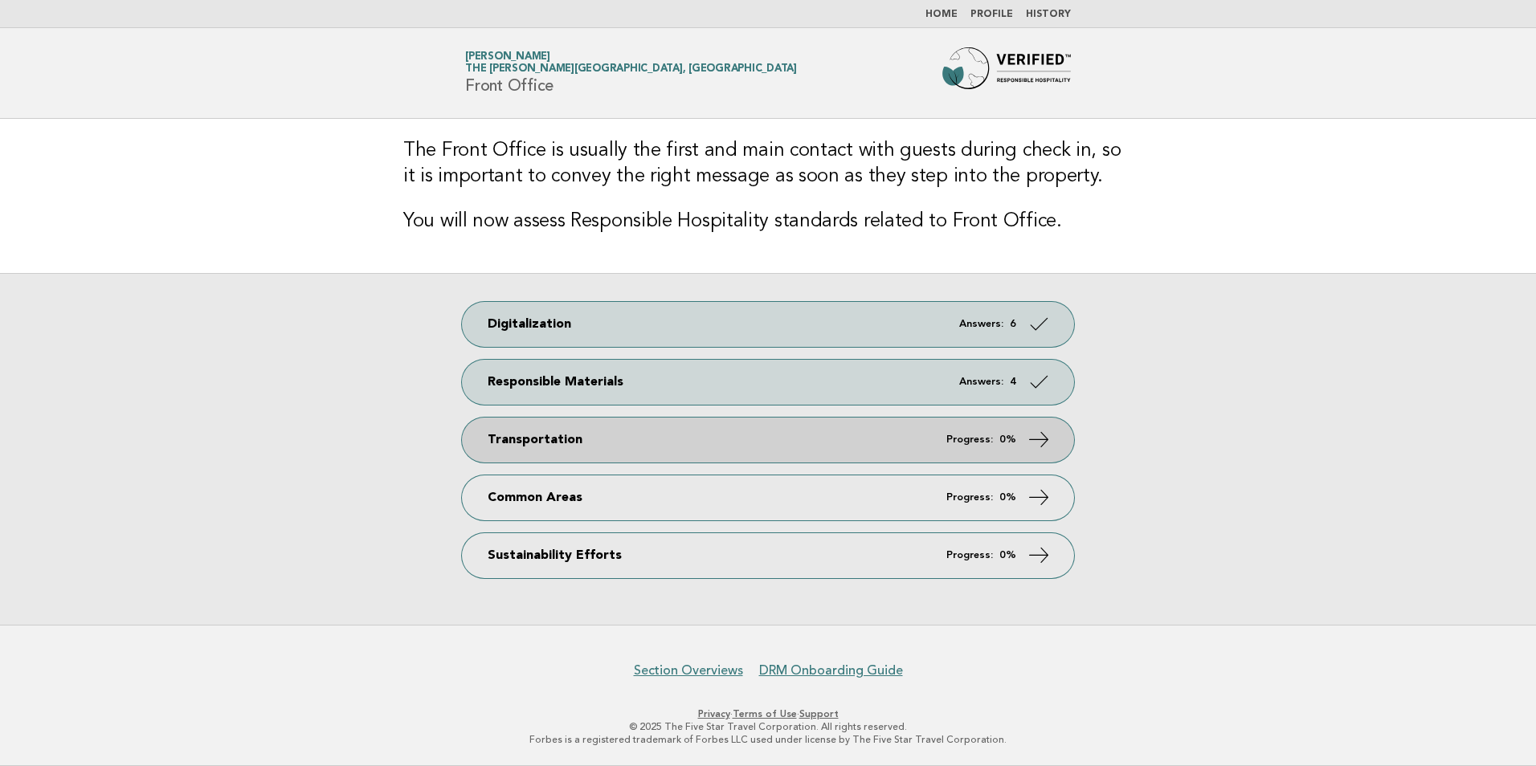
click at [616, 446] on link "Transportation Progress: 0%" at bounding box center [768, 440] width 612 height 45
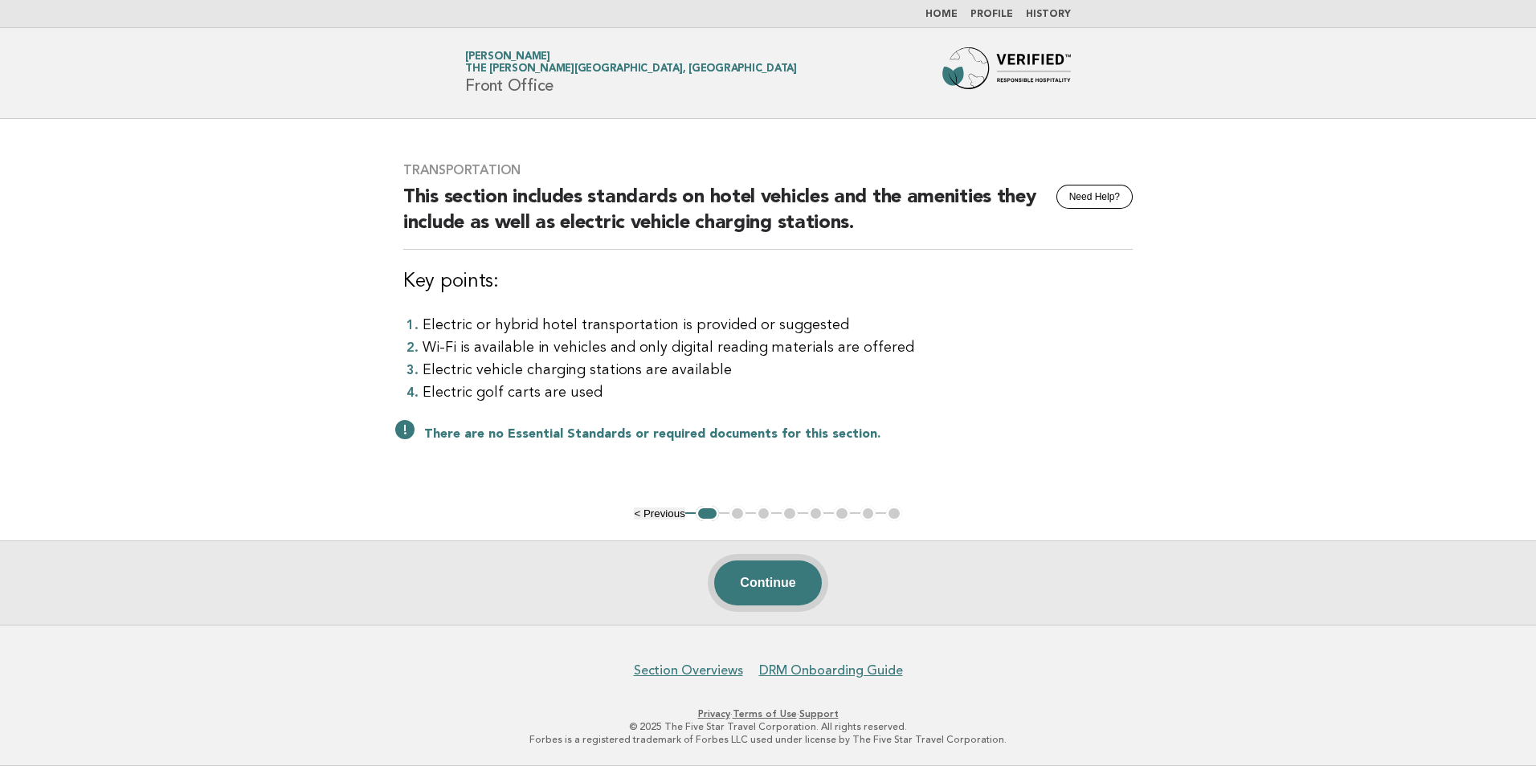
click at [766, 590] on button "Continue" at bounding box center [767, 583] width 107 height 45
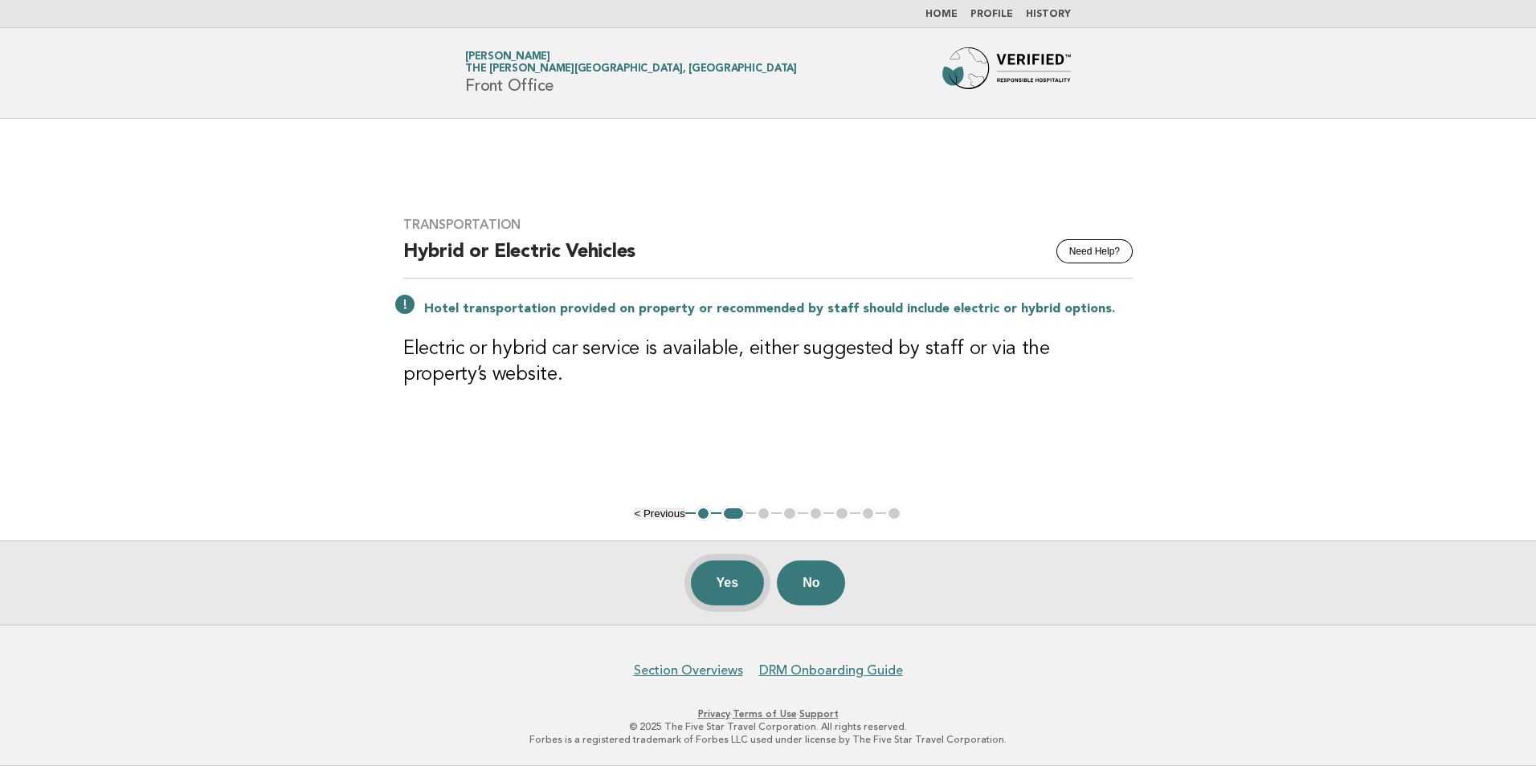
click at [712, 575] on button "Yes" at bounding box center [728, 583] width 74 height 45
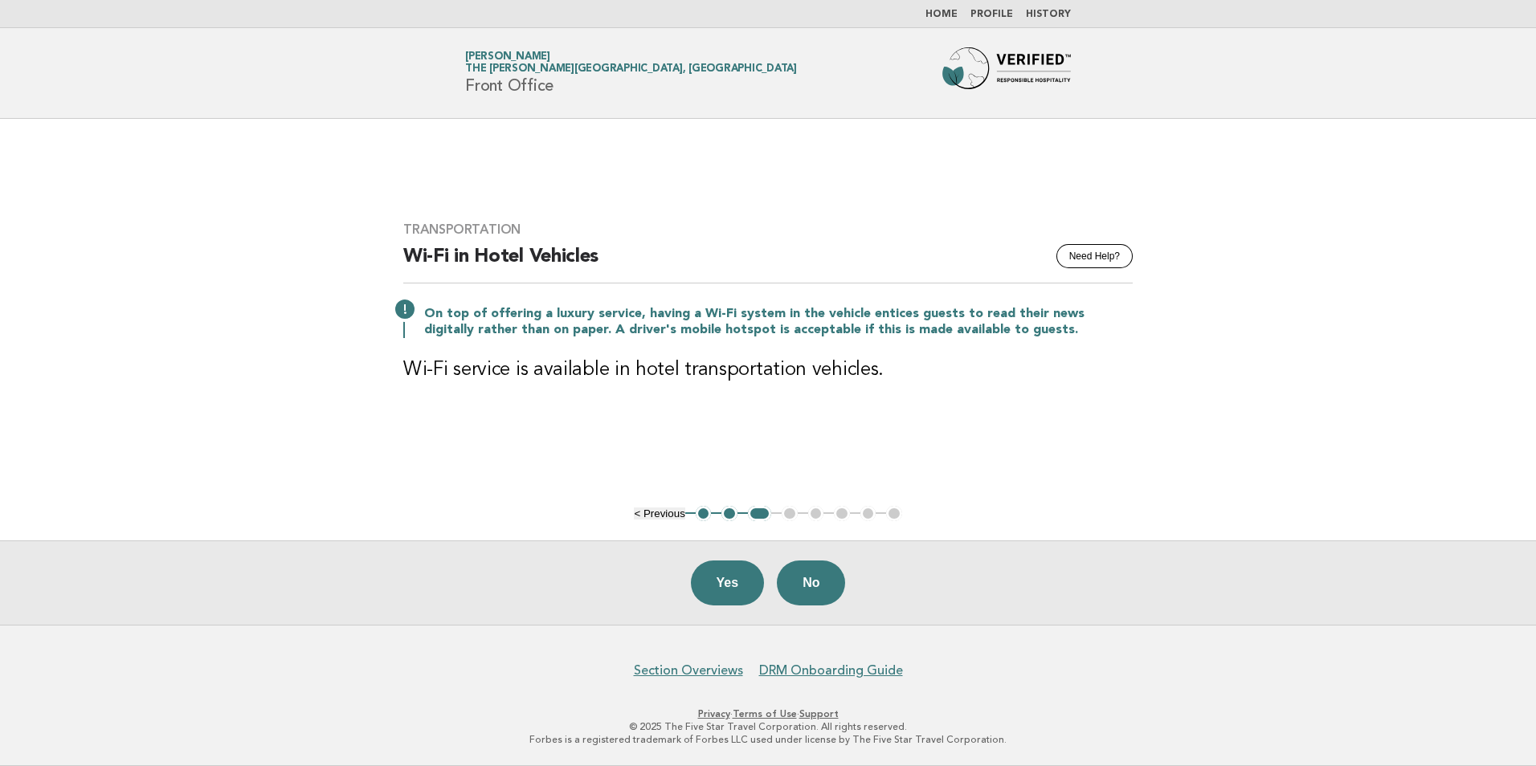
click at [729, 581] on button "Yes" at bounding box center [728, 583] width 74 height 45
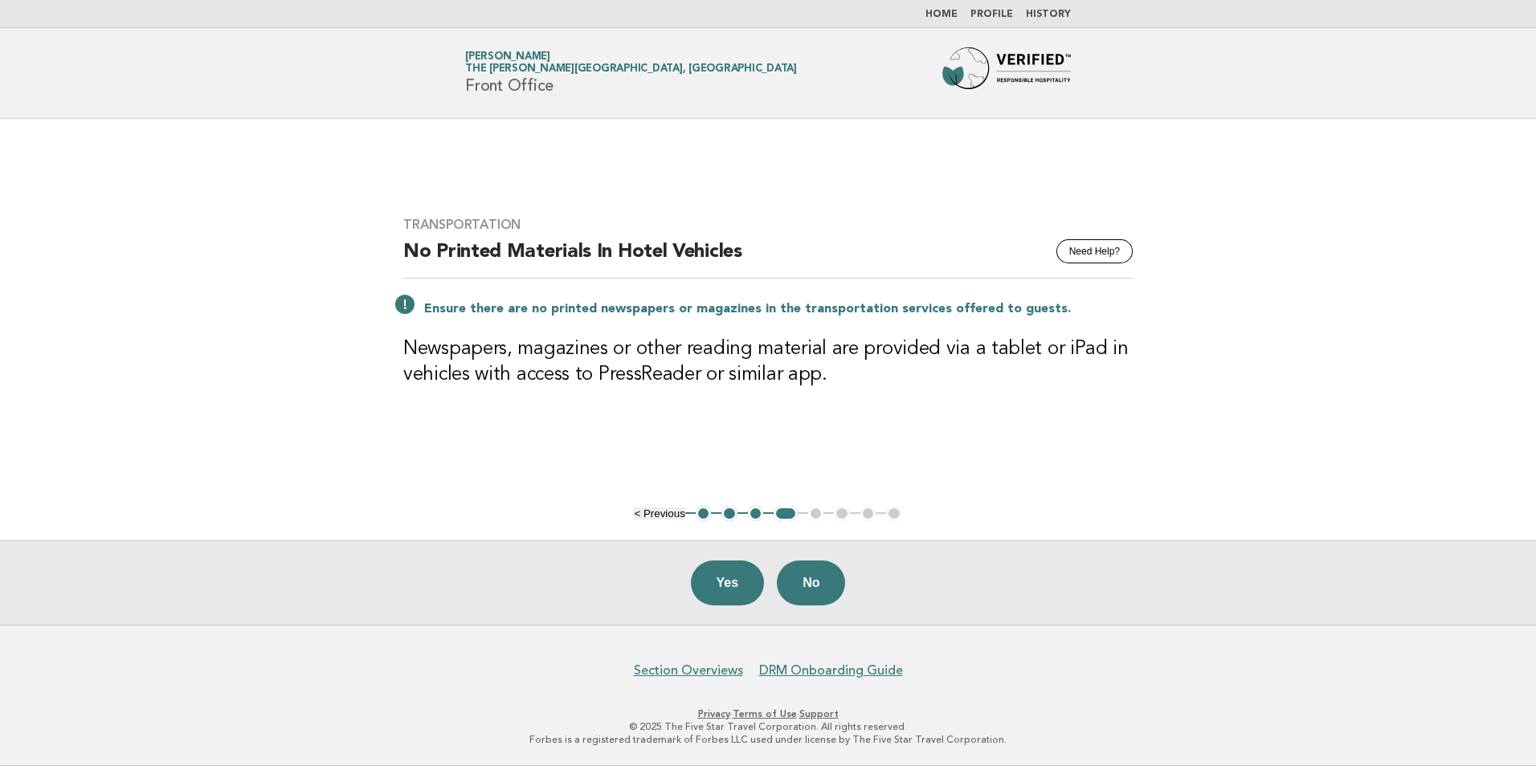
click at [729, 581] on button "Yes" at bounding box center [728, 583] width 74 height 45
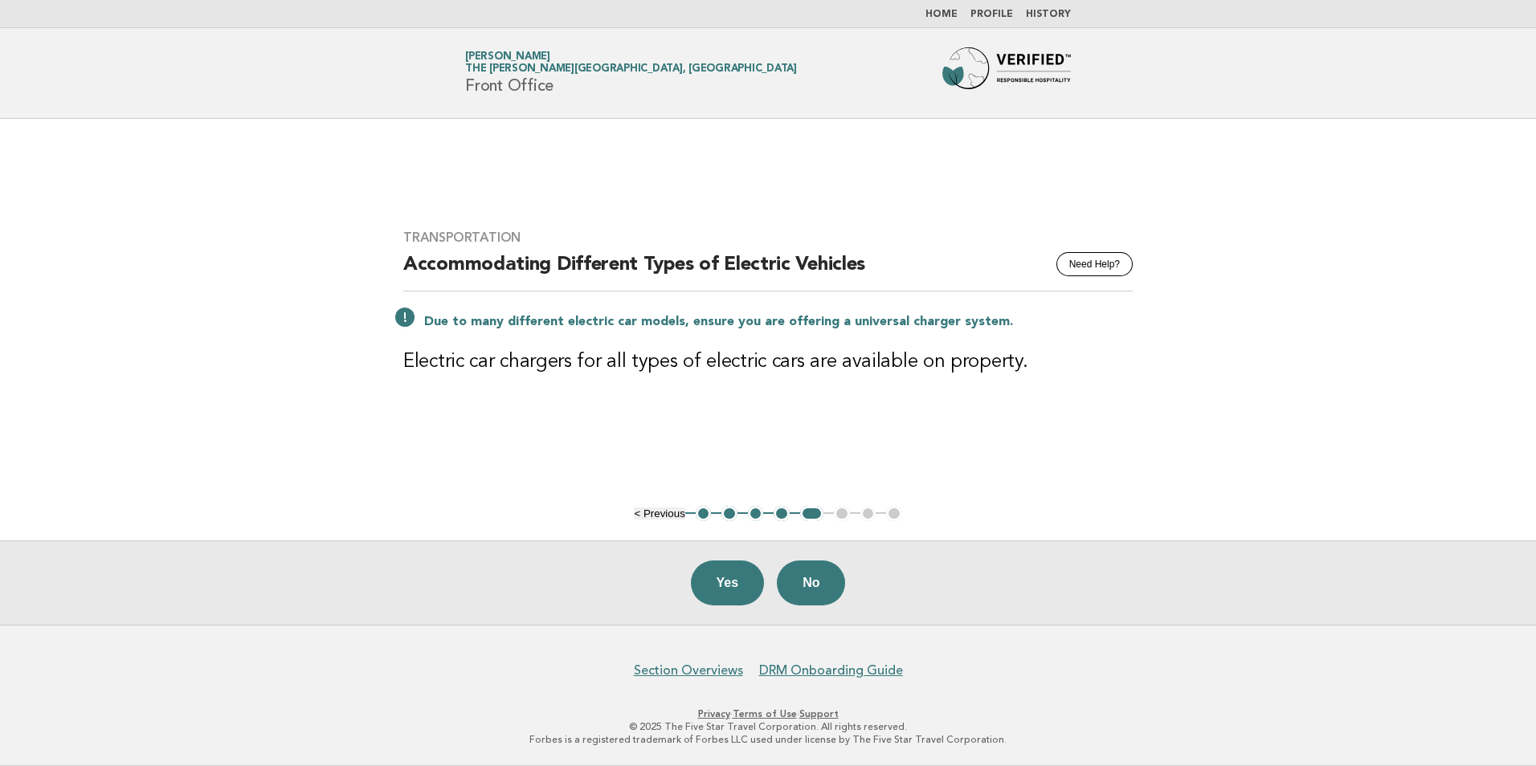
click at [726, 582] on button "Yes" at bounding box center [728, 583] width 74 height 45
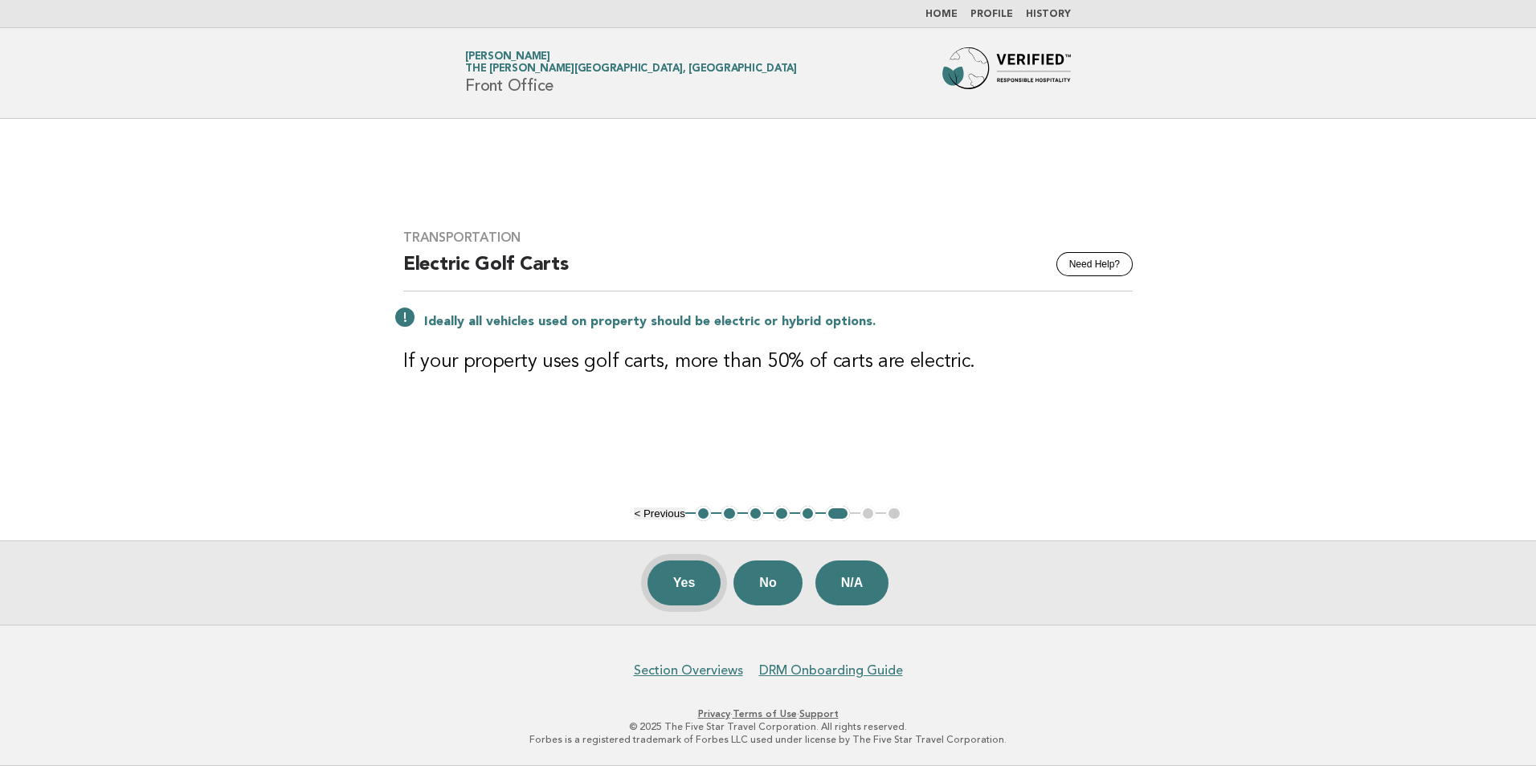
click at [696, 594] on button "Yes" at bounding box center [684, 583] width 74 height 45
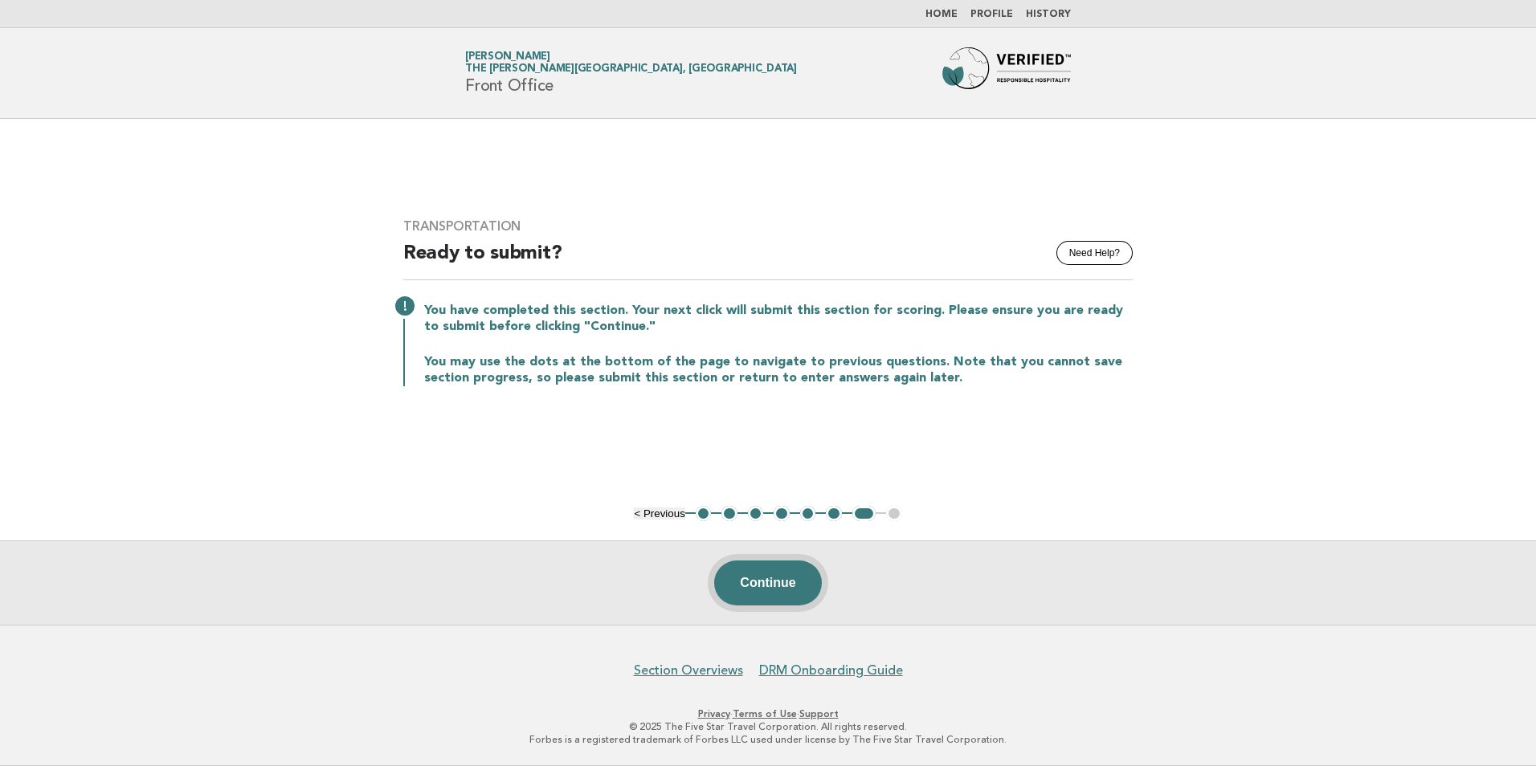
click at [741, 579] on button "Continue" at bounding box center [767, 583] width 107 height 45
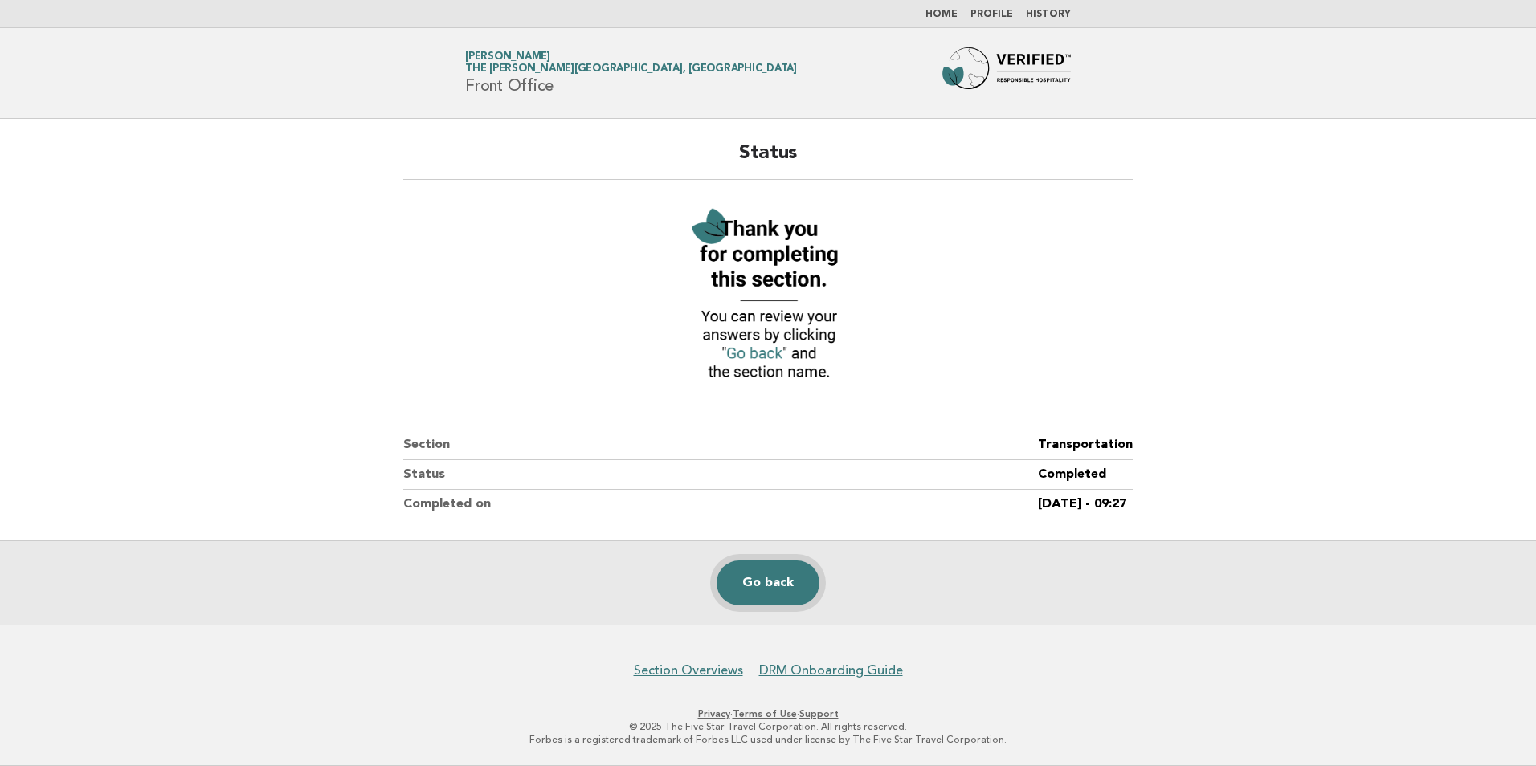
click at [746, 575] on link "Go back" at bounding box center [767, 583] width 103 height 45
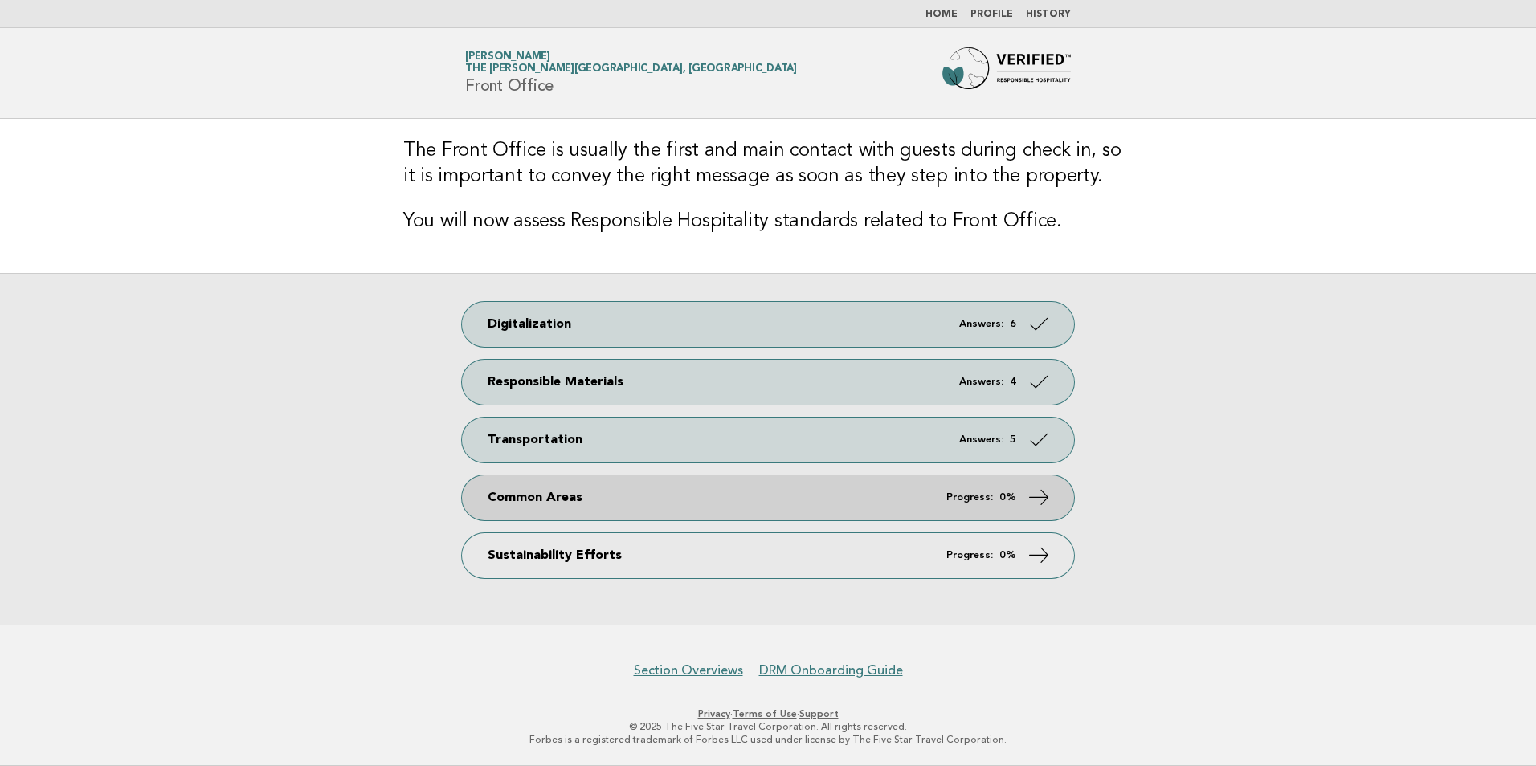
click at [814, 514] on link "Common Areas Progress: 0%" at bounding box center [768, 497] width 612 height 45
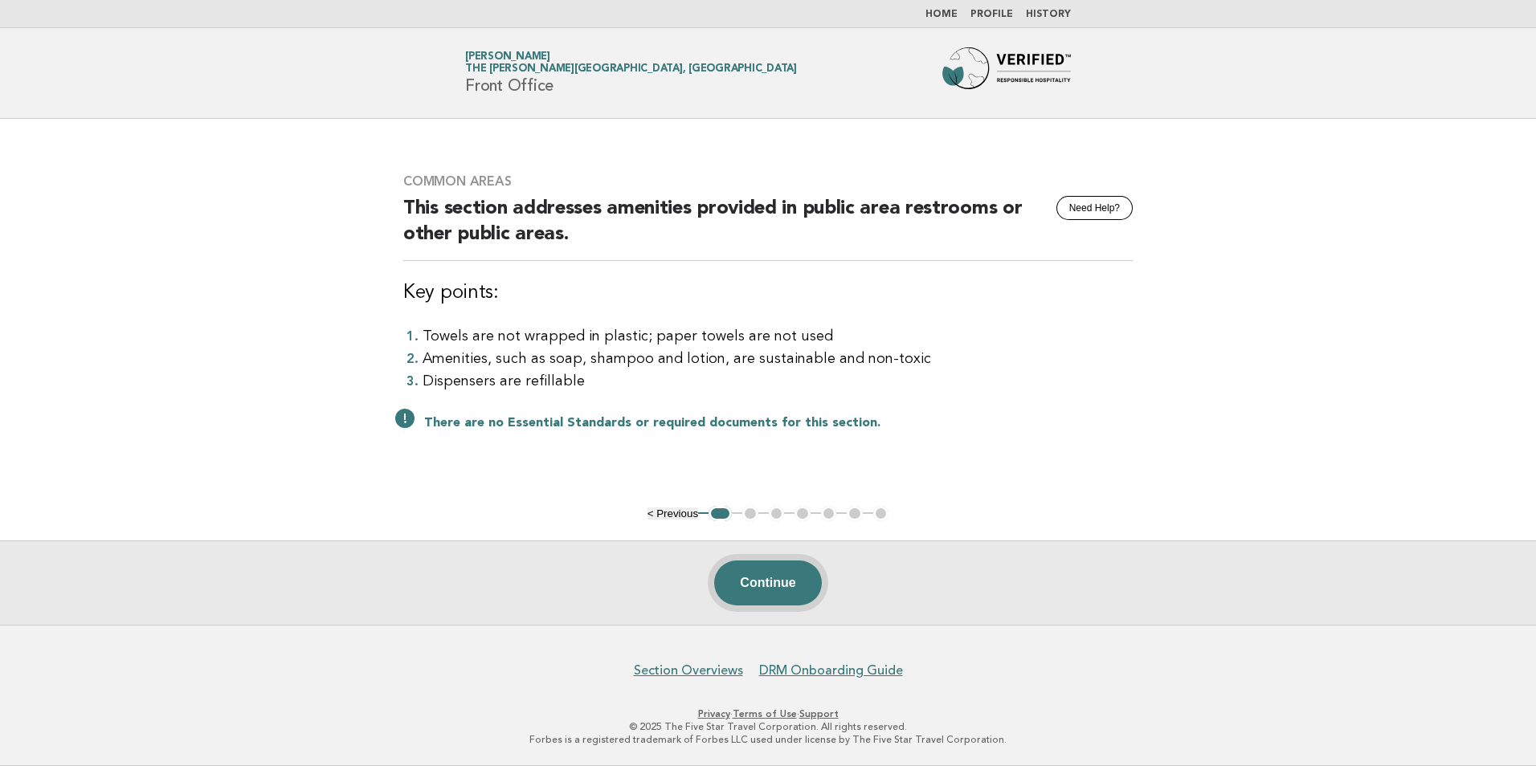
click at [777, 588] on button "Continue" at bounding box center [767, 583] width 107 height 45
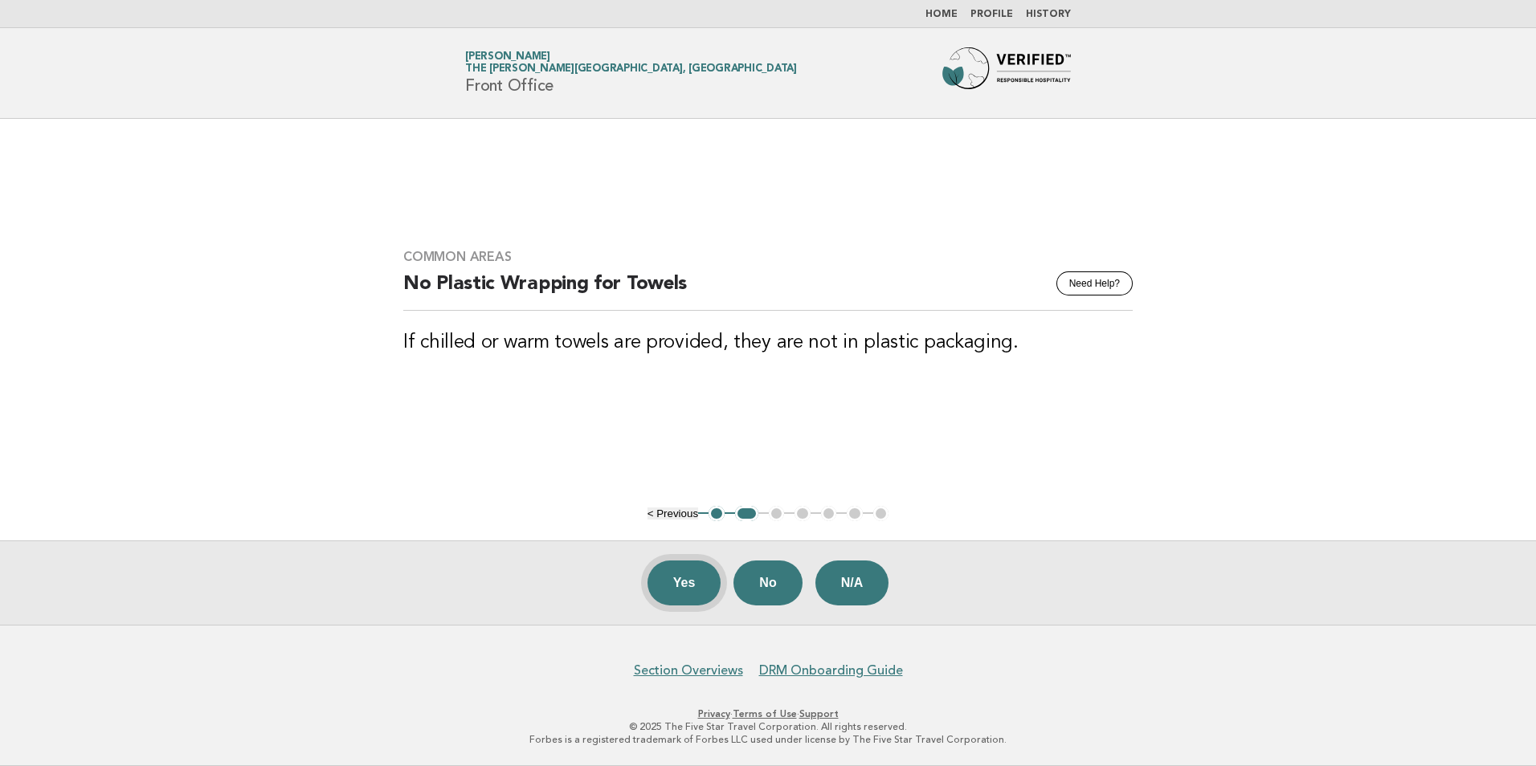
click at [665, 577] on button "Yes" at bounding box center [684, 583] width 74 height 45
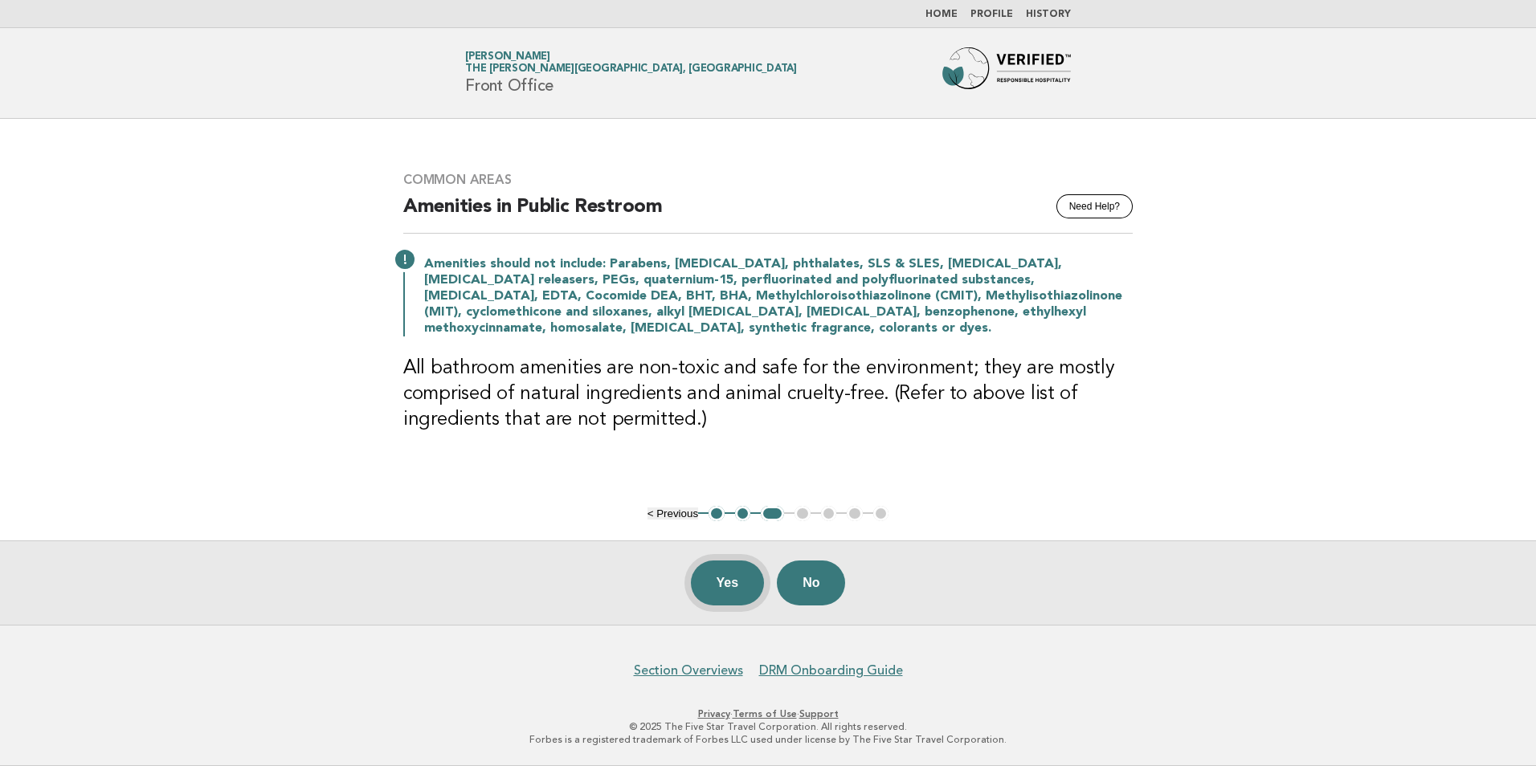
click at [726, 574] on button "Yes" at bounding box center [728, 583] width 74 height 45
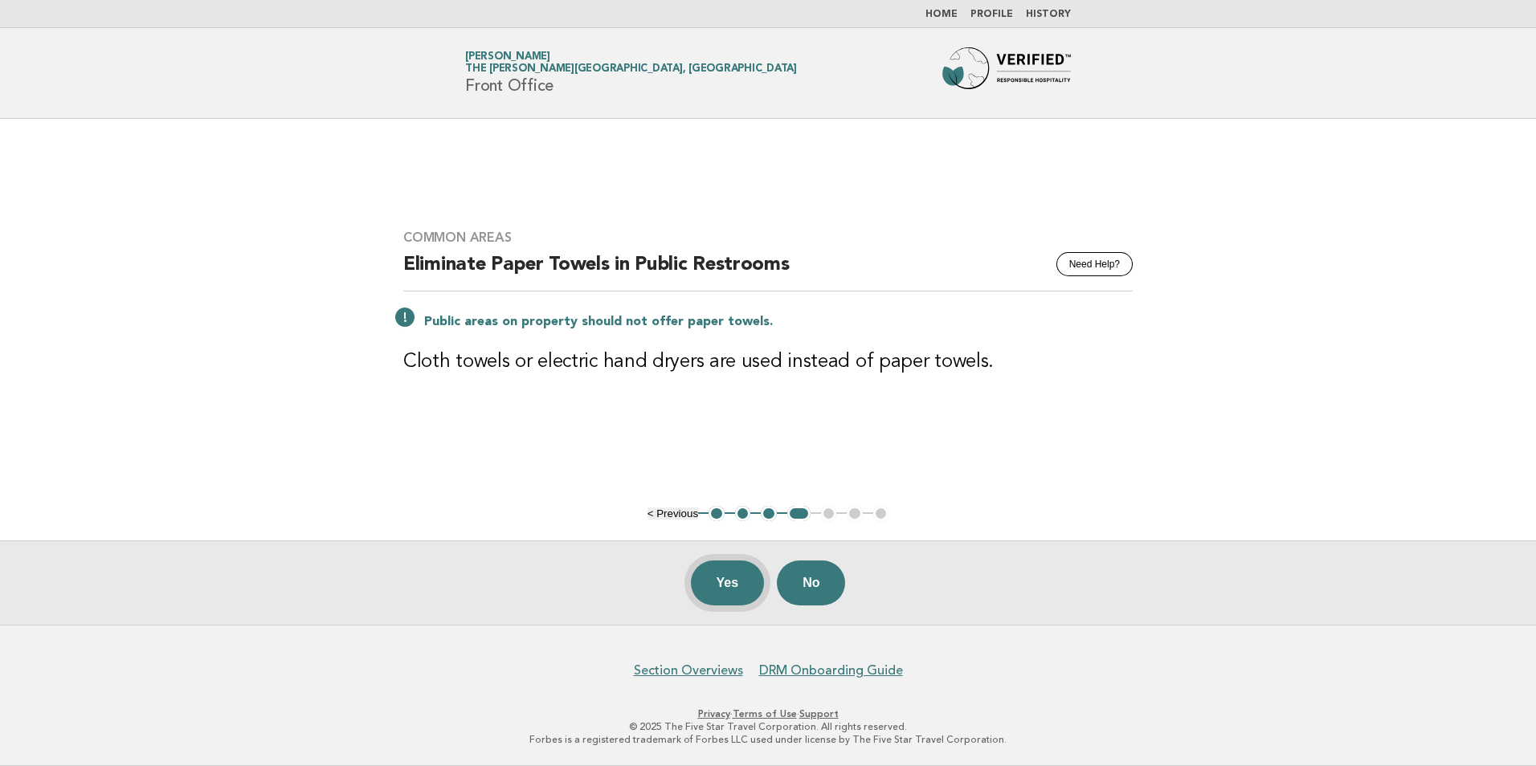
click at [717, 590] on button "Yes" at bounding box center [728, 583] width 74 height 45
click at [709, 582] on button "Yes" at bounding box center [728, 583] width 74 height 45
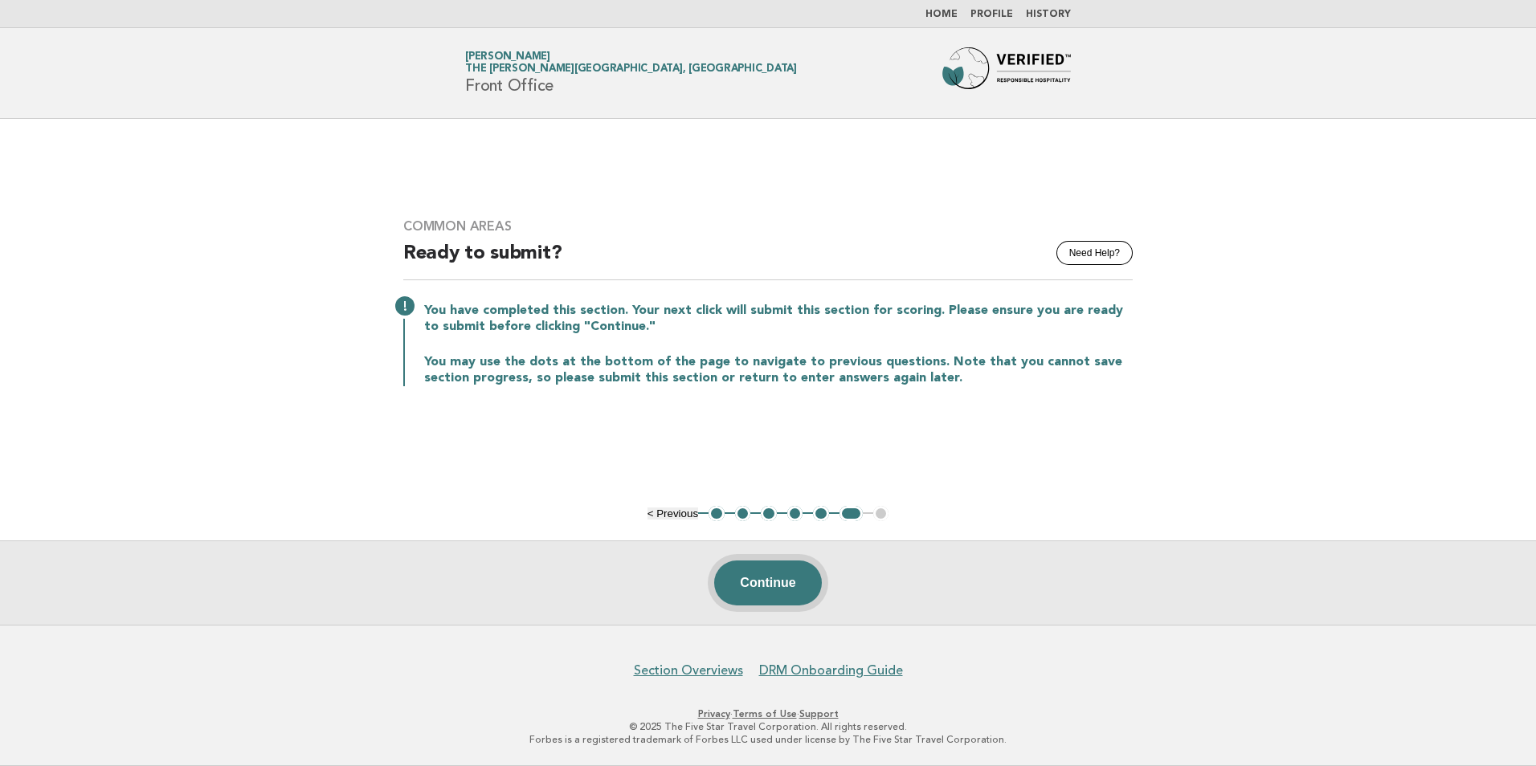
click at [768, 577] on button "Continue" at bounding box center [767, 583] width 107 height 45
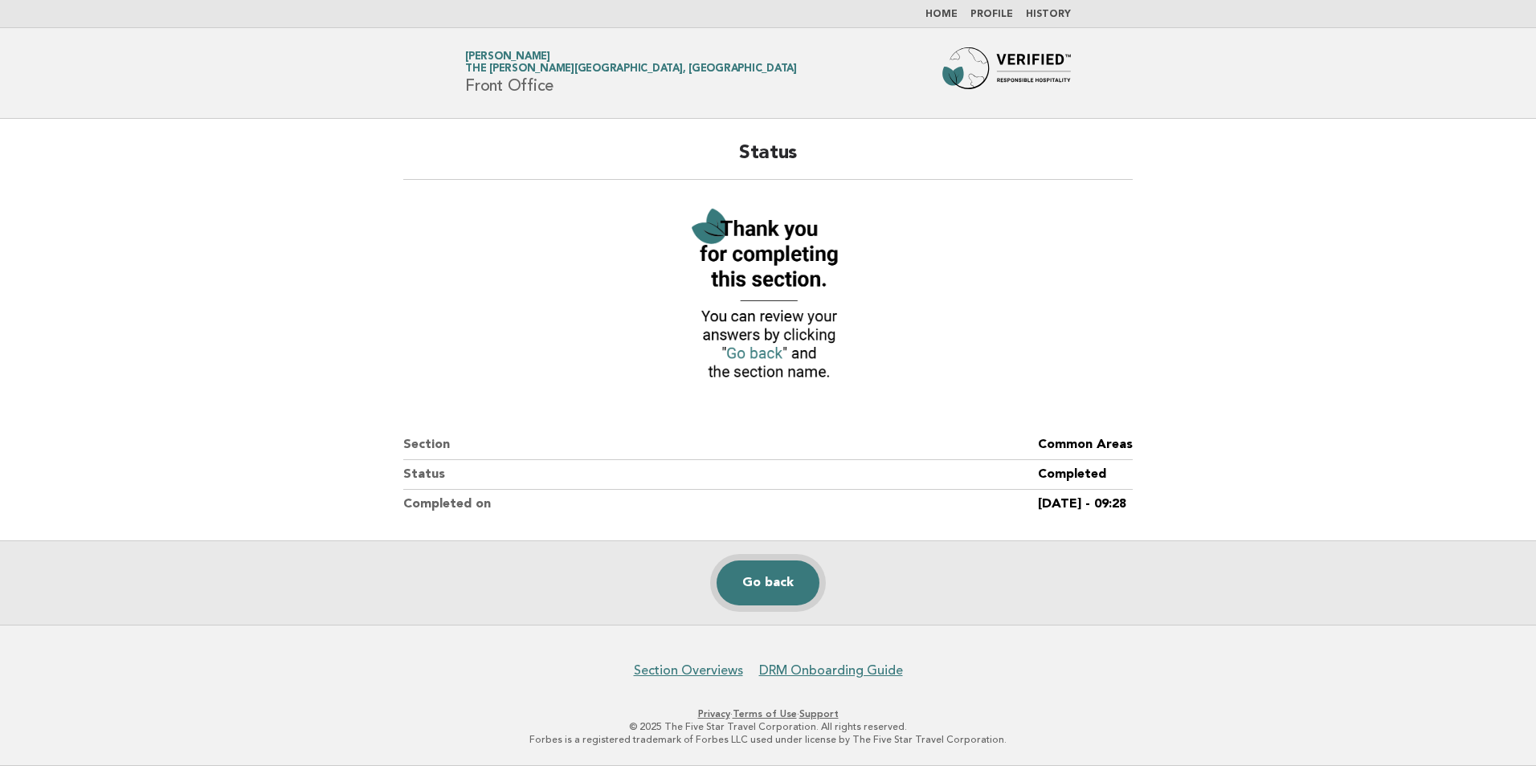
click at [773, 590] on link "Go back" at bounding box center [767, 583] width 103 height 45
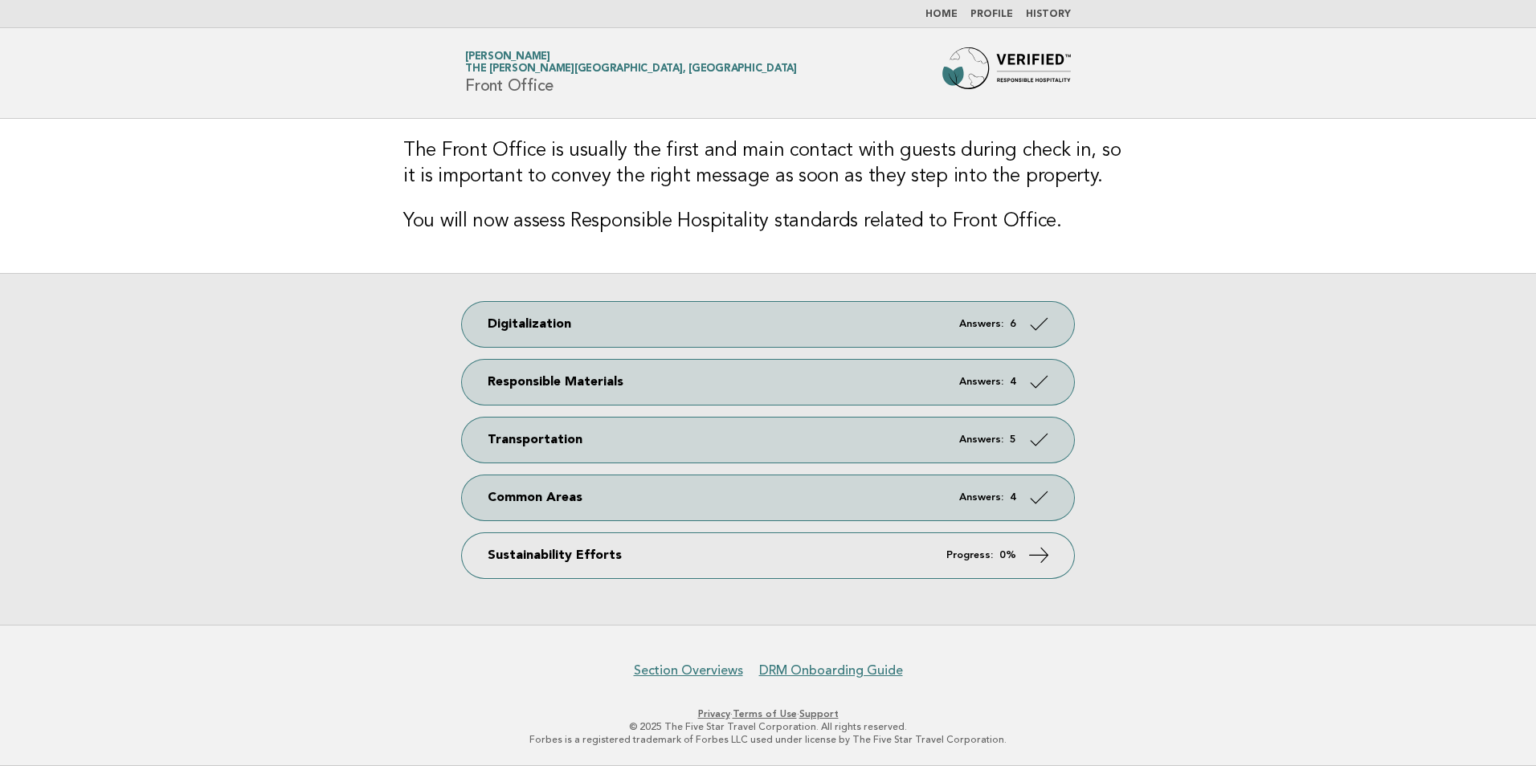
click at [786, 578] on div "Digitalization Answers: 6 Responsible Materials Answers: 4 Transportation Answe…" at bounding box center [768, 449] width 1536 height 352
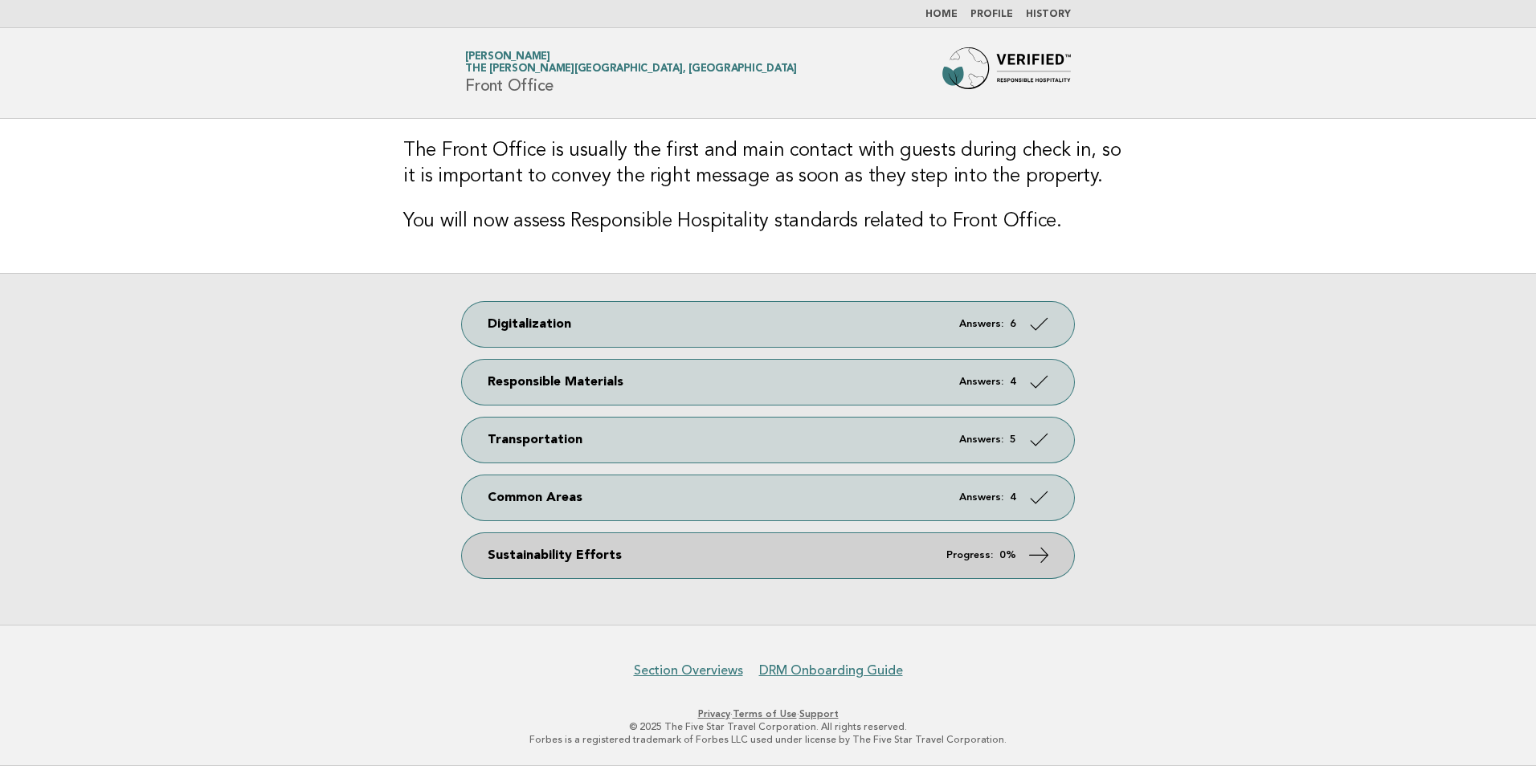
click at [788, 549] on link "Sustainability Efforts Progress: 0%" at bounding box center [768, 555] width 612 height 45
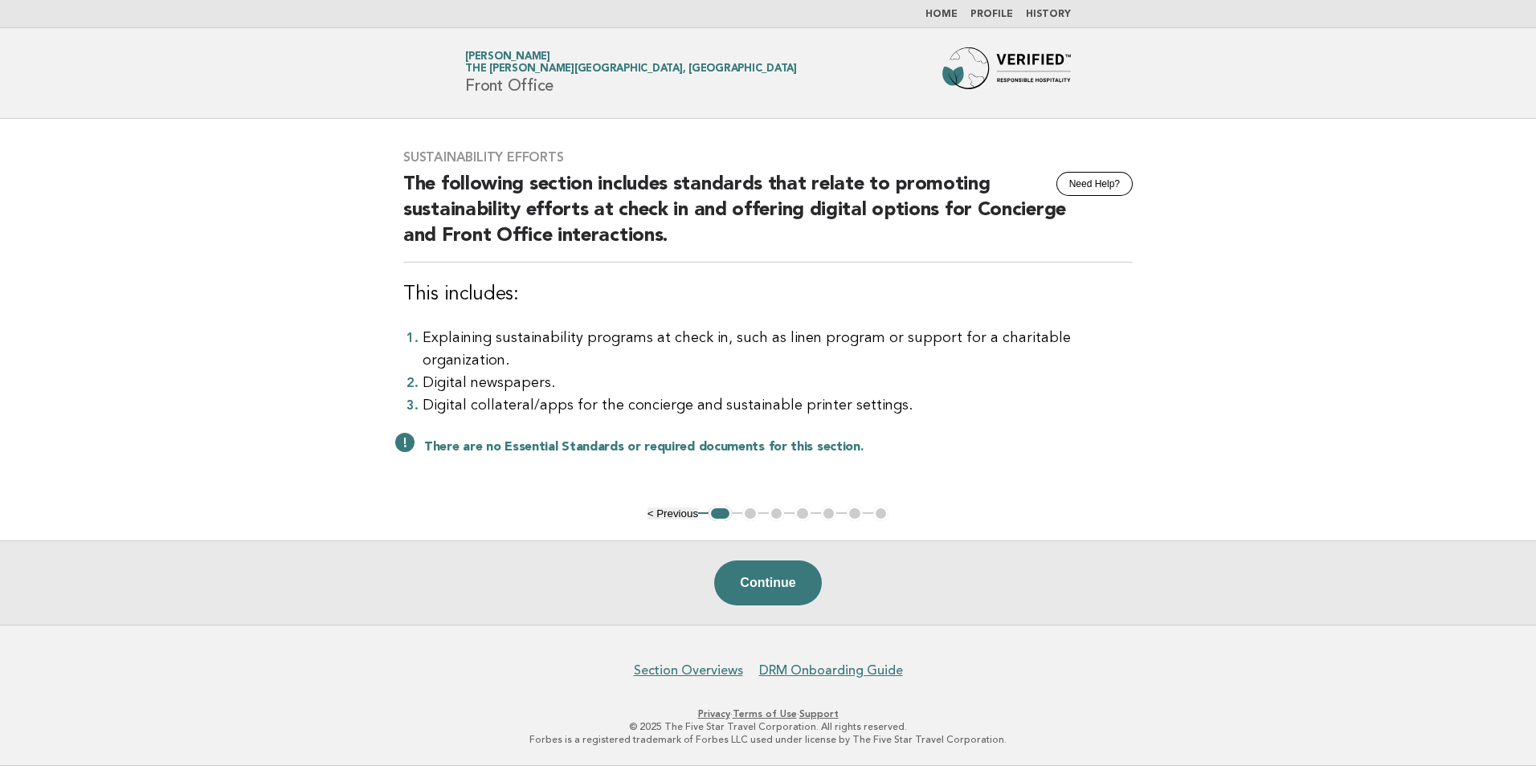
click at [769, 560] on div "Continue" at bounding box center [768, 583] width 1536 height 84
click at [769, 571] on button "Continue" at bounding box center [767, 583] width 107 height 45
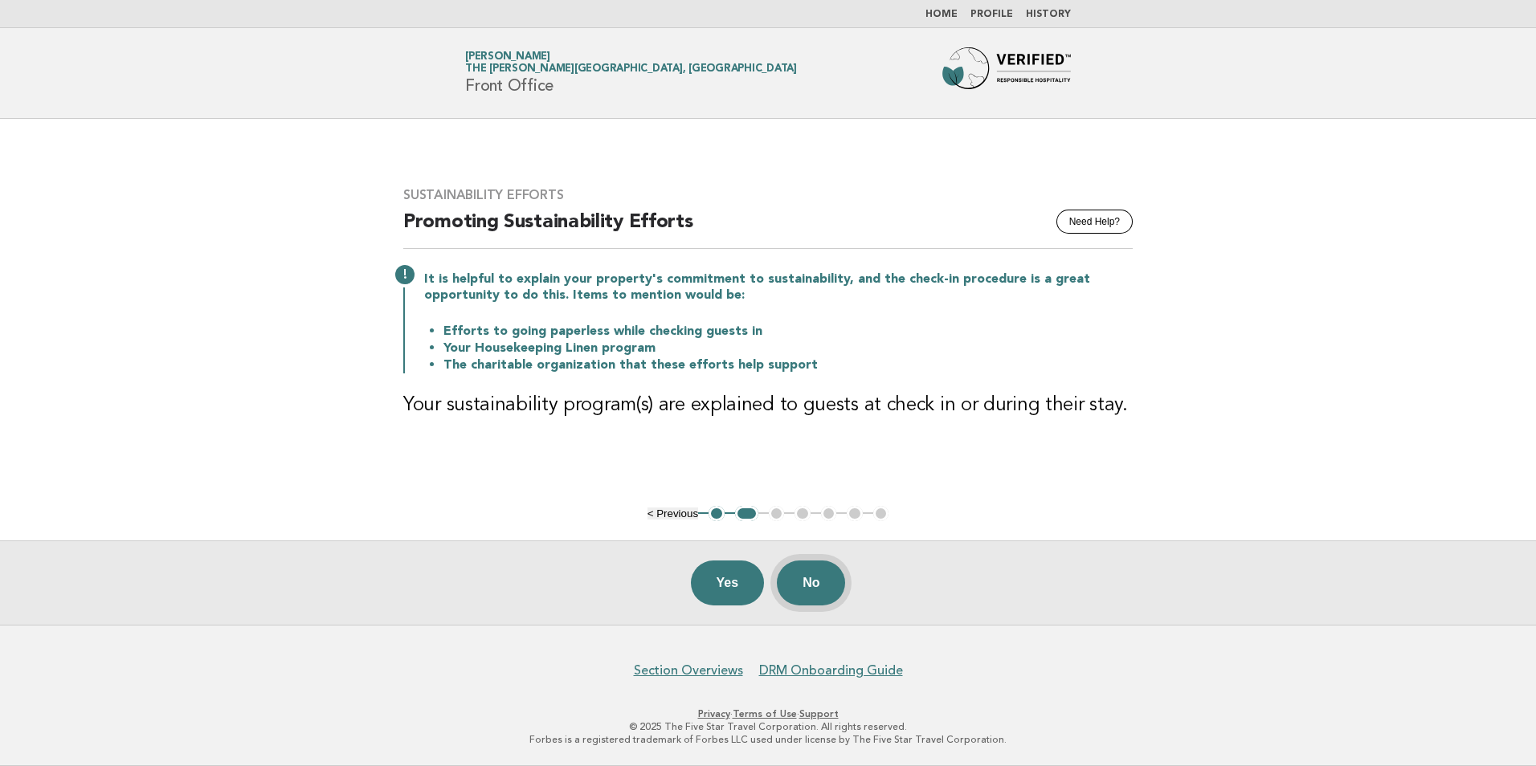
click at [824, 582] on button "No" at bounding box center [811, 583] width 68 height 45
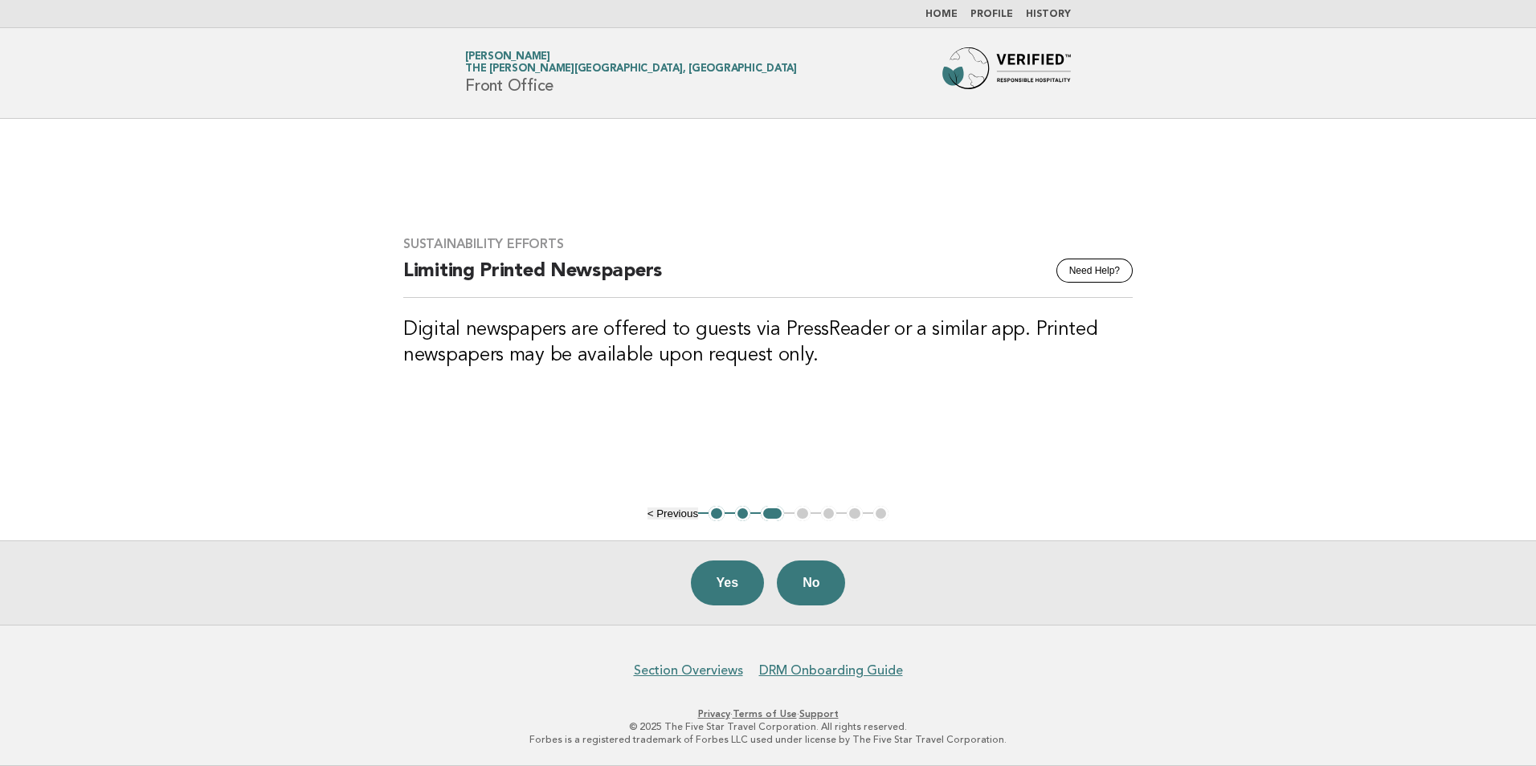
click at [740, 509] on button "2" at bounding box center [743, 514] width 16 height 16
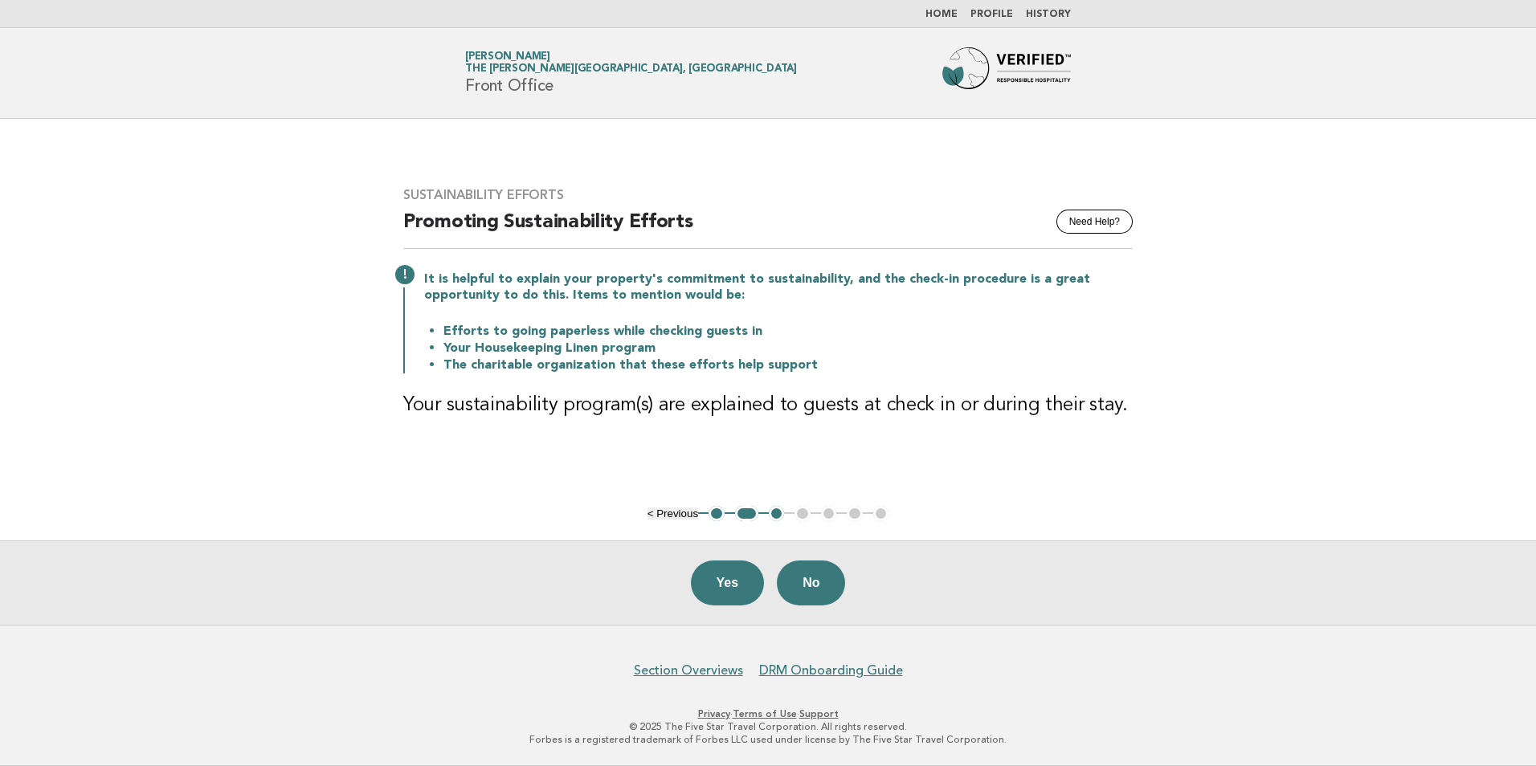
click at [737, 576] on button "Yes" at bounding box center [728, 583] width 74 height 45
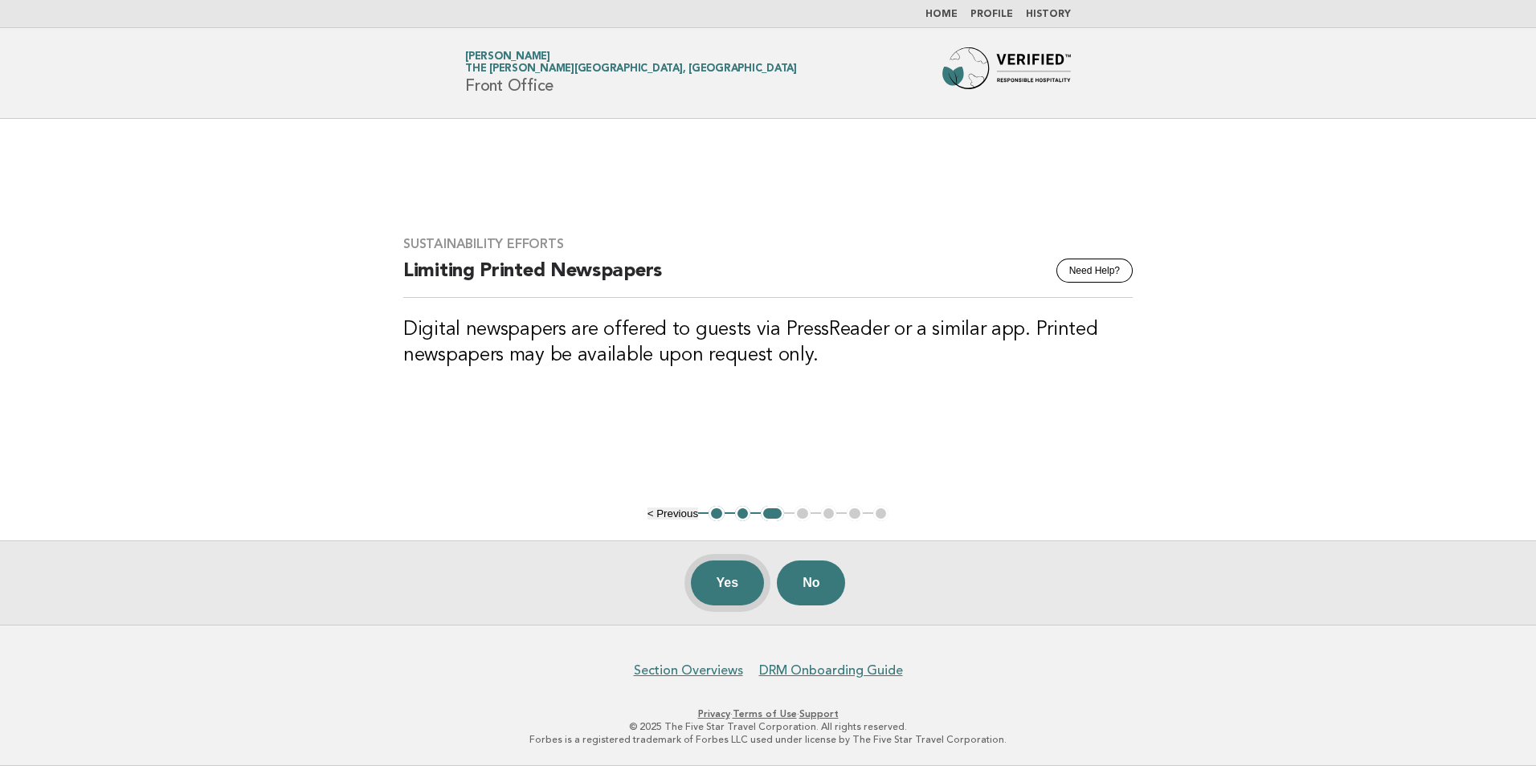
click at [741, 586] on button "Yes" at bounding box center [728, 583] width 74 height 45
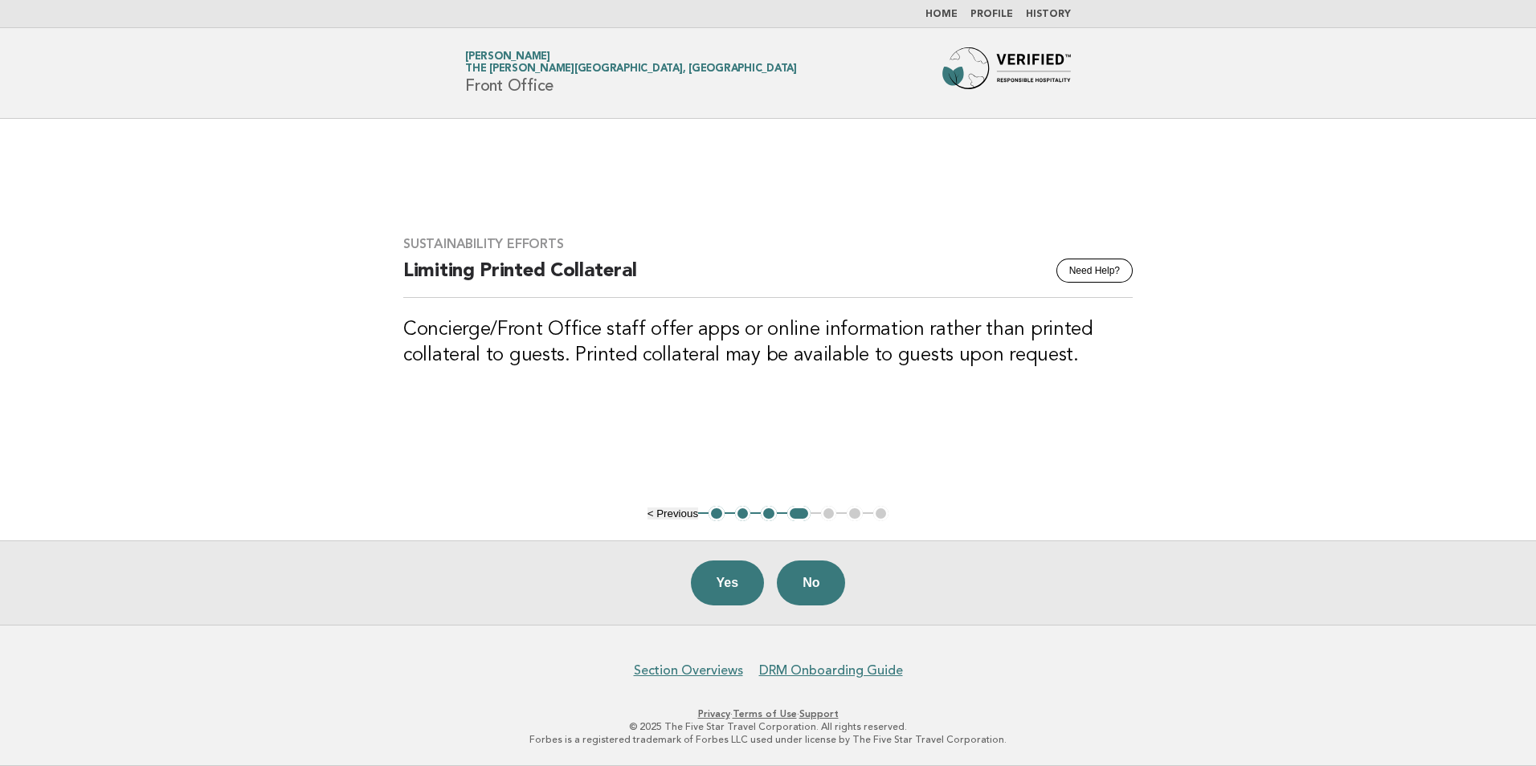
click at [733, 582] on button "Yes" at bounding box center [728, 583] width 74 height 45
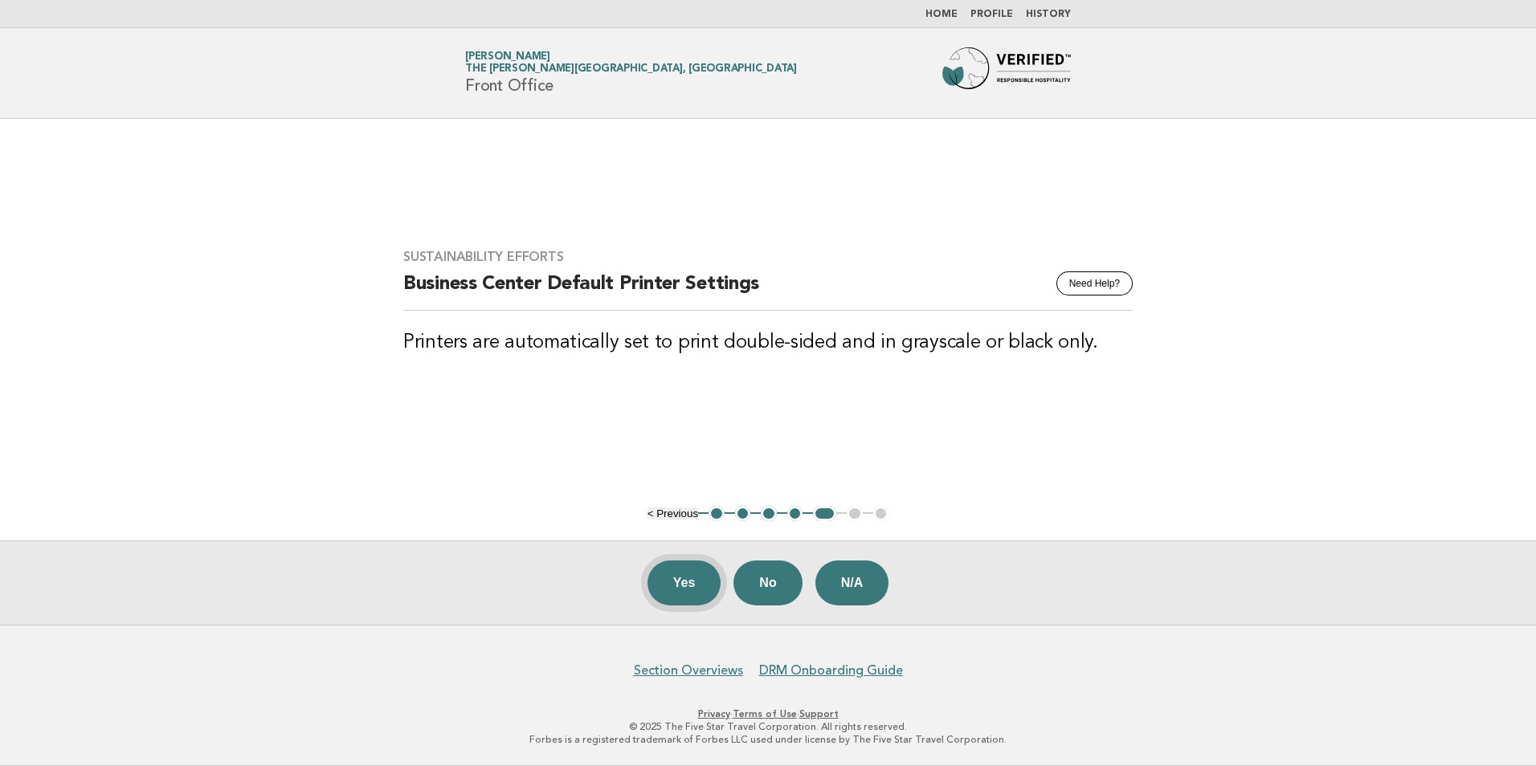
click at [676, 583] on button "Yes" at bounding box center [684, 583] width 74 height 45
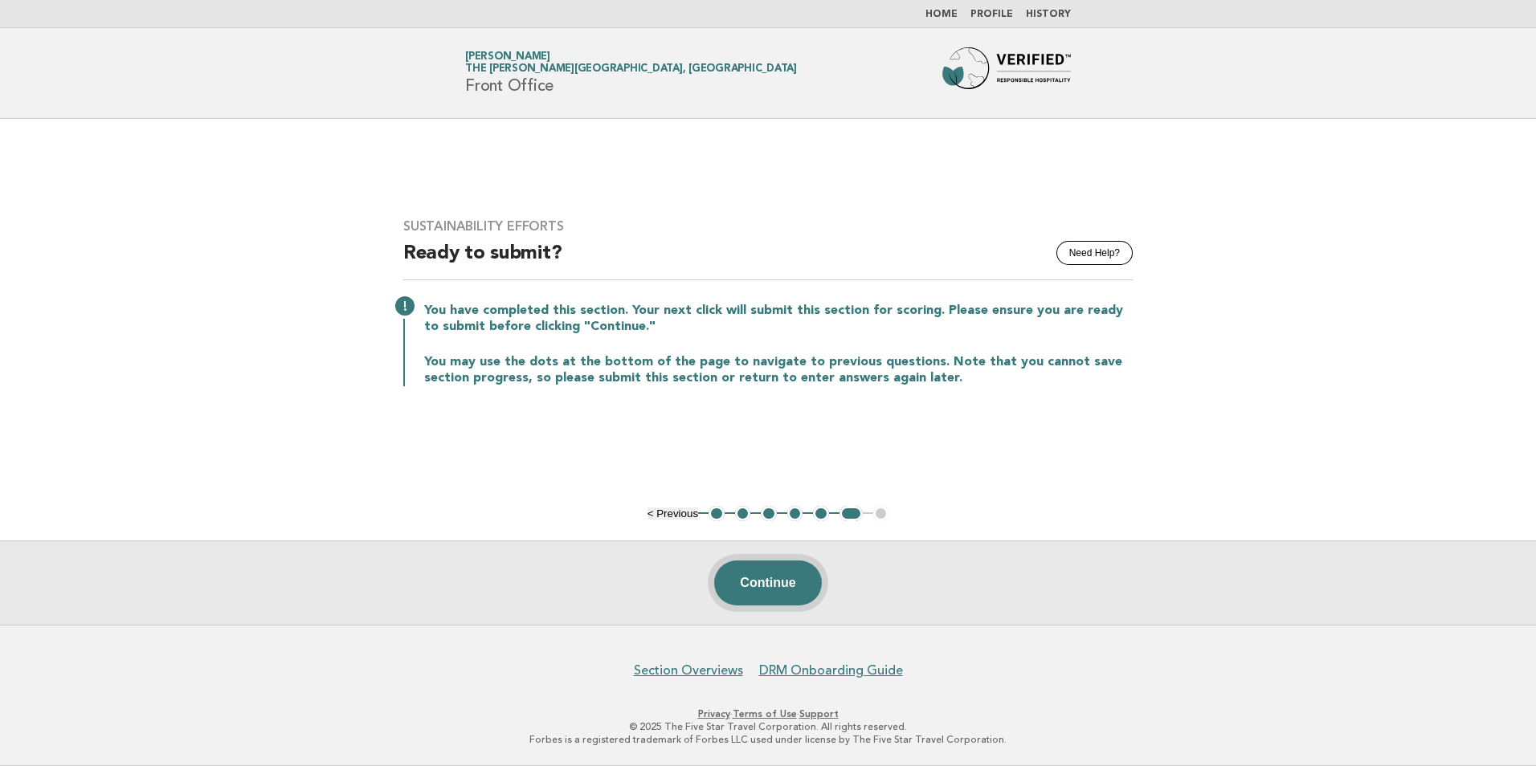
click at [737, 582] on button "Continue" at bounding box center [767, 583] width 107 height 45
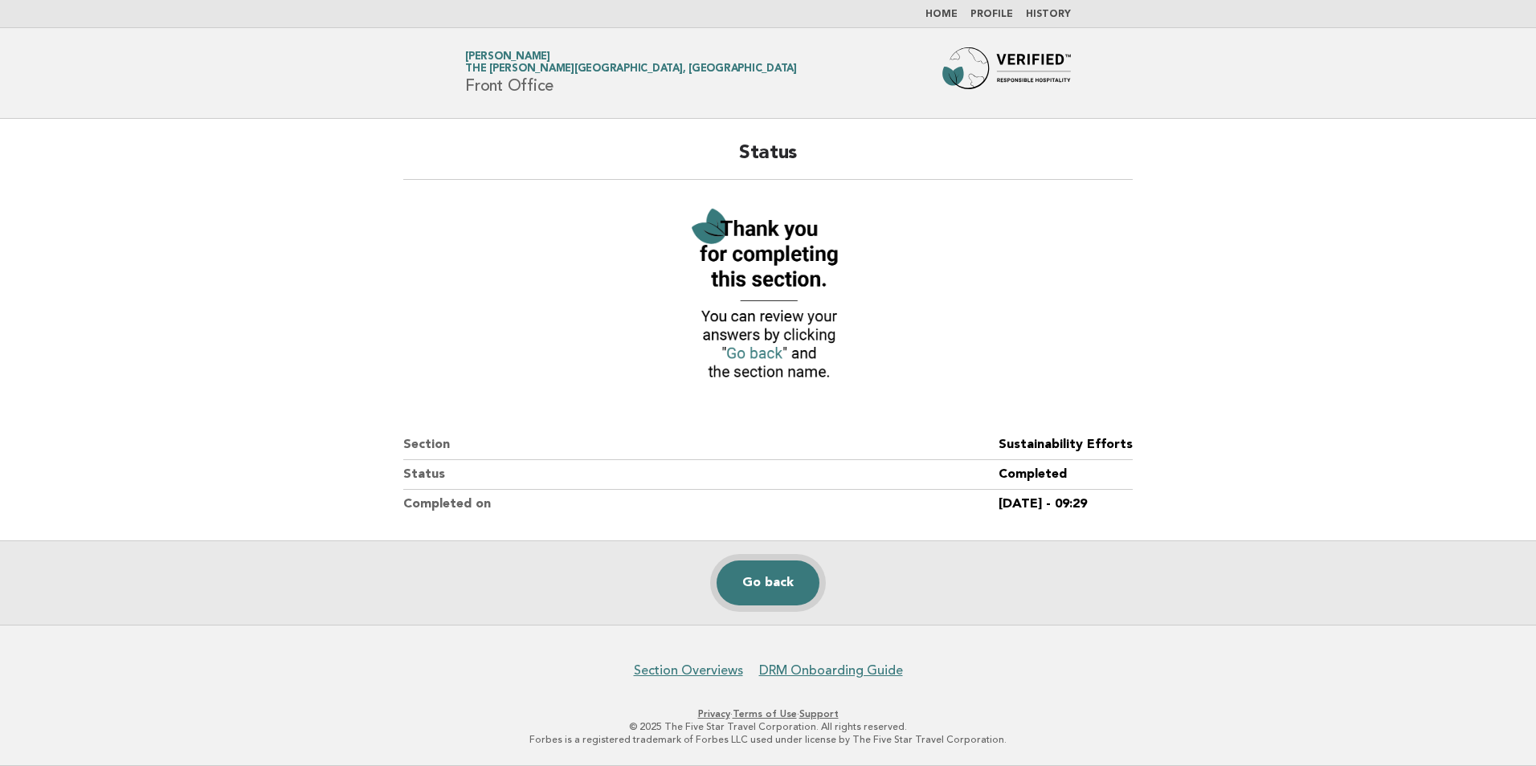
click at [737, 582] on link "Go back" at bounding box center [767, 583] width 103 height 45
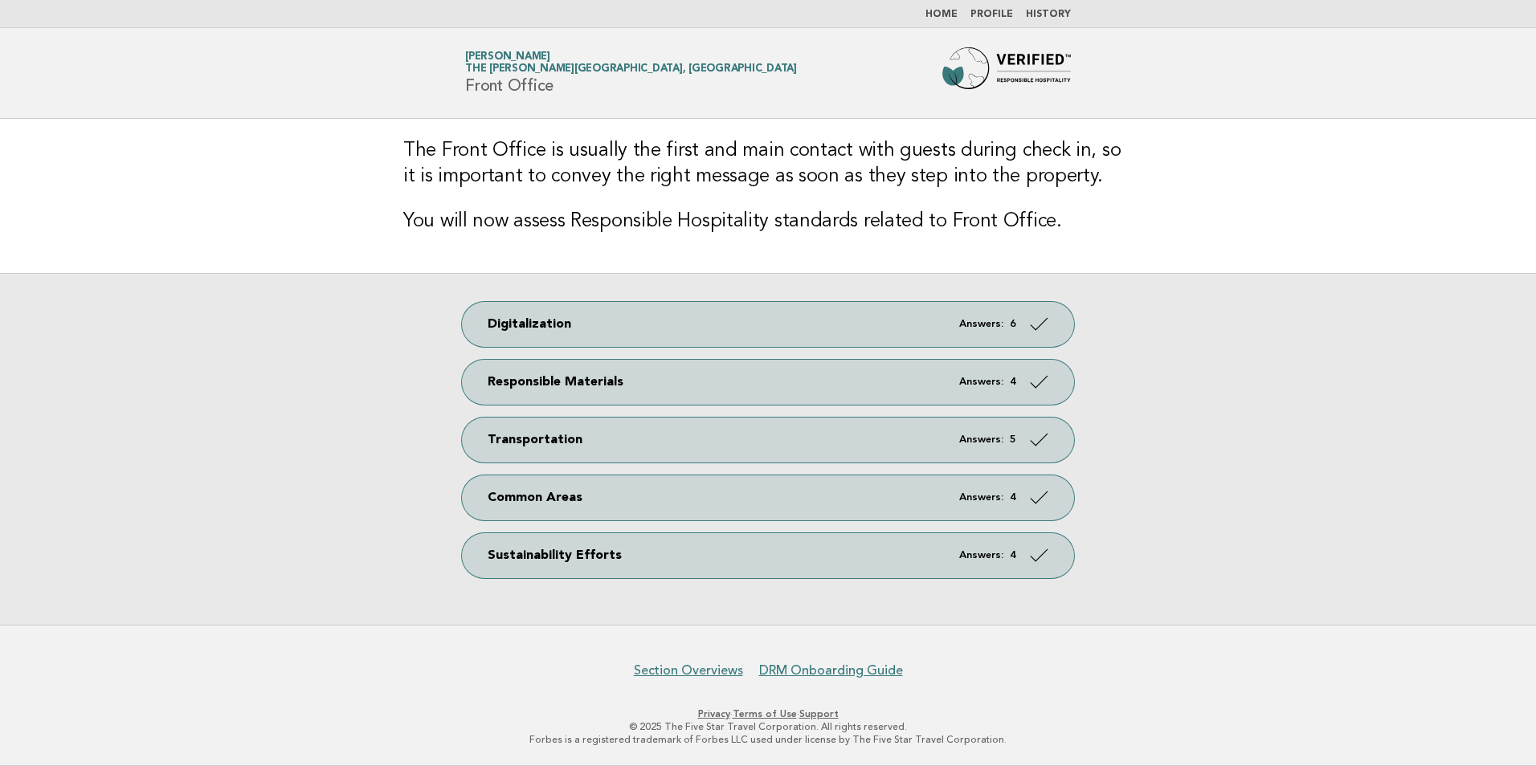
click at [957, 10] on link "Home" at bounding box center [941, 15] width 32 height 10
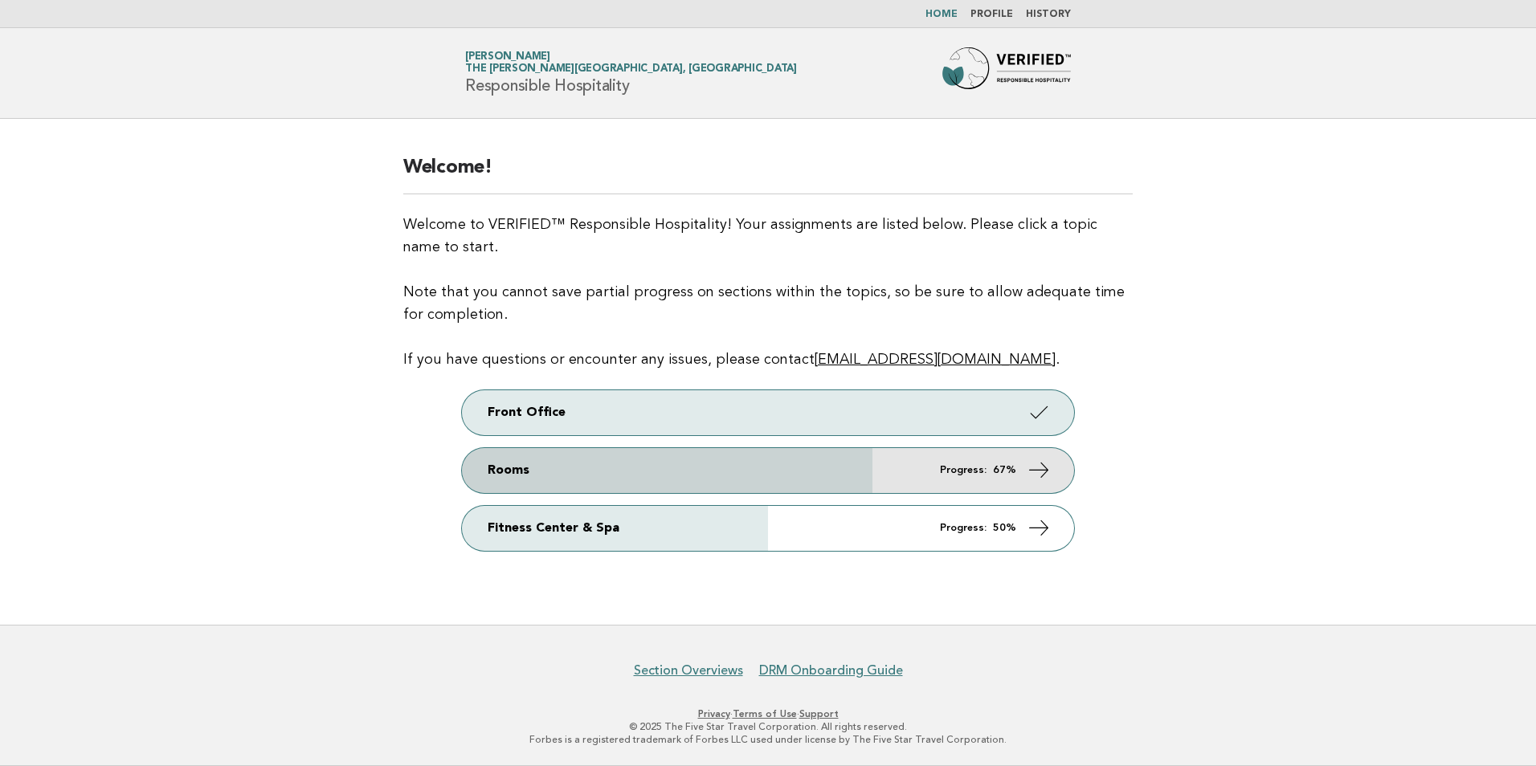
click at [708, 489] on link "Rooms Progress: 67%" at bounding box center [768, 470] width 612 height 45
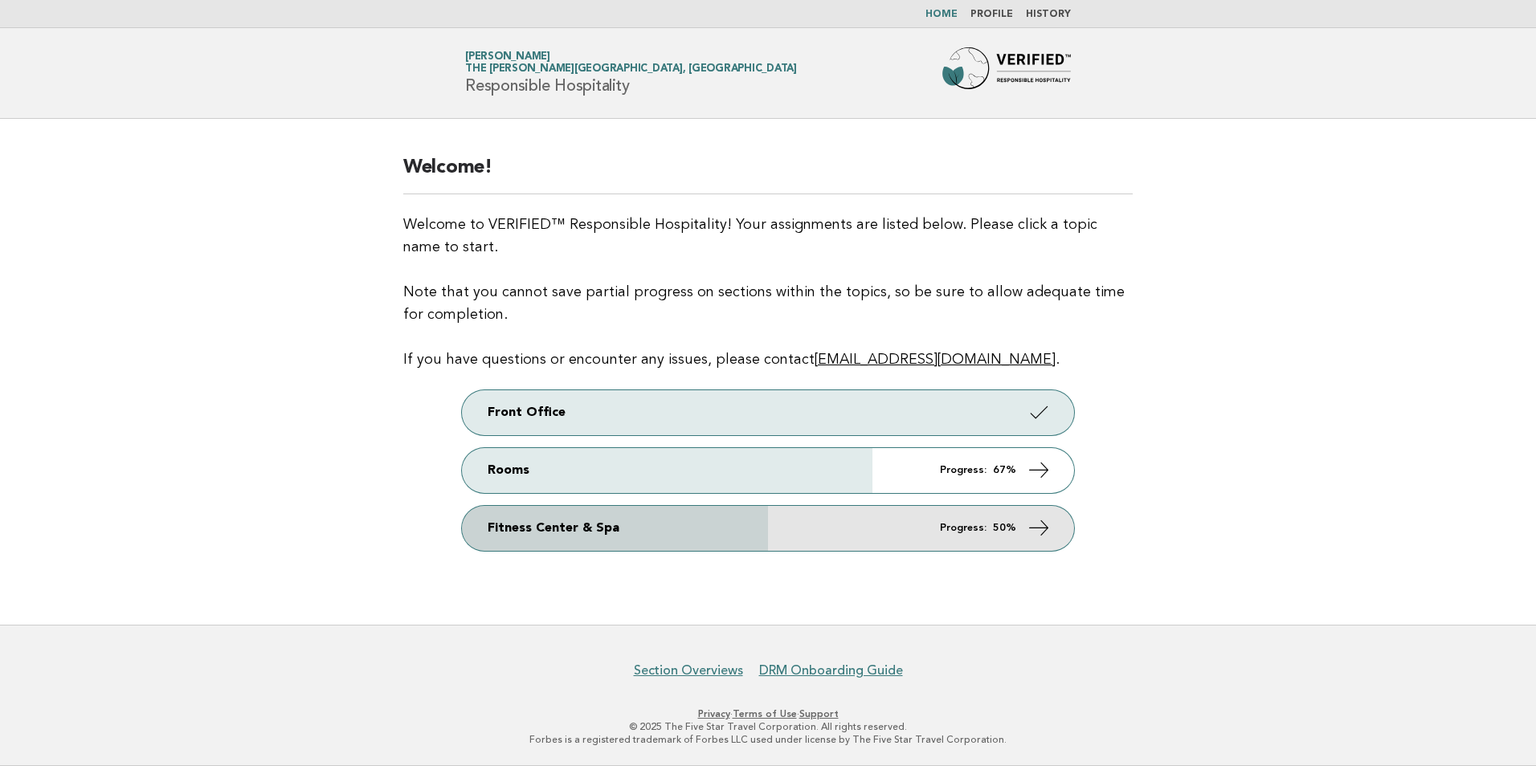
click at [700, 523] on link "Fitness Center & Spa Progress: 50%" at bounding box center [768, 528] width 612 height 45
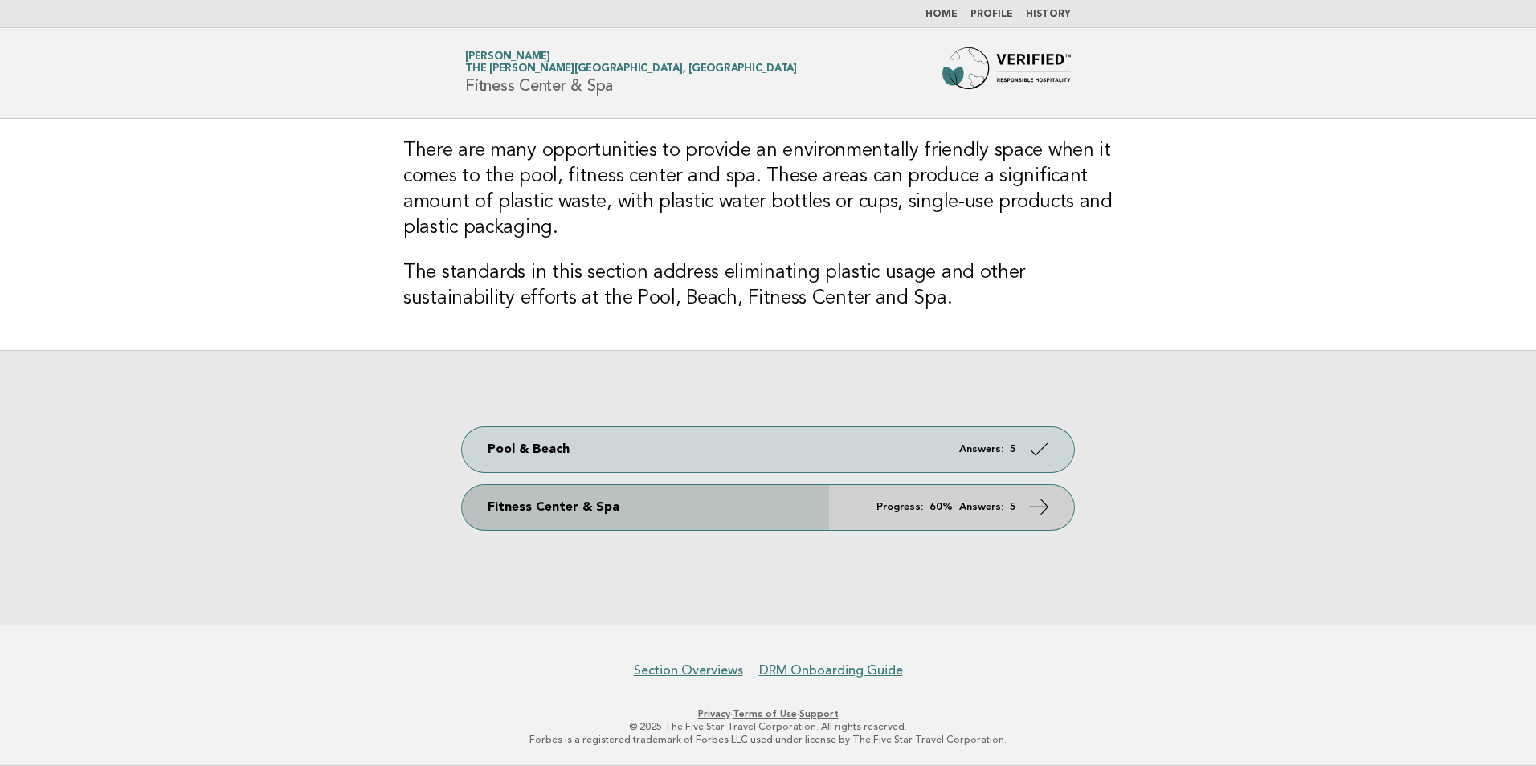
click at [847, 523] on link "Fitness Center & Spa Progress: 60% Answers: 5" at bounding box center [768, 507] width 612 height 45
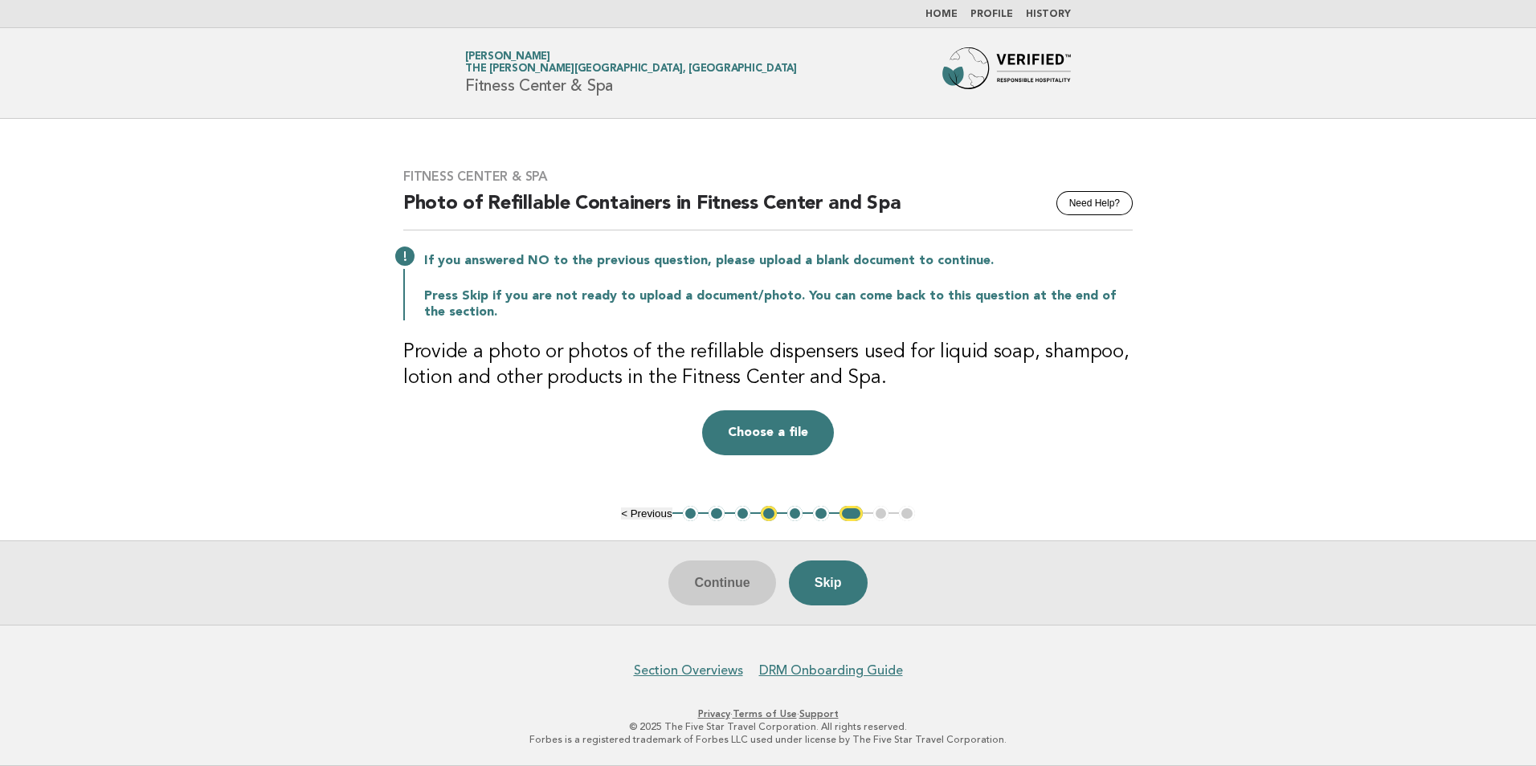
click at [769, 516] on button "4" at bounding box center [769, 514] width 16 height 16
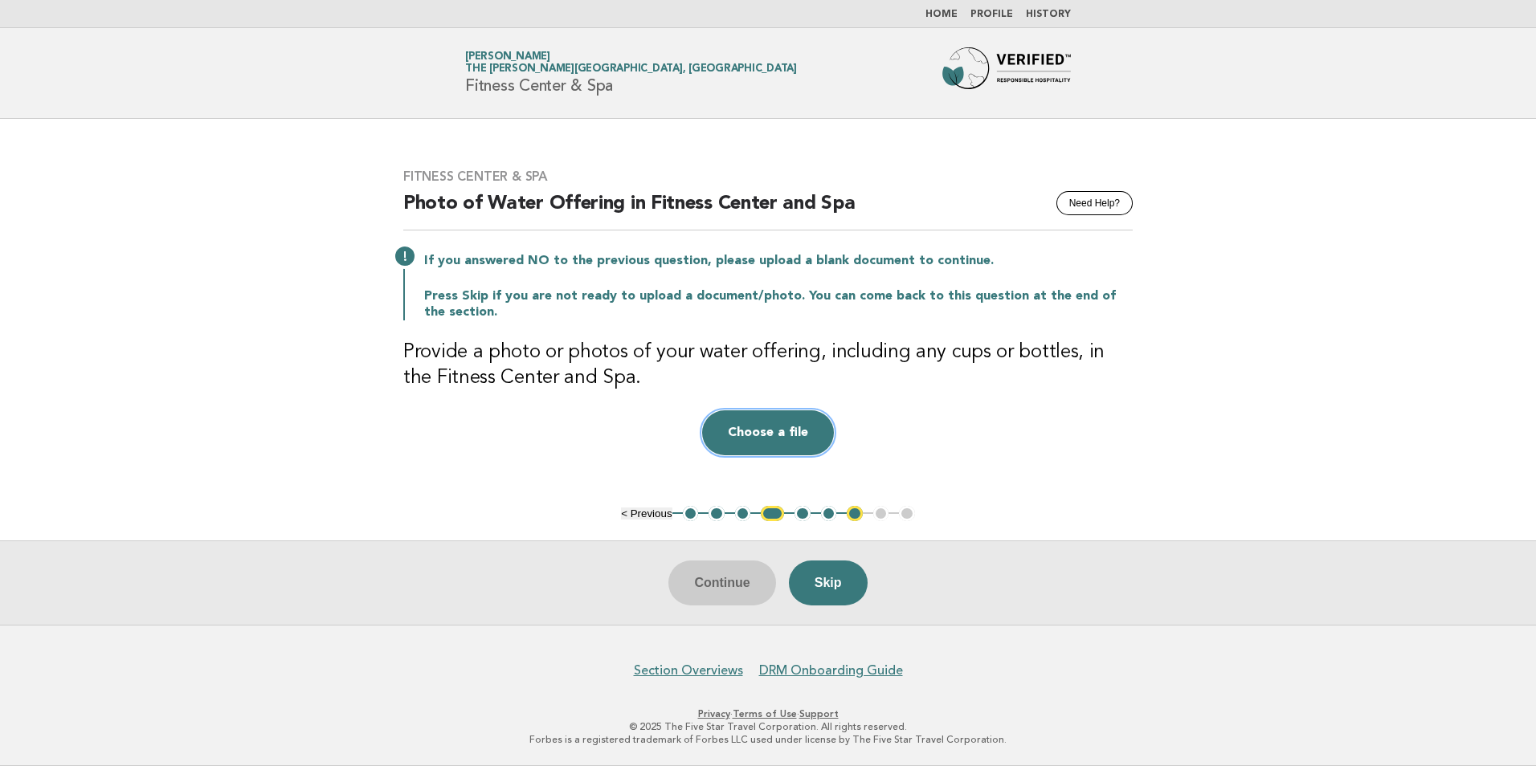
click at [766, 442] on button "Choose a file" at bounding box center [768, 432] width 132 height 45
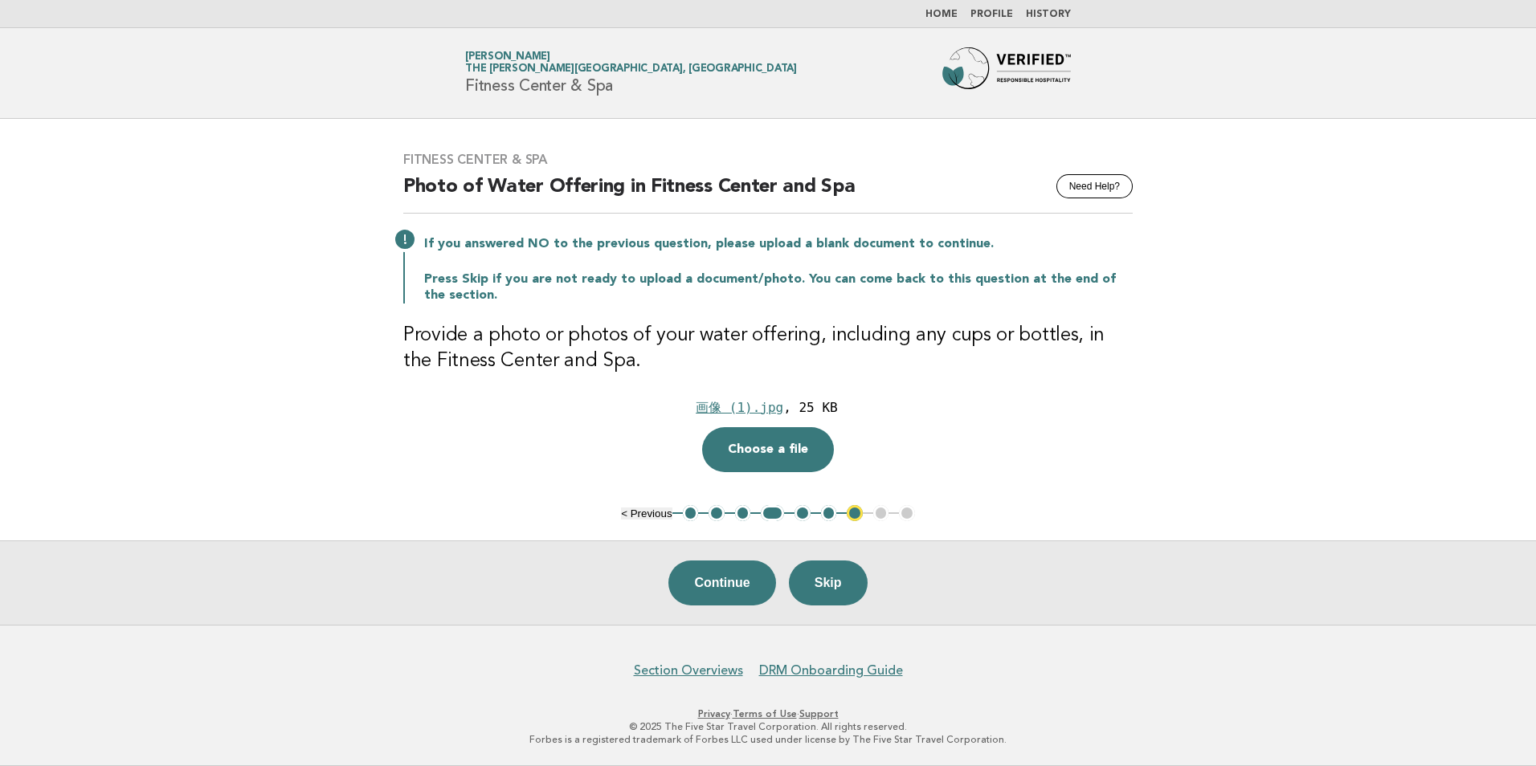
click at [851, 512] on button "7" at bounding box center [855, 513] width 16 height 16
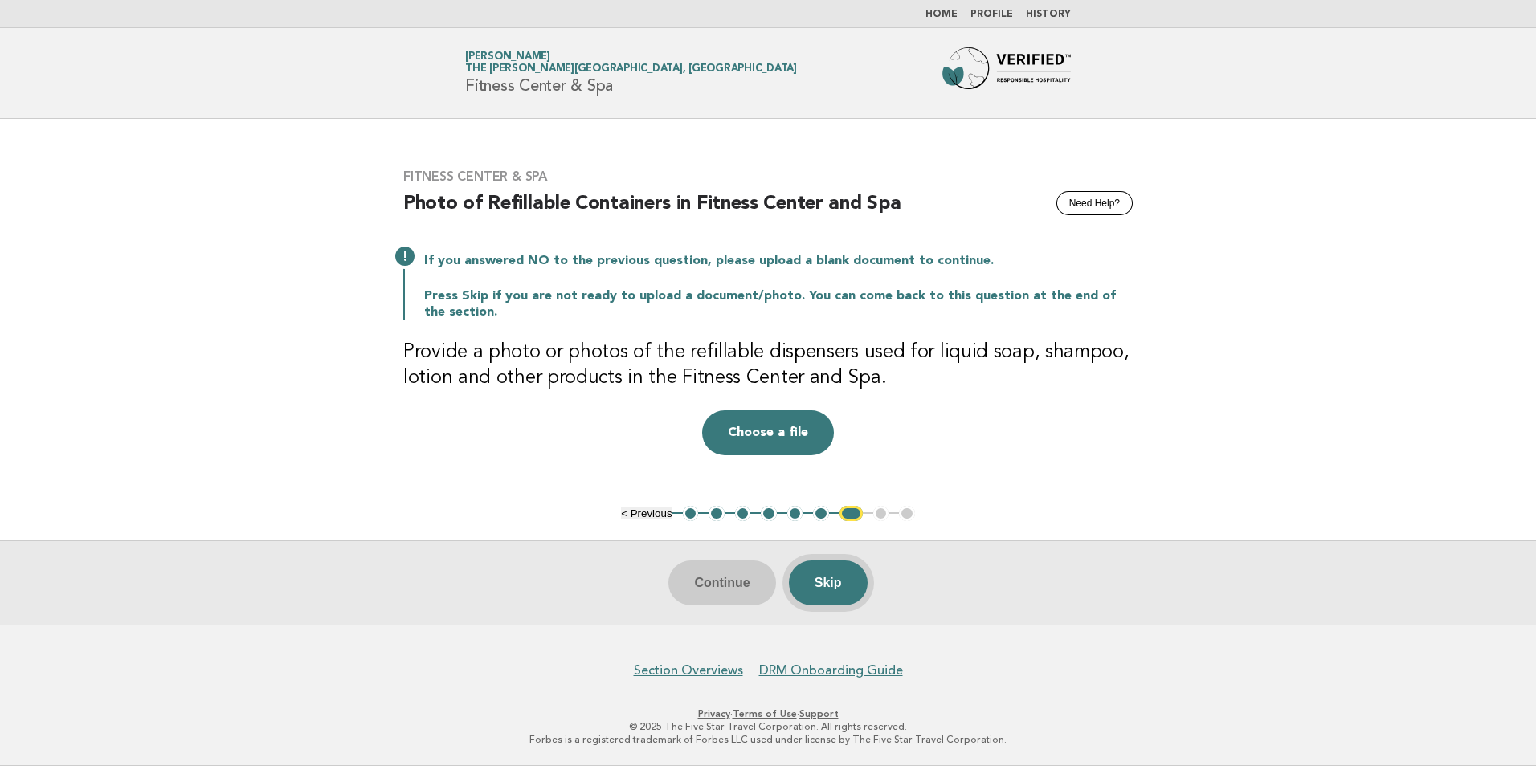
click at [822, 594] on button "Skip" at bounding box center [828, 583] width 79 height 45
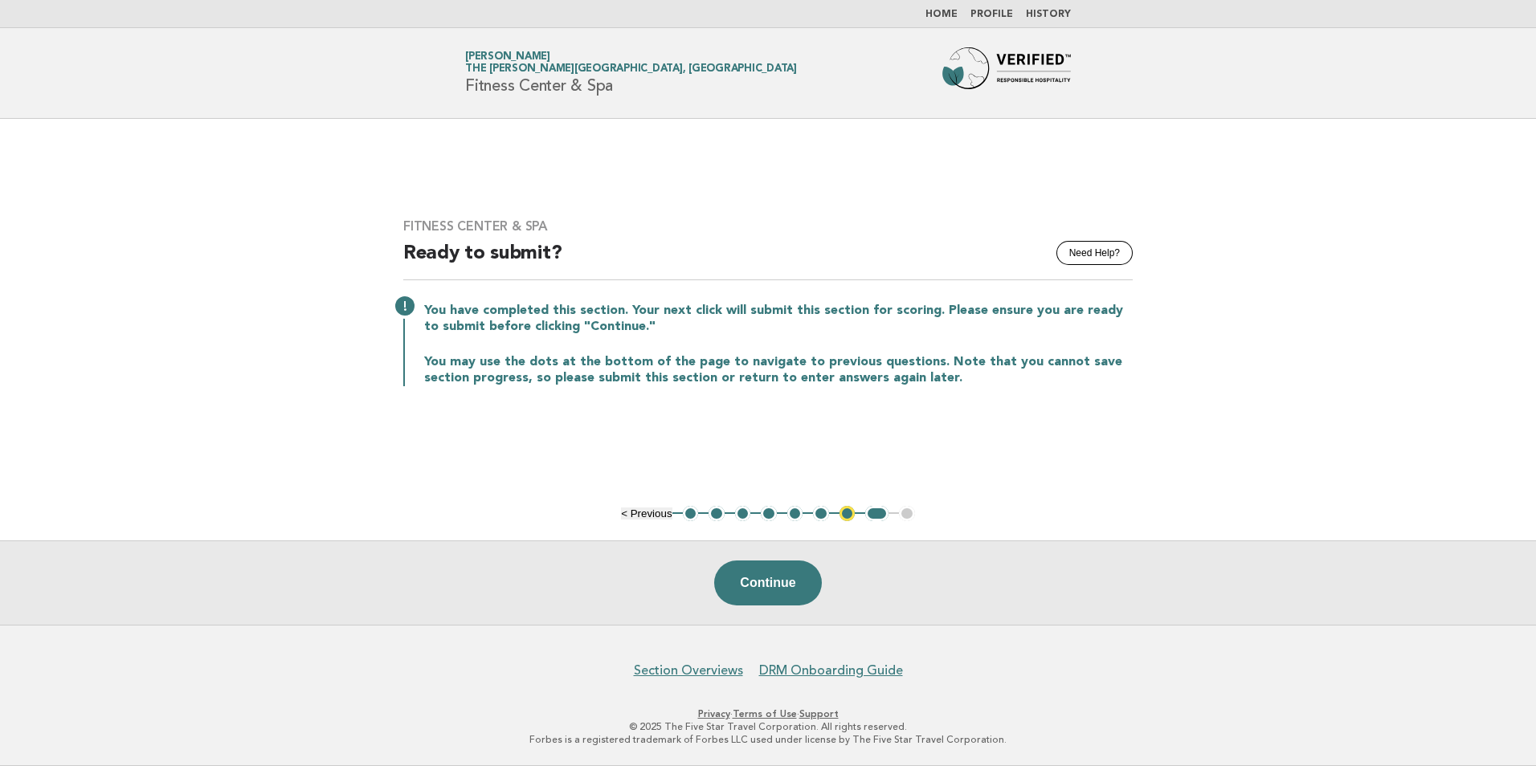
click at [845, 512] on button "7" at bounding box center [847, 514] width 16 height 16
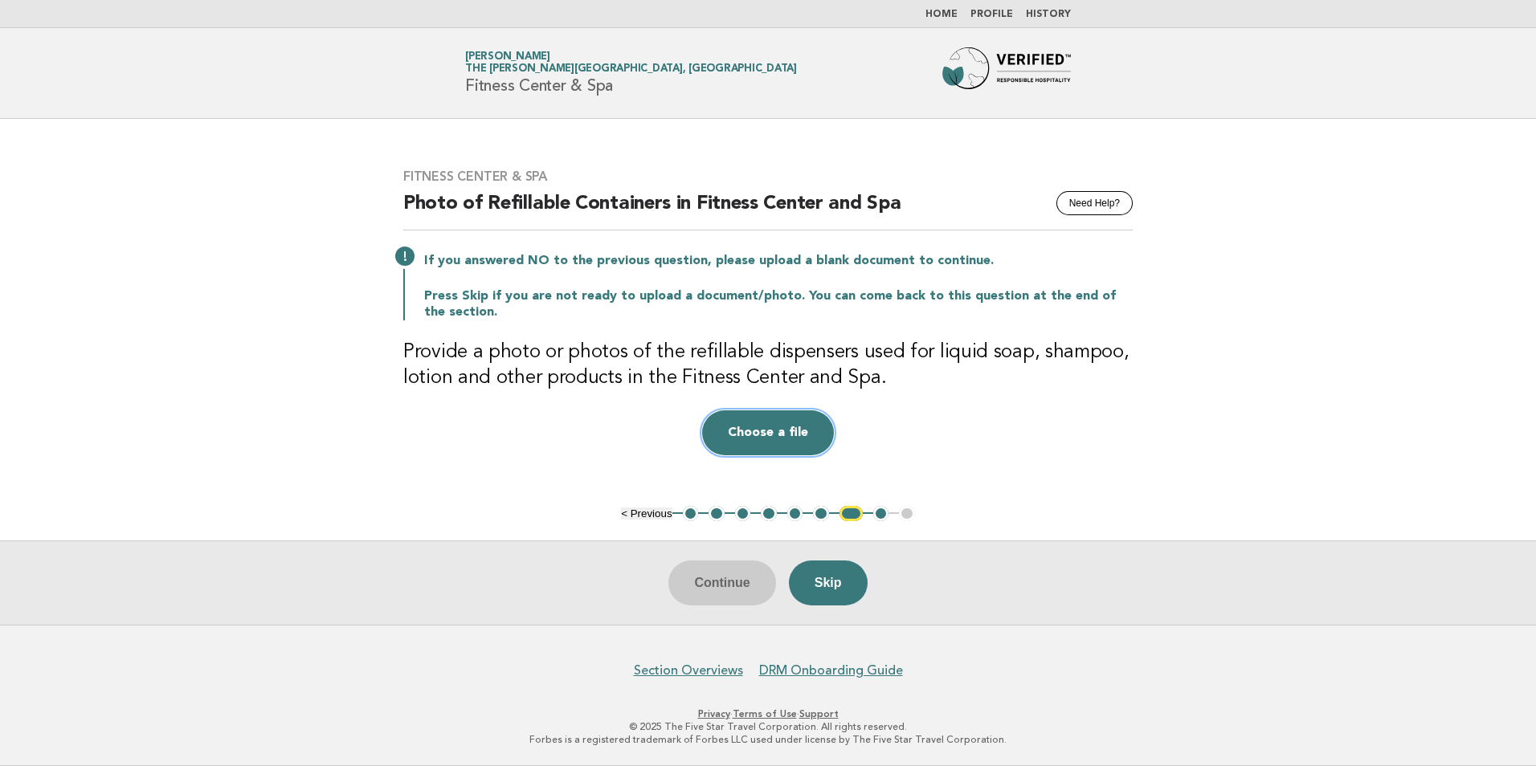
click at [811, 430] on button "Choose a file" at bounding box center [768, 432] width 132 height 45
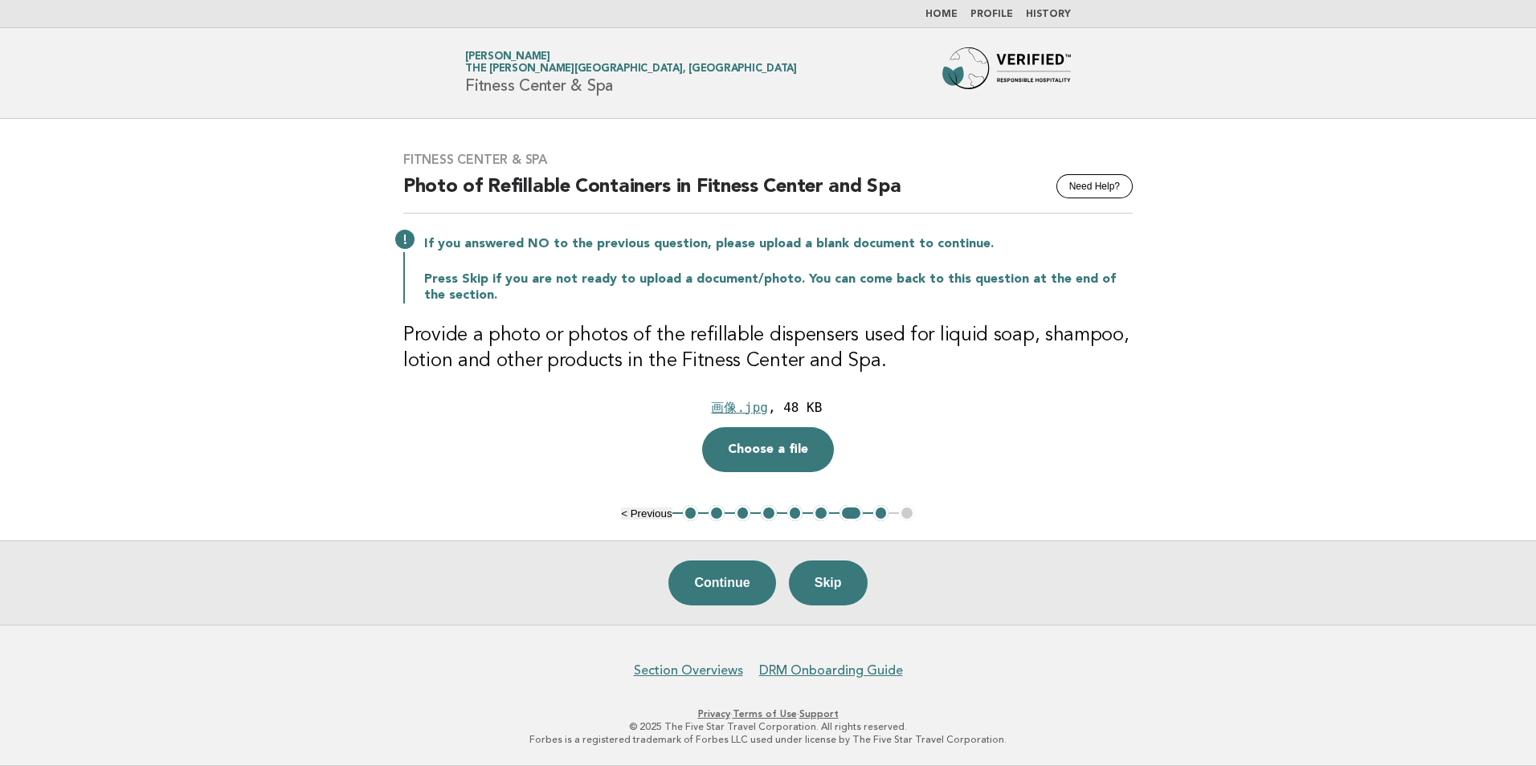
click at [920, 584] on div "Continue Skip" at bounding box center [768, 583] width 1536 height 84
click at [717, 588] on button "Continue" at bounding box center [721, 583] width 107 height 45
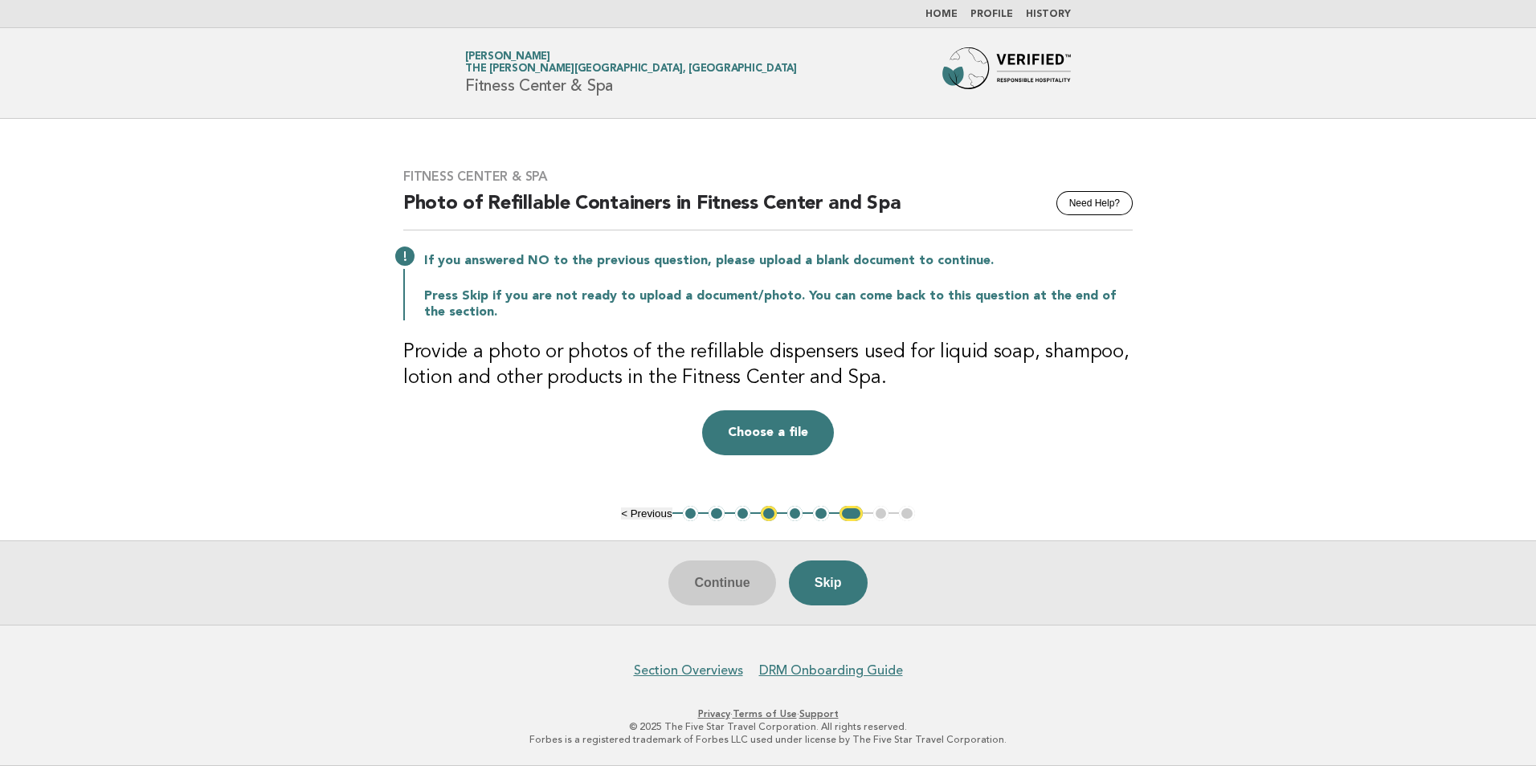
click at [765, 510] on button "4" at bounding box center [769, 514] width 16 height 16
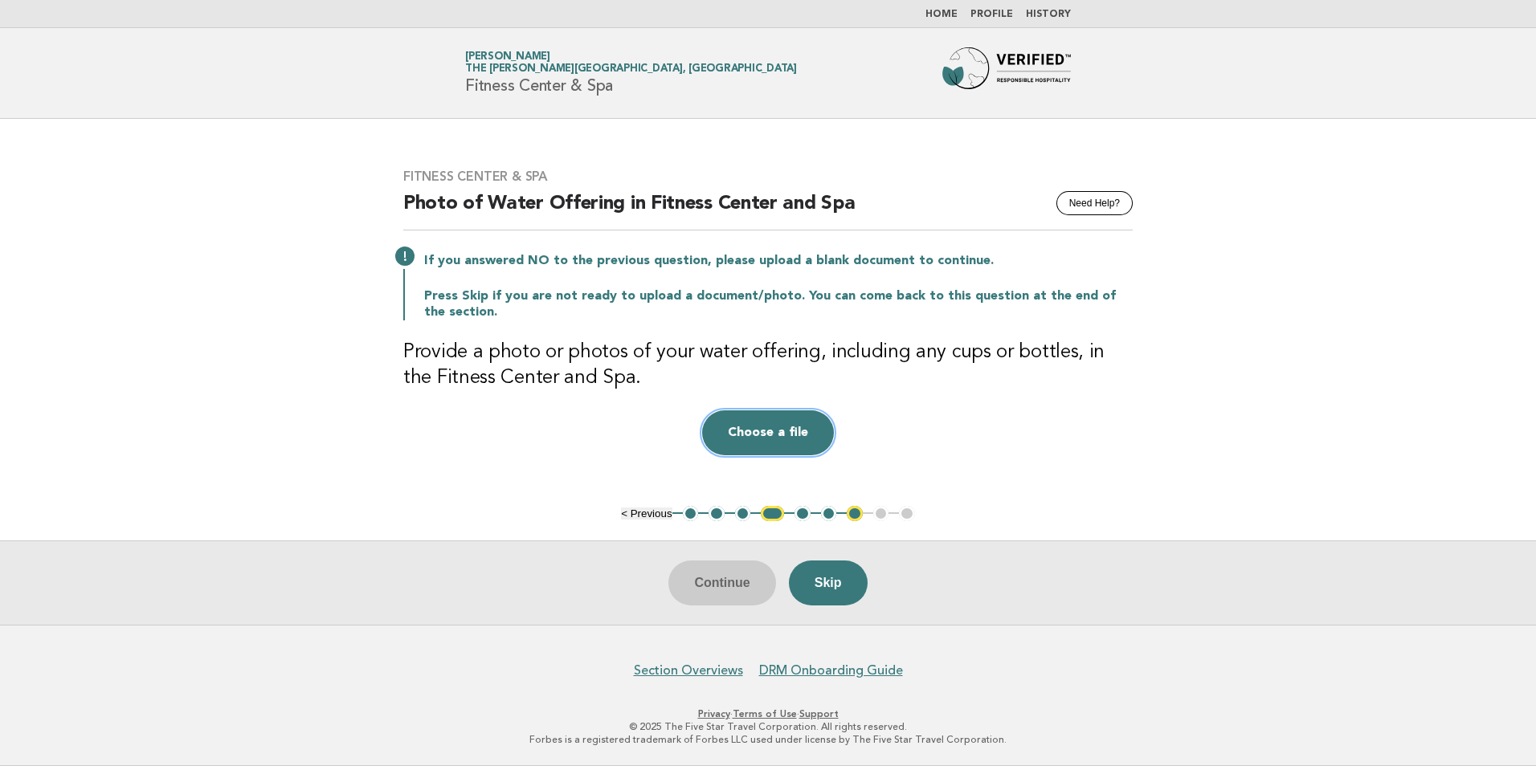
click at [786, 433] on button "Choose a file" at bounding box center [768, 432] width 132 height 45
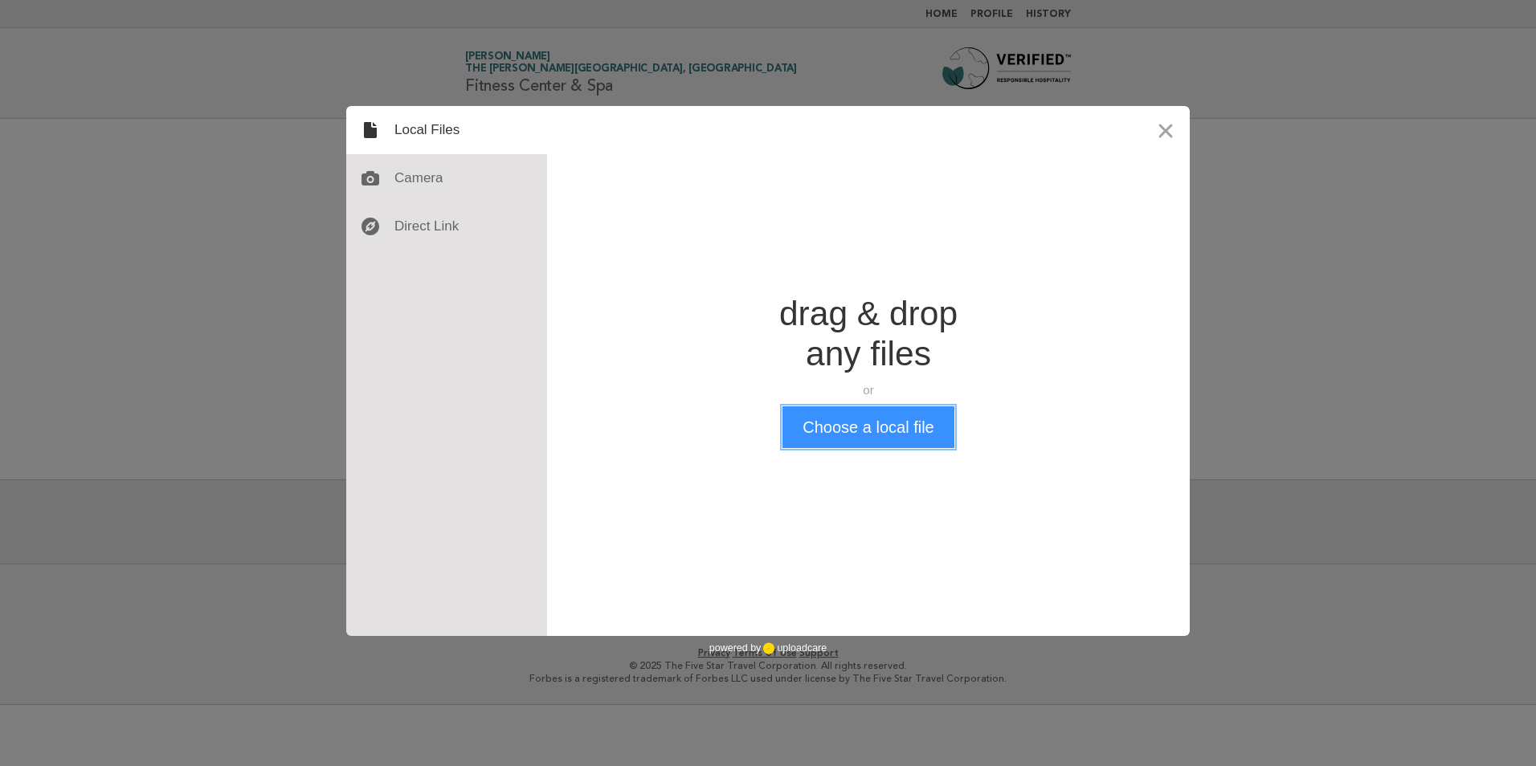
click at [868, 435] on button "Choose a local file" at bounding box center [867, 427] width 171 height 42
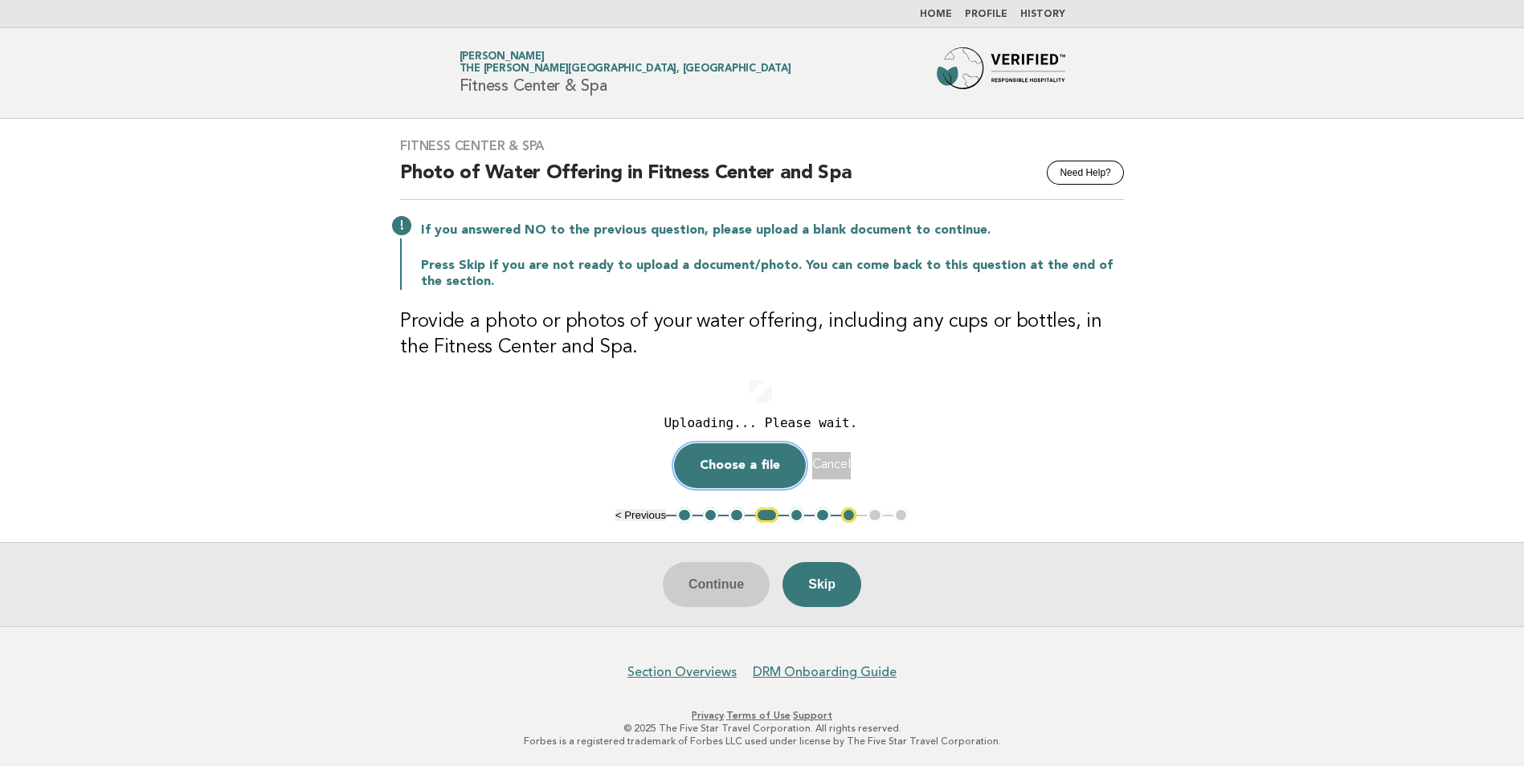
click at [733, 465] on button "Choose a file" at bounding box center [740, 465] width 132 height 45
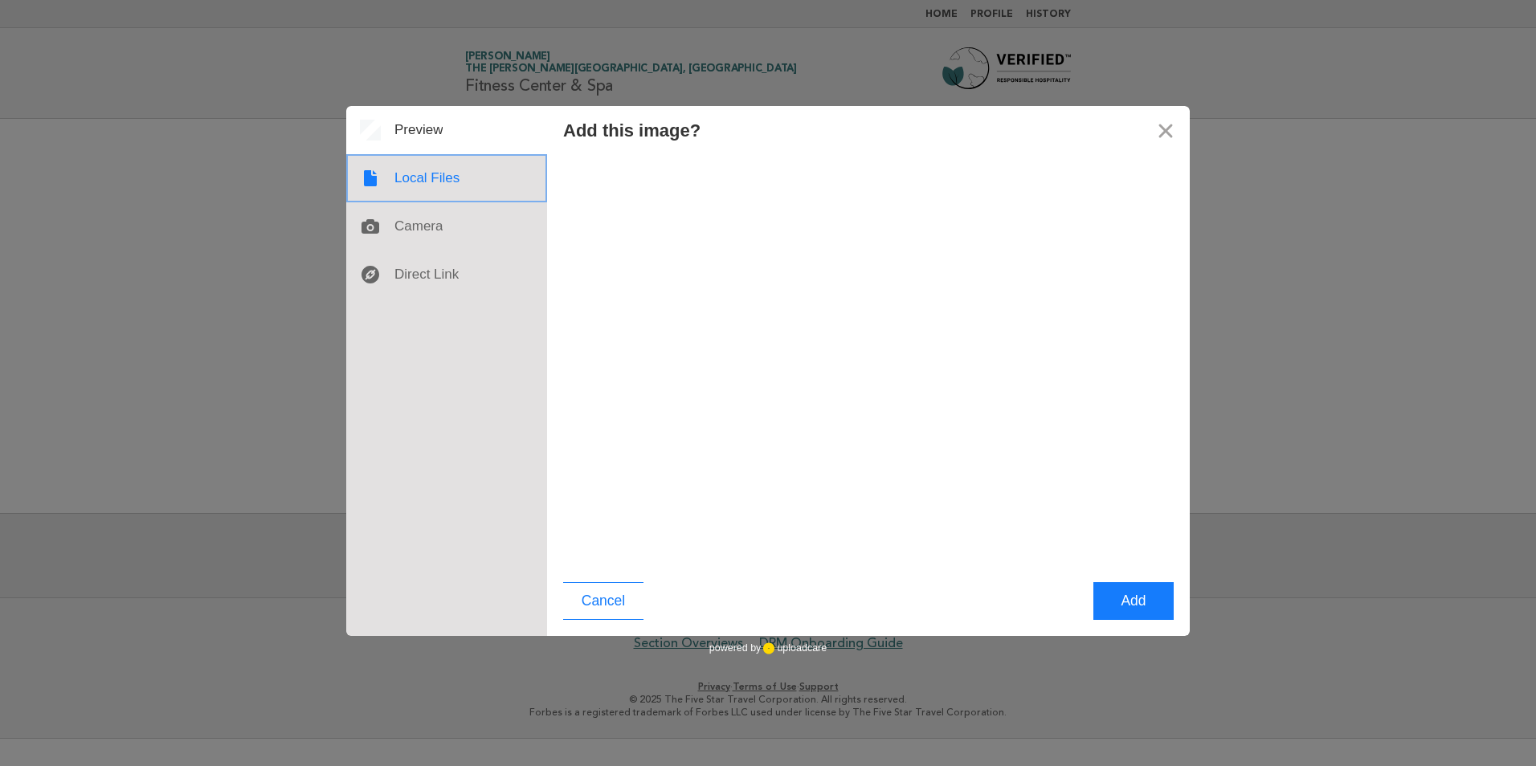
click at [435, 186] on div at bounding box center [446, 178] width 201 height 48
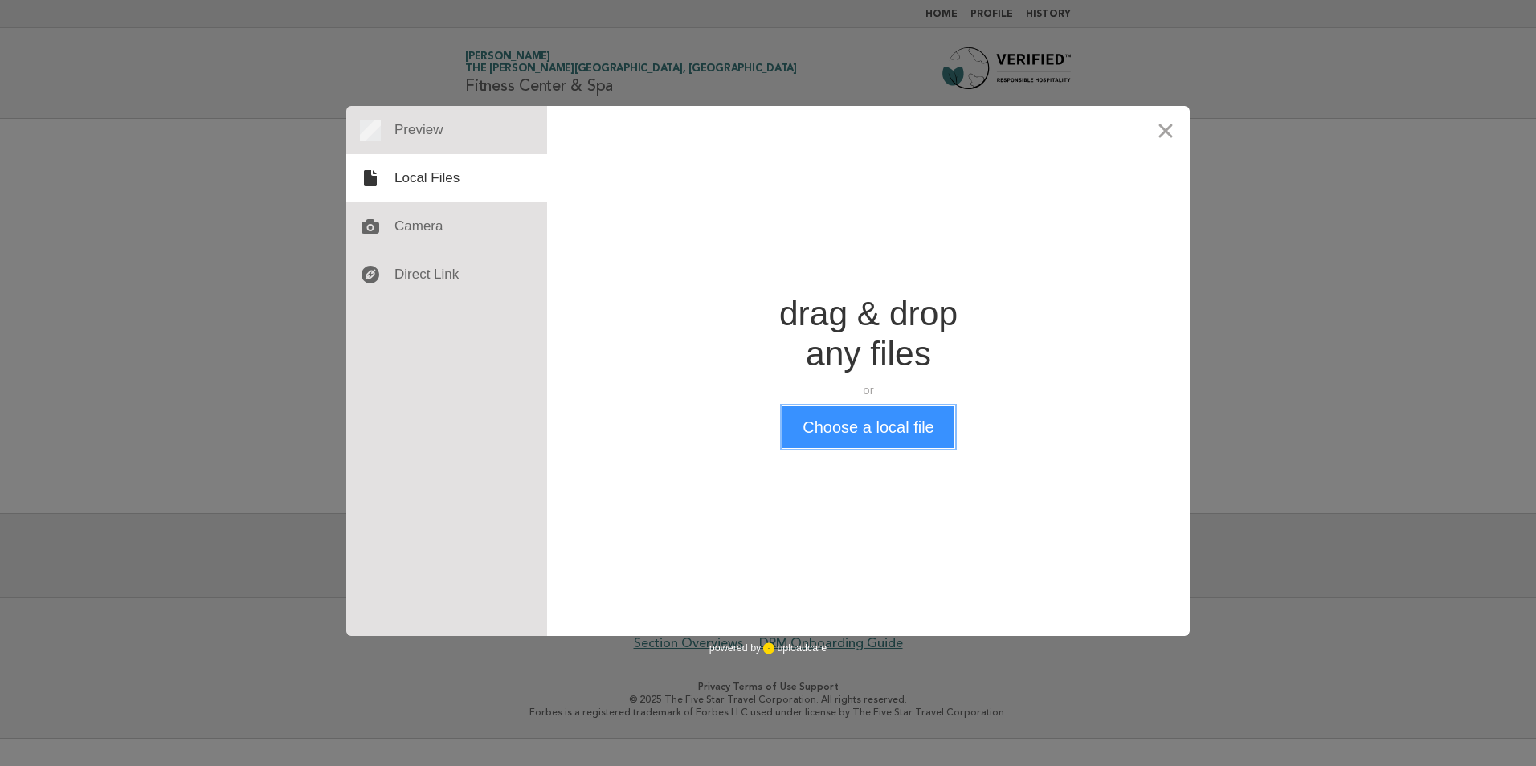
click at [865, 426] on button "Choose a local file" at bounding box center [867, 427] width 171 height 42
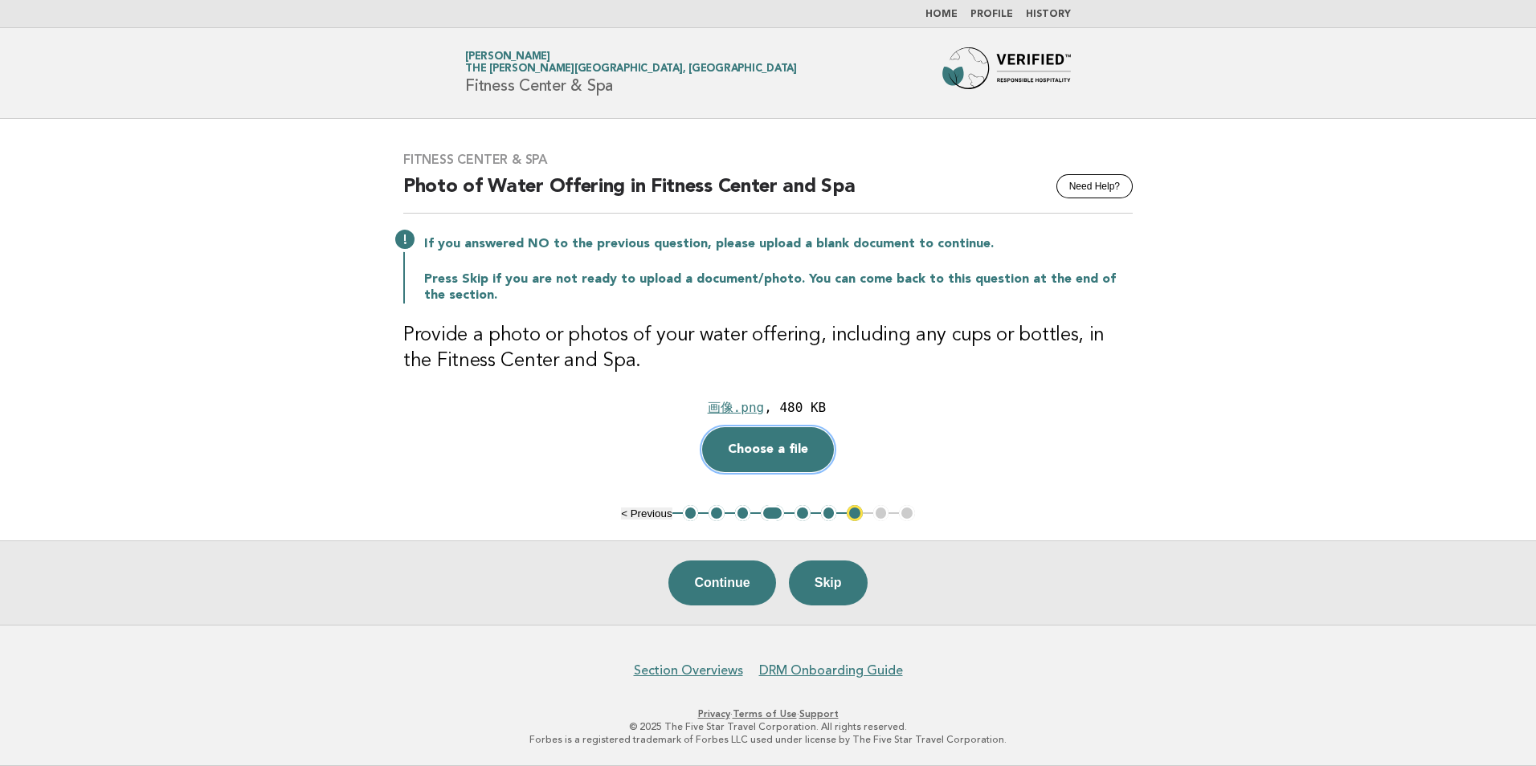
click at [770, 450] on button "Choose a file" at bounding box center [768, 449] width 132 height 45
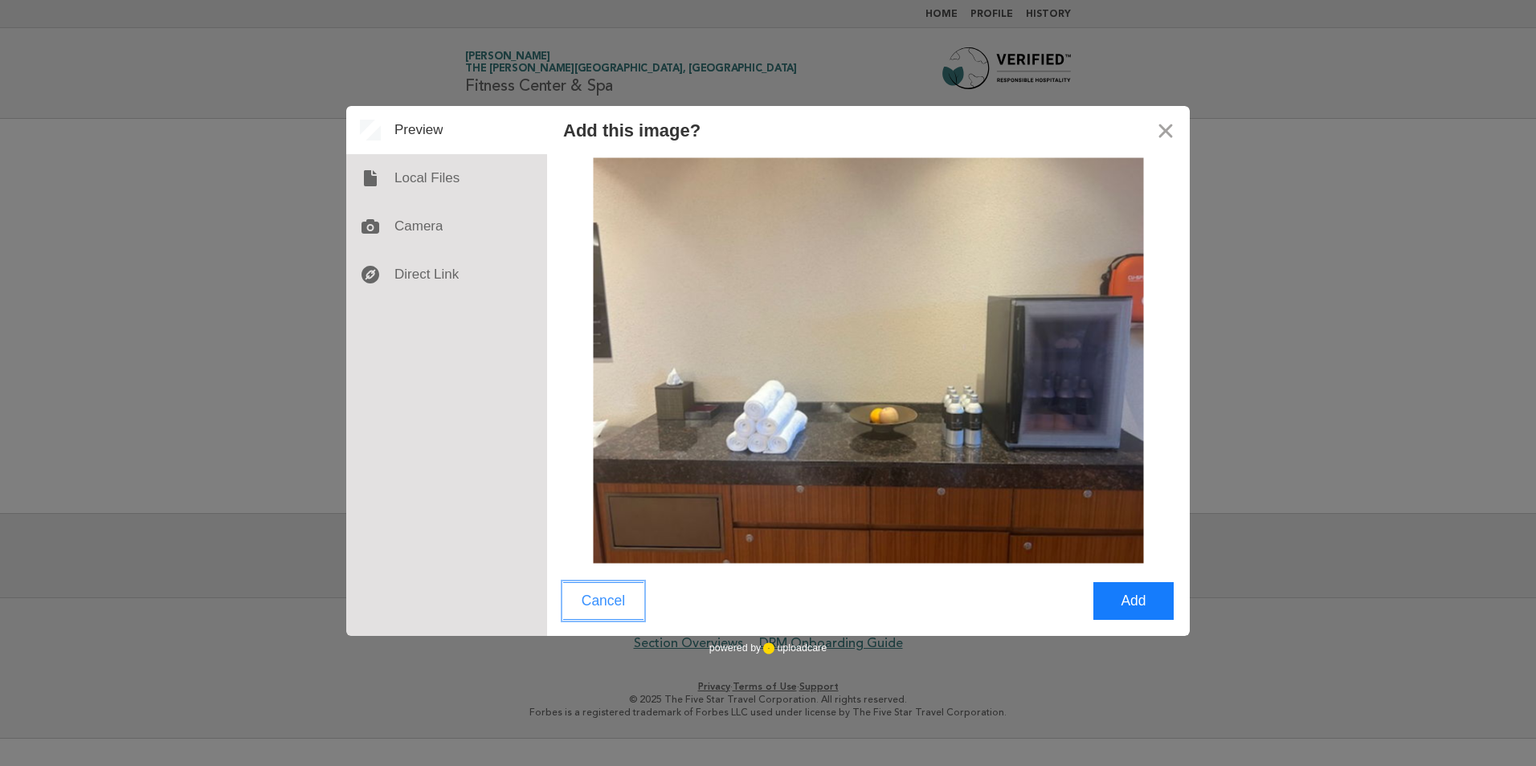
click at [599, 599] on button "Cancel" at bounding box center [603, 601] width 80 height 38
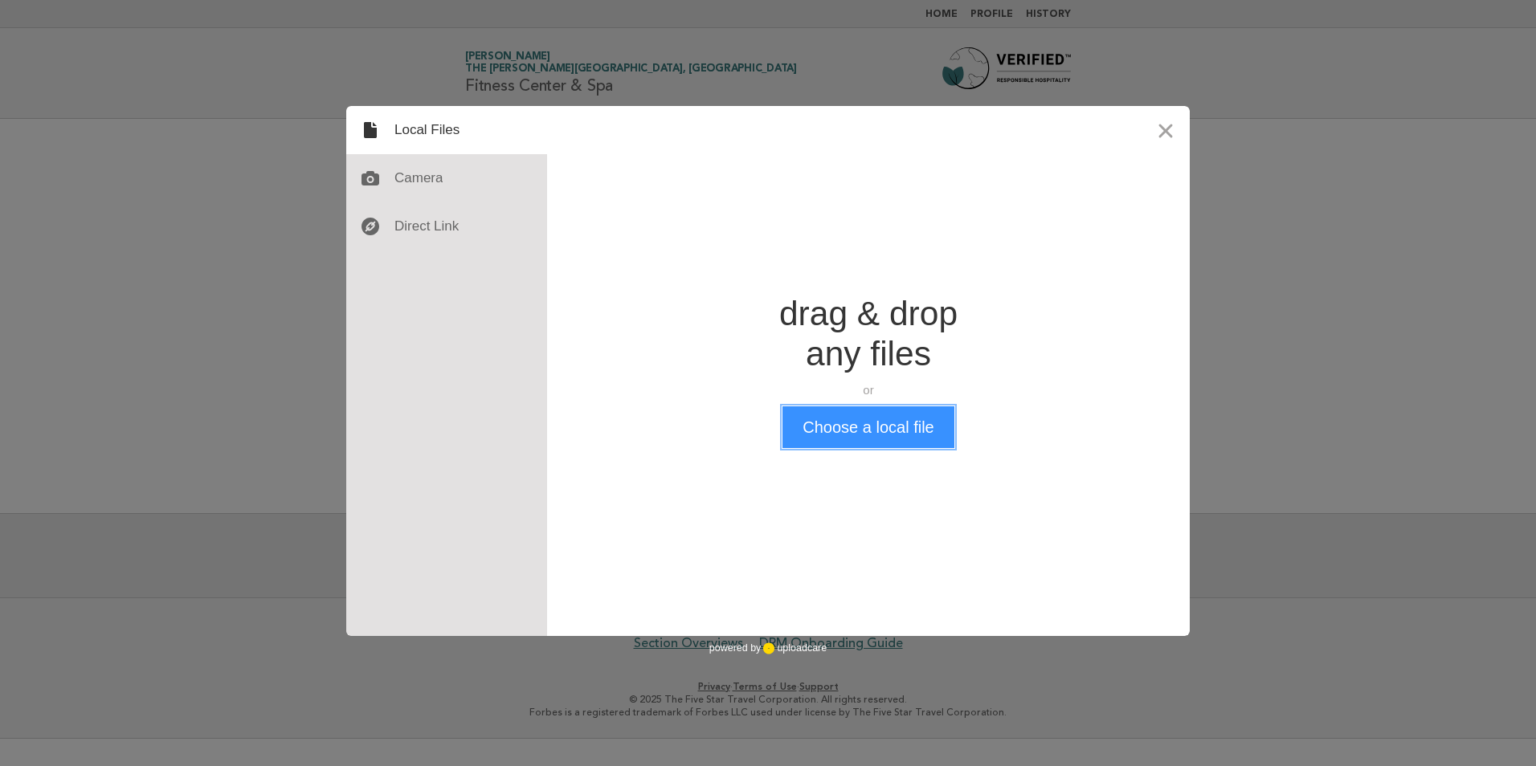
click at [822, 418] on button "Choose a local file" at bounding box center [867, 427] width 171 height 42
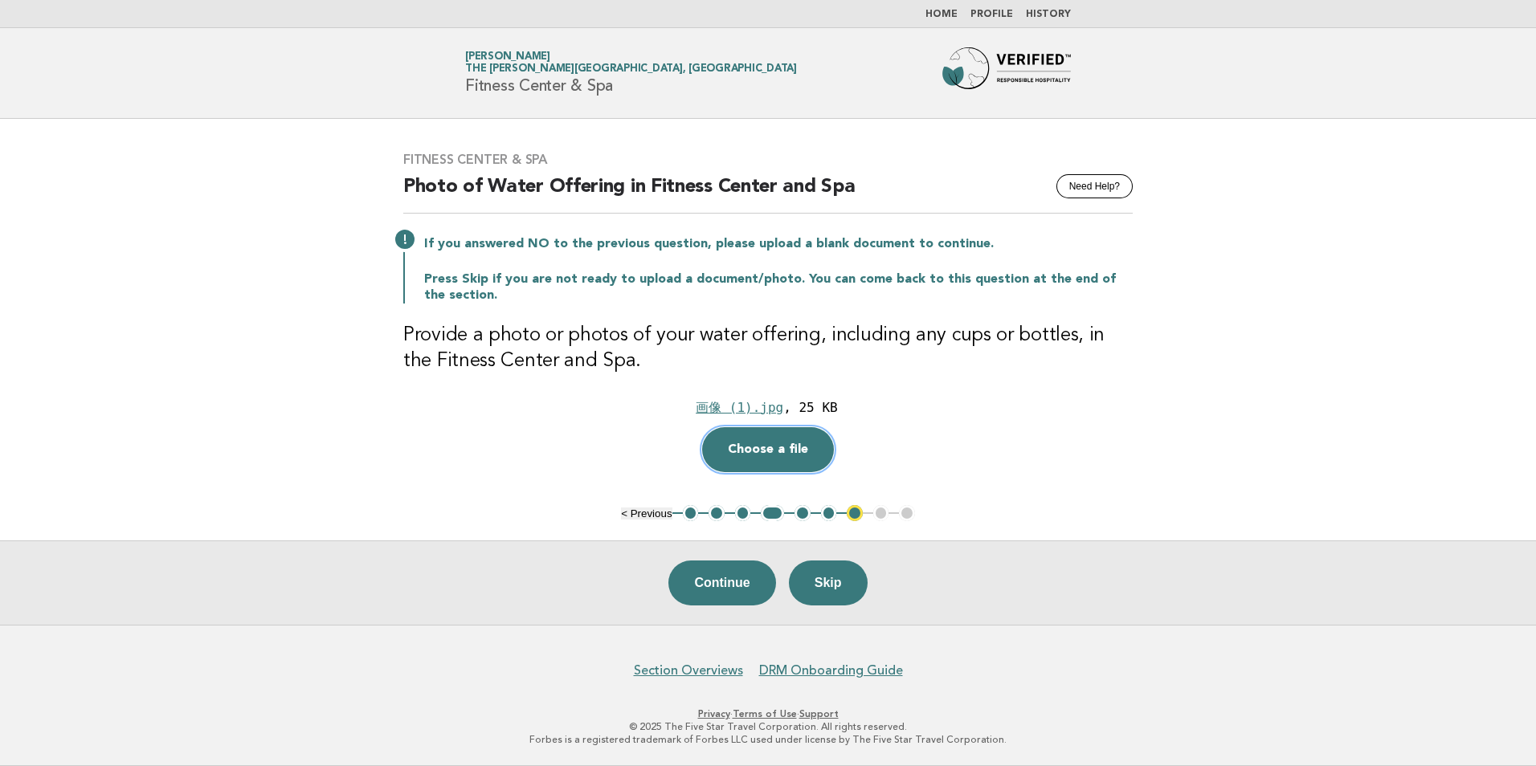
click at [769, 455] on button "Choose a file" at bounding box center [768, 449] width 132 height 45
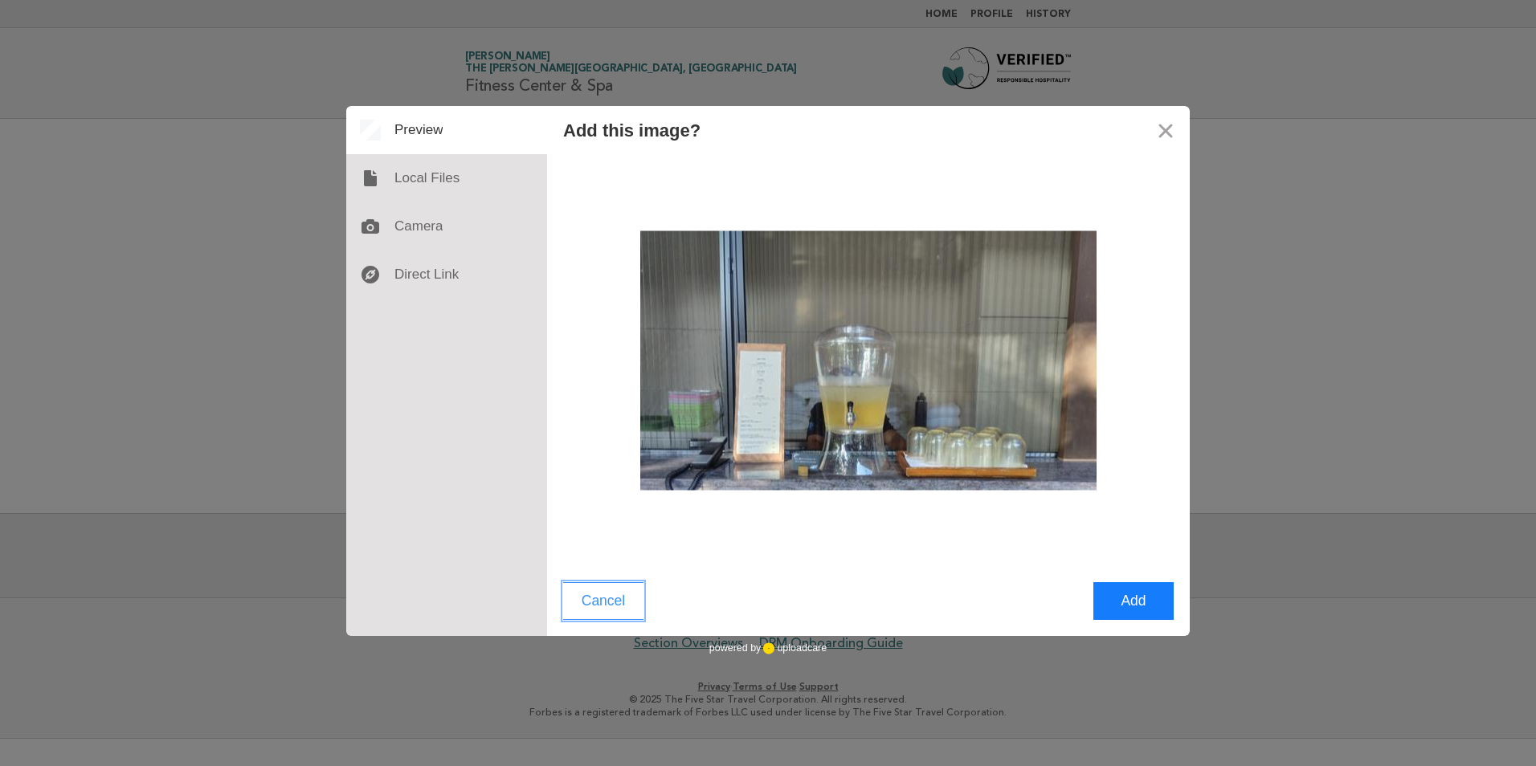
click at [594, 608] on button "Cancel" at bounding box center [603, 601] width 80 height 38
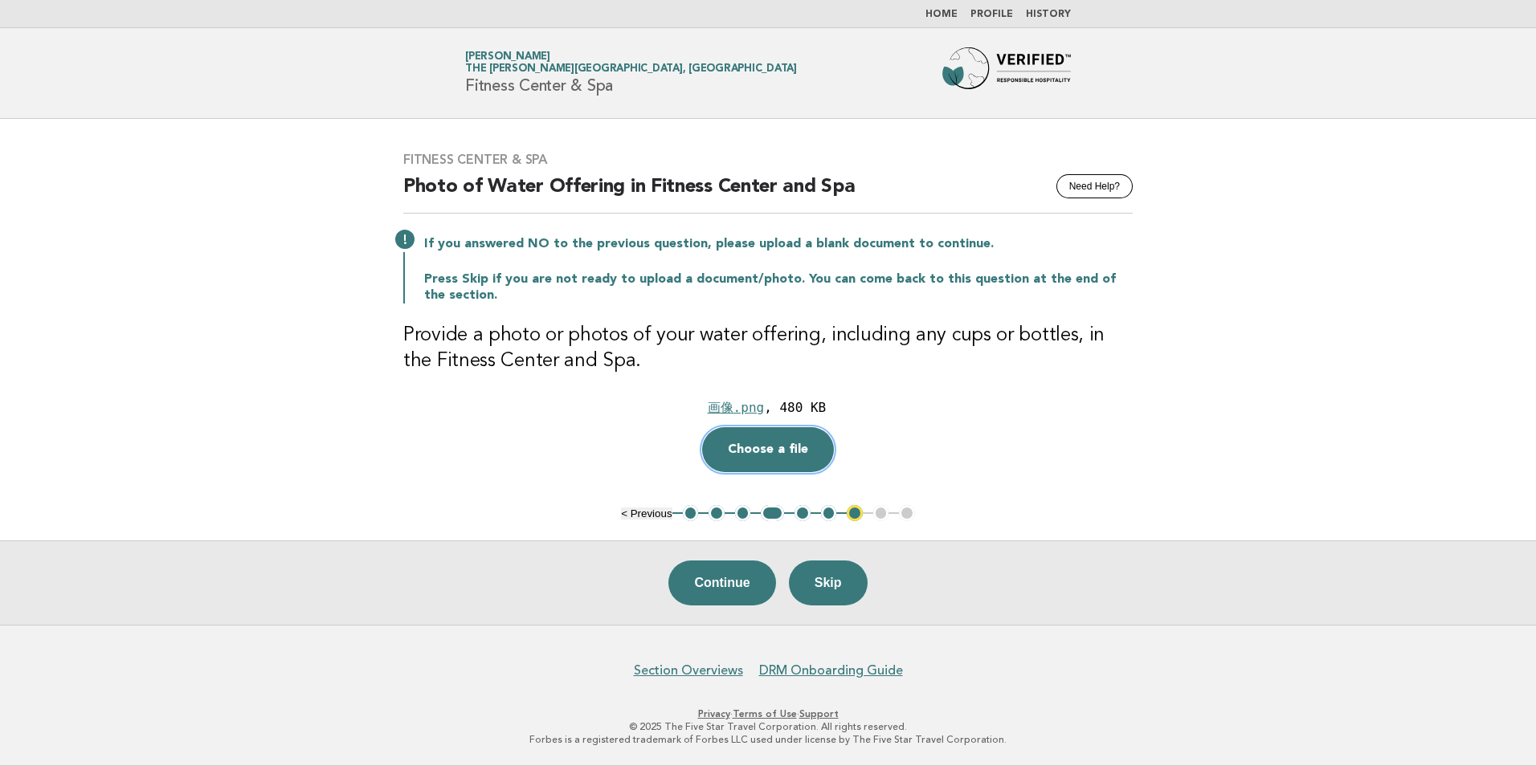
click at [773, 451] on button "Choose a file" at bounding box center [768, 449] width 132 height 45
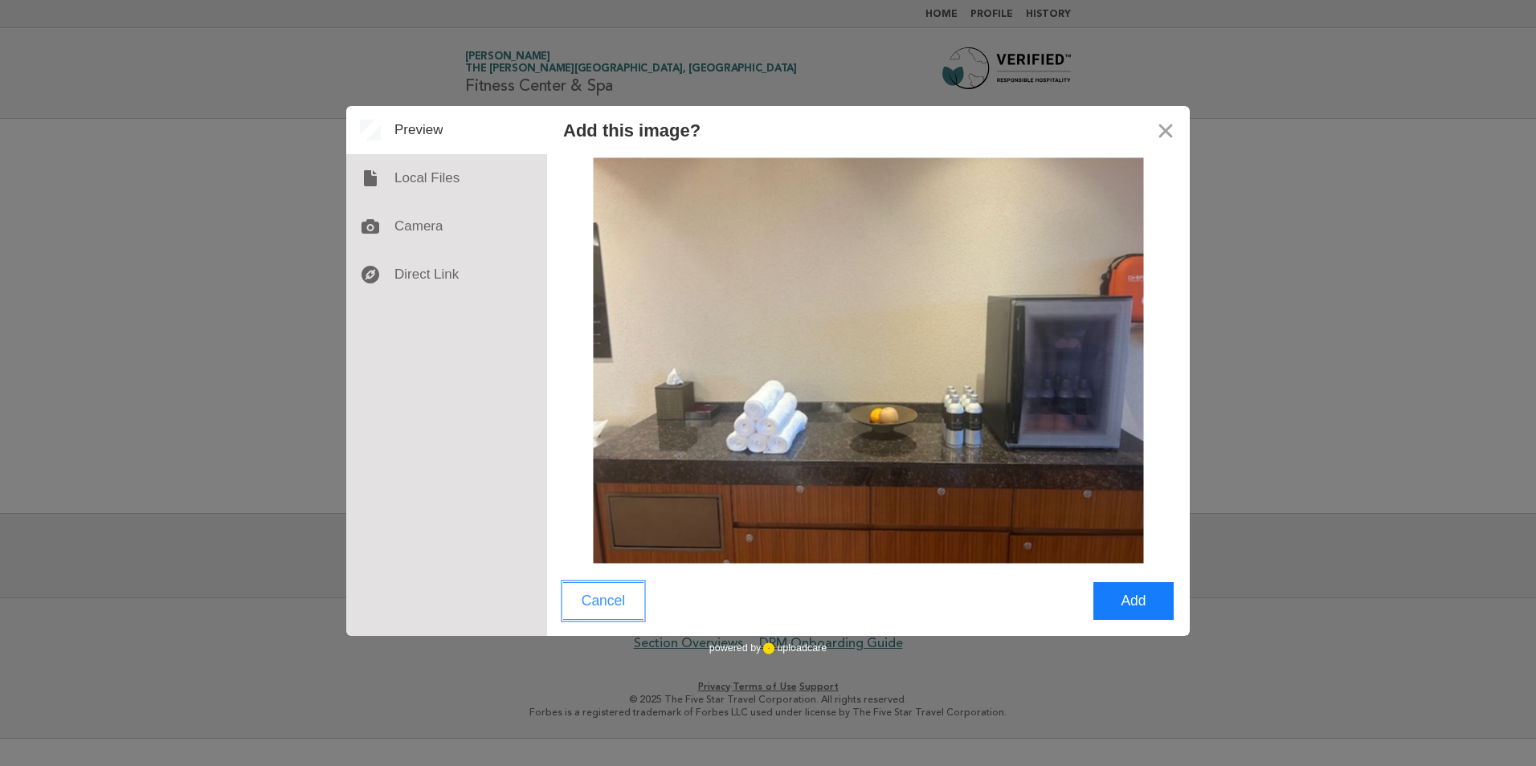
click at [637, 594] on button "Cancel" at bounding box center [603, 601] width 80 height 38
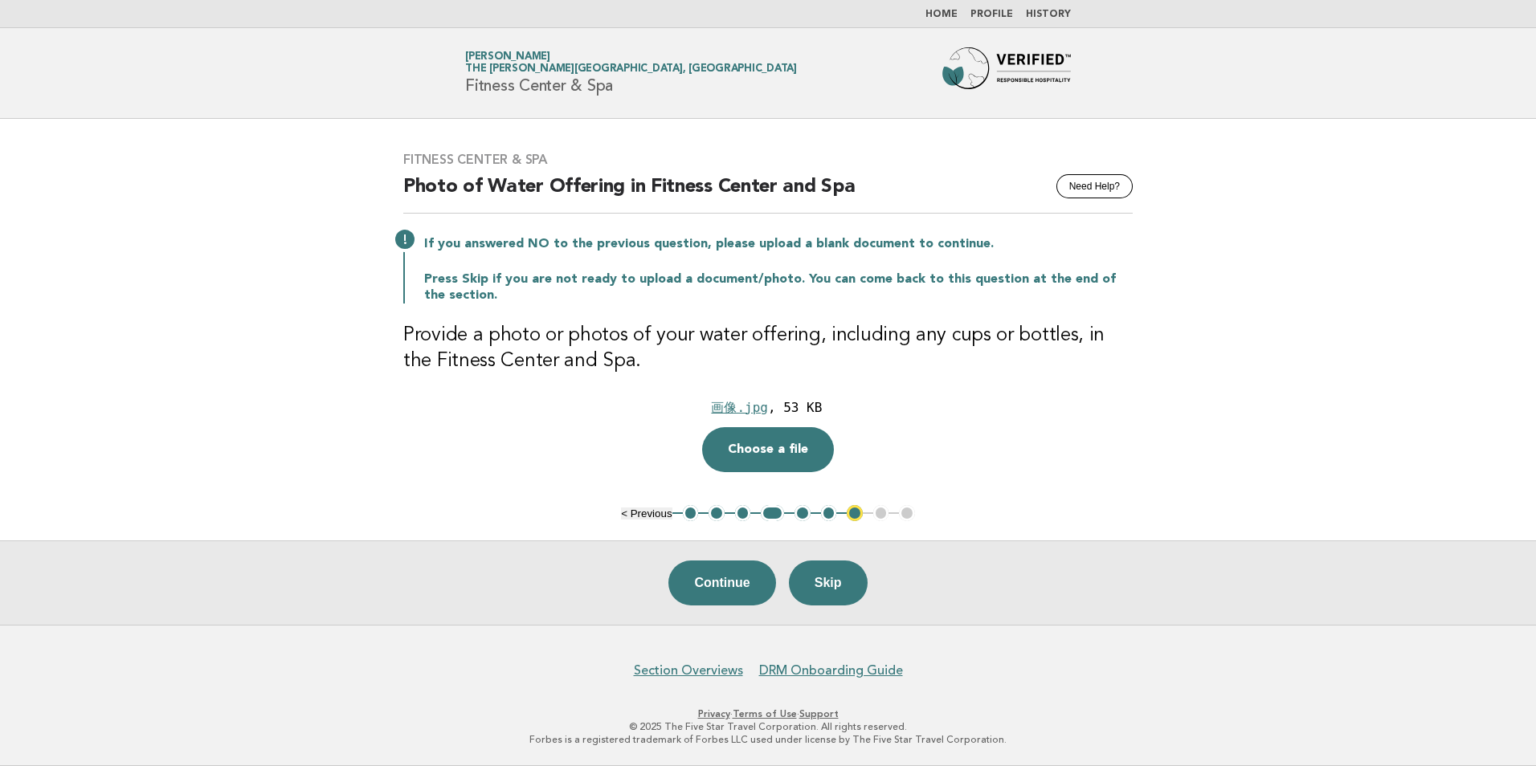
click at [853, 516] on button "7" at bounding box center [855, 513] width 16 height 16
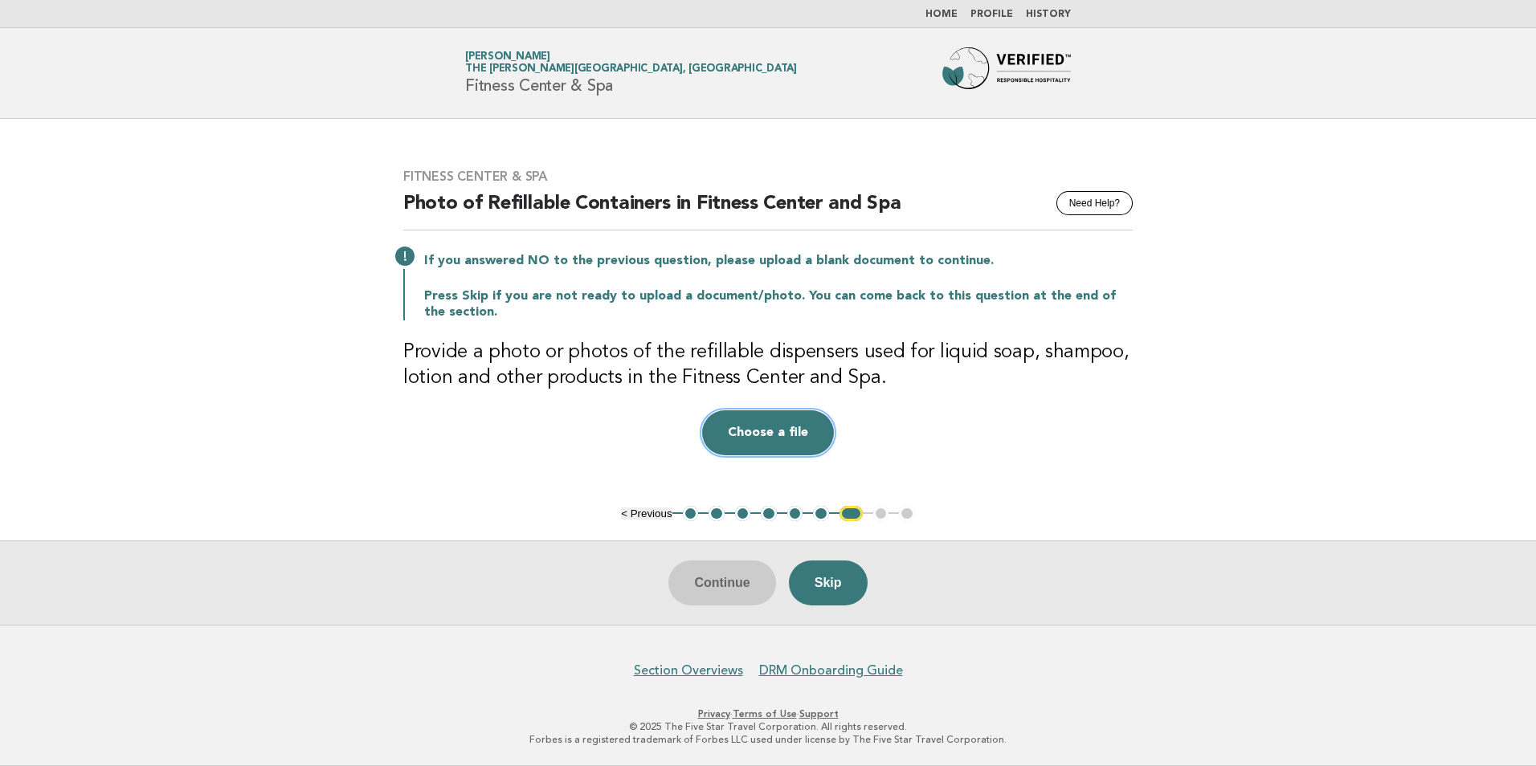
click at [743, 445] on button "Choose a file" at bounding box center [768, 432] width 132 height 45
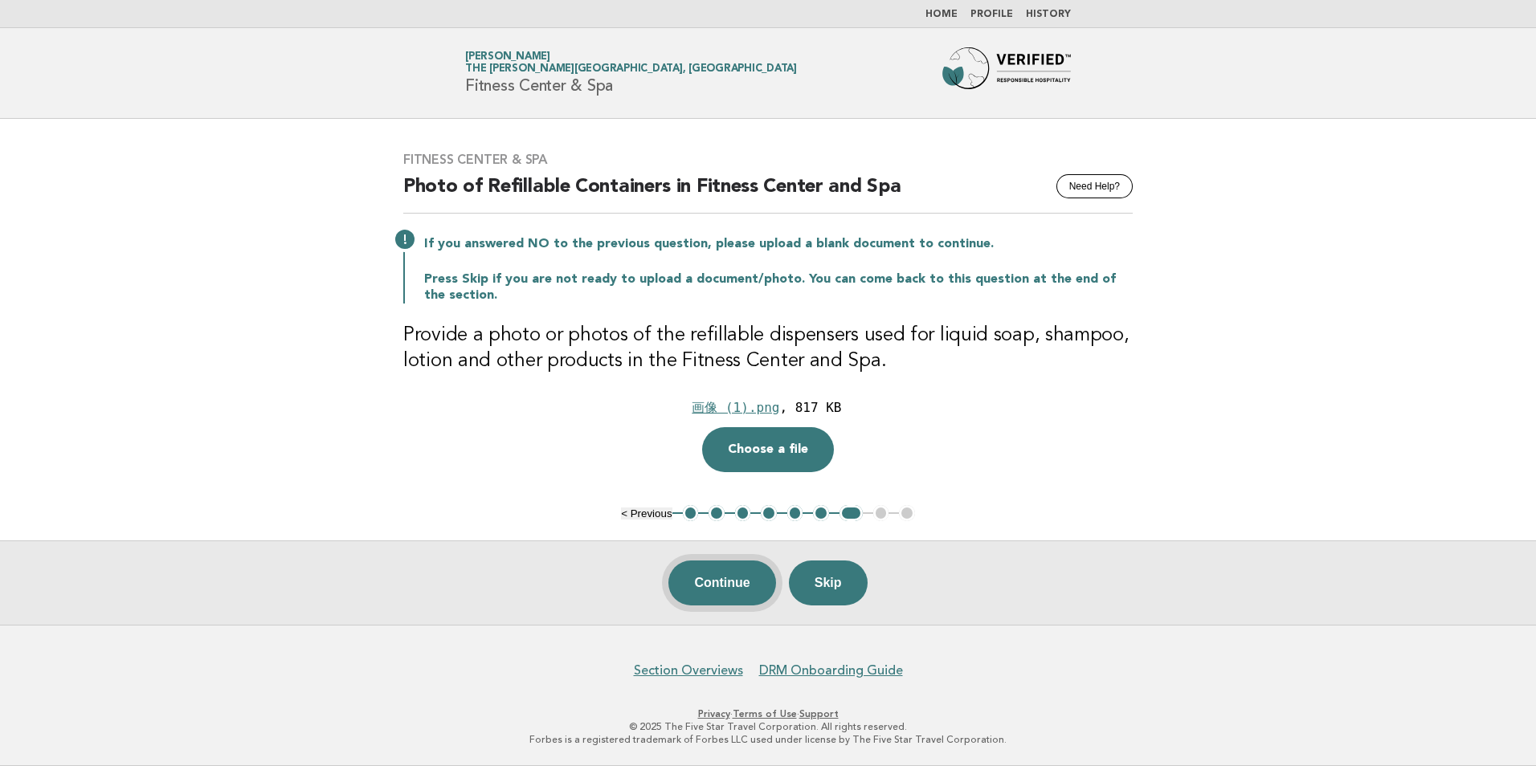
click at [728, 583] on button "Continue" at bounding box center [721, 583] width 107 height 45
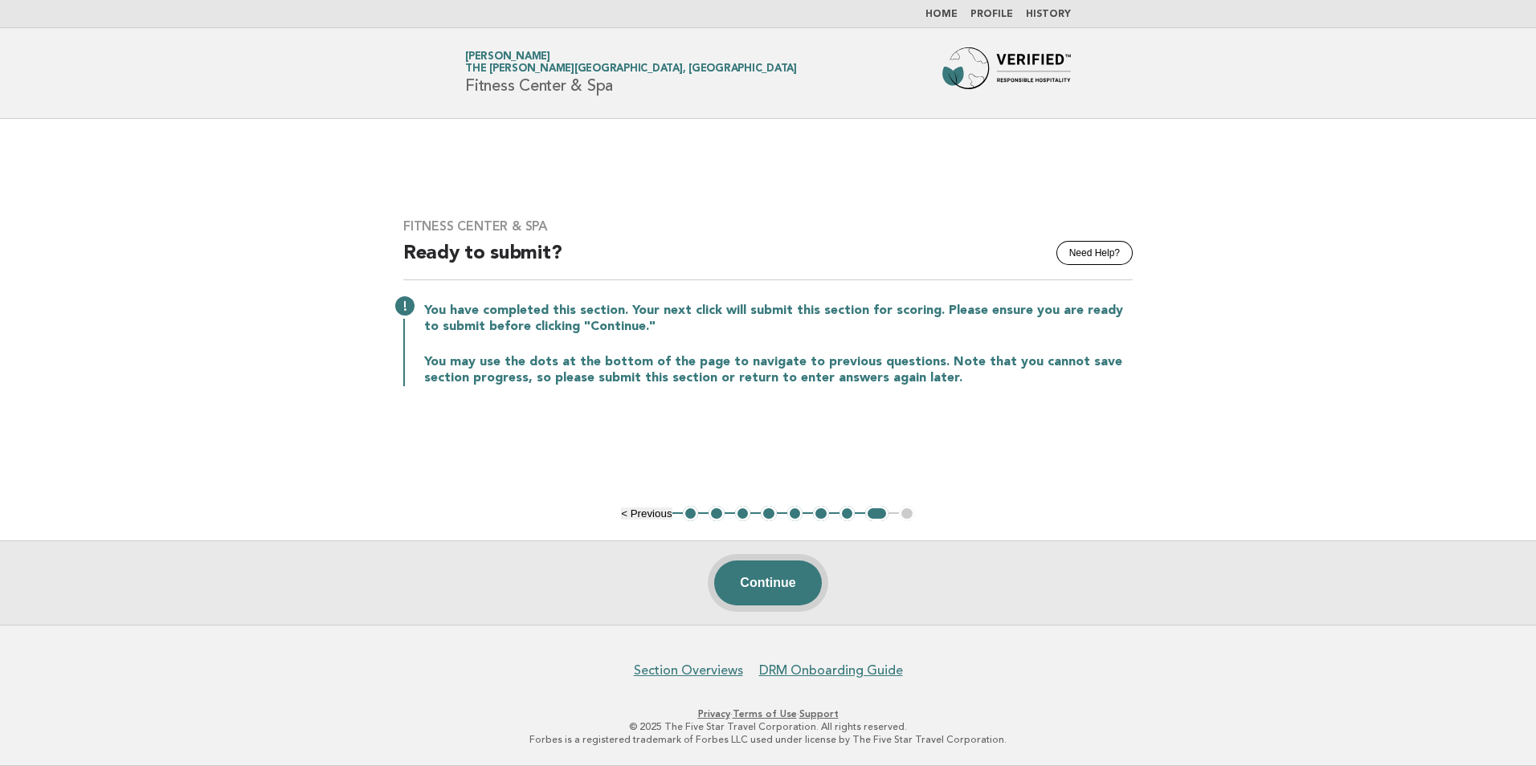
click at [762, 575] on button "Continue" at bounding box center [767, 583] width 107 height 45
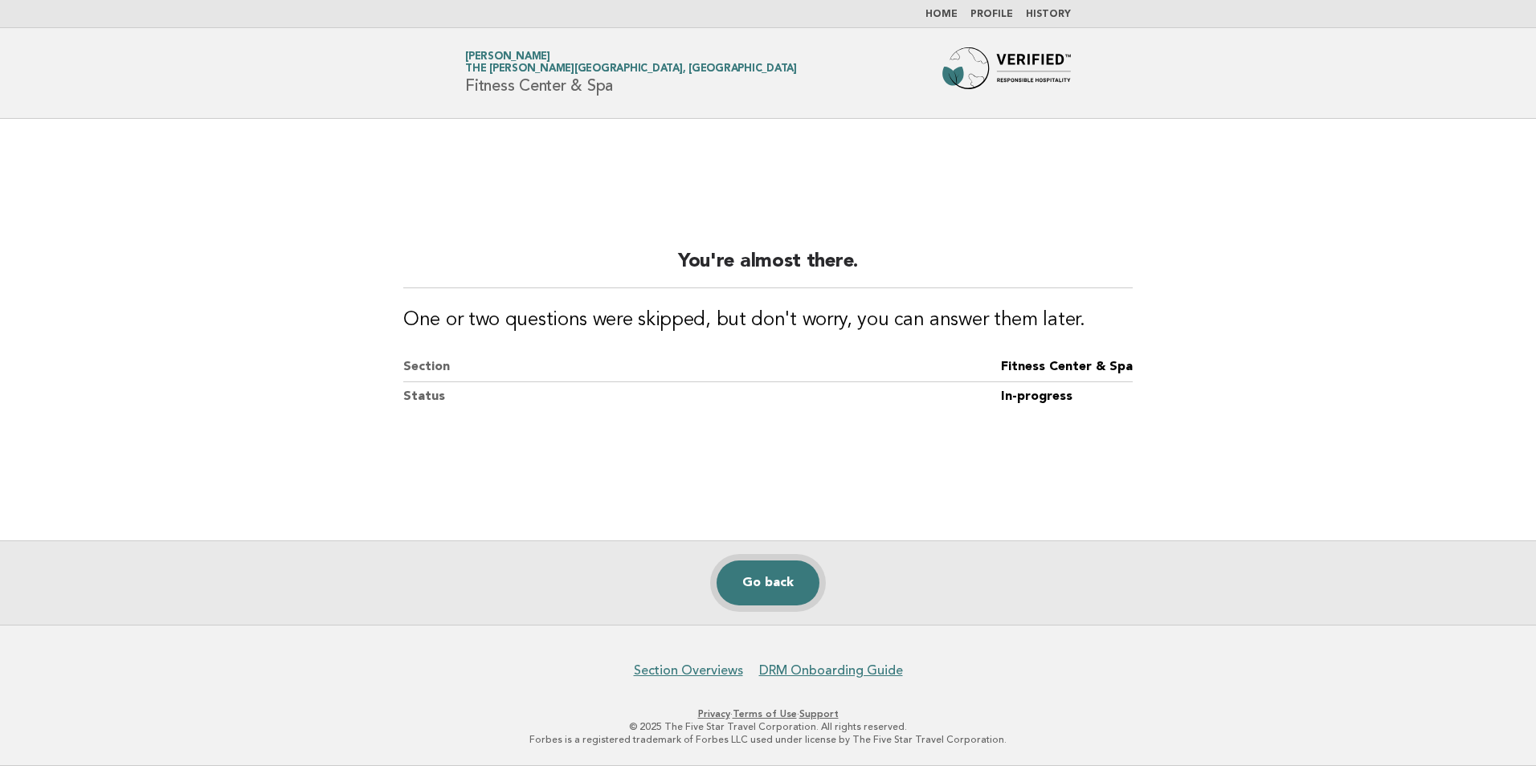
click at [777, 594] on link "Go back" at bounding box center [767, 583] width 103 height 45
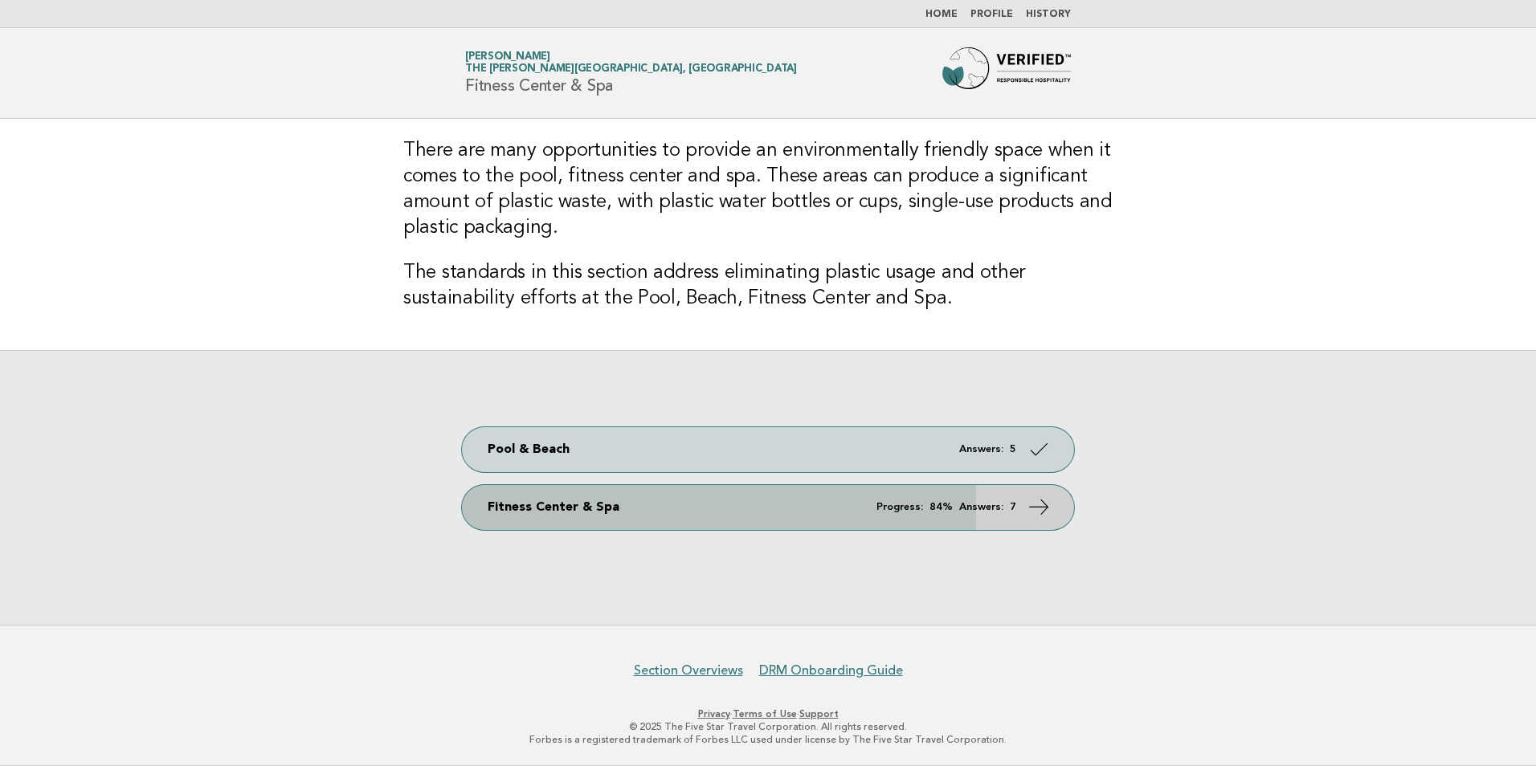
click at [949, 512] on strong "84%" at bounding box center [940, 507] width 23 height 10
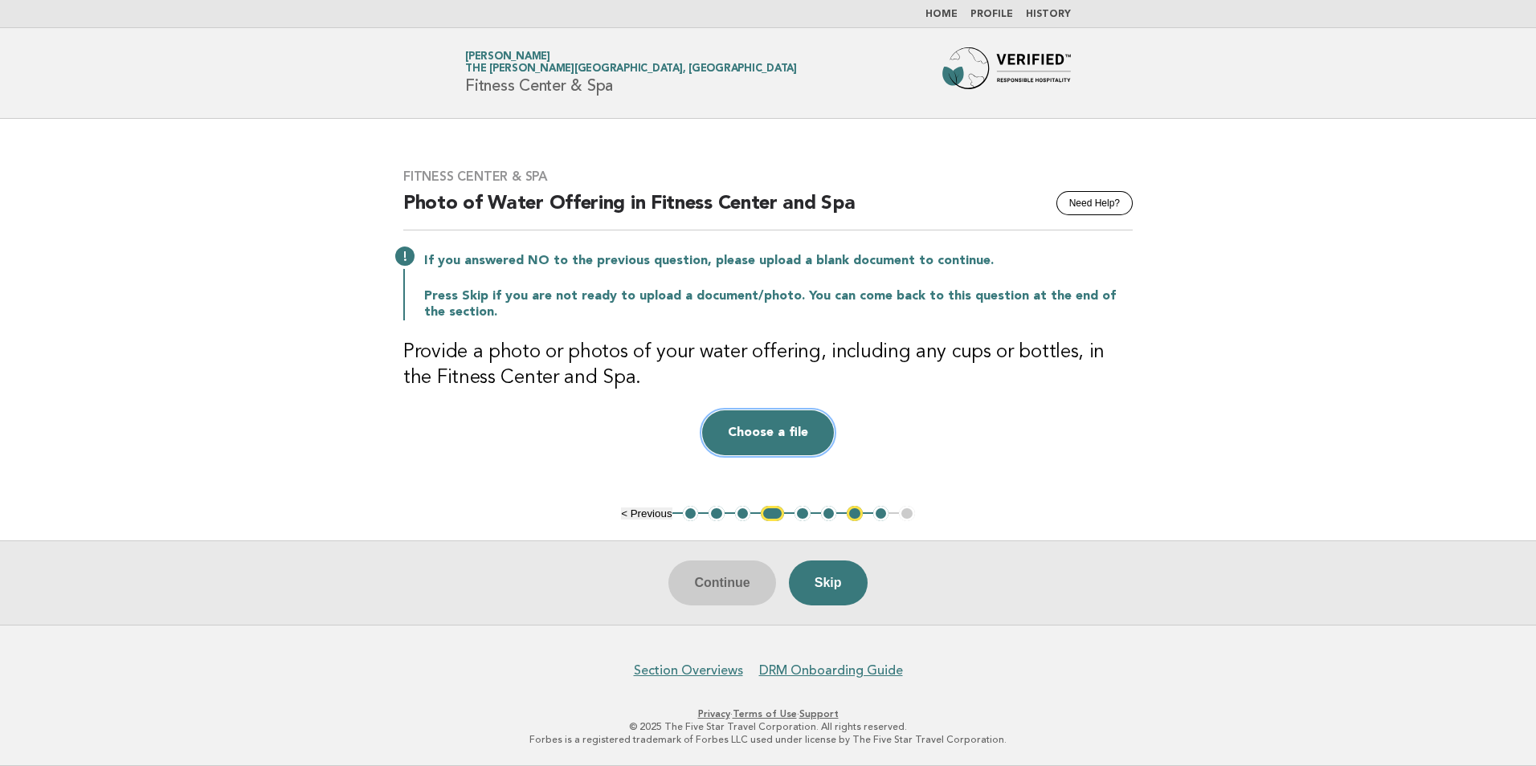
click at [770, 445] on button "Choose a file" at bounding box center [768, 432] width 132 height 45
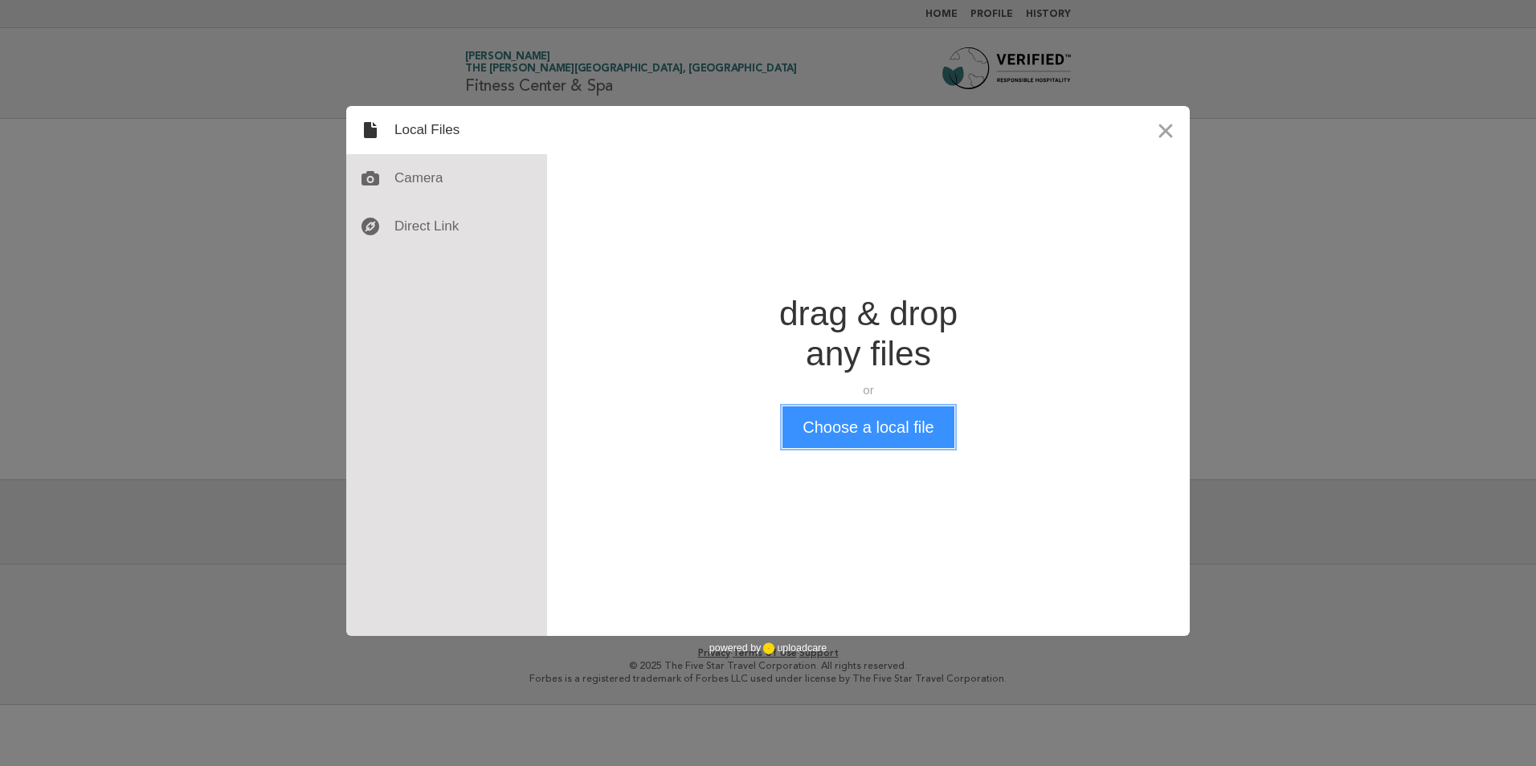
click at [898, 436] on button "Choose a local file" at bounding box center [867, 427] width 171 height 42
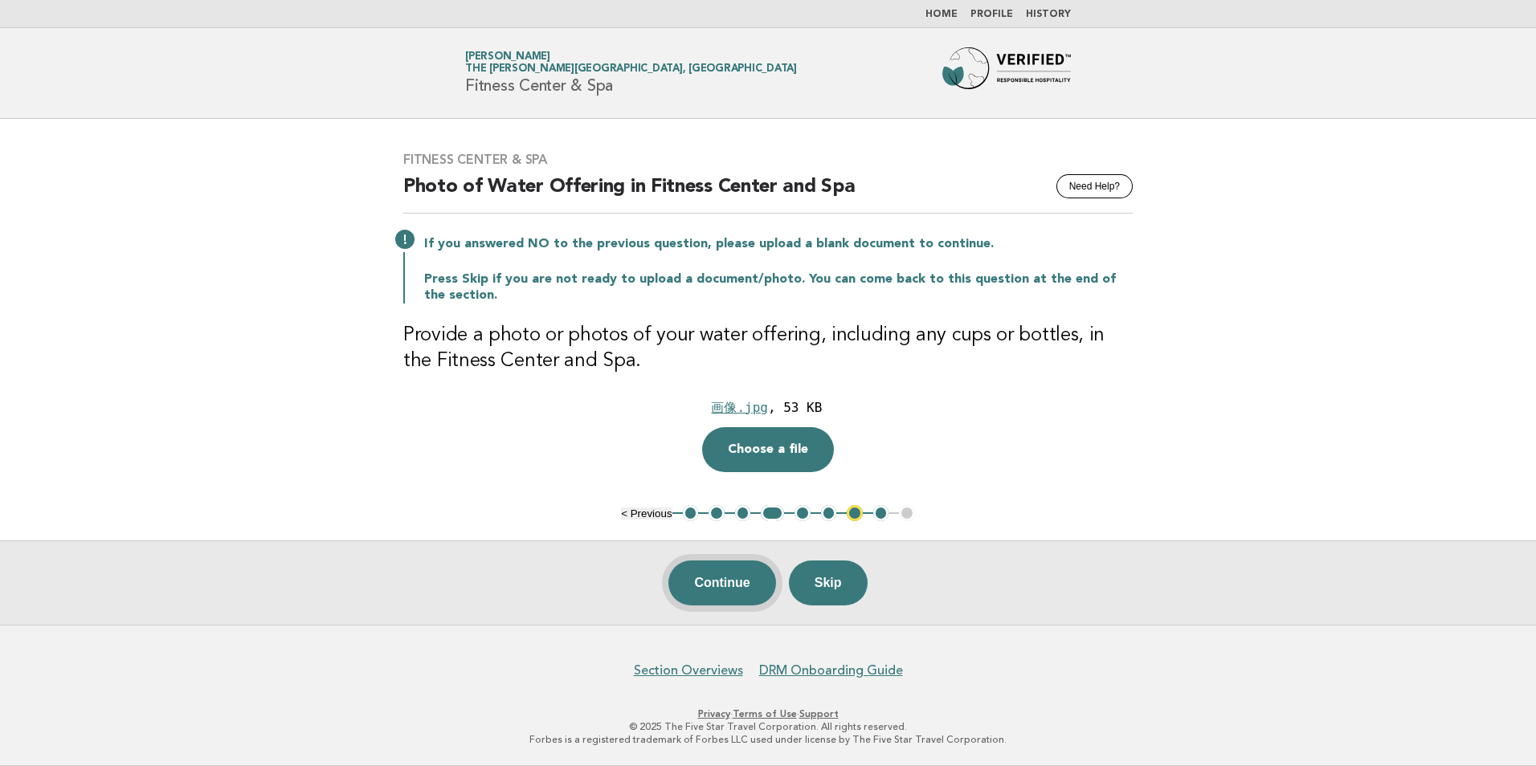
click at [730, 582] on button "Continue" at bounding box center [721, 583] width 107 height 45
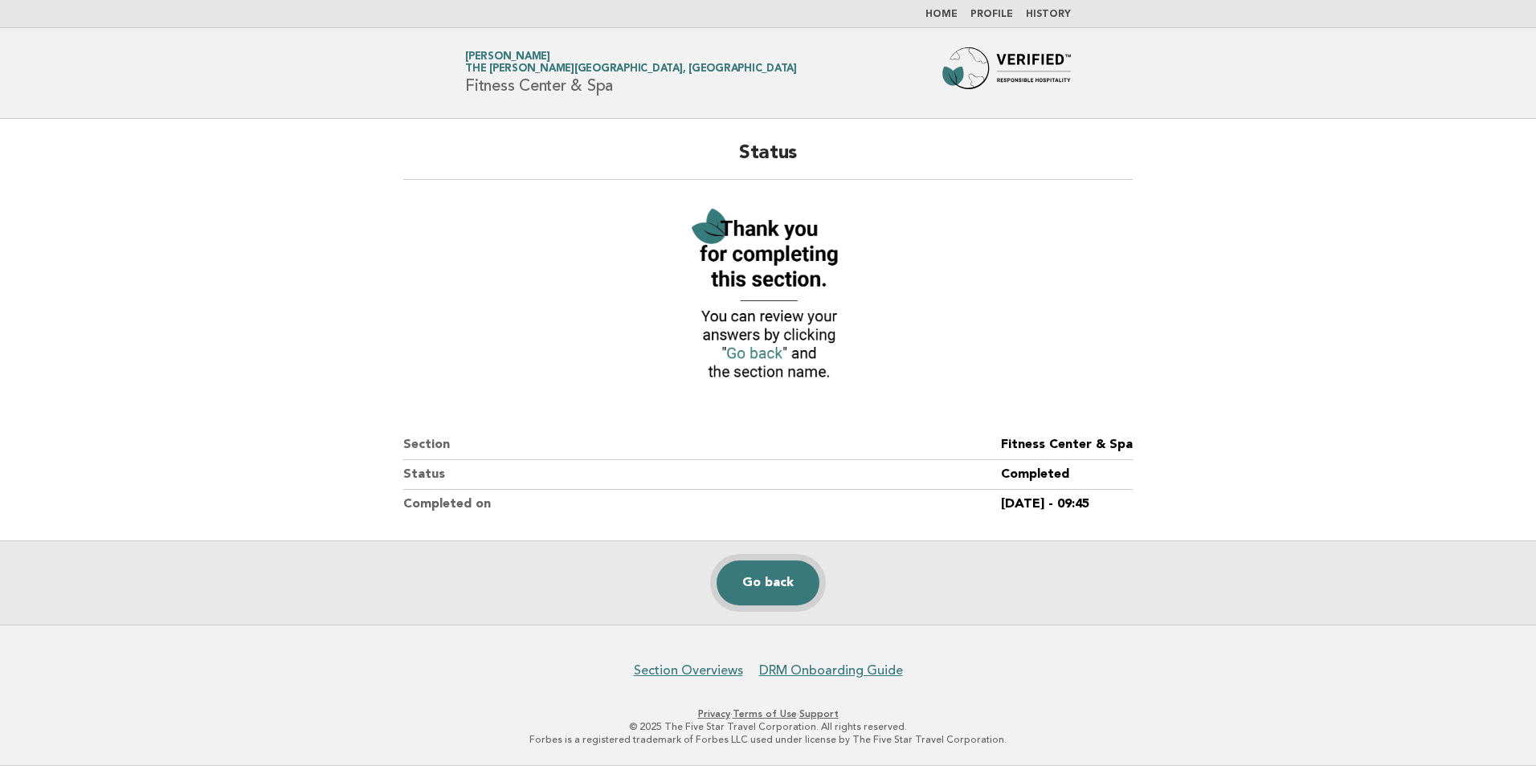
click at [783, 576] on link "Go back" at bounding box center [767, 583] width 103 height 45
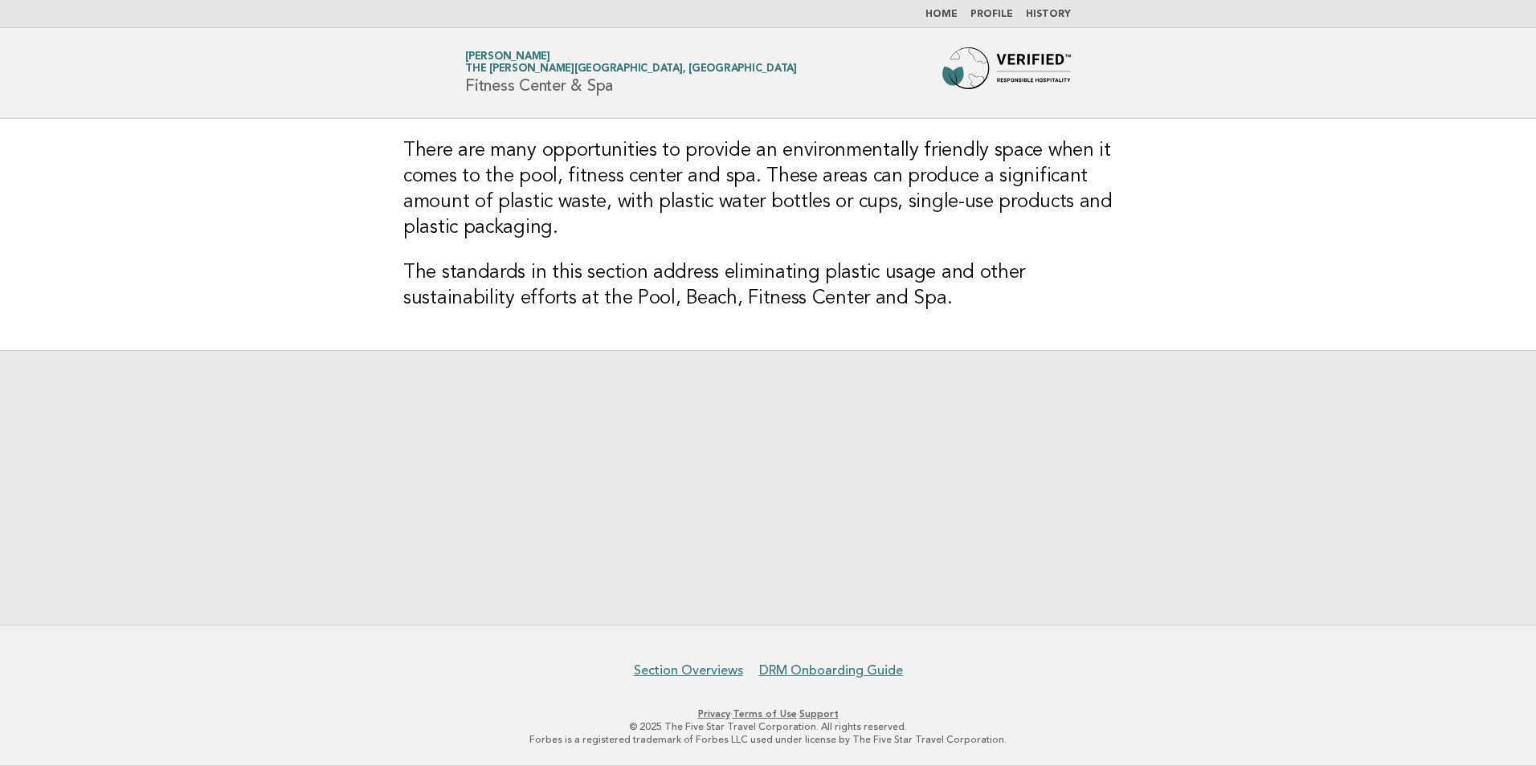
click at [956, 17] on link "Home" at bounding box center [941, 15] width 32 height 10
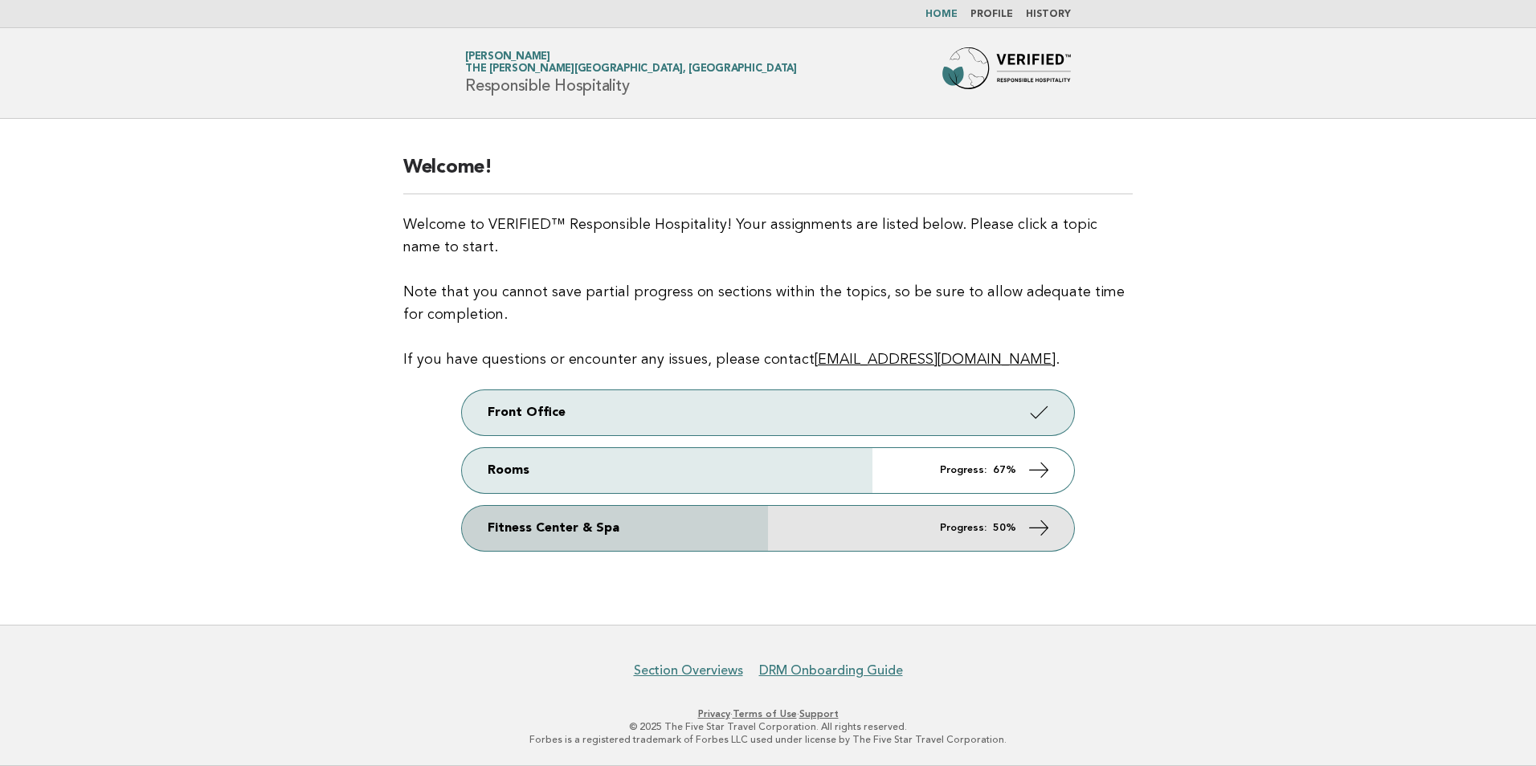
click at [831, 521] on link "Fitness Center & Spa Progress: 50%" at bounding box center [768, 528] width 612 height 45
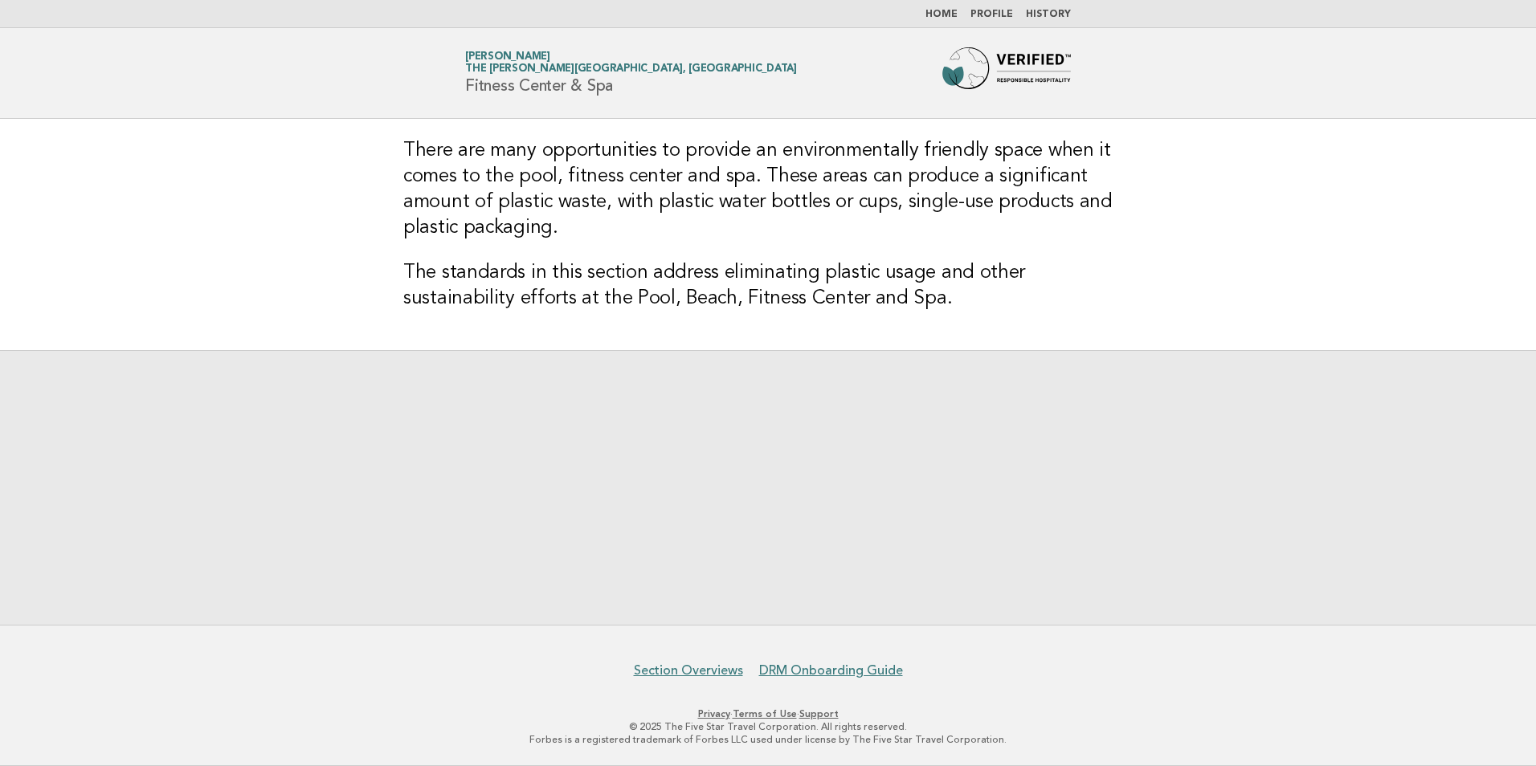
click at [789, 466] on div at bounding box center [768, 487] width 1536 height 275
click at [904, 175] on h3 "There are many opportunities to provide an environmentally friendly space when …" at bounding box center [767, 189] width 729 height 103
click at [772, 293] on h3 "The standards in this section address eliminating plastic usage and other susta…" at bounding box center [767, 285] width 729 height 51
click at [657, 551] on div at bounding box center [768, 487] width 1536 height 275
click at [721, 674] on link "Section Overviews" at bounding box center [688, 671] width 109 height 16
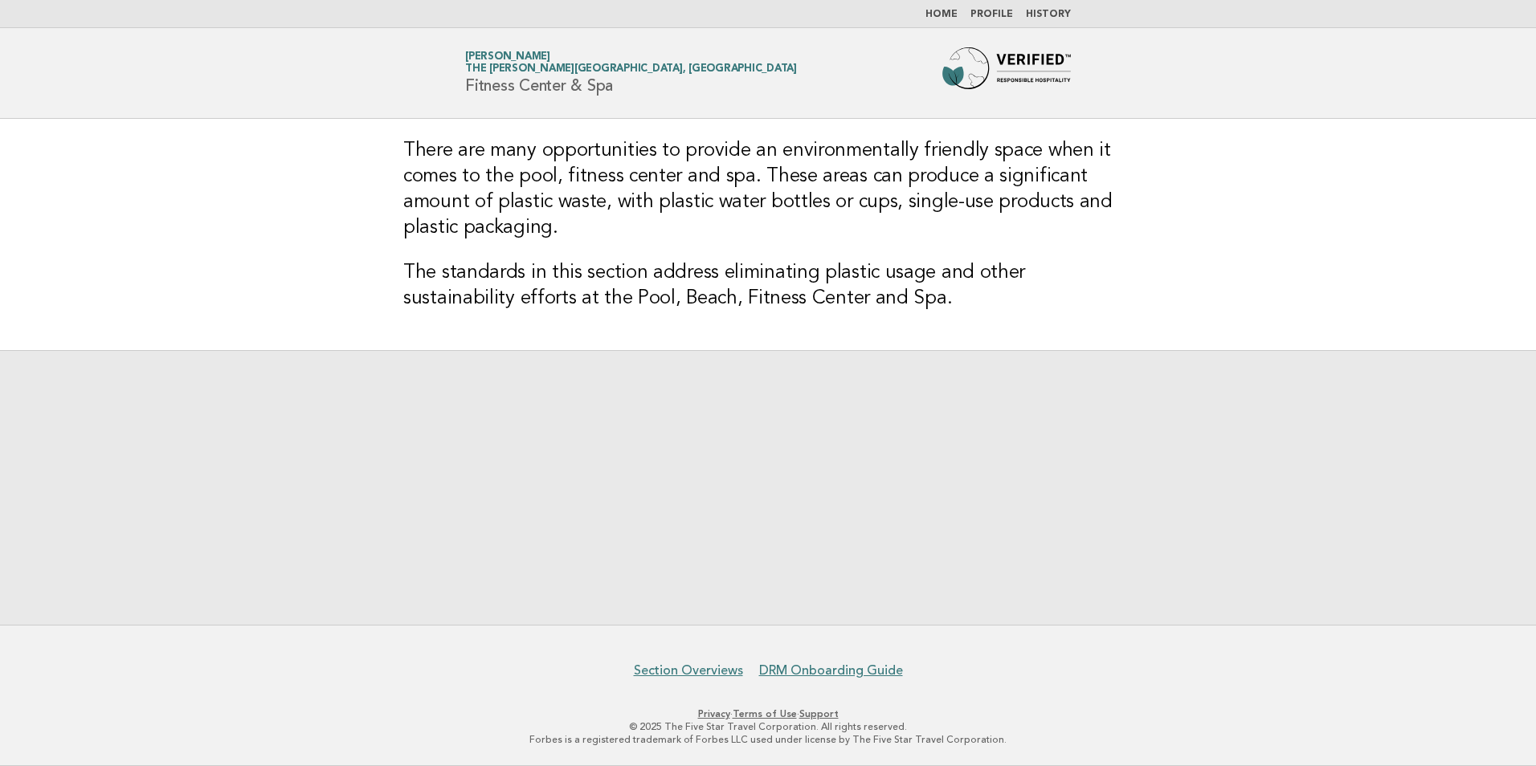
click at [996, 71] on img at bounding box center [1006, 72] width 129 height 51
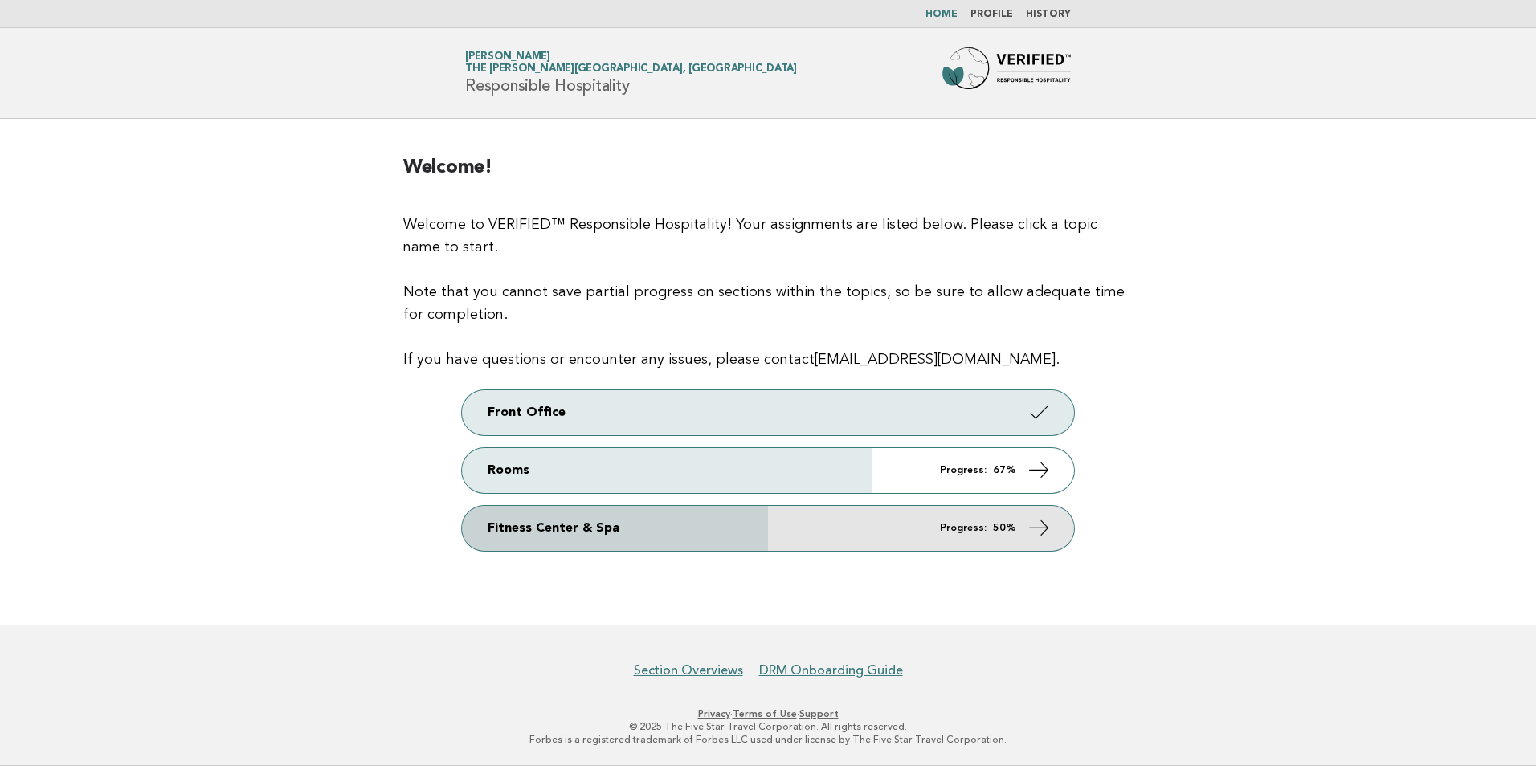
click at [855, 528] on link "Fitness Center & Spa Progress: 50%" at bounding box center [768, 528] width 612 height 45
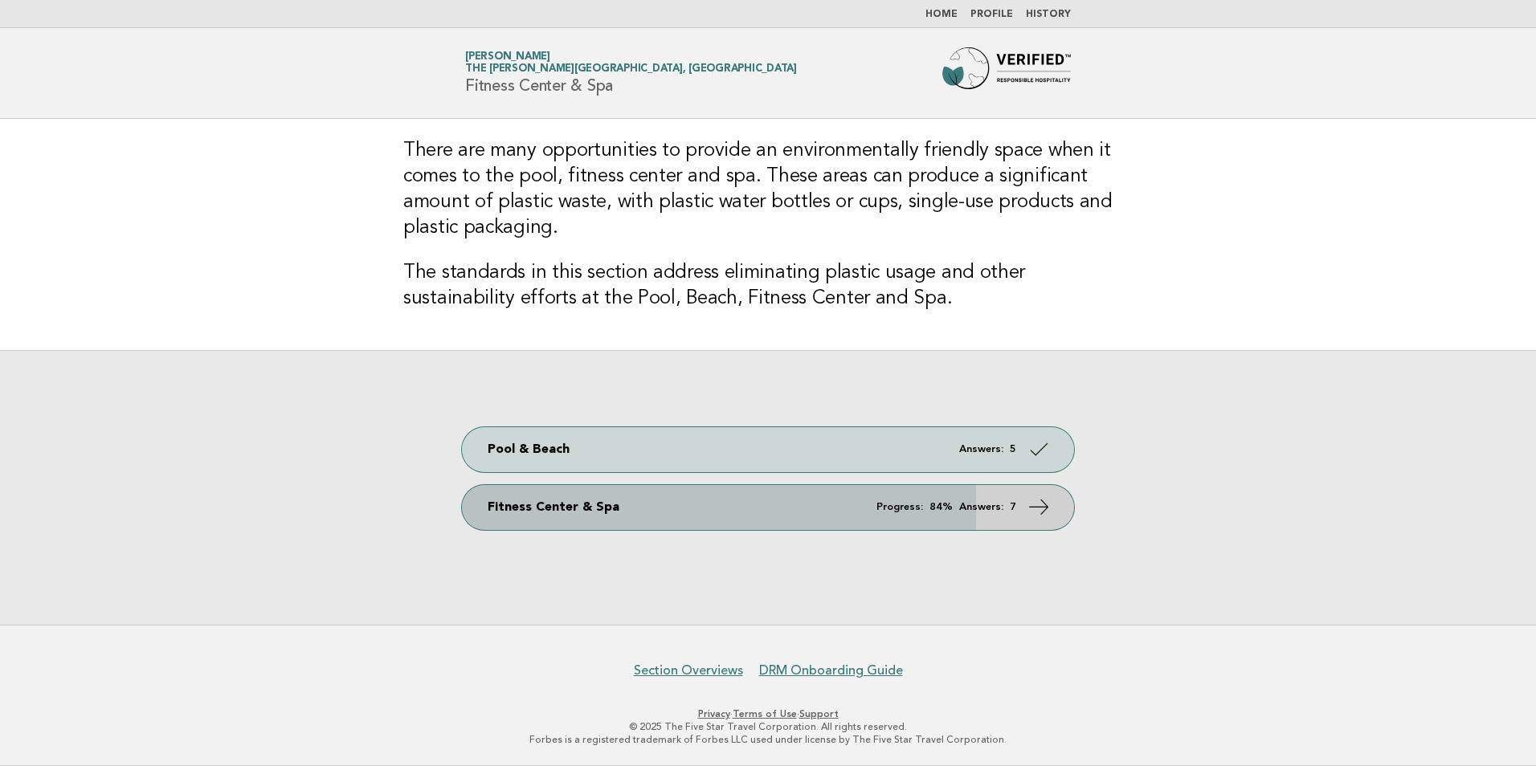
click at [1035, 501] on icon at bounding box center [1038, 506] width 23 height 23
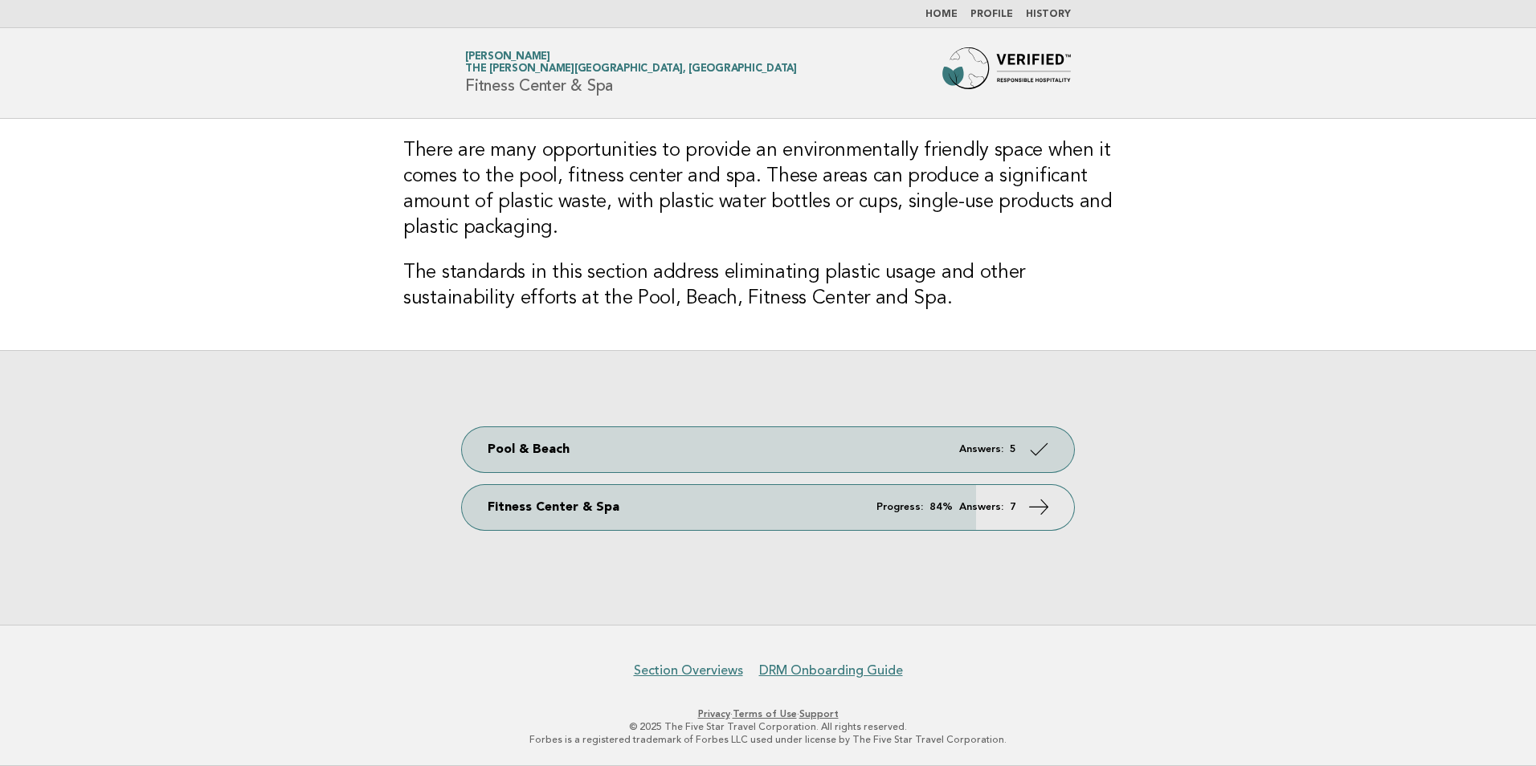
drag, startPoint x: 1161, startPoint y: 505, endPoint x: 1118, endPoint y: 557, distance: 67.3
click at [1118, 557] on div "Pool & Beach Answers: 5 Fitness Center & Spa Progress: 84% Answers: 7" at bounding box center [768, 487] width 1536 height 275
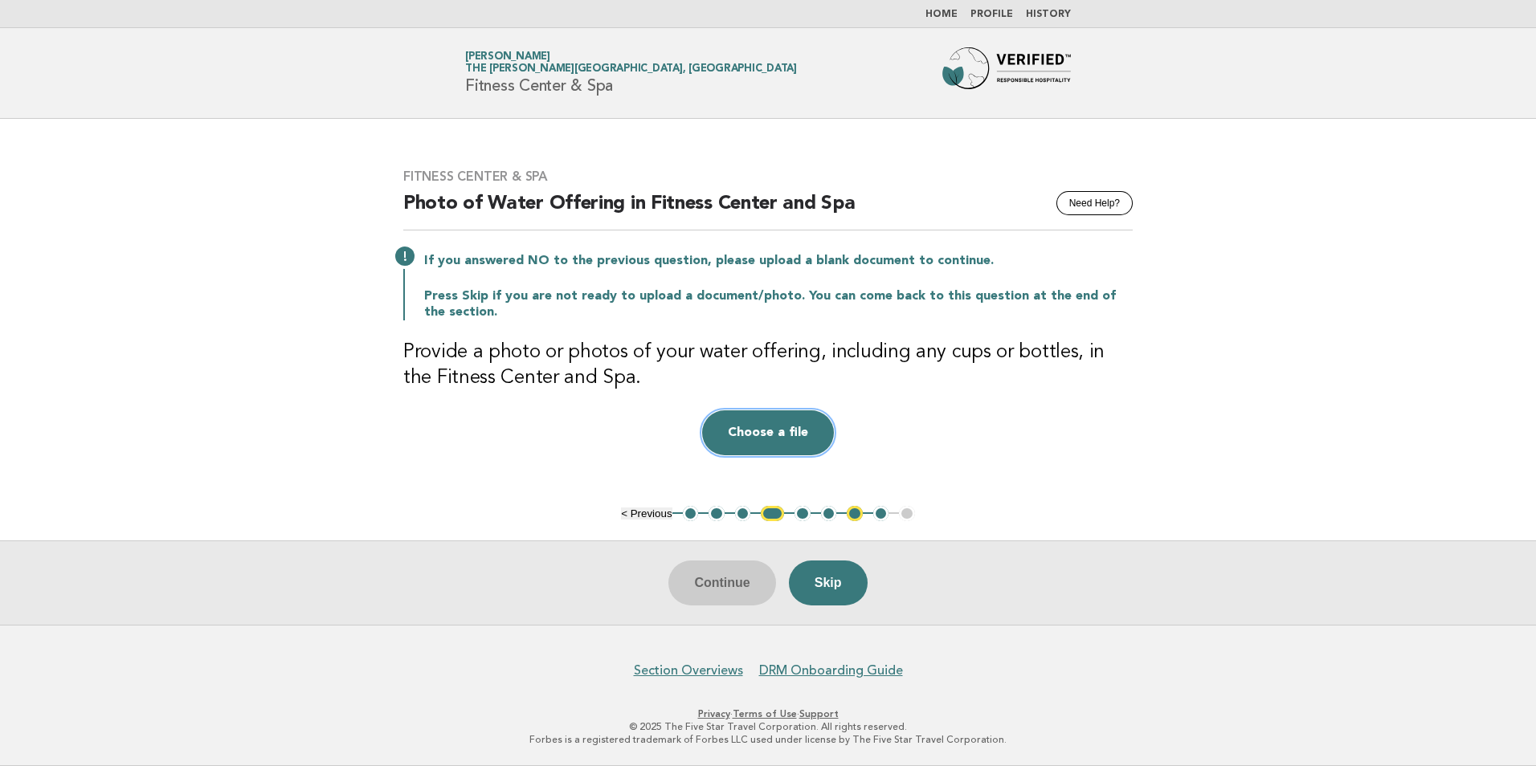
click at [773, 436] on button "Choose a file" at bounding box center [768, 432] width 132 height 45
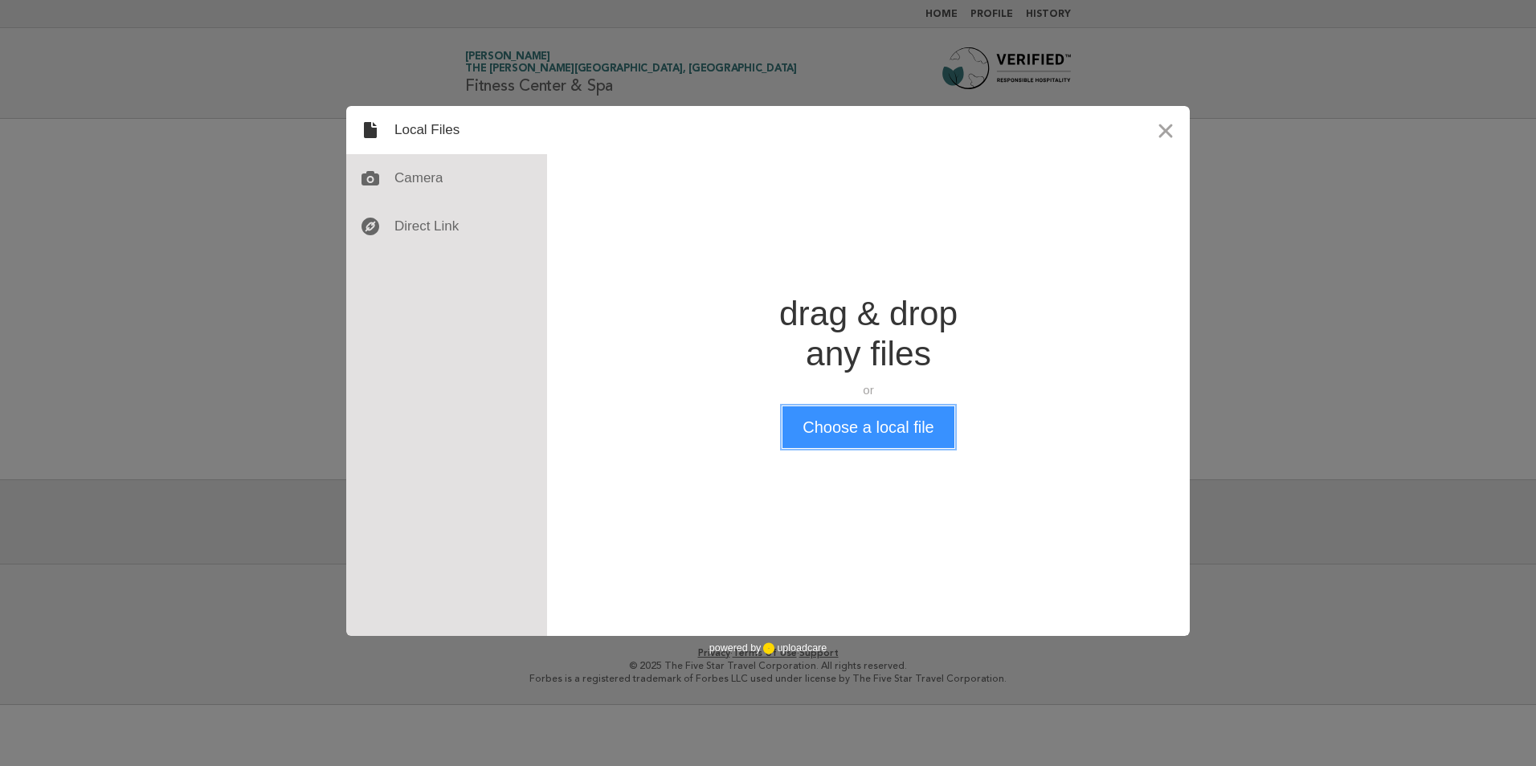
click at [868, 423] on button "Choose a local file" at bounding box center [867, 427] width 171 height 42
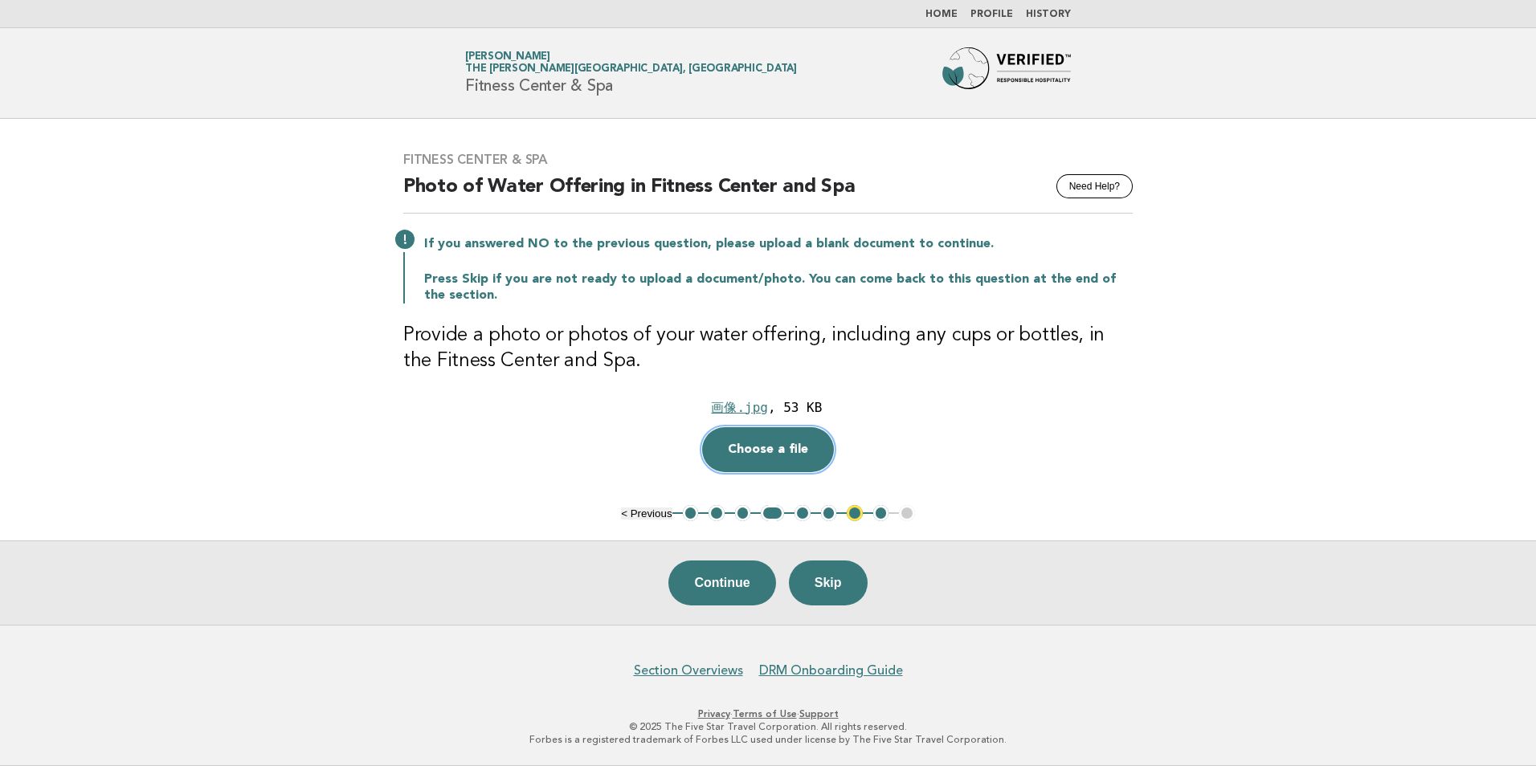
click at [775, 446] on button "Choose a file" at bounding box center [768, 449] width 132 height 45
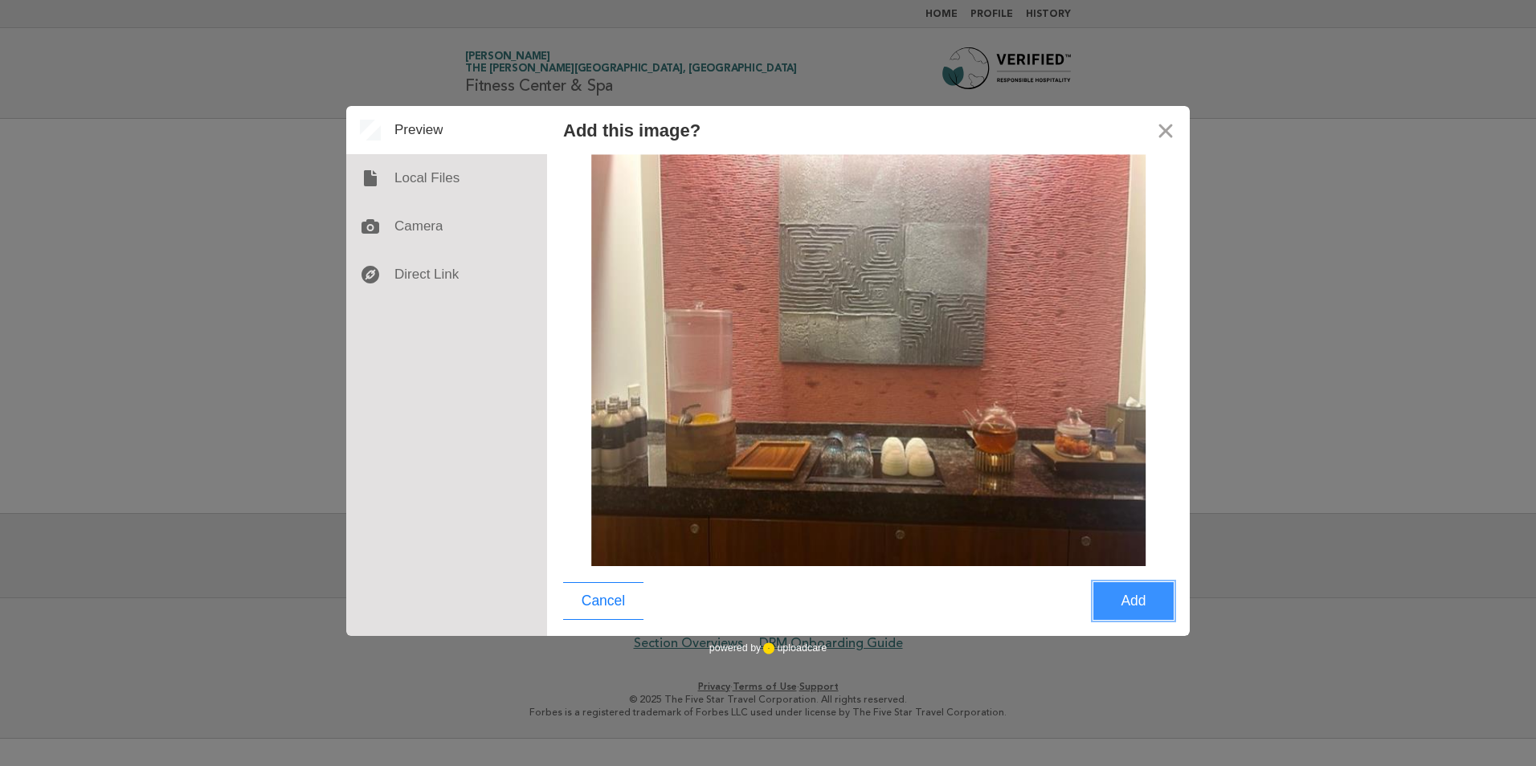
click at [1108, 600] on button "Add" at bounding box center [1133, 601] width 80 height 38
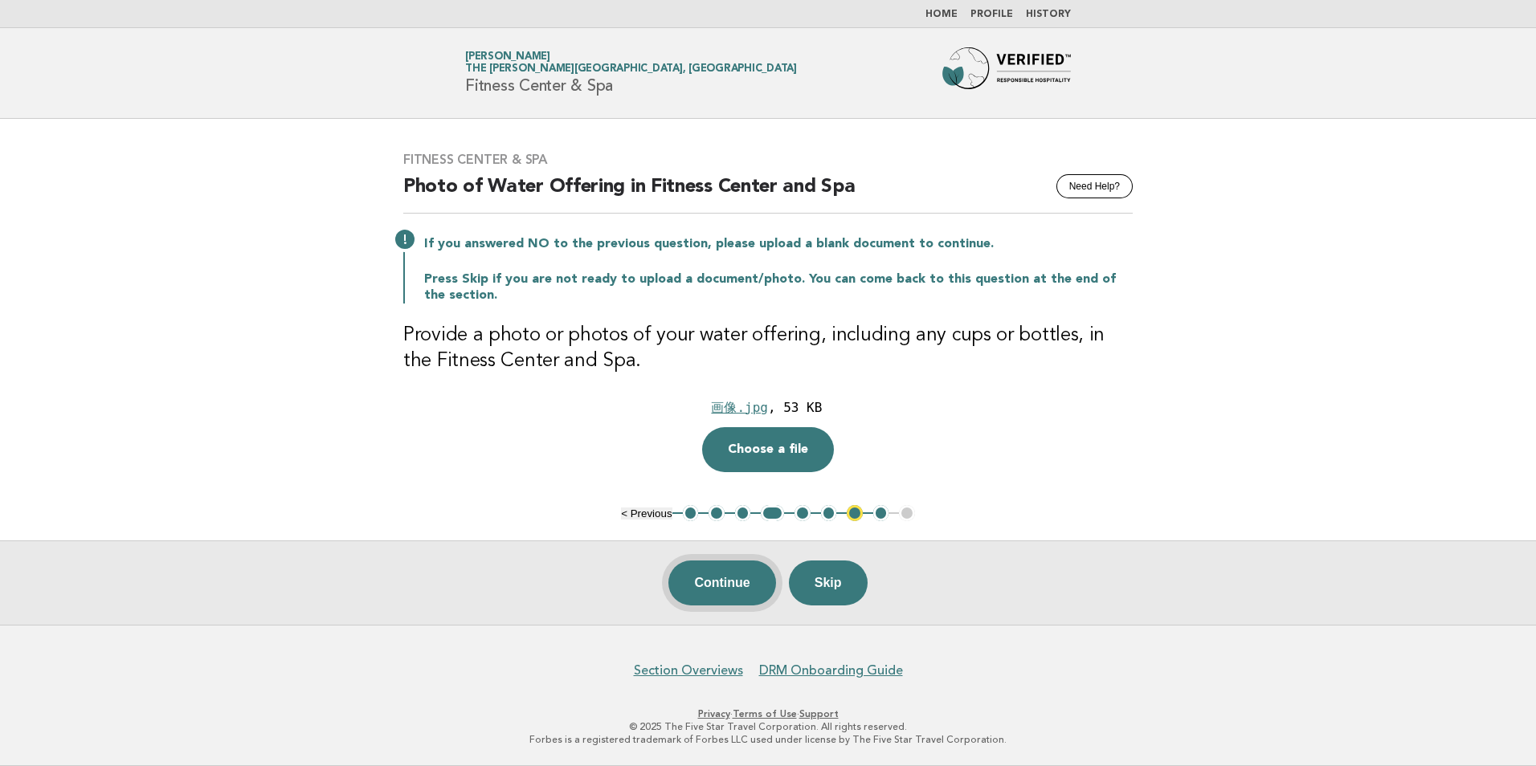
click at [739, 578] on button "Continue" at bounding box center [721, 583] width 107 height 45
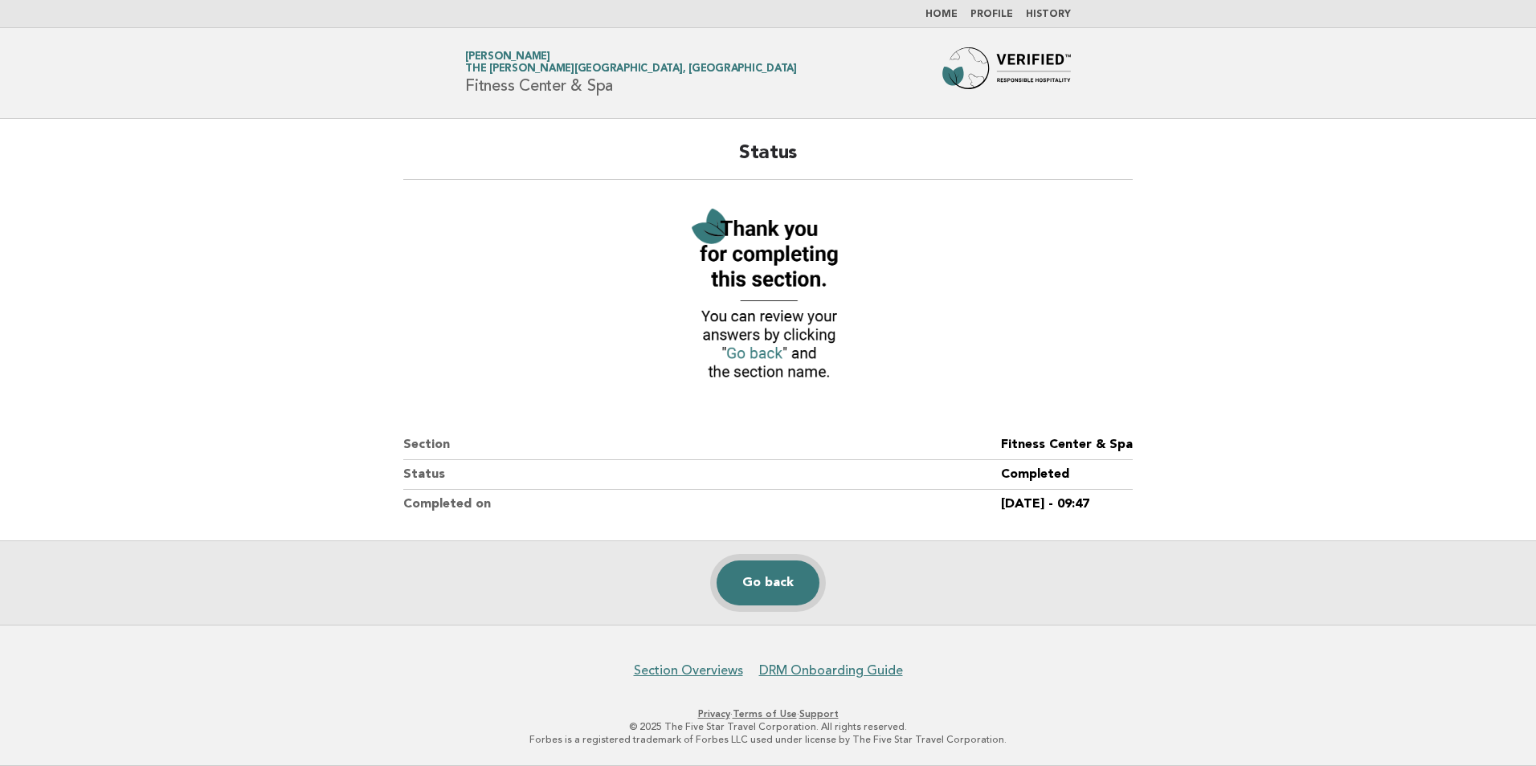
click at [784, 578] on link "Go back" at bounding box center [767, 583] width 103 height 45
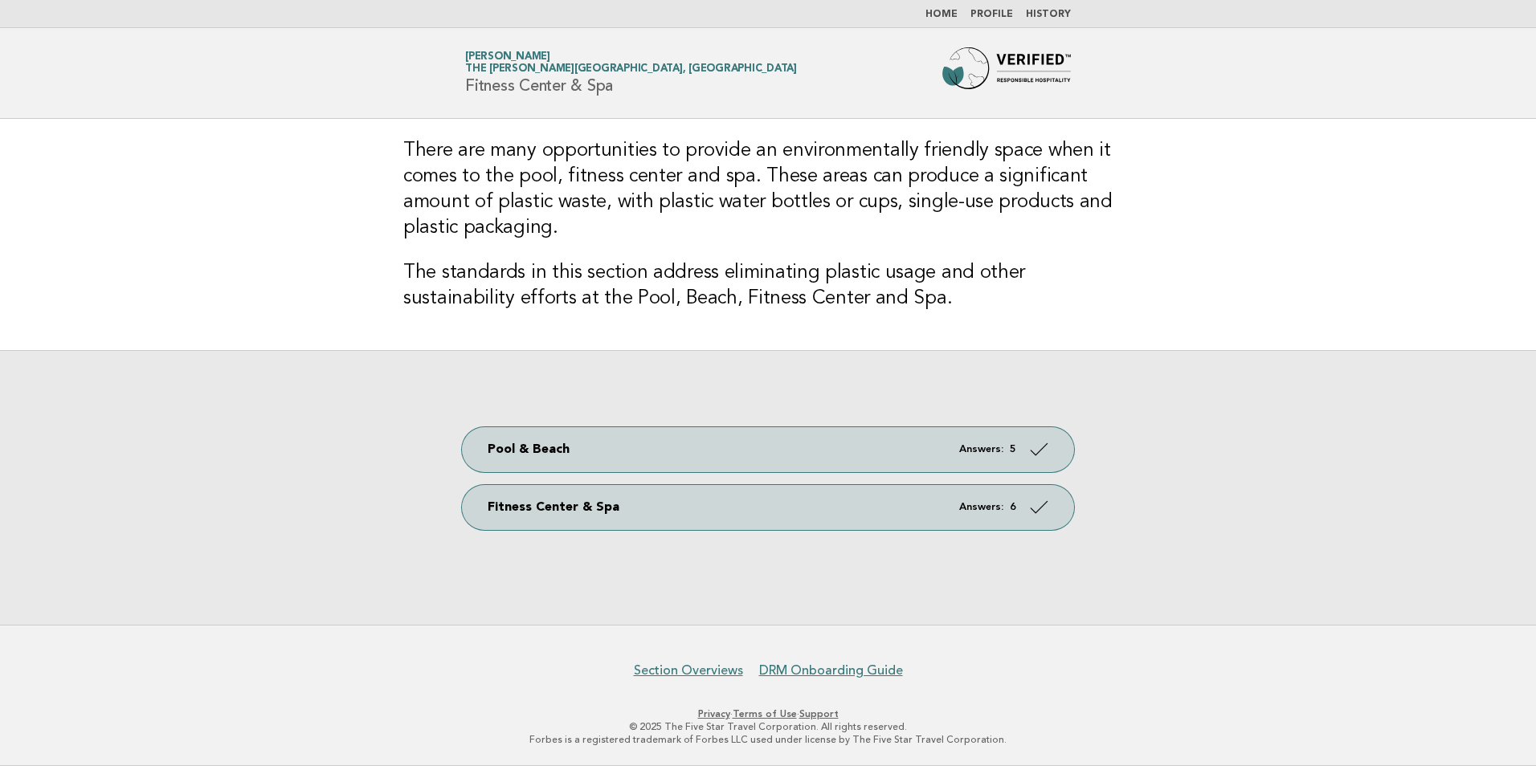
click at [946, 15] on link "Home" at bounding box center [941, 15] width 32 height 10
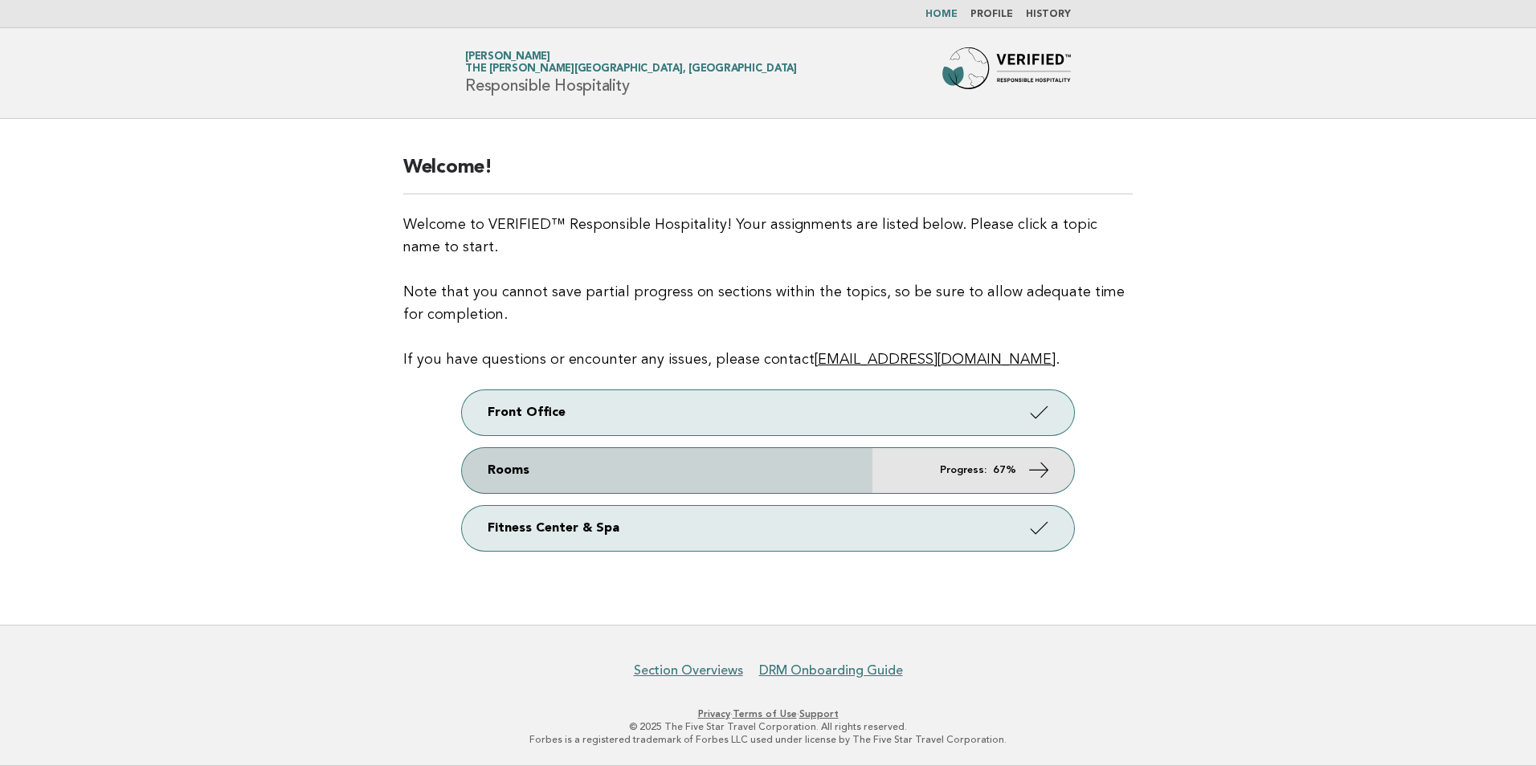
click at [935, 474] on link "Rooms Progress: 67%" at bounding box center [768, 470] width 612 height 45
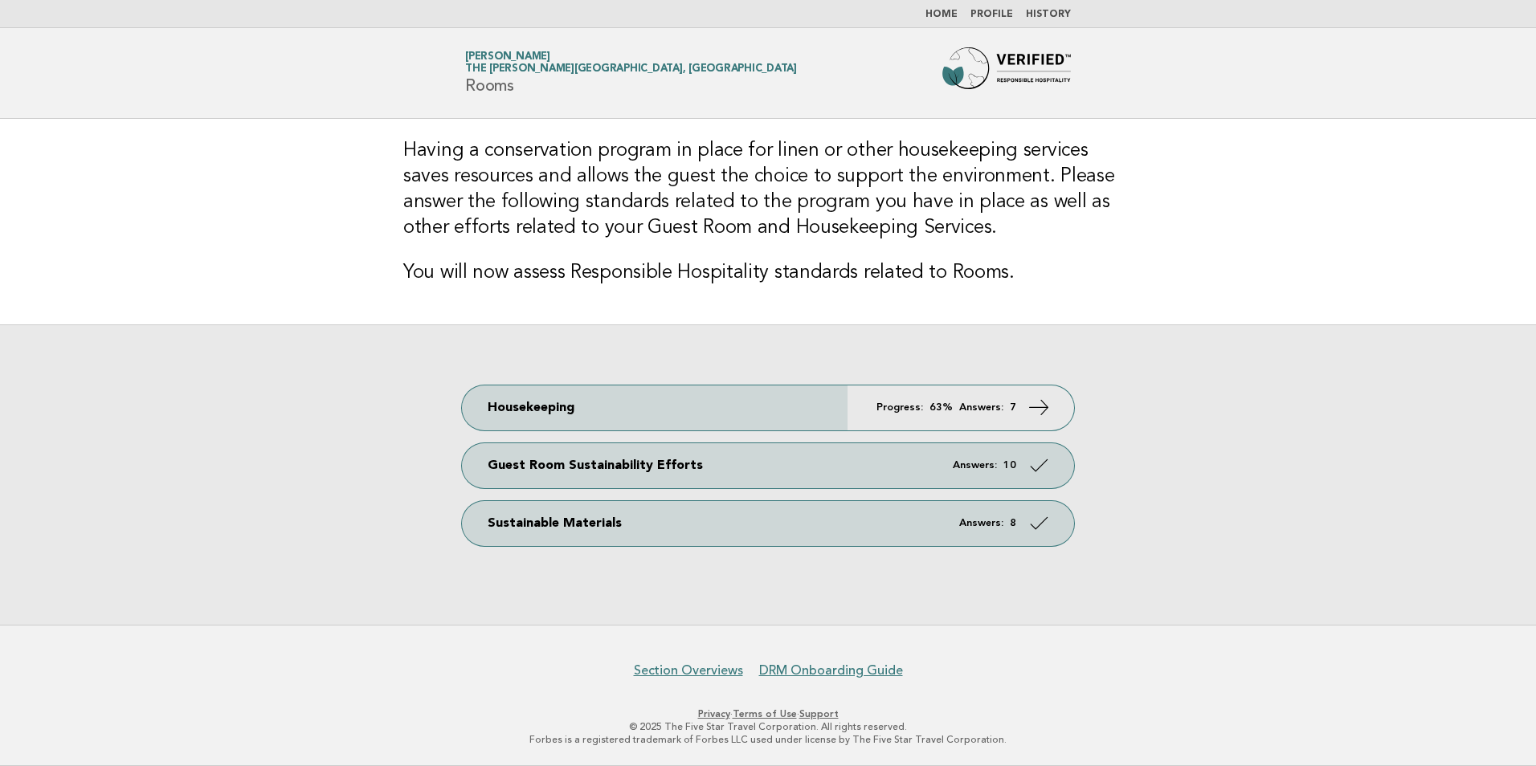
click at [868, 378] on div "Housekeeping Progress: 63% Answers: 7 Guest Room Sustainability Efforts Answers…" at bounding box center [768, 474] width 1536 height 300
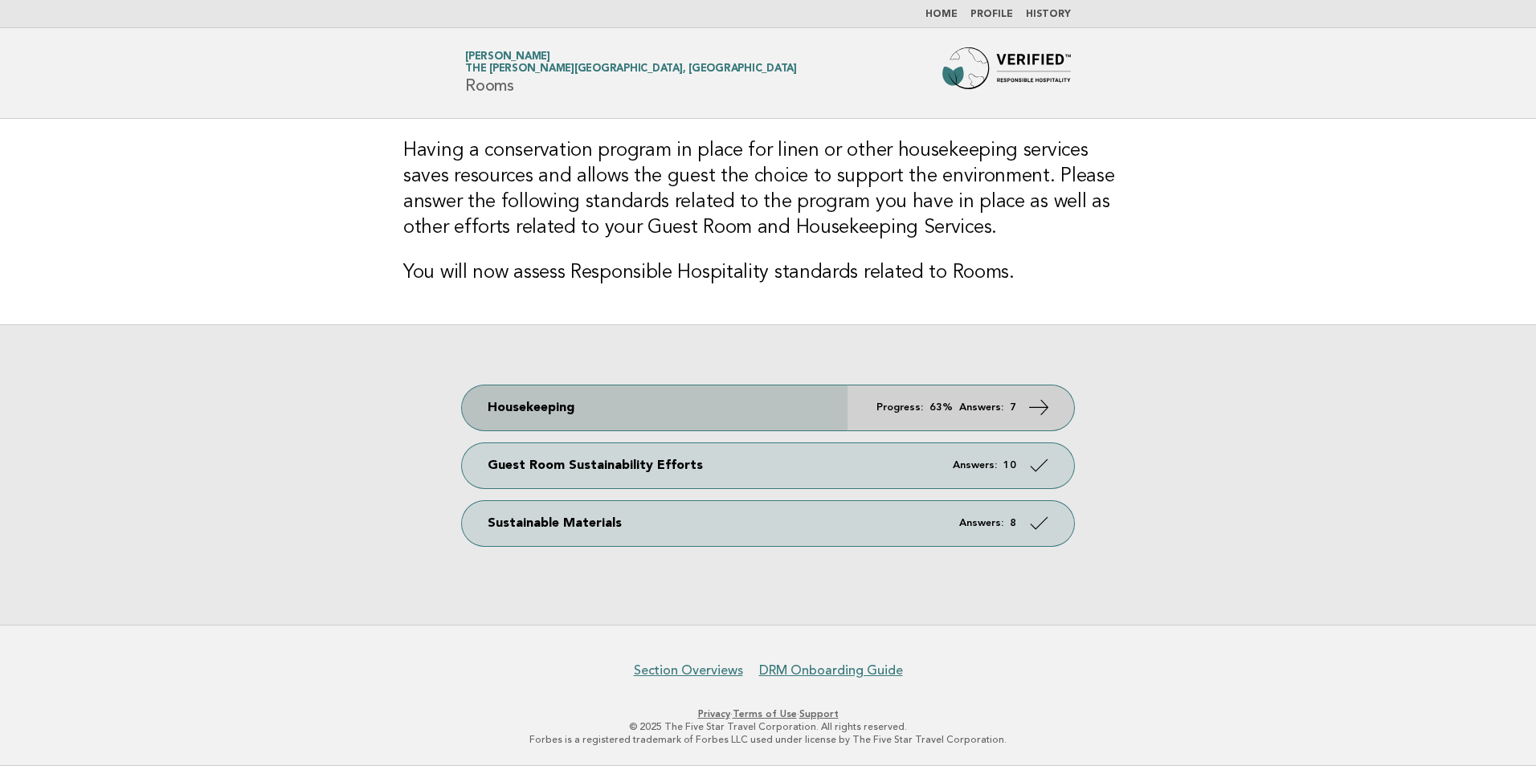
click at [855, 422] on link "Housekeeping Progress: 63% Answers: 7" at bounding box center [768, 408] width 612 height 45
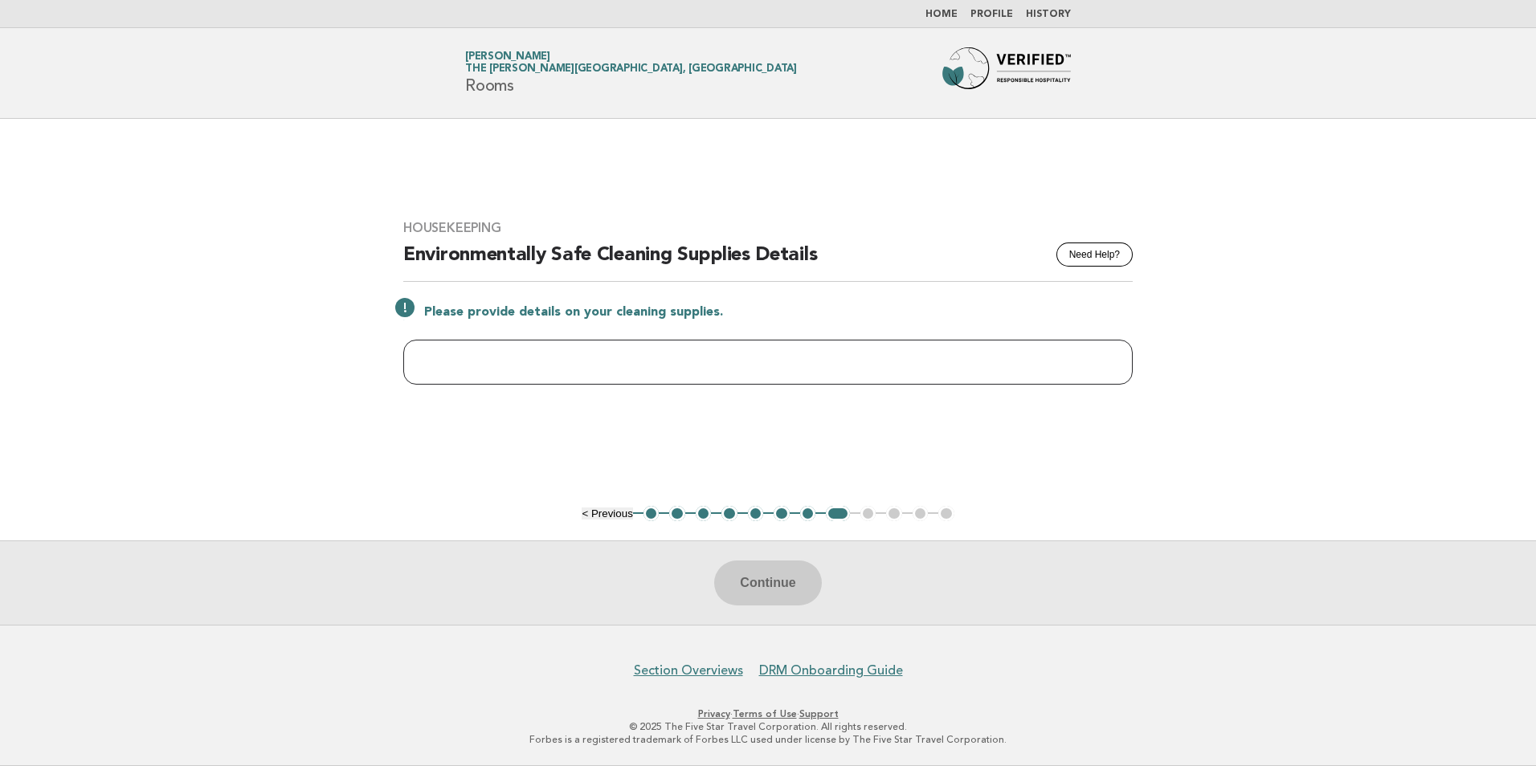
click at [613, 360] on input "text" at bounding box center [767, 362] width 729 height 45
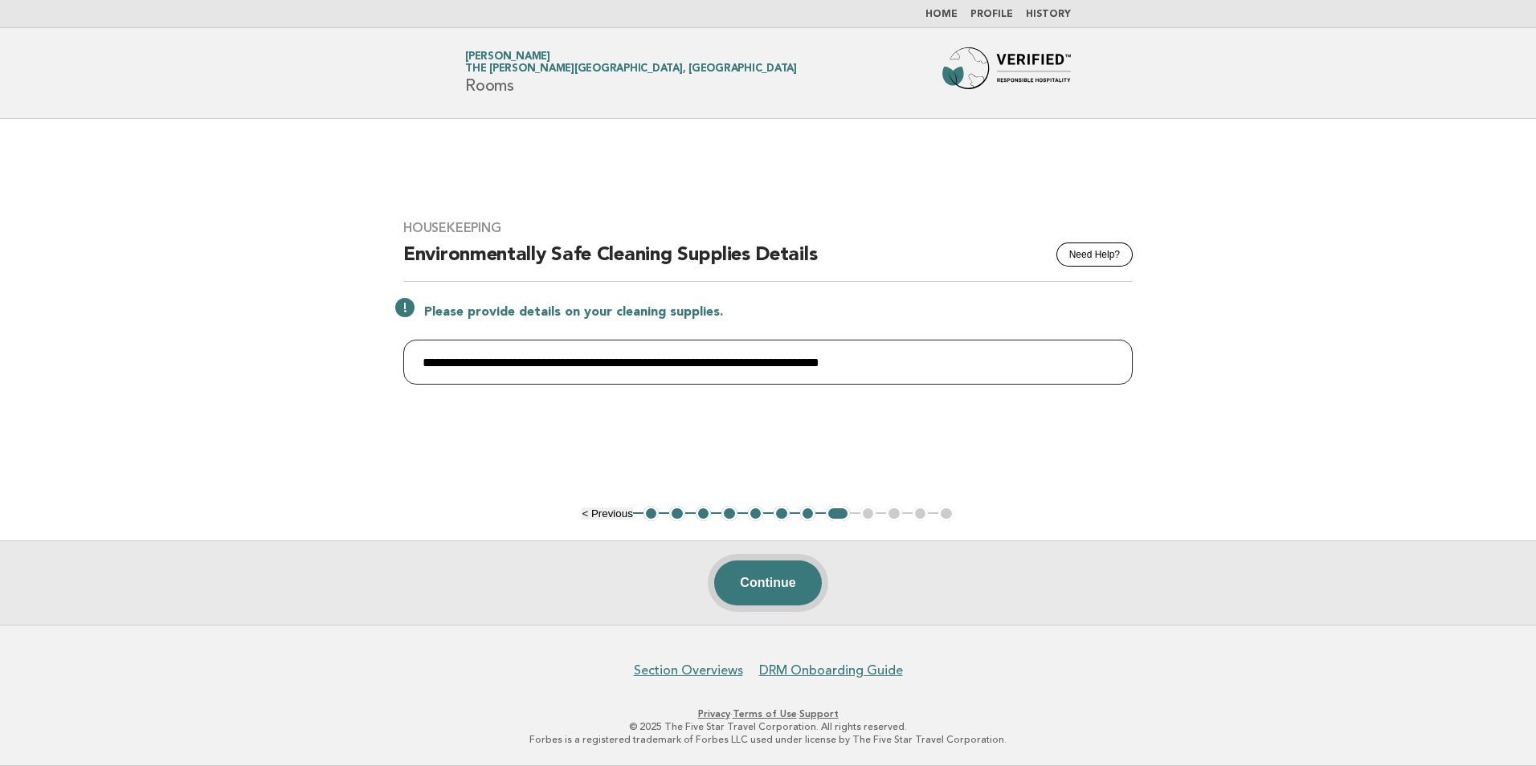
type input "**********"
click at [786, 576] on button "Continue" at bounding box center [767, 583] width 107 height 45
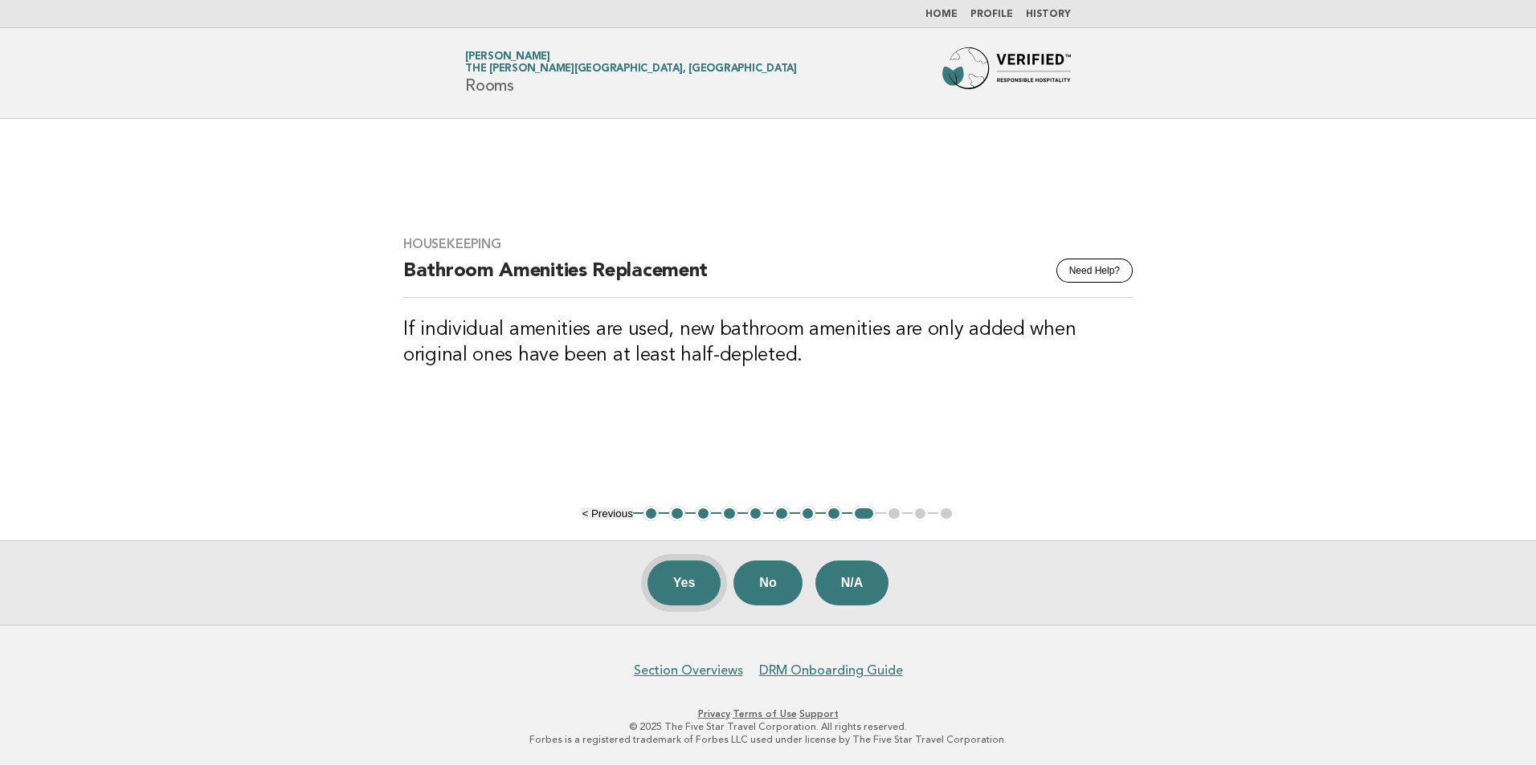
click at [697, 586] on button "Yes" at bounding box center [684, 583] width 74 height 45
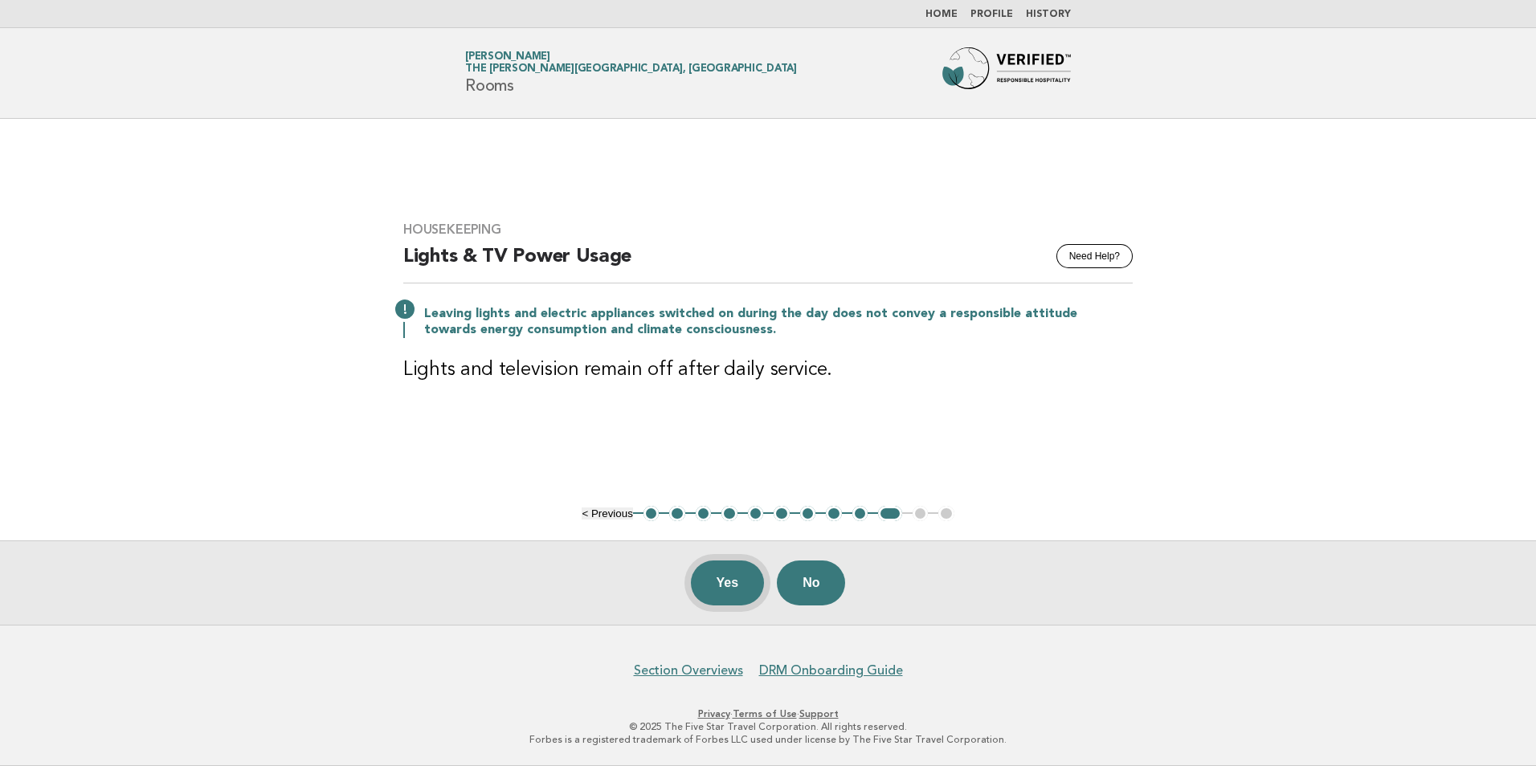
click at [710, 590] on button "Yes" at bounding box center [728, 583] width 74 height 45
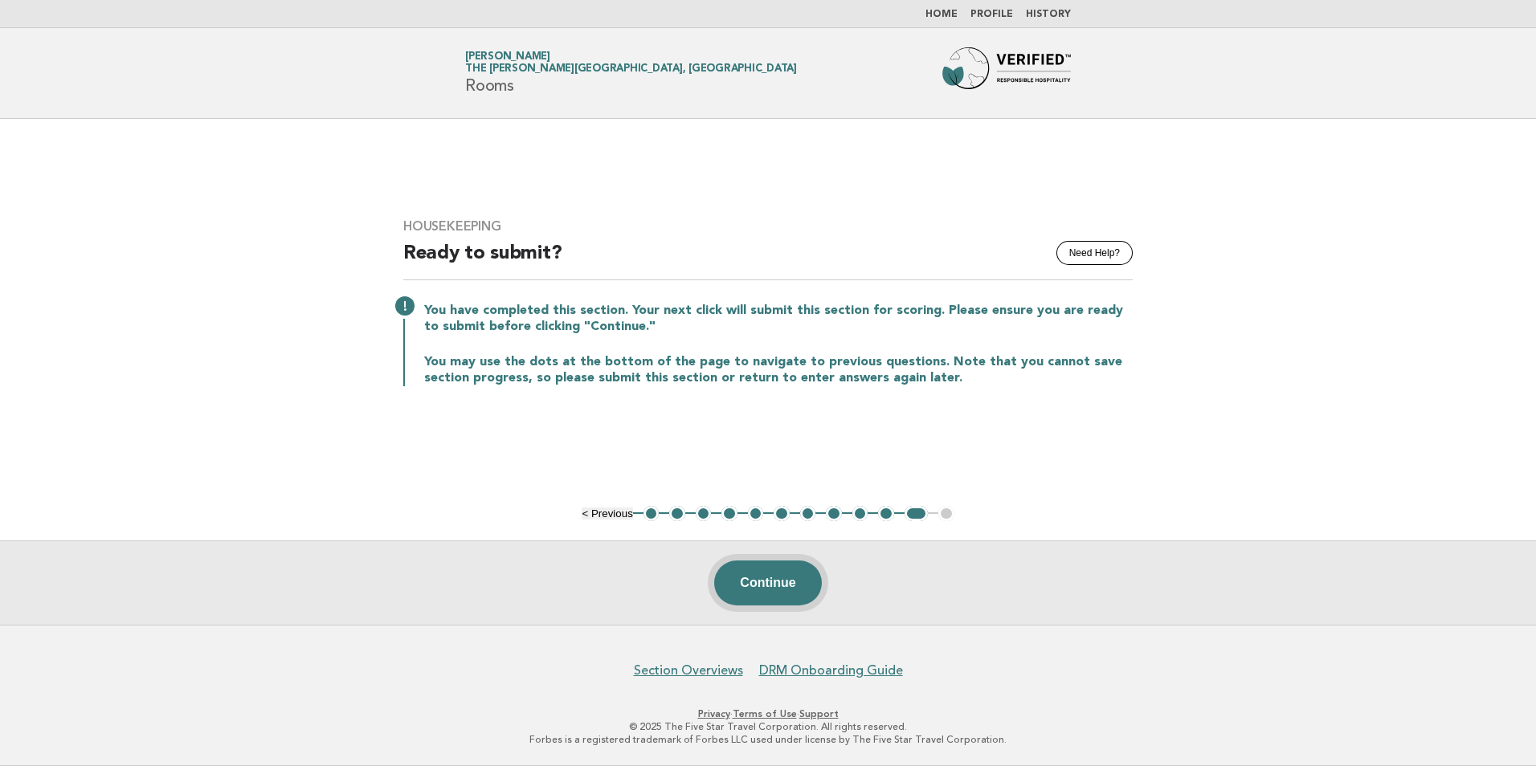
click at [754, 581] on button "Continue" at bounding box center [767, 583] width 107 height 45
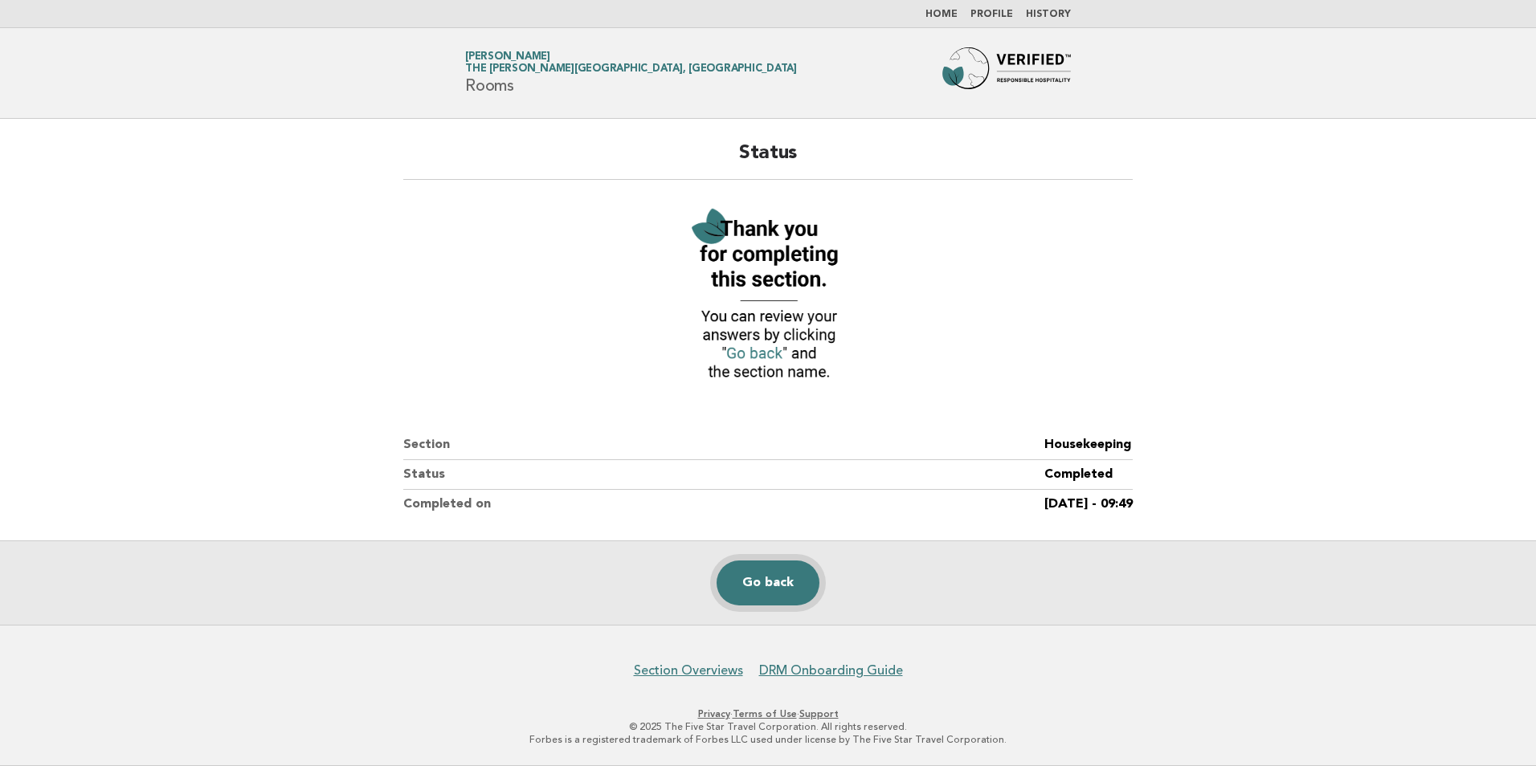
click at [786, 565] on link "Go back" at bounding box center [767, 583] width 103 height 45
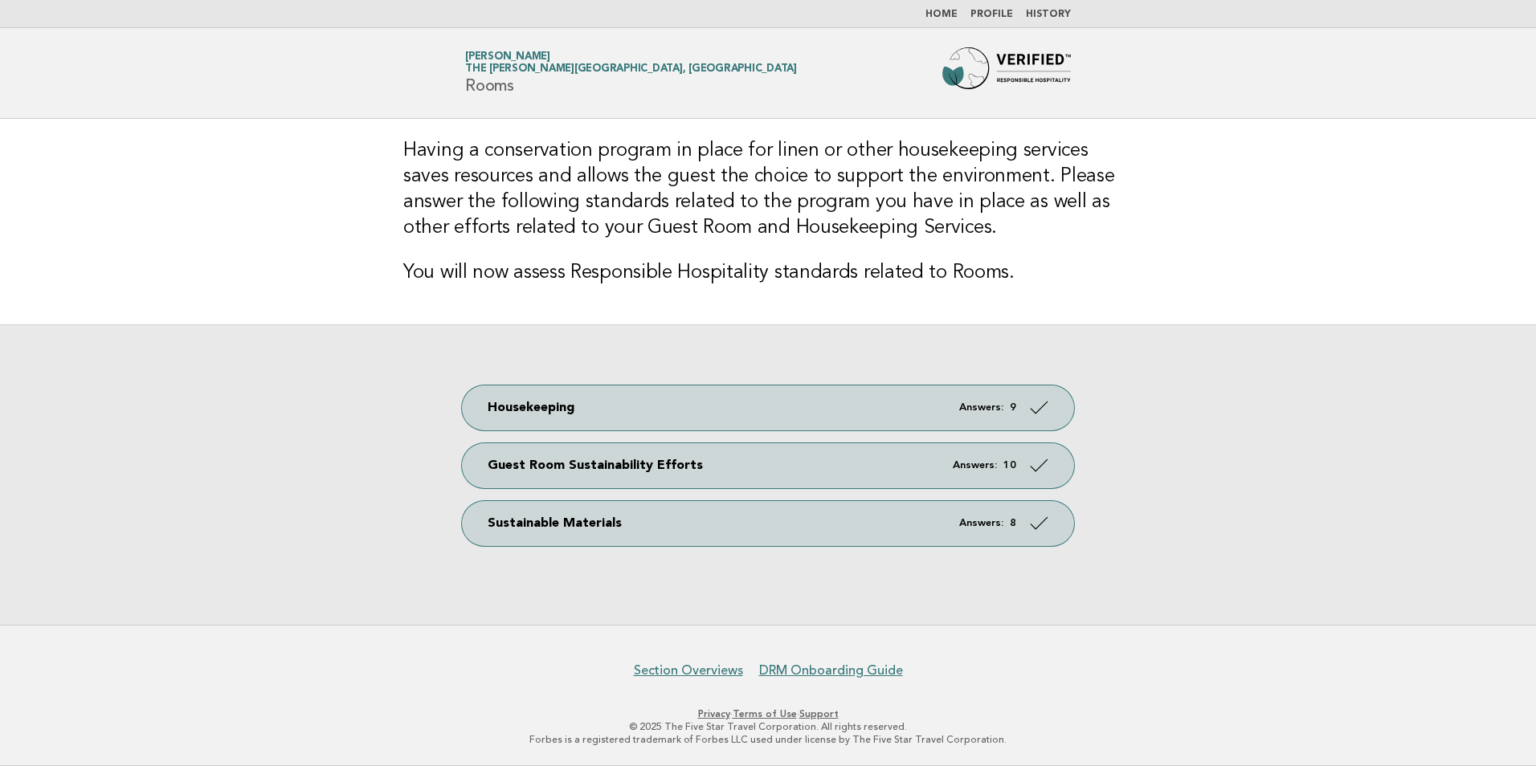
click at [948, 14] on link "Home" at bounding box center [941, 15] width 32 height 10
